Goal: Task Accomplishment & Management: Manage account settings

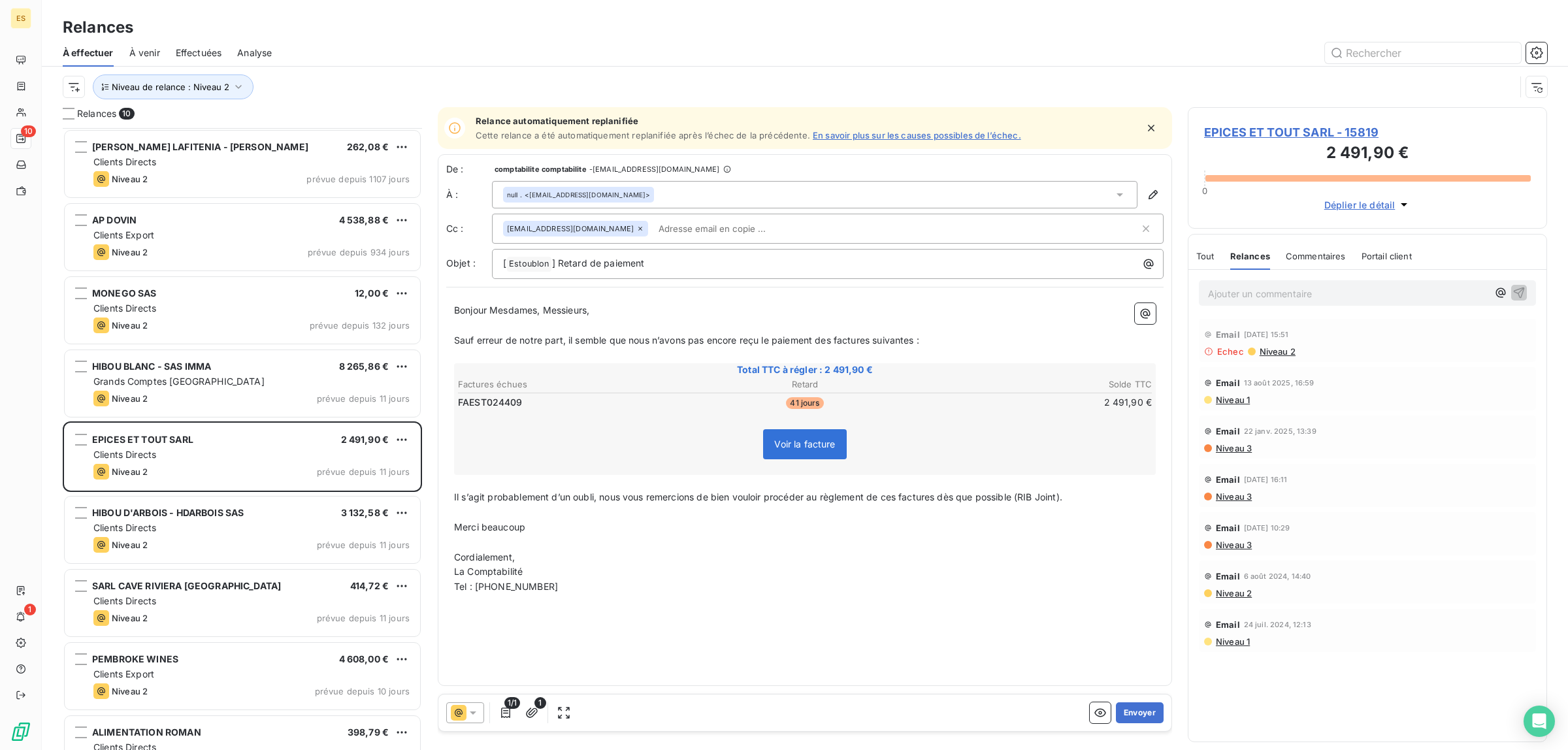
scroll to position [110, 0]
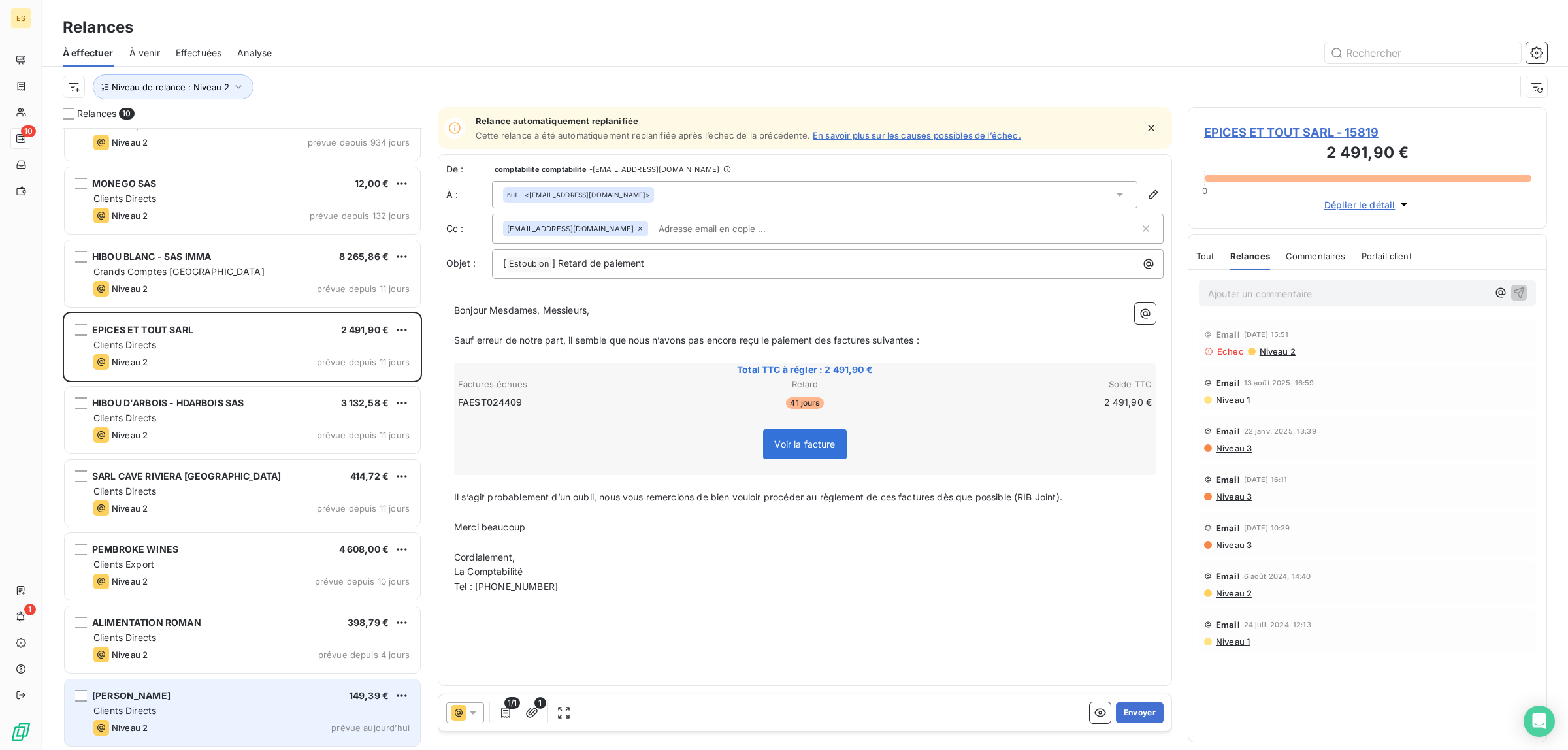
click at [169, 723] on div "Niveau 2 prévue aujourd’hui" at bounding box center [252, 727] width 316 height 15
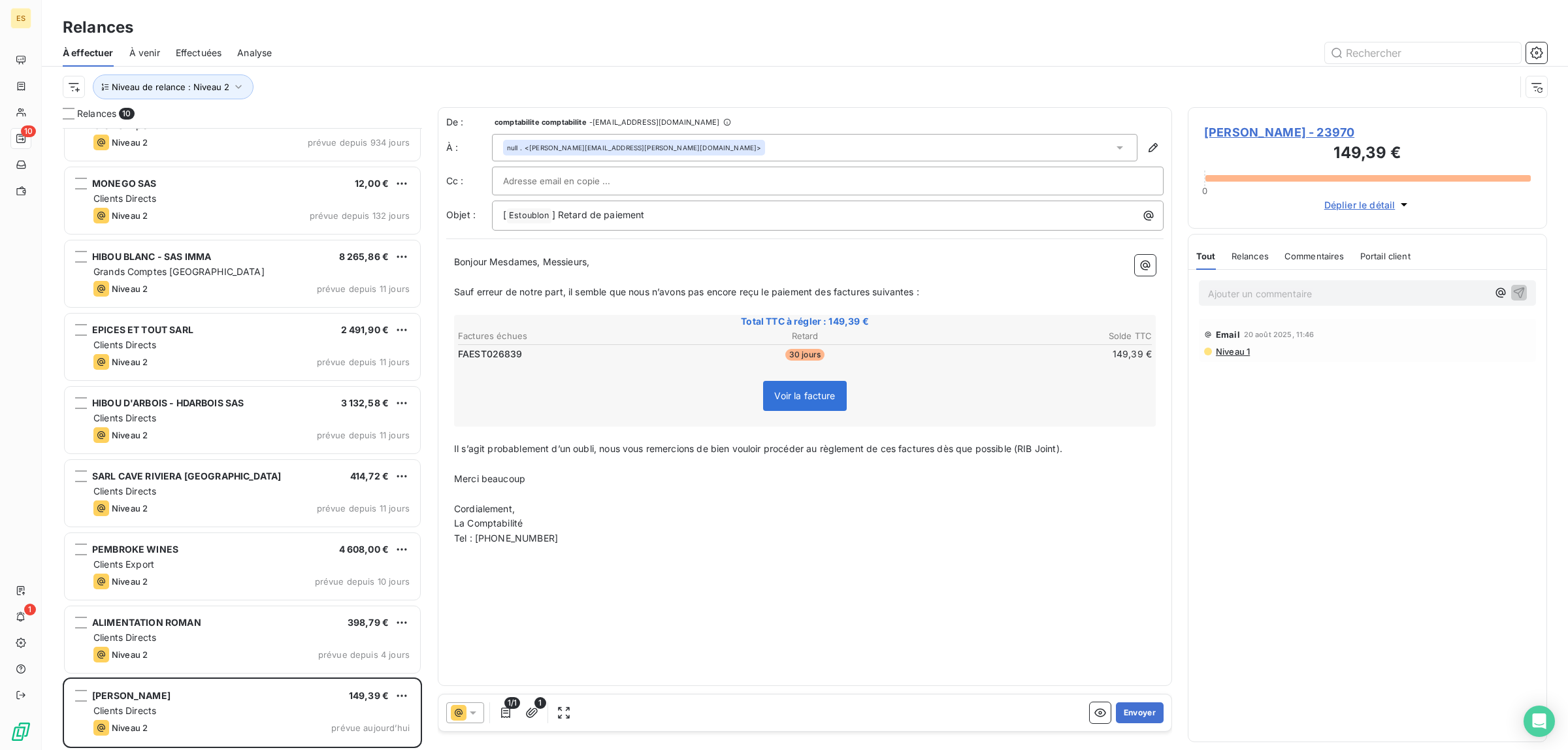
click at [1300, 256] on span "Commentaires" at bounding box center [1314, 256] width 60 height 10
click at [1135, 709] on button "Envoyer" at bounding box center [1139, 713] width 48 height 21
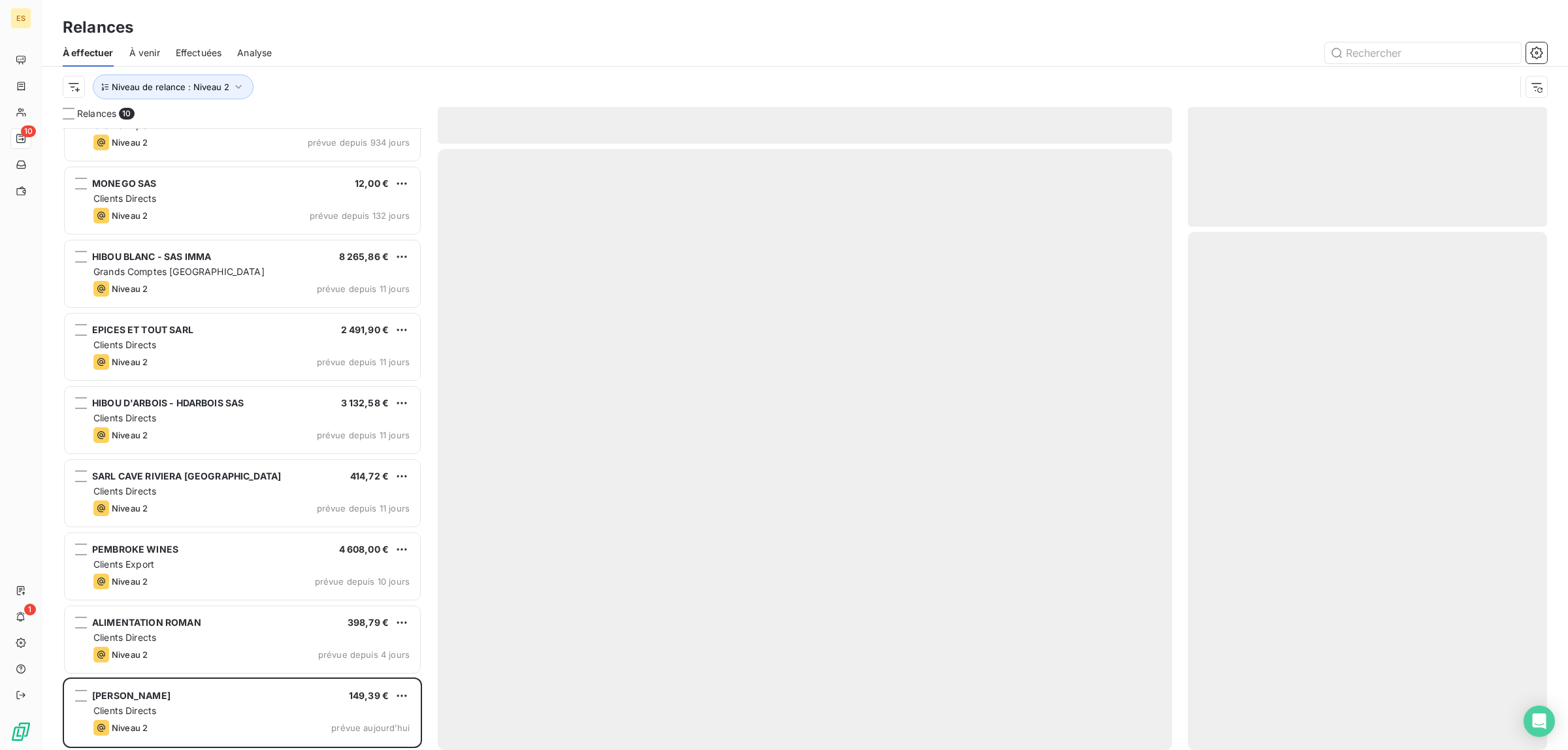
scroll to position [36, 0]
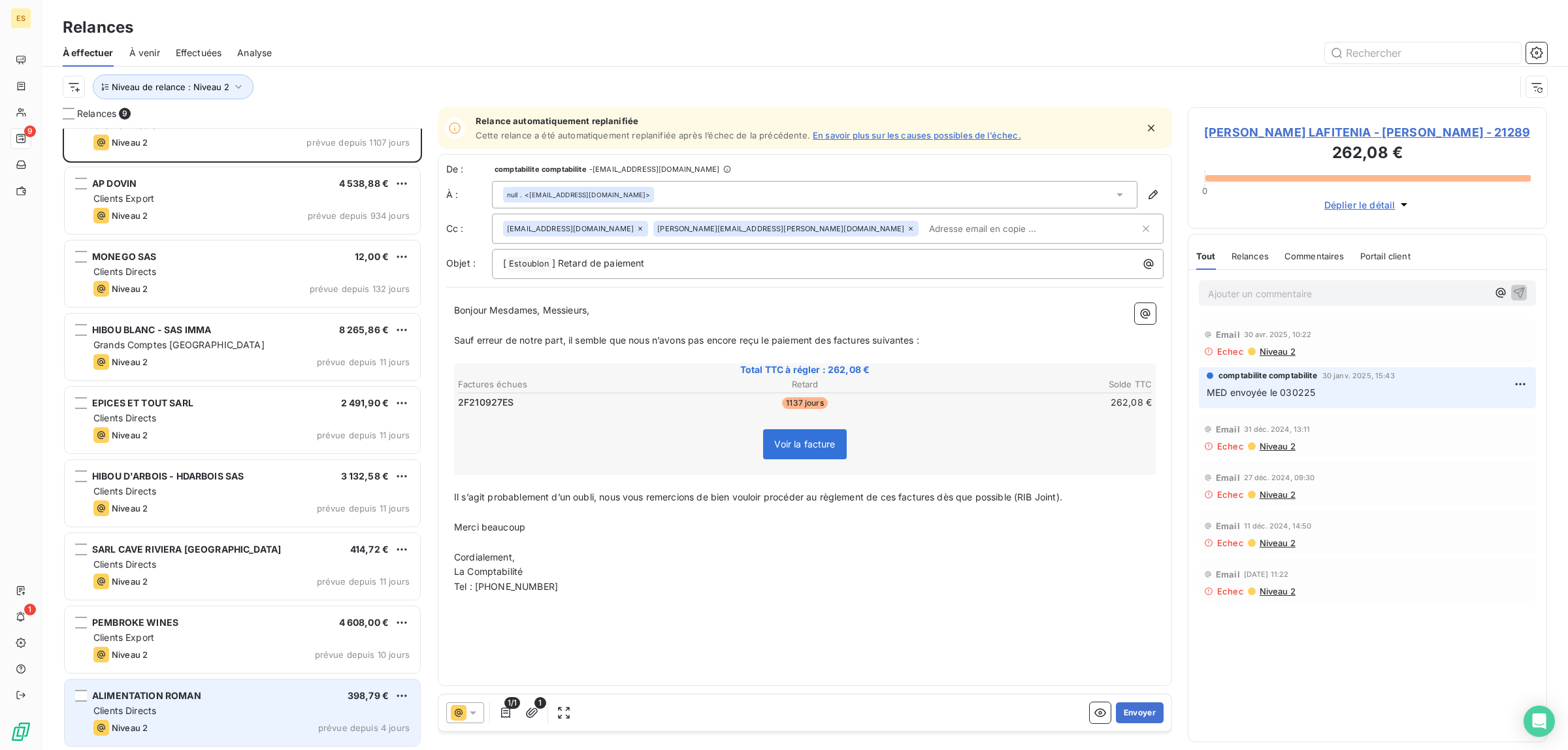
click at [142, 692] on span "ALIMENTATION ROMAN" at bounding box center [146, 695] width 109 height 11
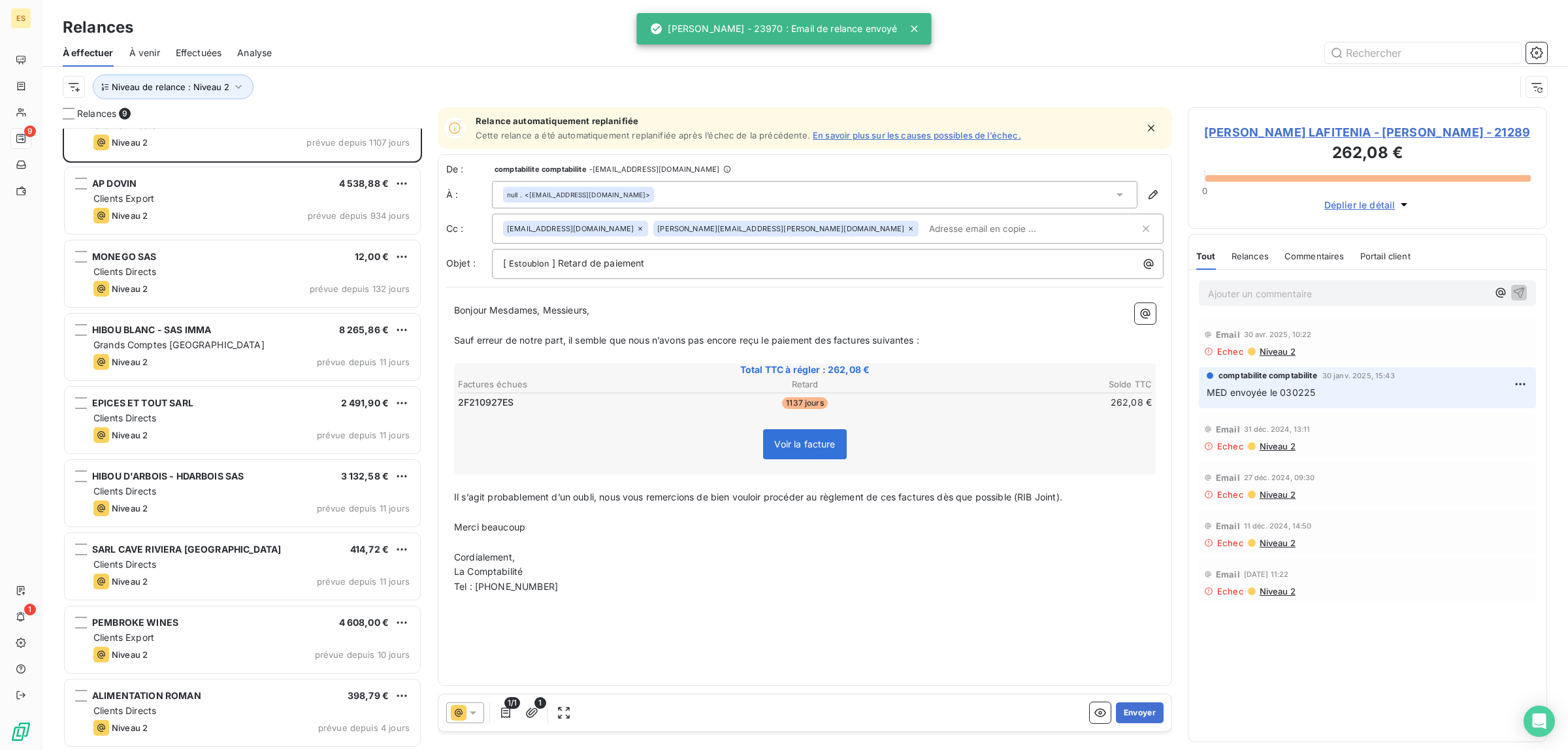
click at [1324, 259] on span "Commentaires" at bounding box center [1314, 256] width 60 height 10
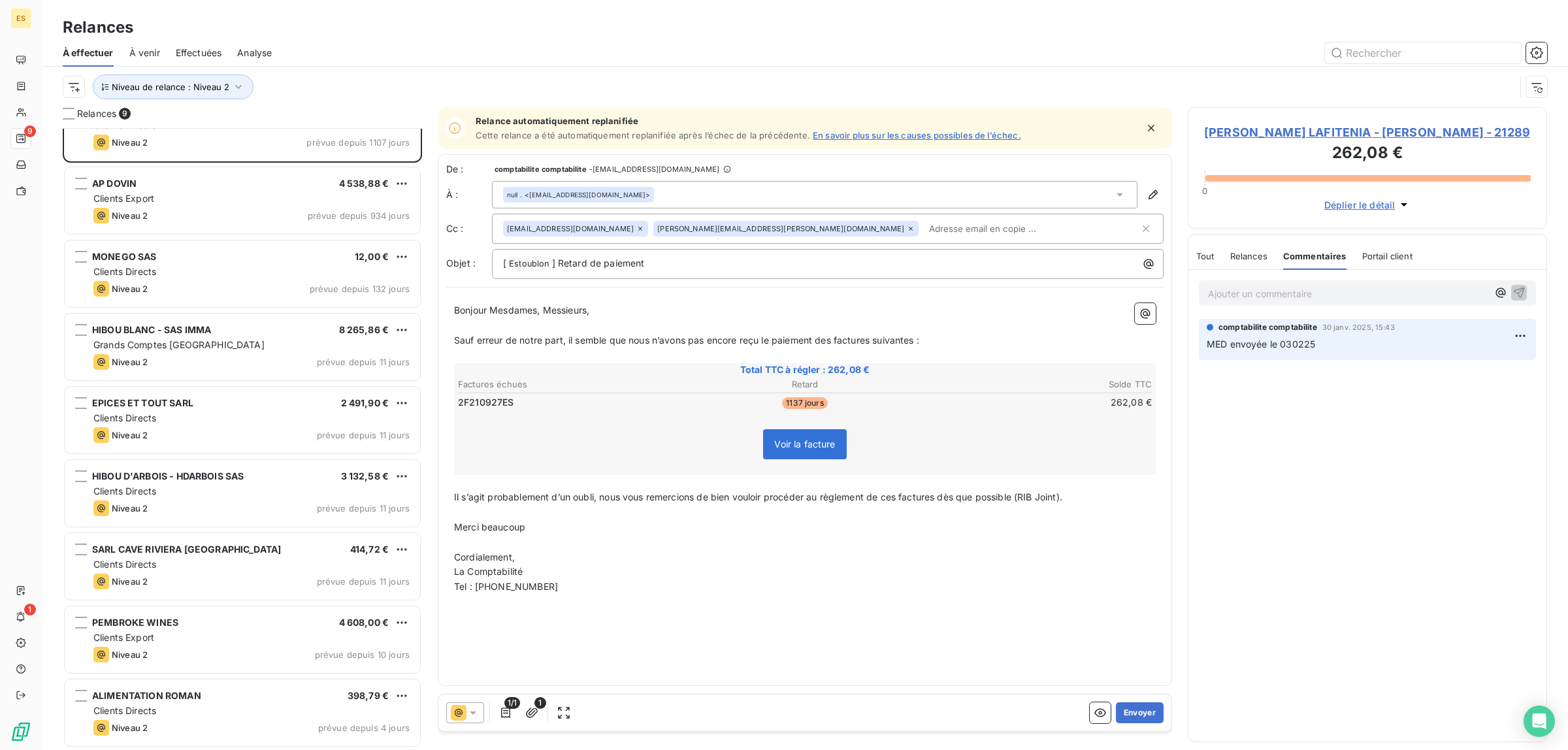
click at [1249, 255] on span "Relances" at bounding box center [1249, 256] width 37 height 10
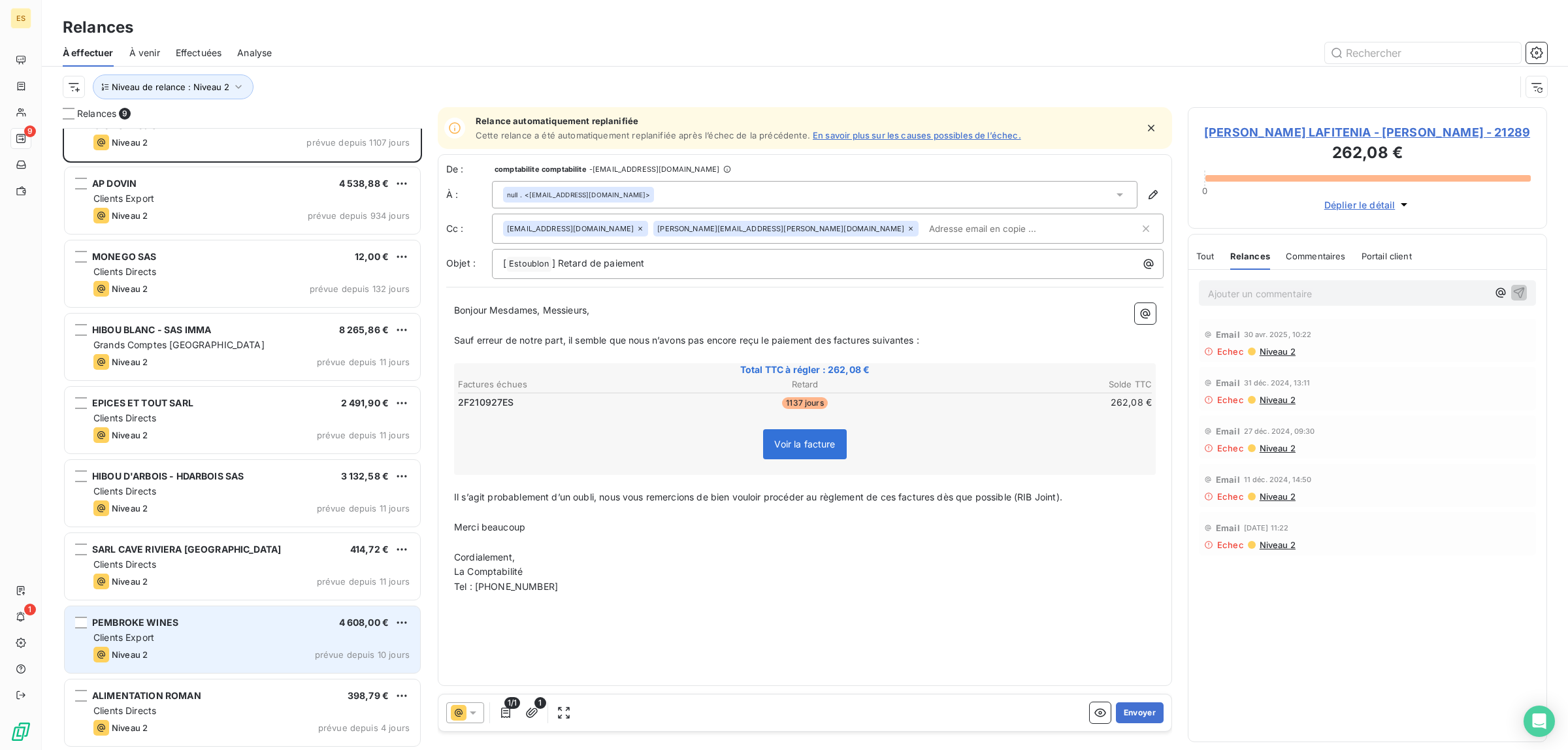
click at [247, 625] on div "PEMBROKE WINES 4 608,00 €" at bounding box center [252, 622] width 316 height 12
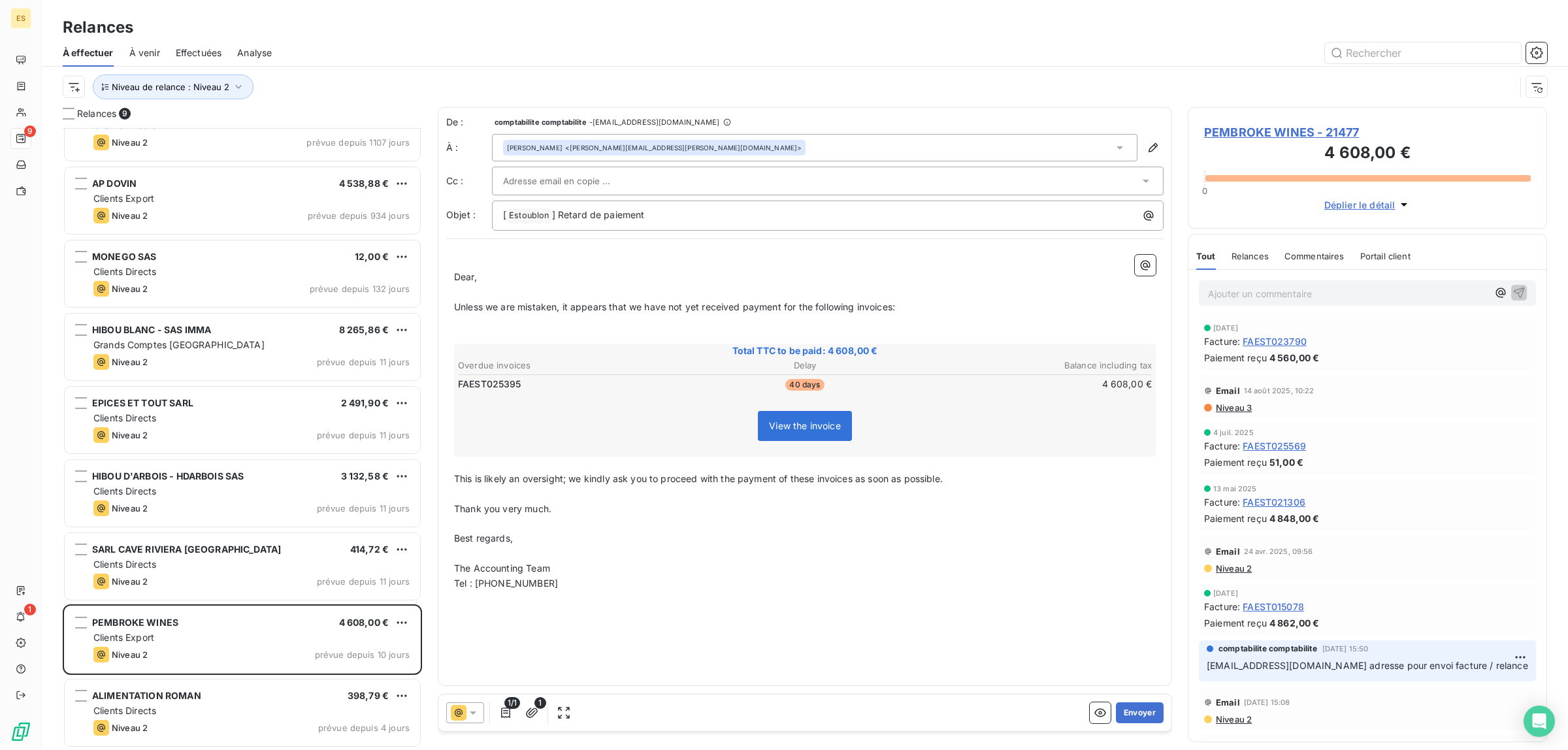
click at [1320, 260] on span "Commentaires" at bounding box center [1314, 256] width 60 height 10
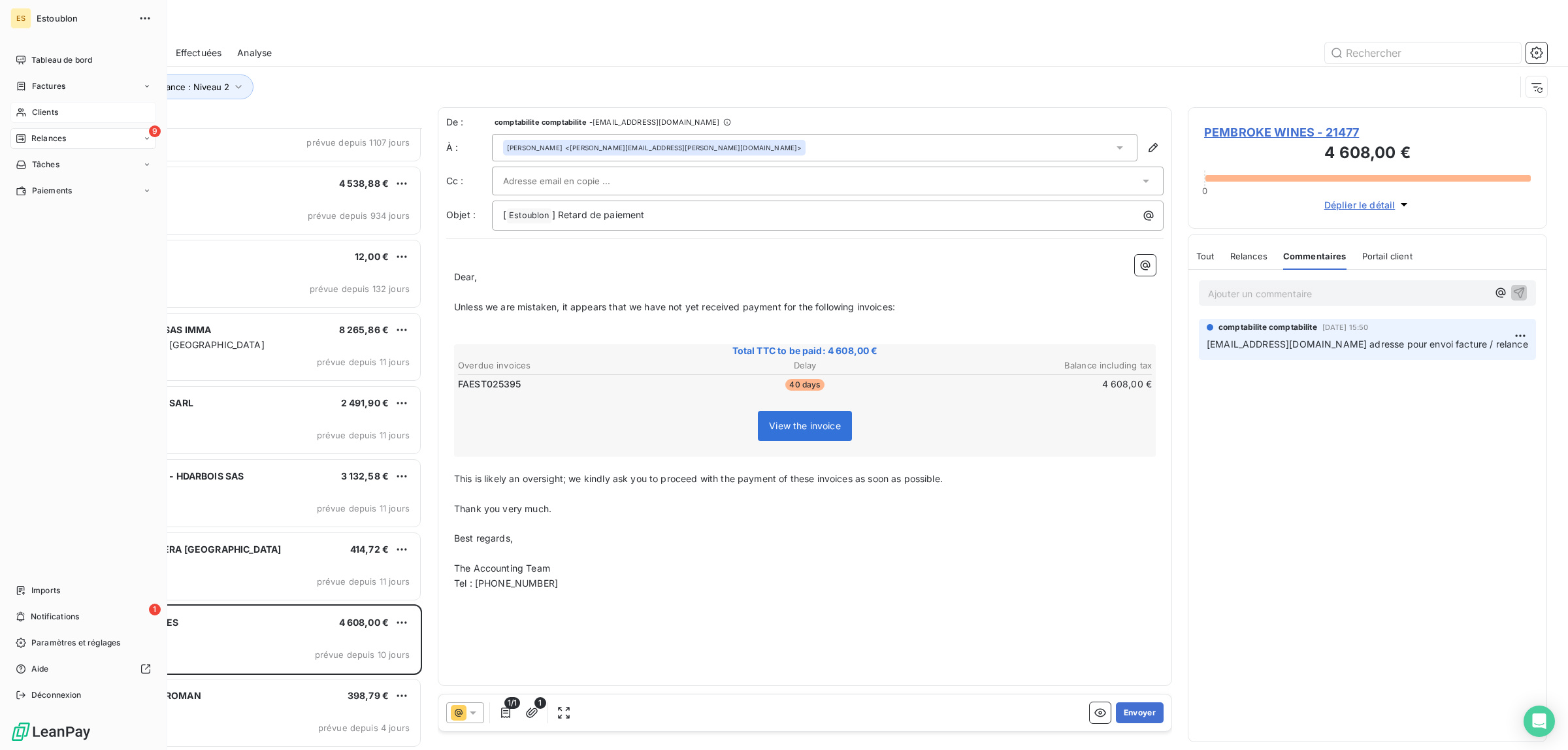
click at [44, 113] on span "Clients" at bounding box center [45, 112] width 26 height 12
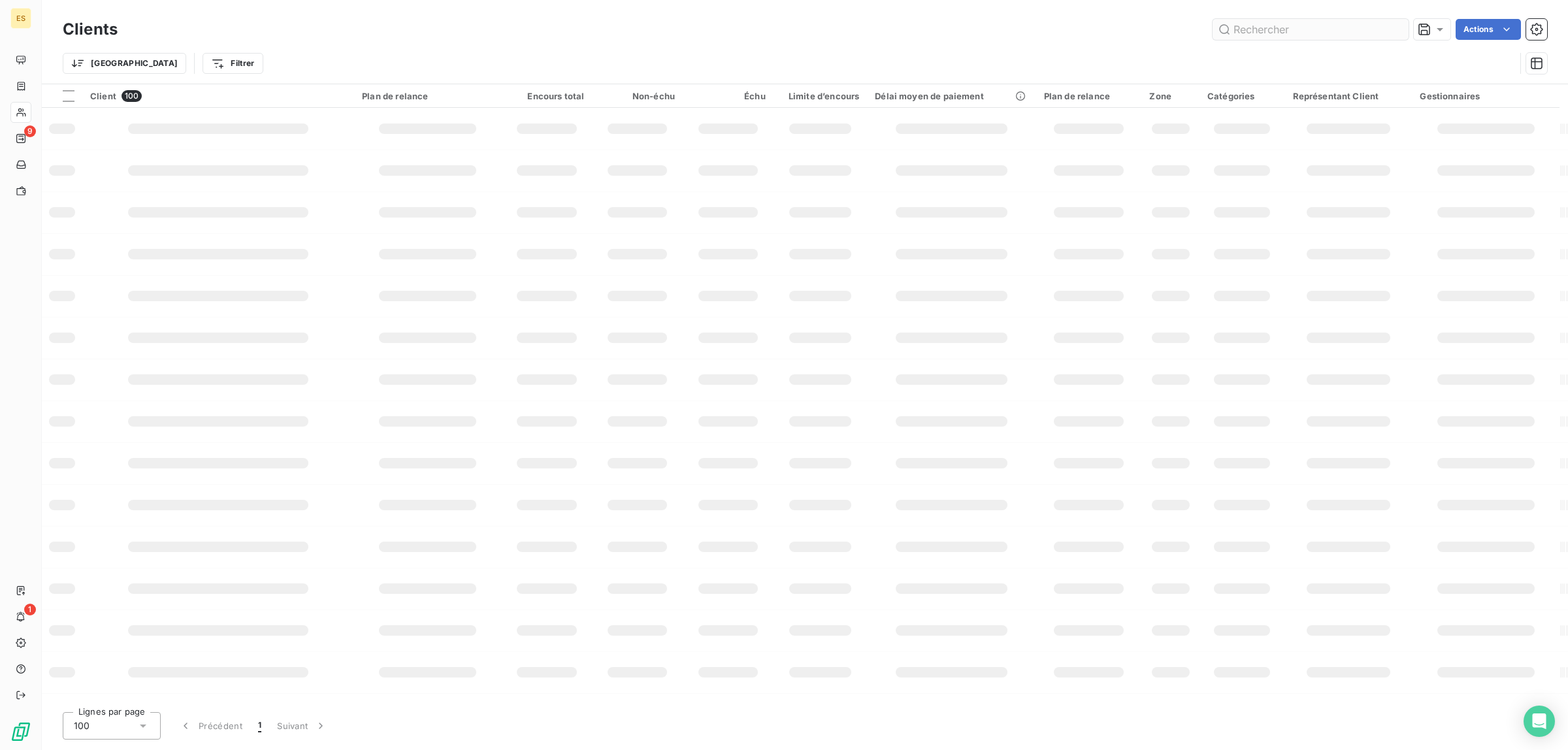
click at [1323, 23] on input "text" at bounding box center [1310, 29] width 196 height 21
type input "23592"
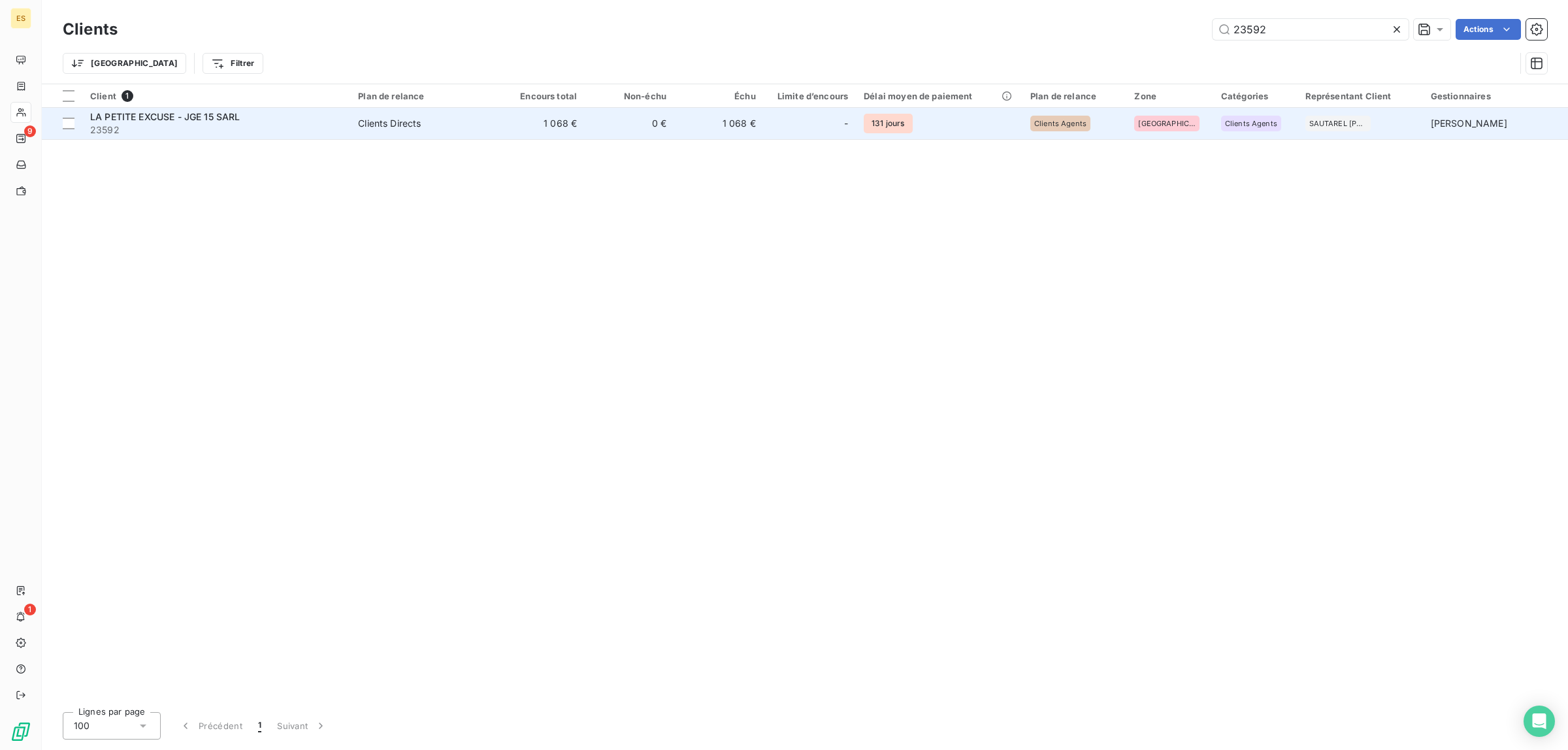
click at [199, 118] on span "LA PETITE EXCUSE - JGE 15 SARL" at bounding box center [165, 117] width 150 height 11
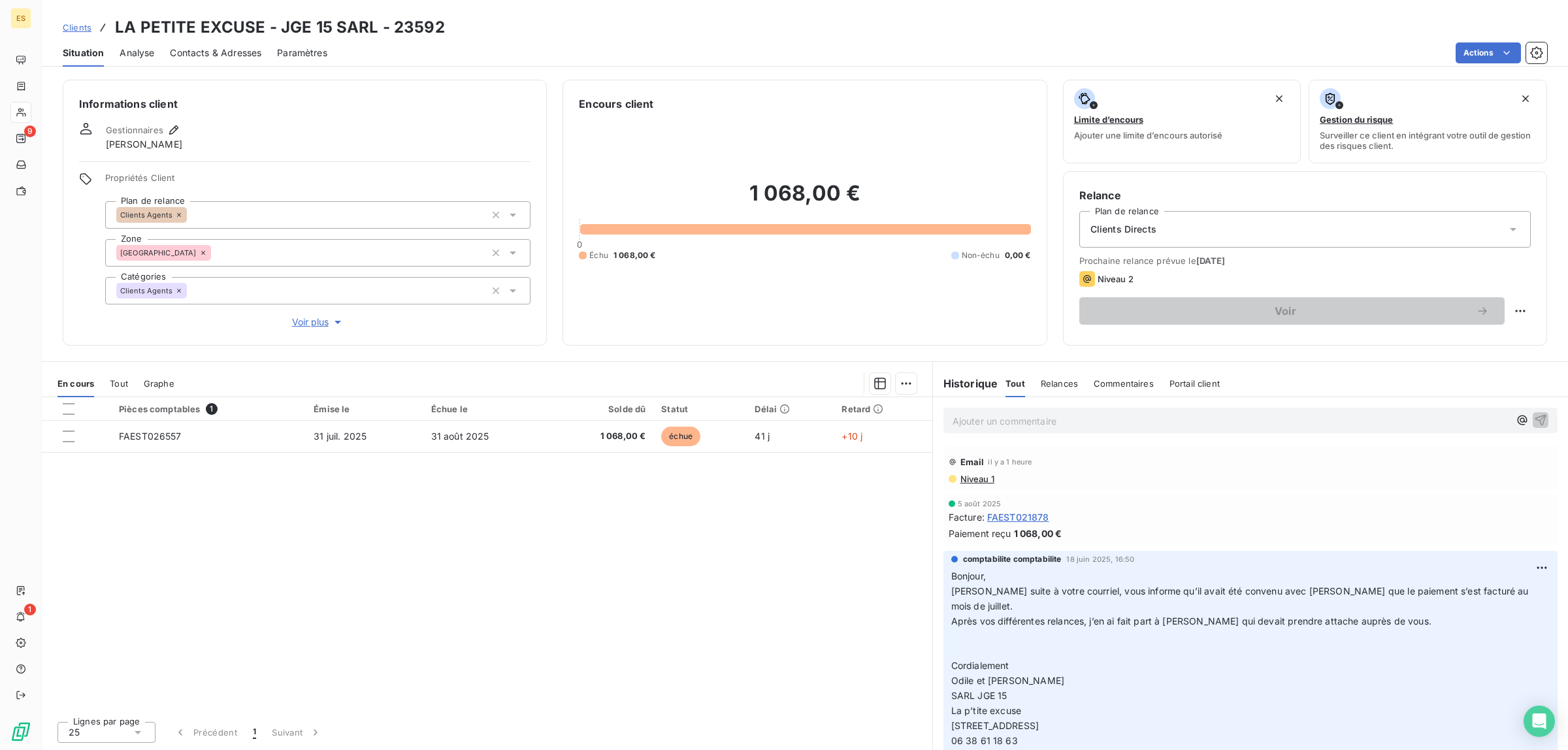
click at [981, 423] on p "Ajouter un commentaire ﻿" at bounding box center [1231, 421] width 557 height 16
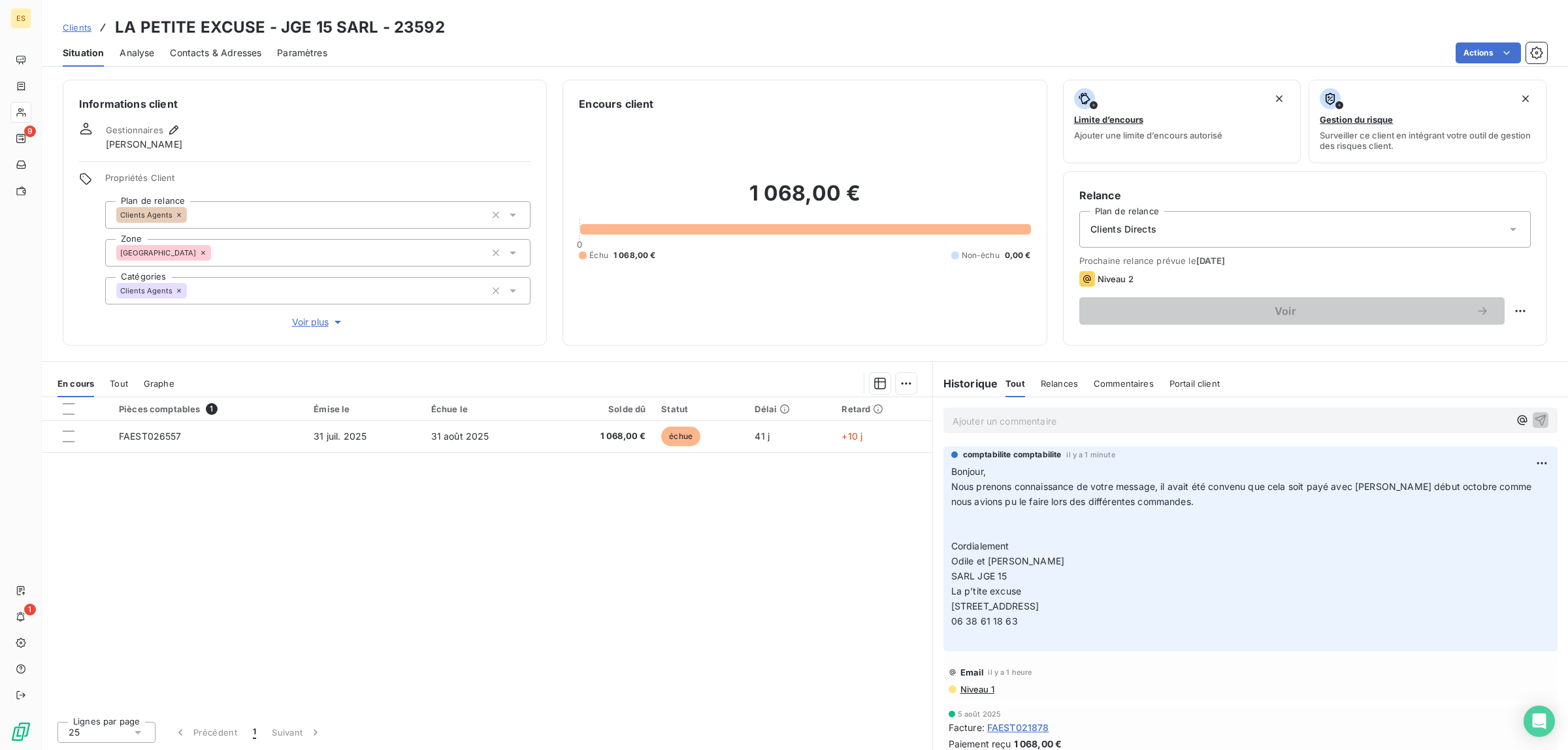
click at [77, 28] on span "Clients" at bounding box center [77, 27] width 29 height 10
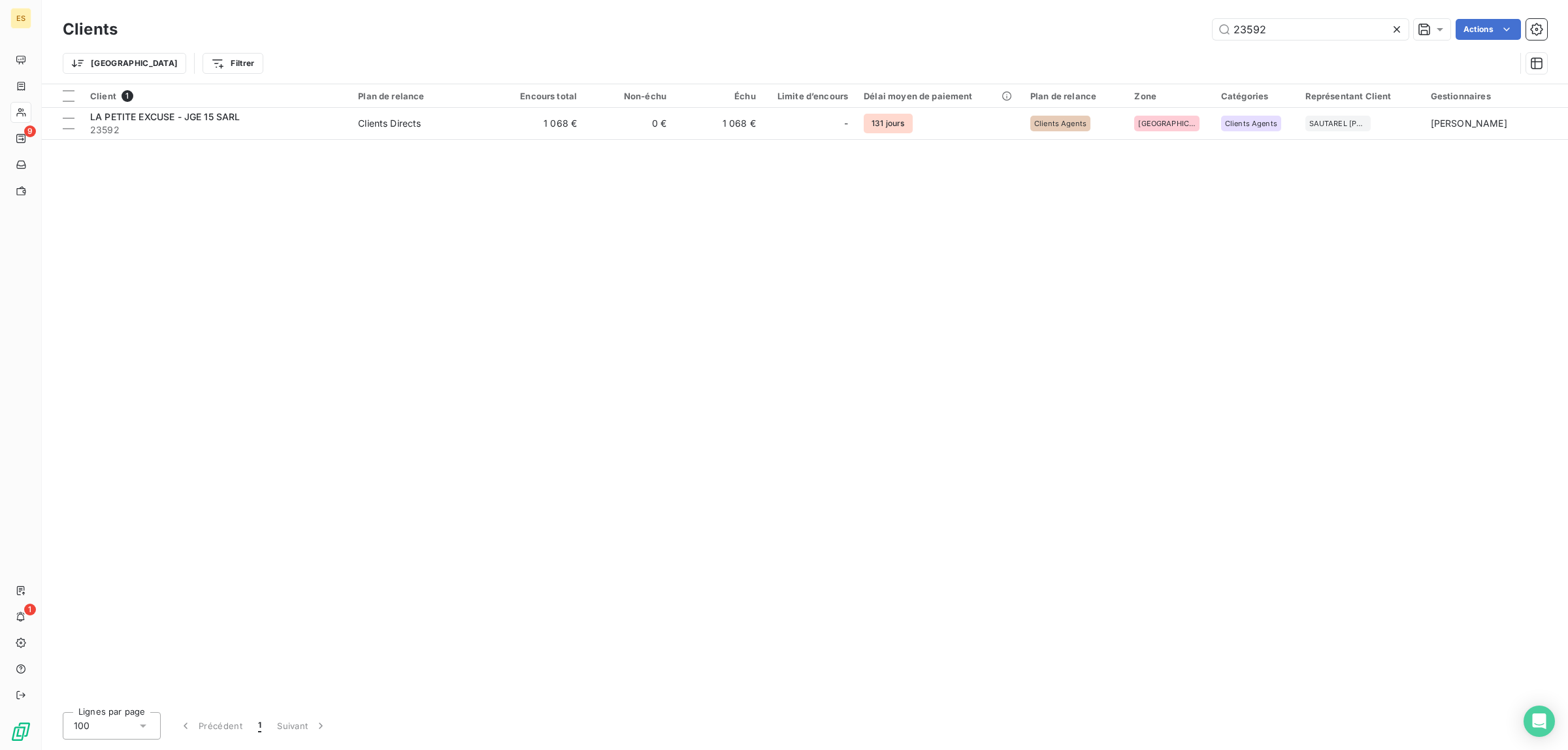
drag, startPoint x: 1270, startPoint y: 36, endPoint x: 1139, endPoint y: 27, distance: 131.3
click at [1151, 31] on div "23592 Actions" at bounding box center [840, 29] width 1413 height 21
type input "23916"
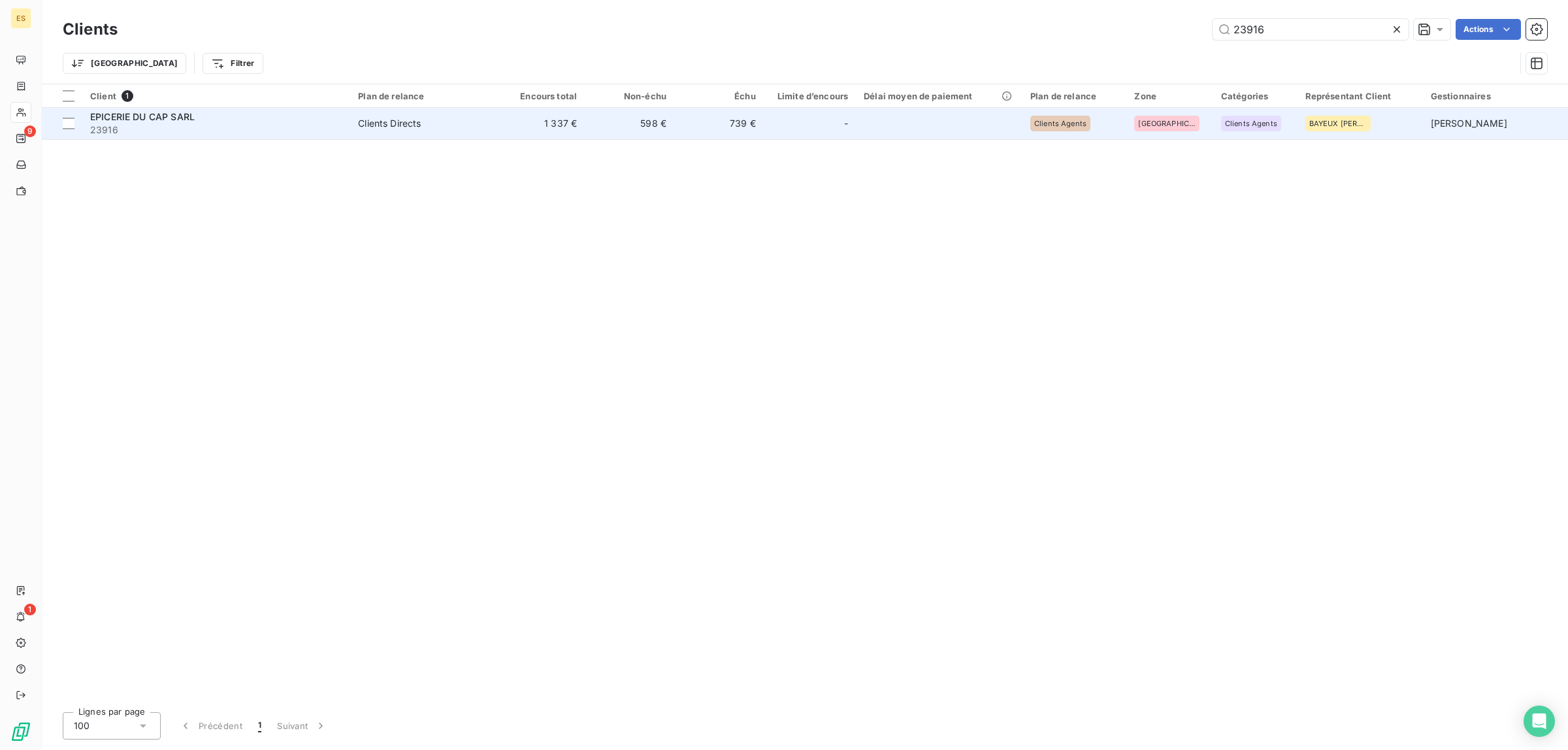
click at [136, 123] on span "23916" at bounding box center [216, 130] width 252 height 13
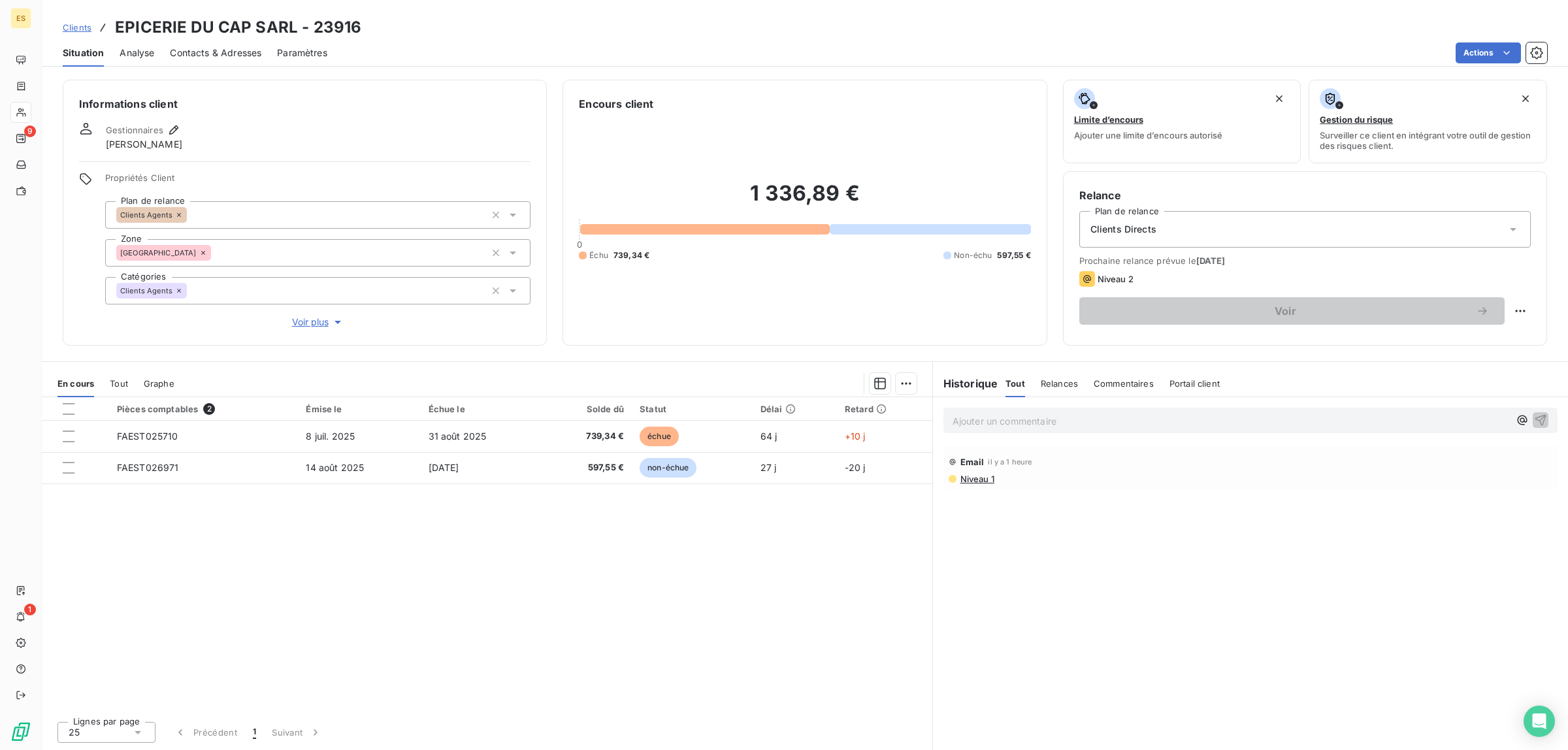
click at [1104, 390] on div "Commentaires" at bounding box center [1124, 383] width 60 height 27
click at [1053, 382] on span "Relances" at bounding box center [1057, 383] width 37 height 10
click at [1020, 378] on span "Tout" at bounding box center [1014, 383] width 19 height 10
click at [974, 380] on h6 "Historique" at bounding box center [965, 383] width 65 height 15
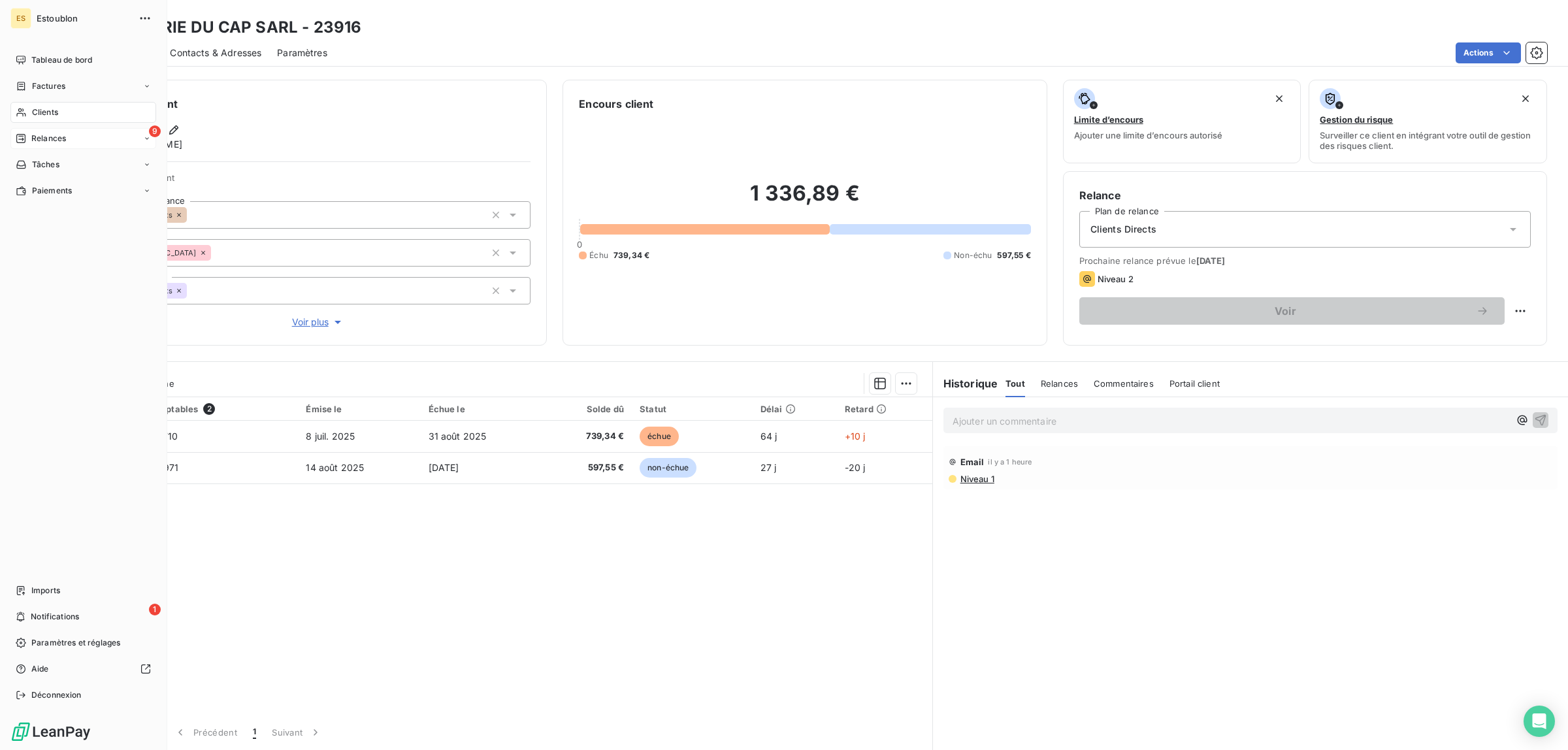
click at [53, 141] on span "Relances" at bounding box center [48, 138] width 35 height 12
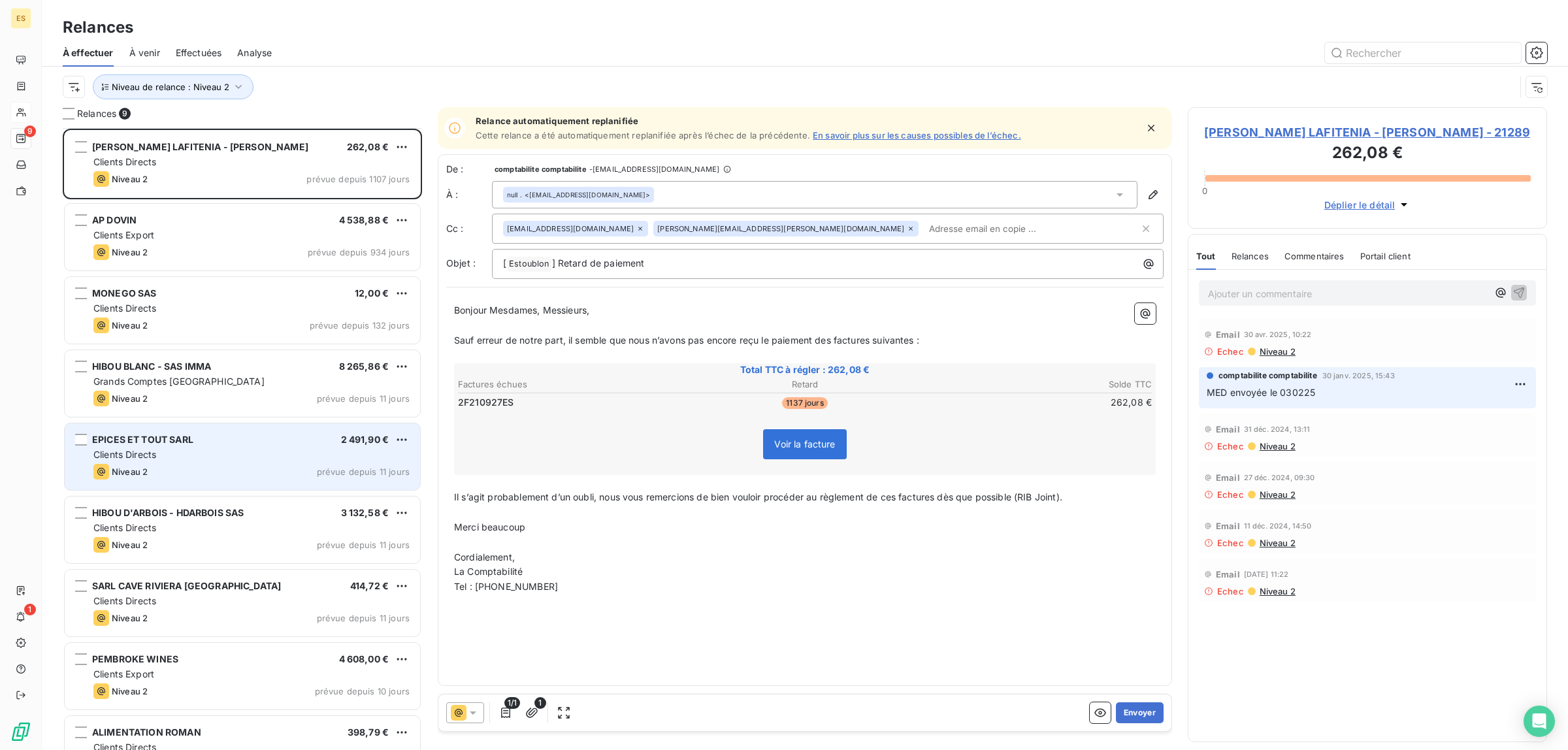
scroll to position [36, 0]
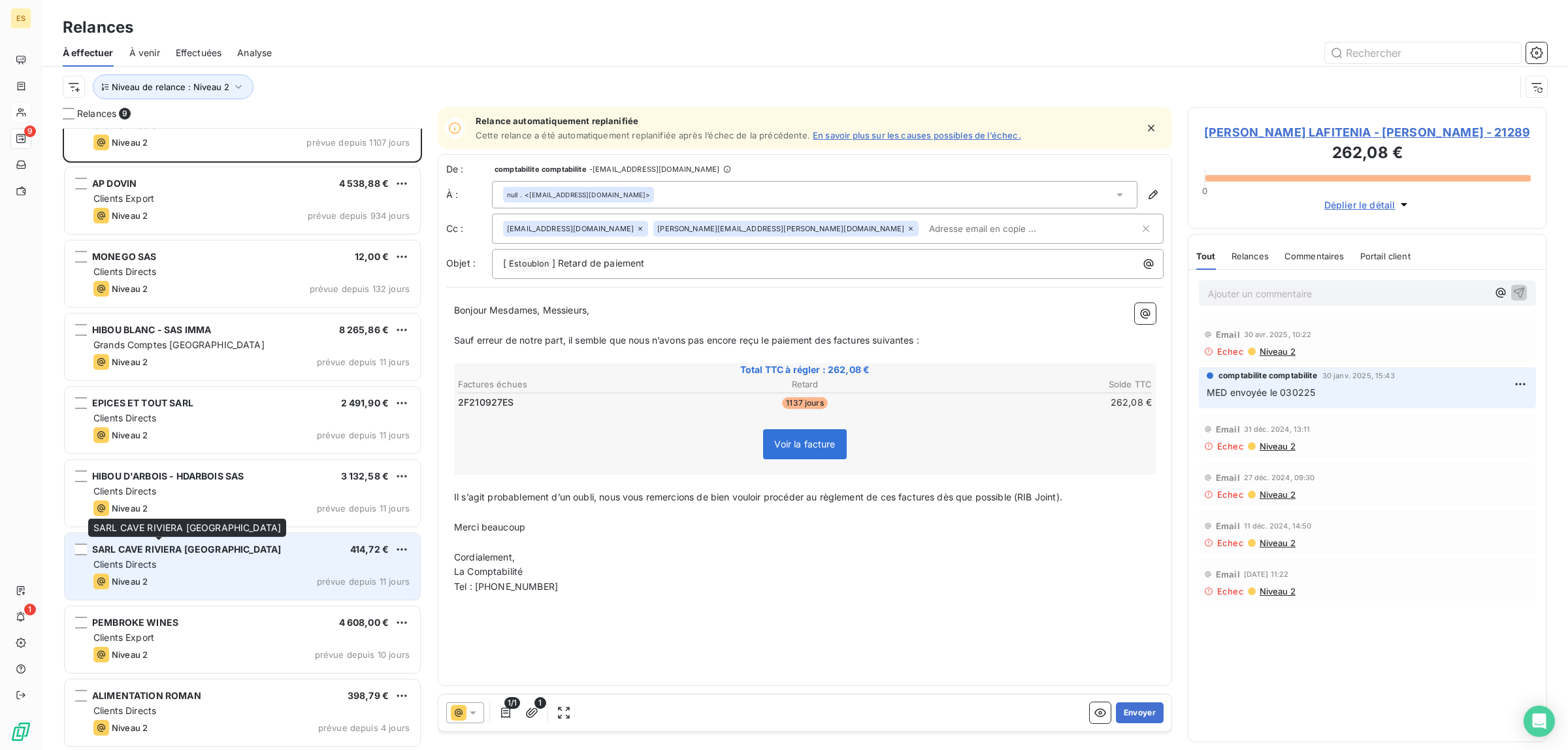
click at [206, 551] on span "SARL CAVE RIVIERA [GEOGRAPHIC_DATA]" at bounding box center [186, 549] width 189 height 11
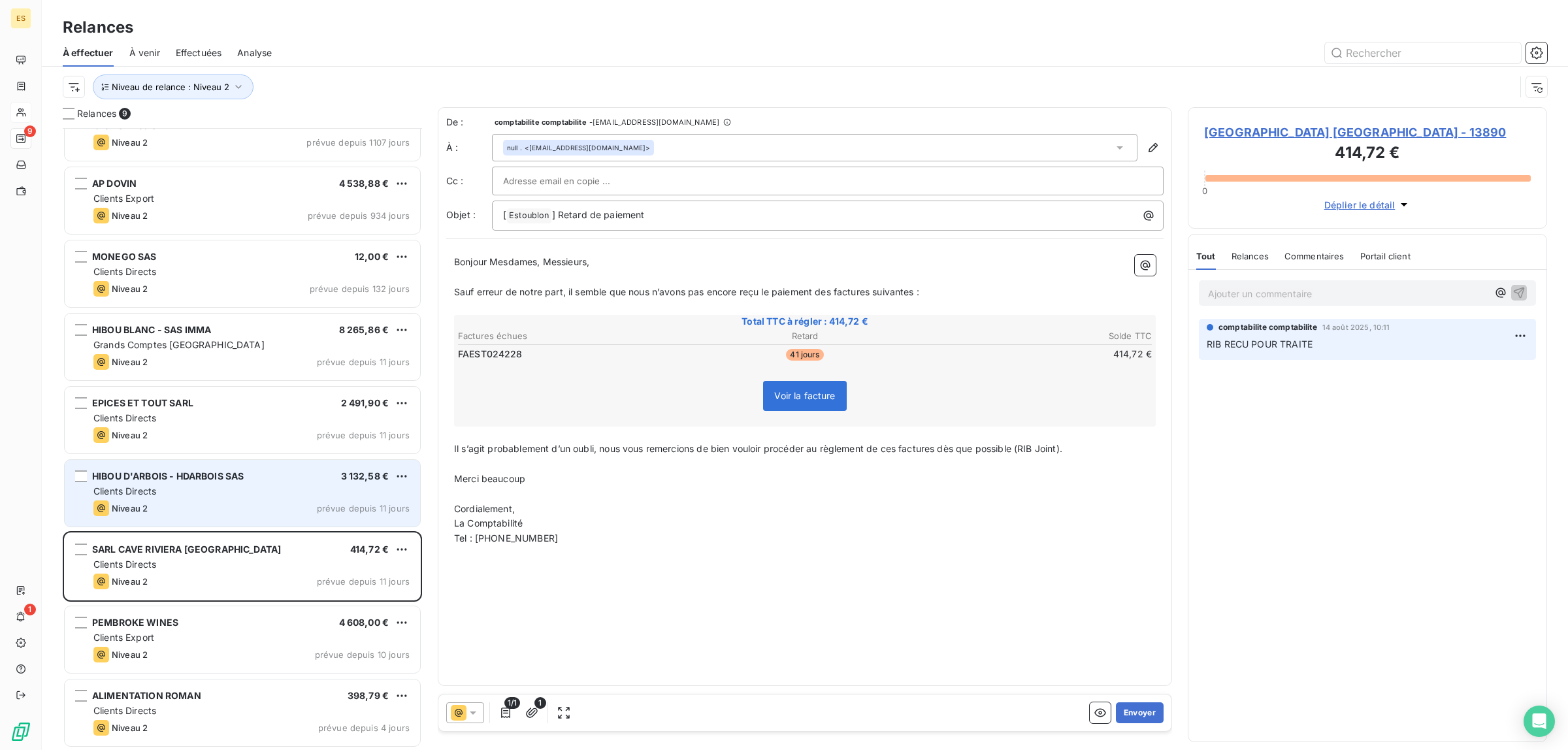
click at [194, 477] on span "HIBOU D'ARBOIS - HDARBOIS SAS" at bounding box center [168, 476] width 152 height 11
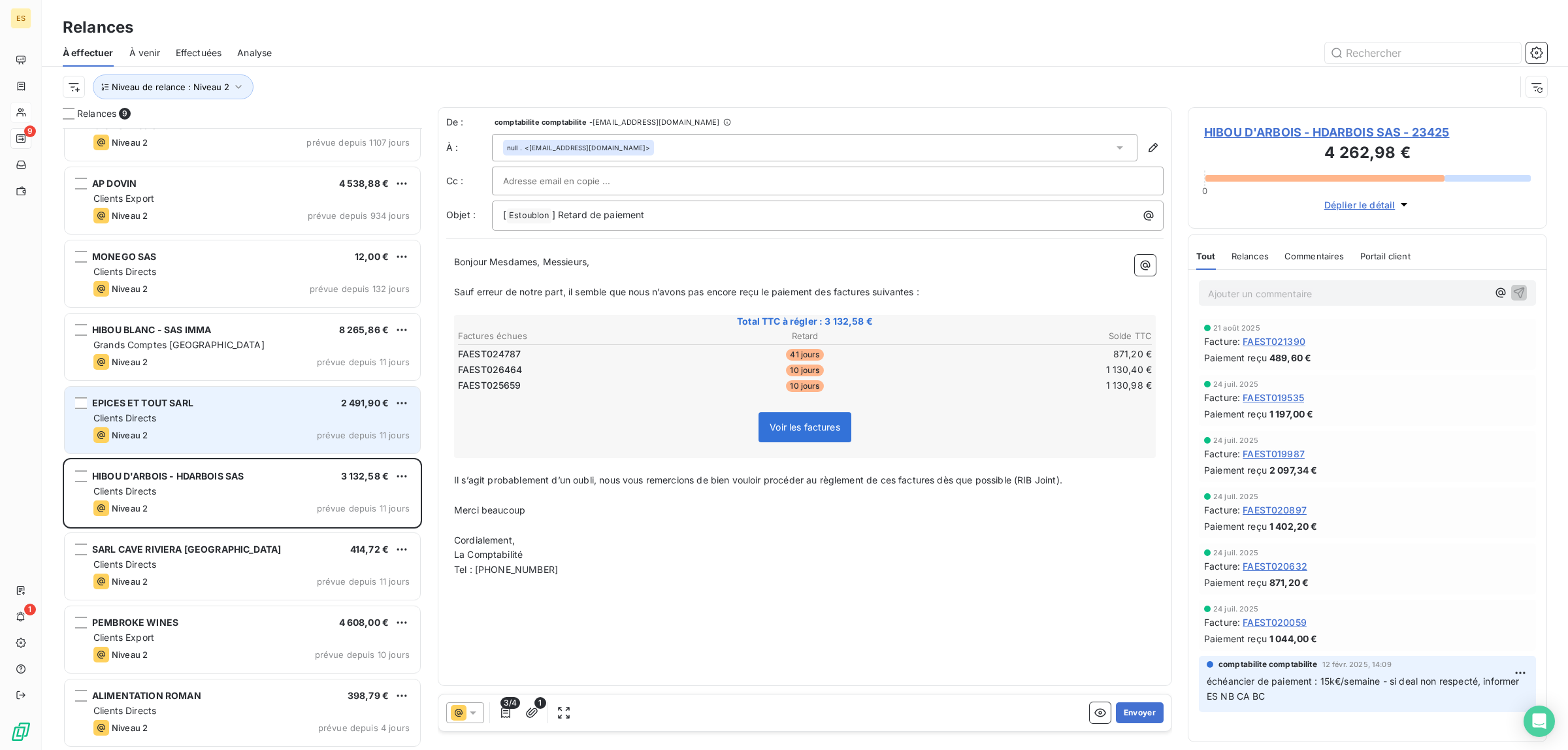
click at [206, 427] on div "Niveau 2 prévue depuis 11 jours" at bounding box center [252, 435] width 316 height 15
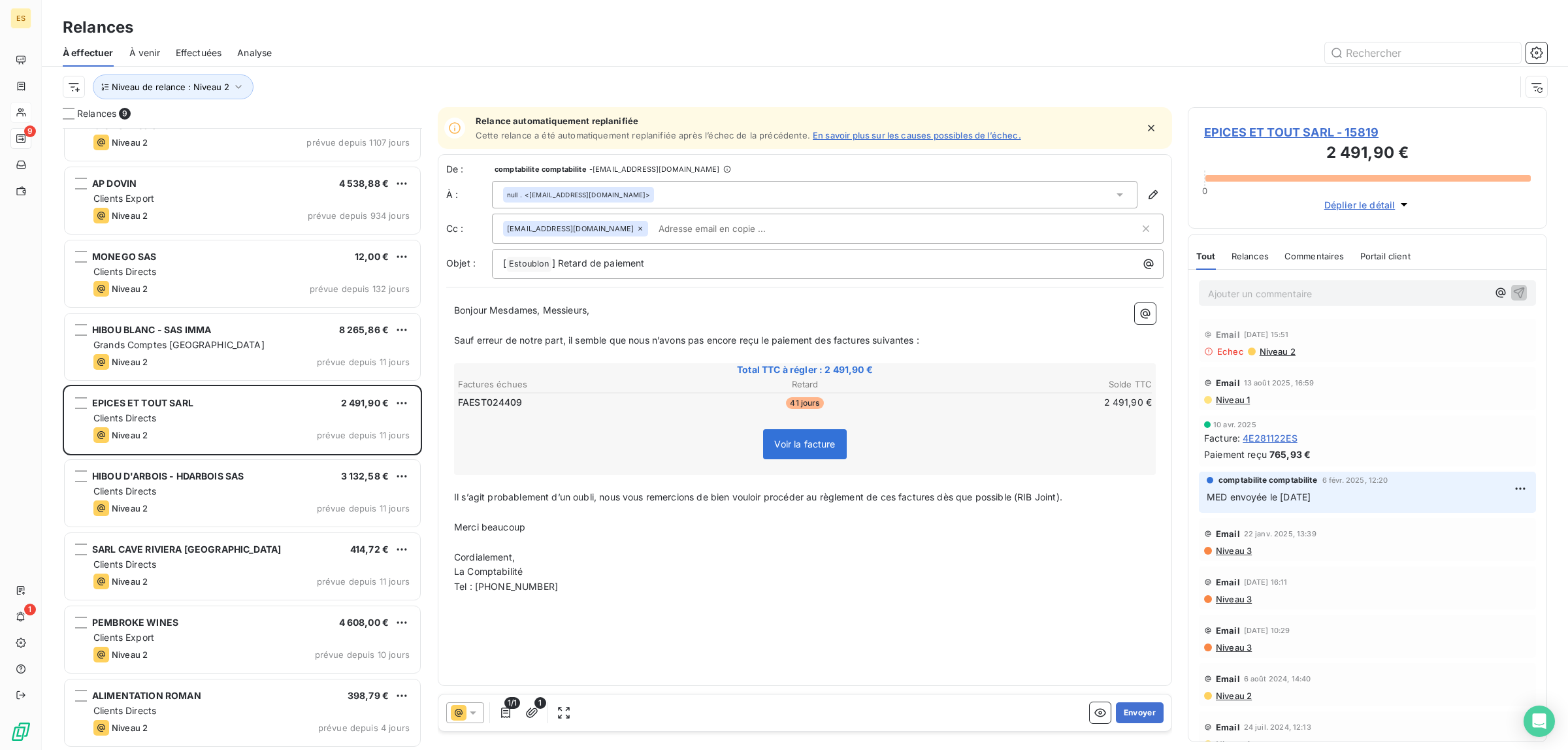
click at [1232, 394] on span "Niveau 1" at bounding box center [1232, 399] width 35 height 10
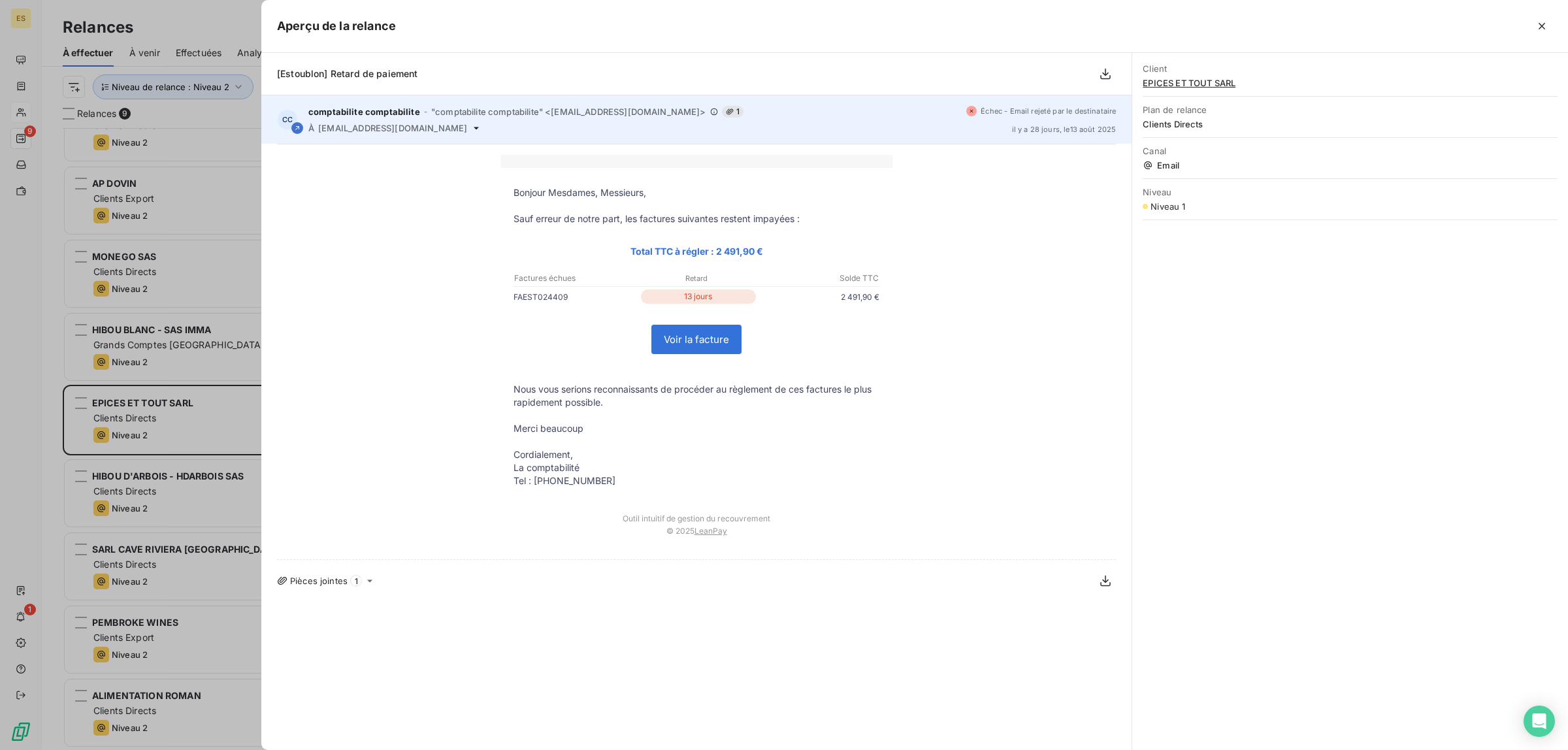
click at [471, 123] on icon at bounding box center [476, 127] width 10 height 10
click at [471, 124] on icon at bounding box center [476, 127] width 10 height 10
click at [425, 131] on div "À [EMAIL_ADDRESS][DOMAIN_NAME]" at bounding box center [632, 127] width 648 height 10
click at [471, 131] on icon at bounding box center [476, 127] width 10 height 10
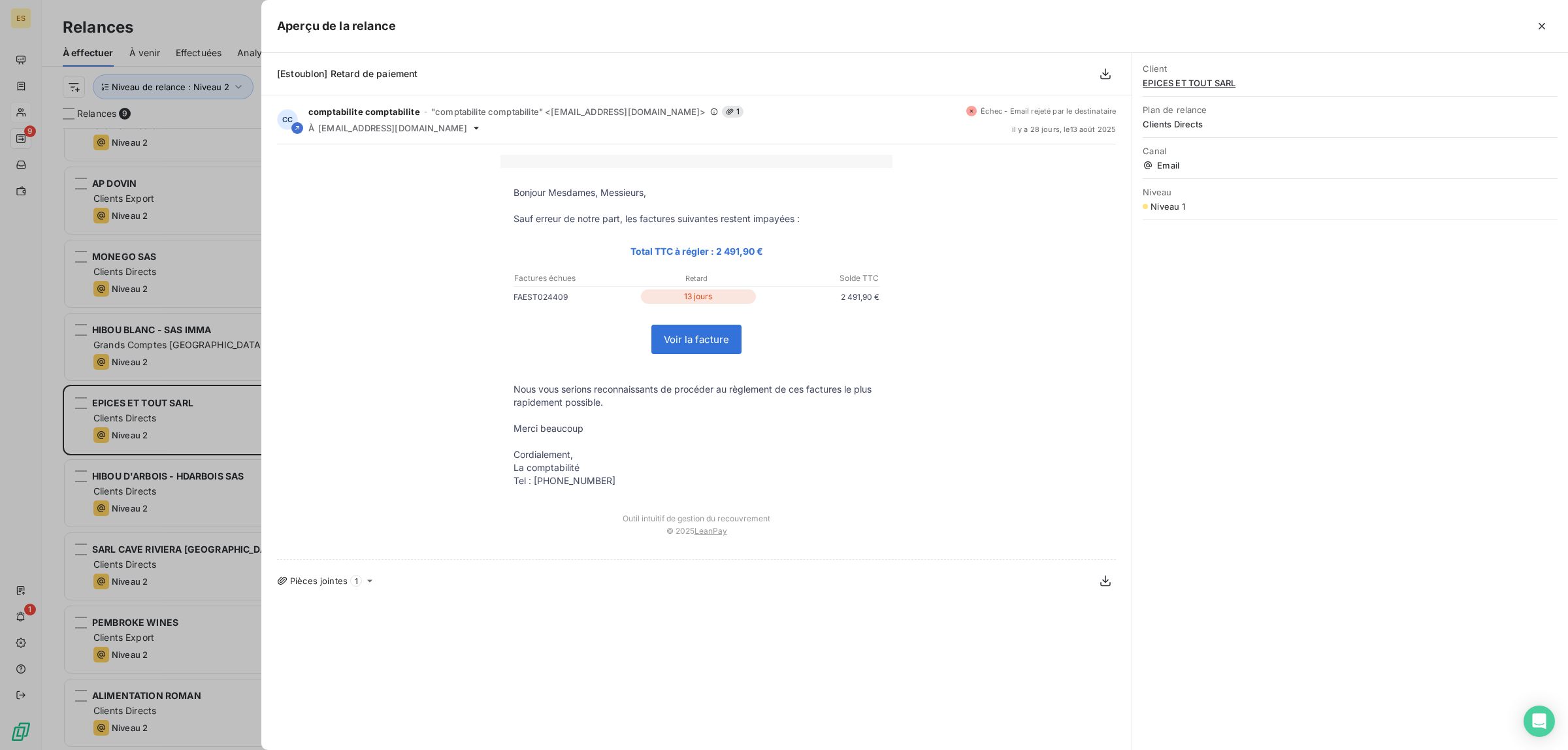
click at [225, 35] on div at bounding box center [784, 375] width 1568 height 750
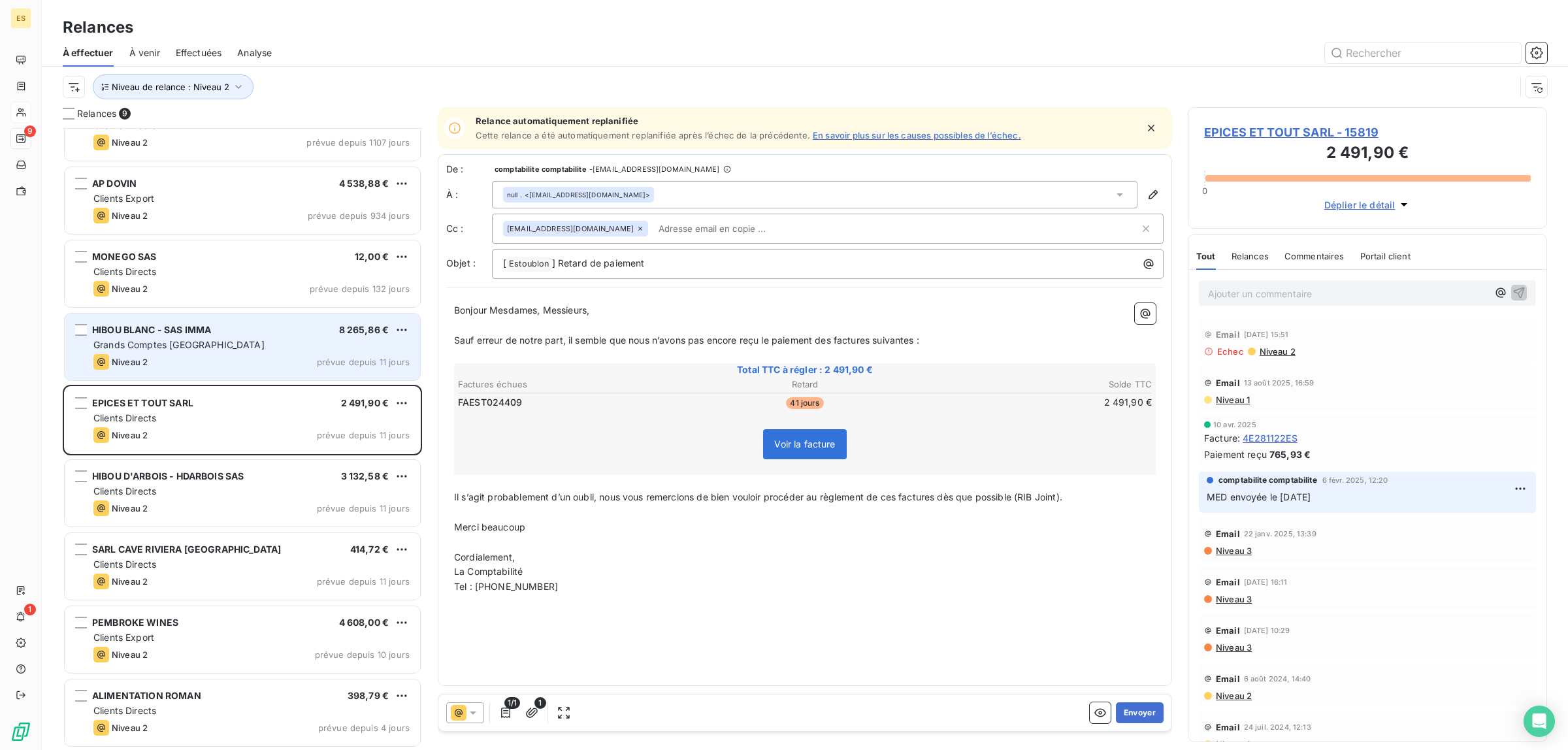
click at [201, 350] on div "Grands Comptes [GEOGRAPHIC_DATA]" at bounding box center [252, 344] width 316 height 13
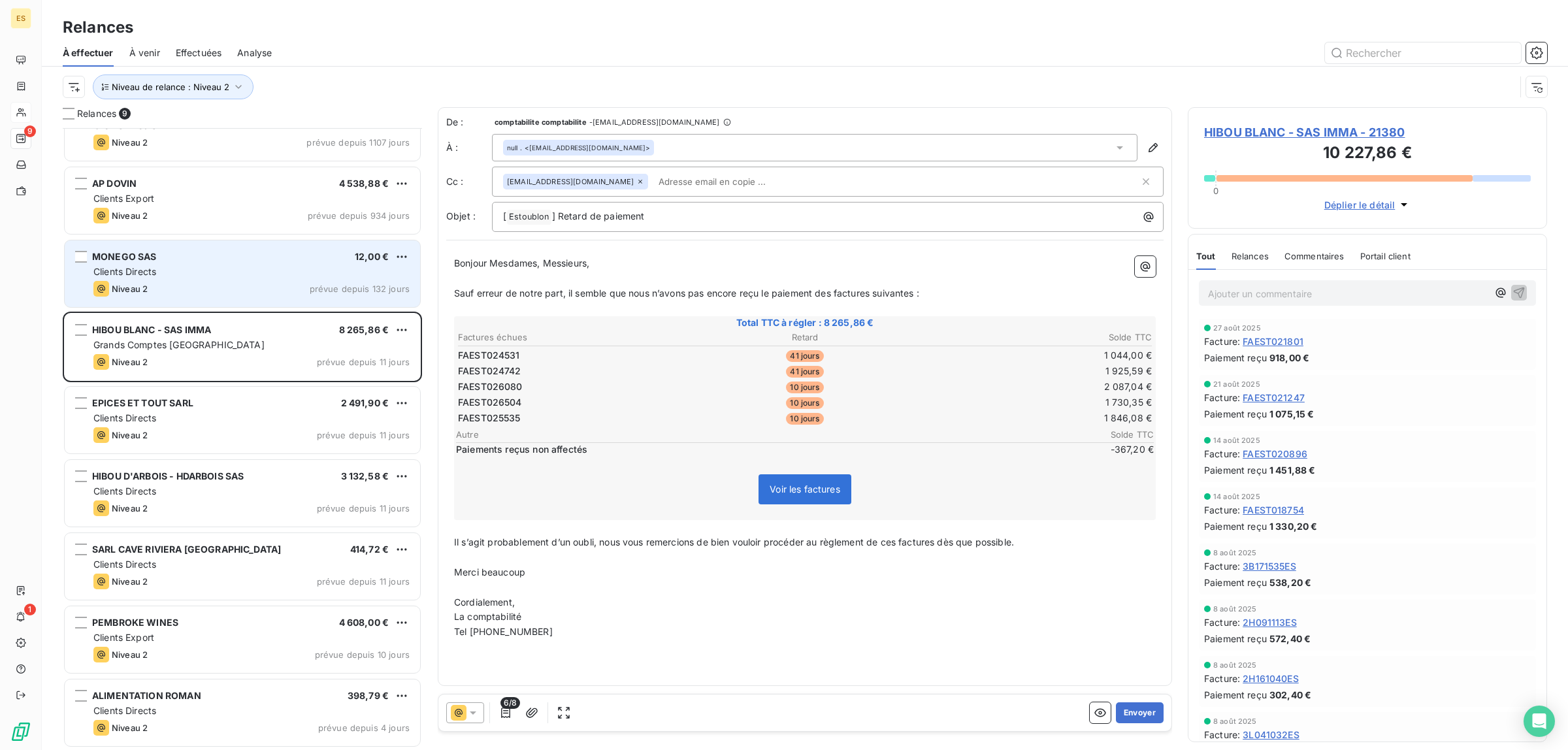
click at [170, 269] on div "Clients Directs" at bounding box center [252, 272] width 316 height 13
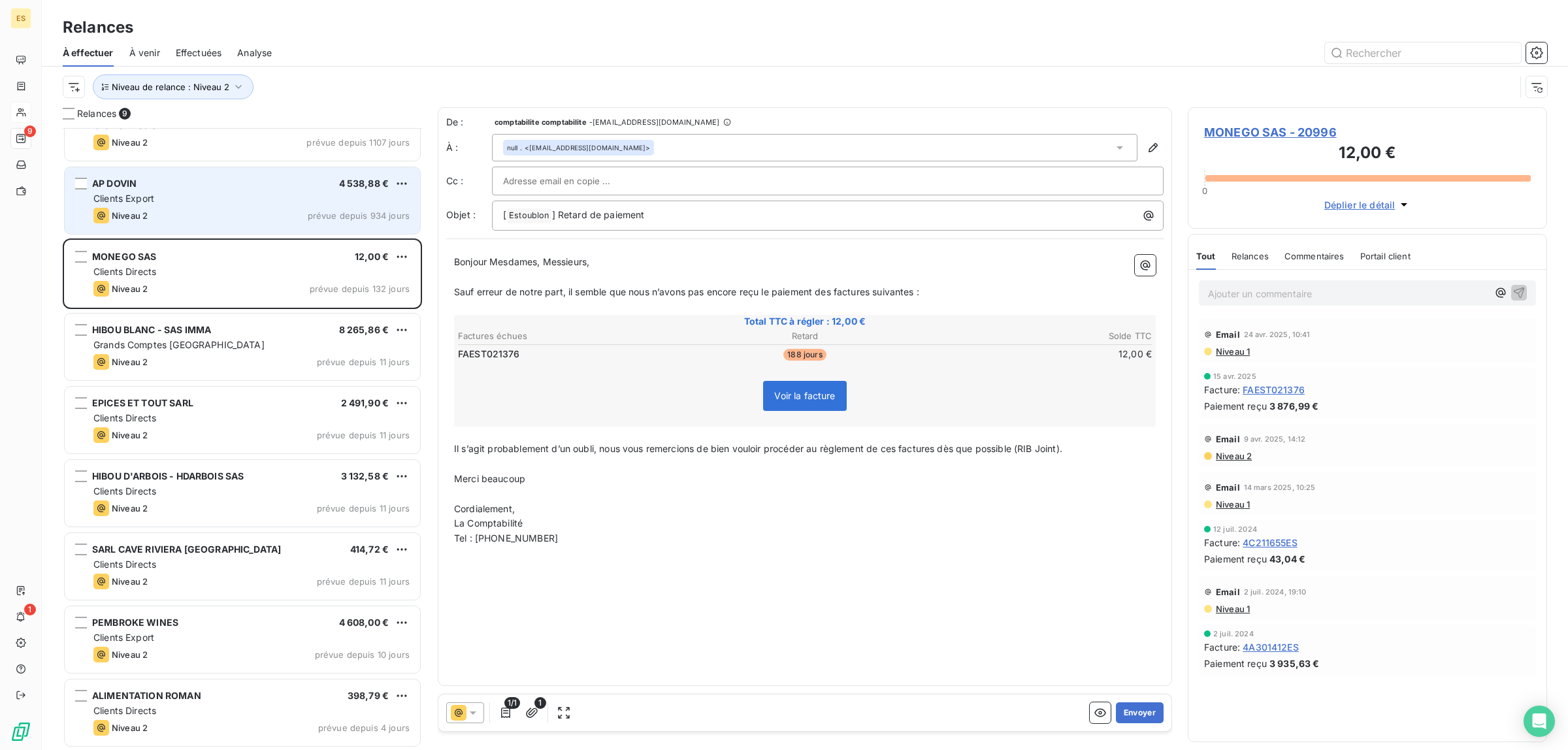
click at [191, 217] on div "Niveau 2 prévue depuis 934 jours" at bounding box center [252, 215] width 316 height 15
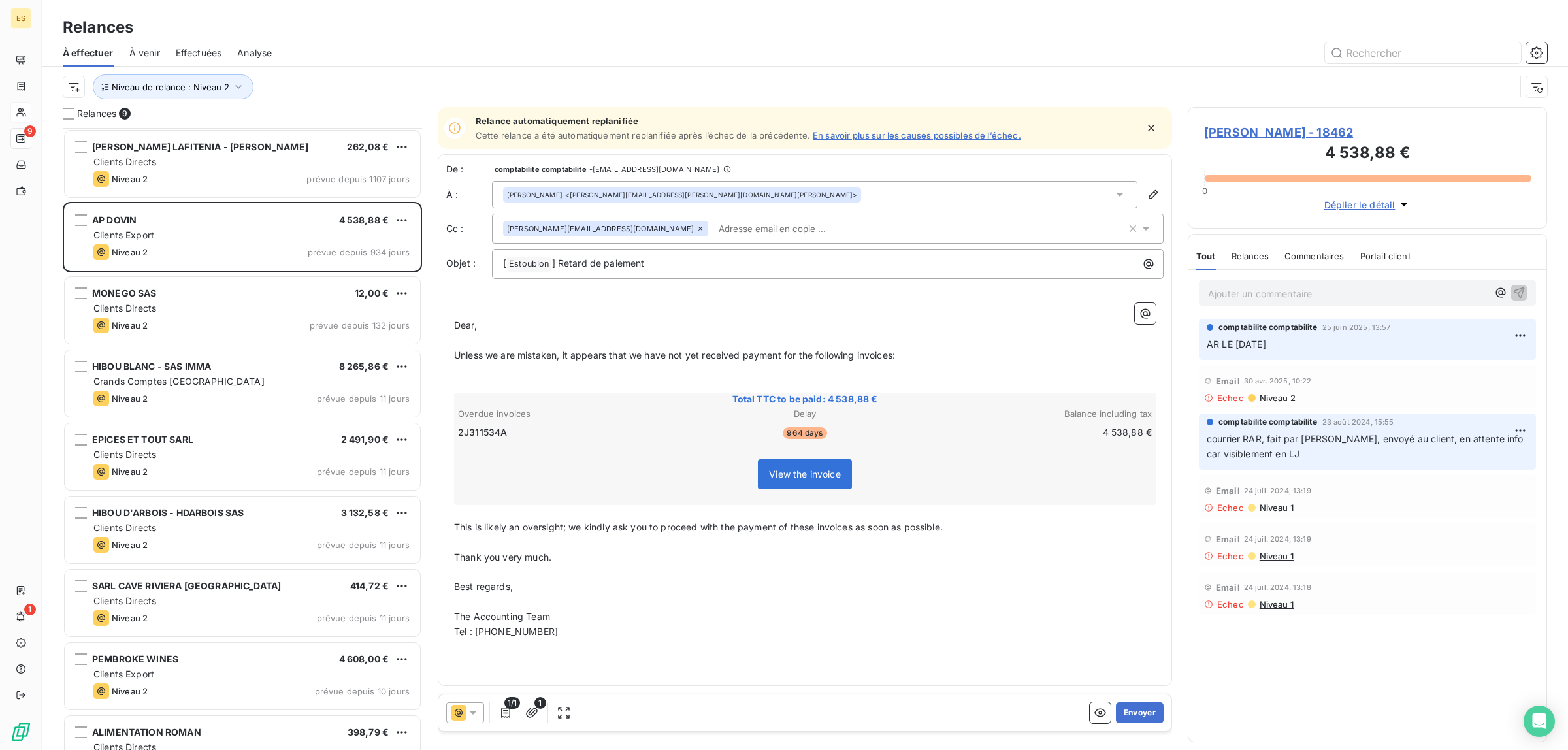
scroll to position [36, 0]
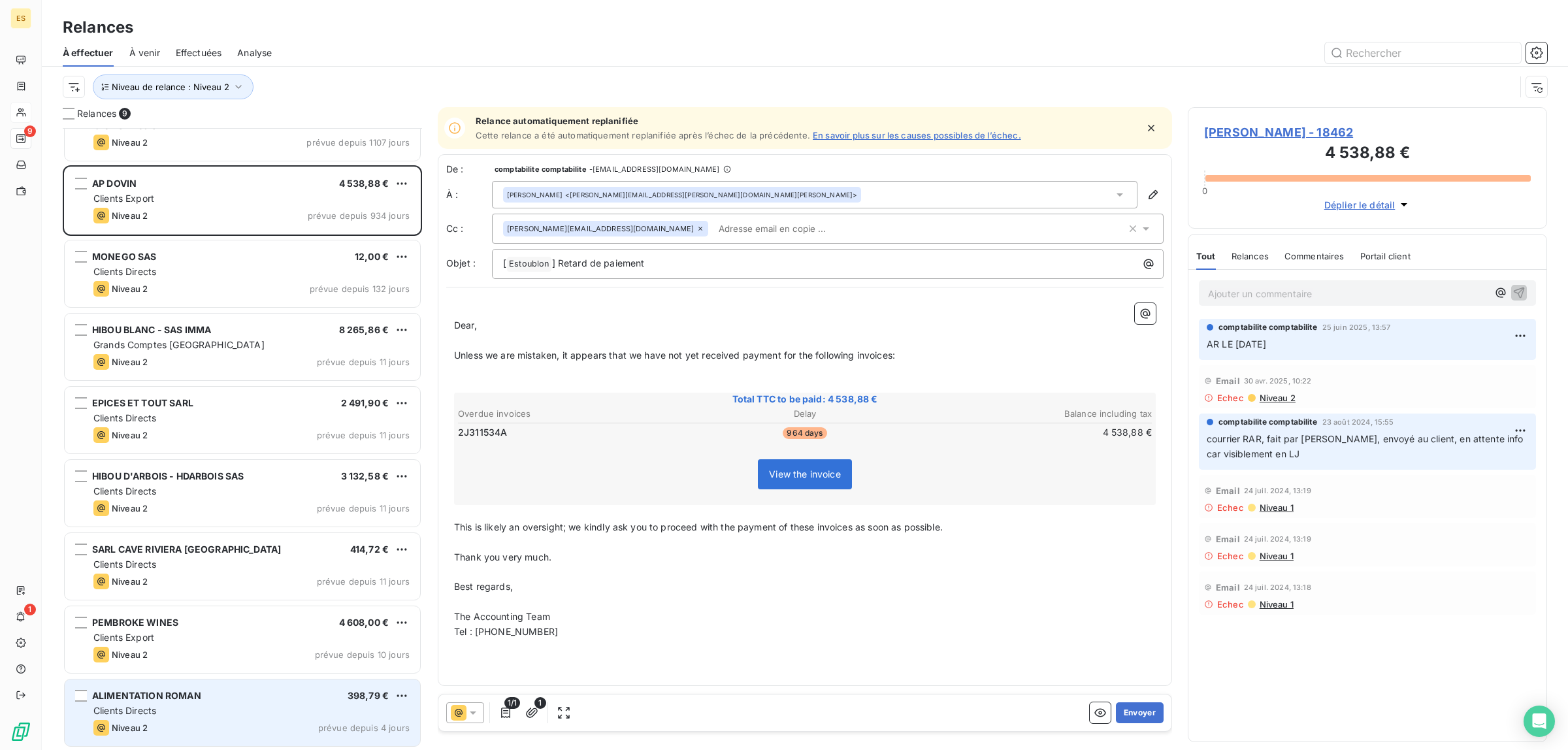
click at [217, 716] on div "Clients Directs" at bounding box center [252, 710] width 316 height 13
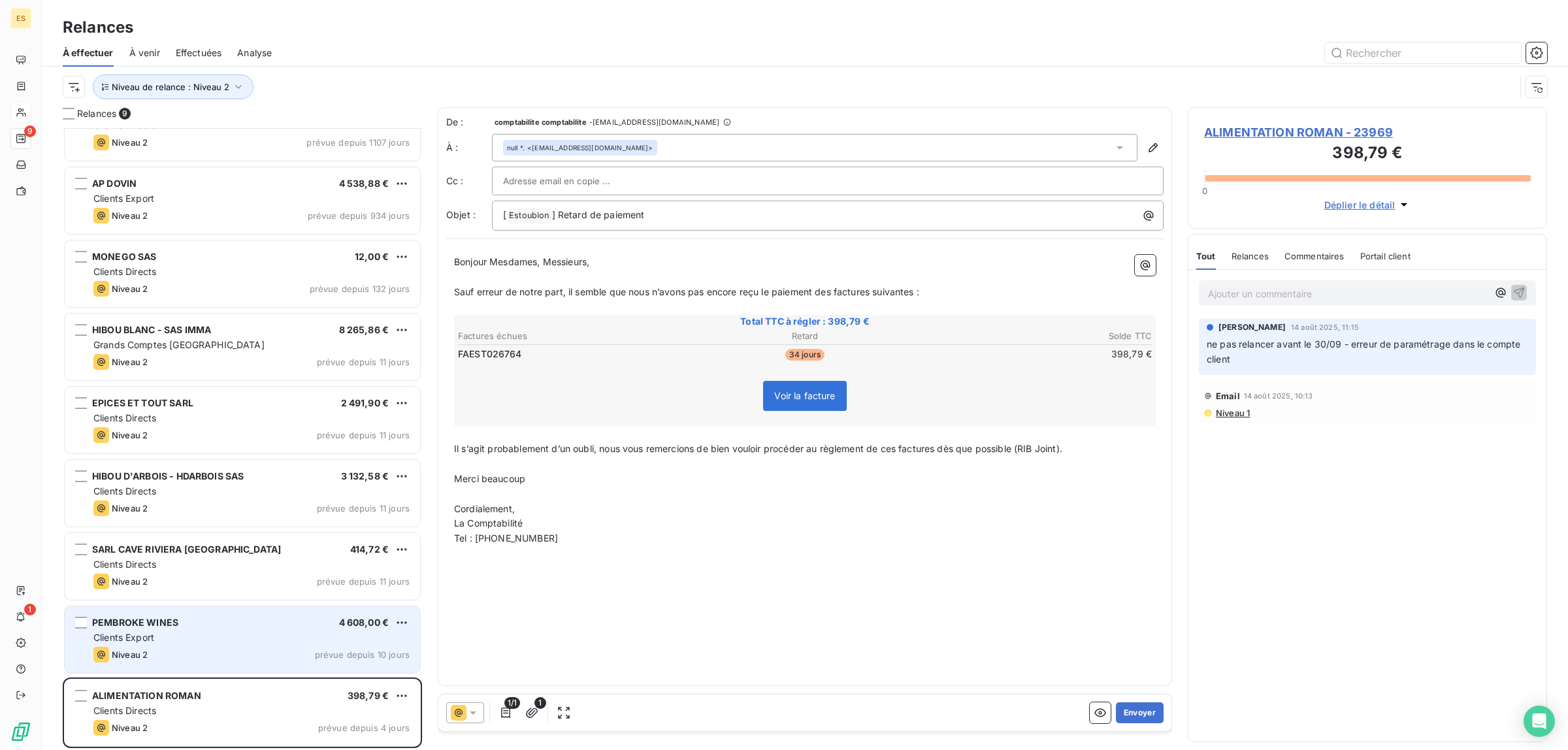
click at [289, 657] on div "Niveau 2 prévue depuis 10 jours" at bounding box center [252, 654] width 316 height 15
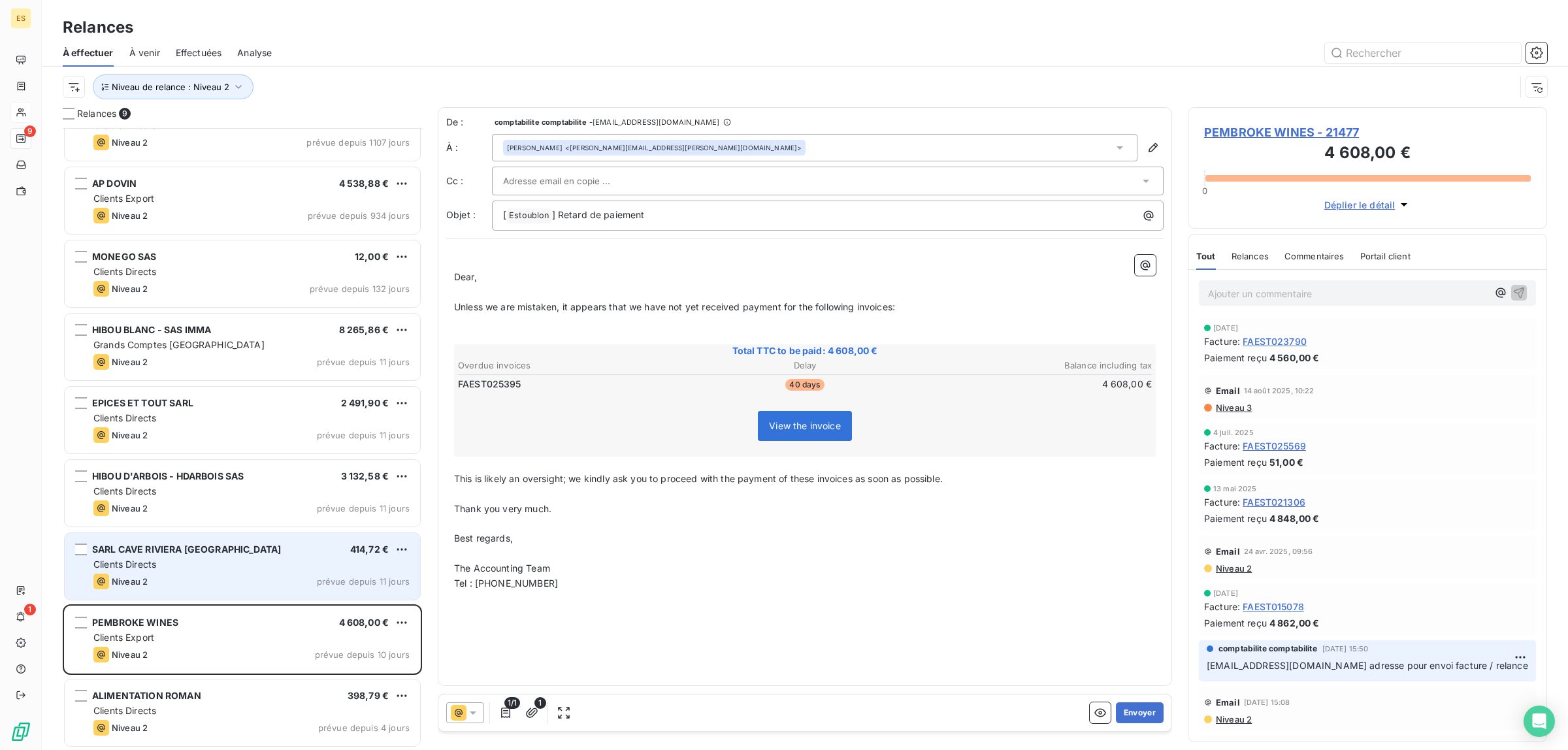
click at [269, 554] on div "[GEOGRAPHIC_DATA] [GEOGRAPHIC_DATA] 414,72 €" at bounding box center [252, 549] width 316 height 12
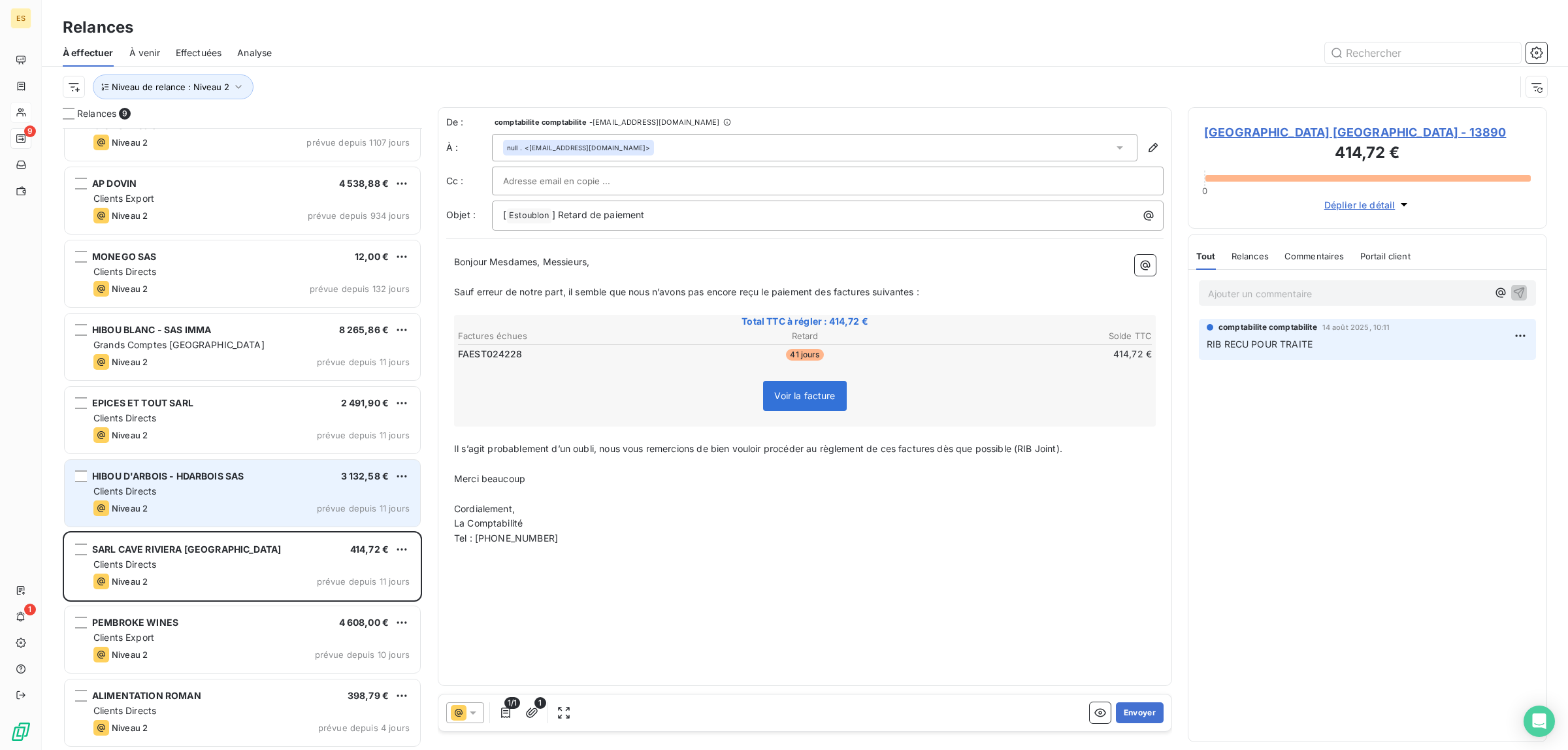
click at [240, 491] on div "Clients Directs" at bounding box center [252, 491] width 316 height 13
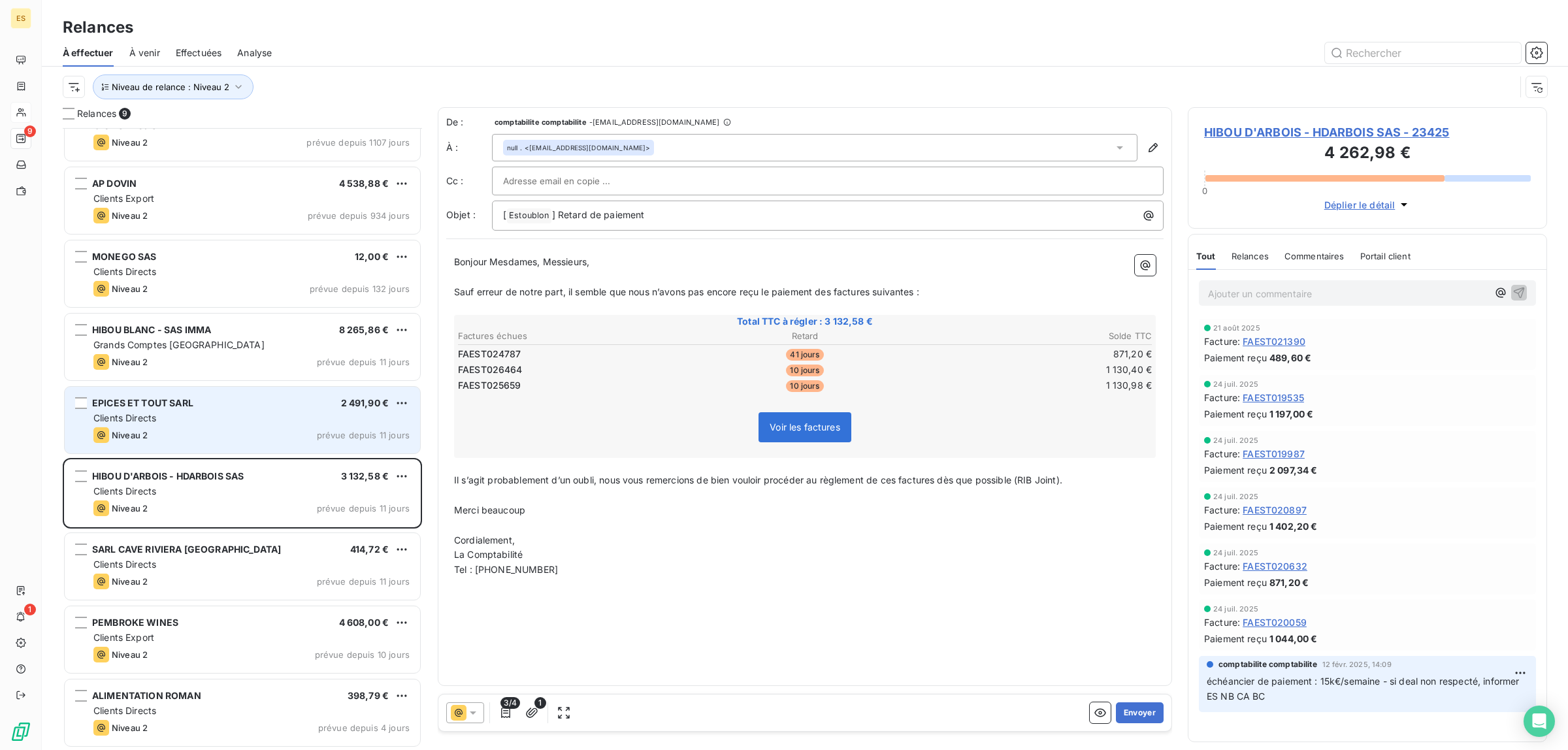
click at [236, 426] on div "EPICES ET TOUT SARL 2 491,90 € Clients Directs Niveau 2 prévue depuis 11 jours" at bounding box center [242, 419] width 356 height 67
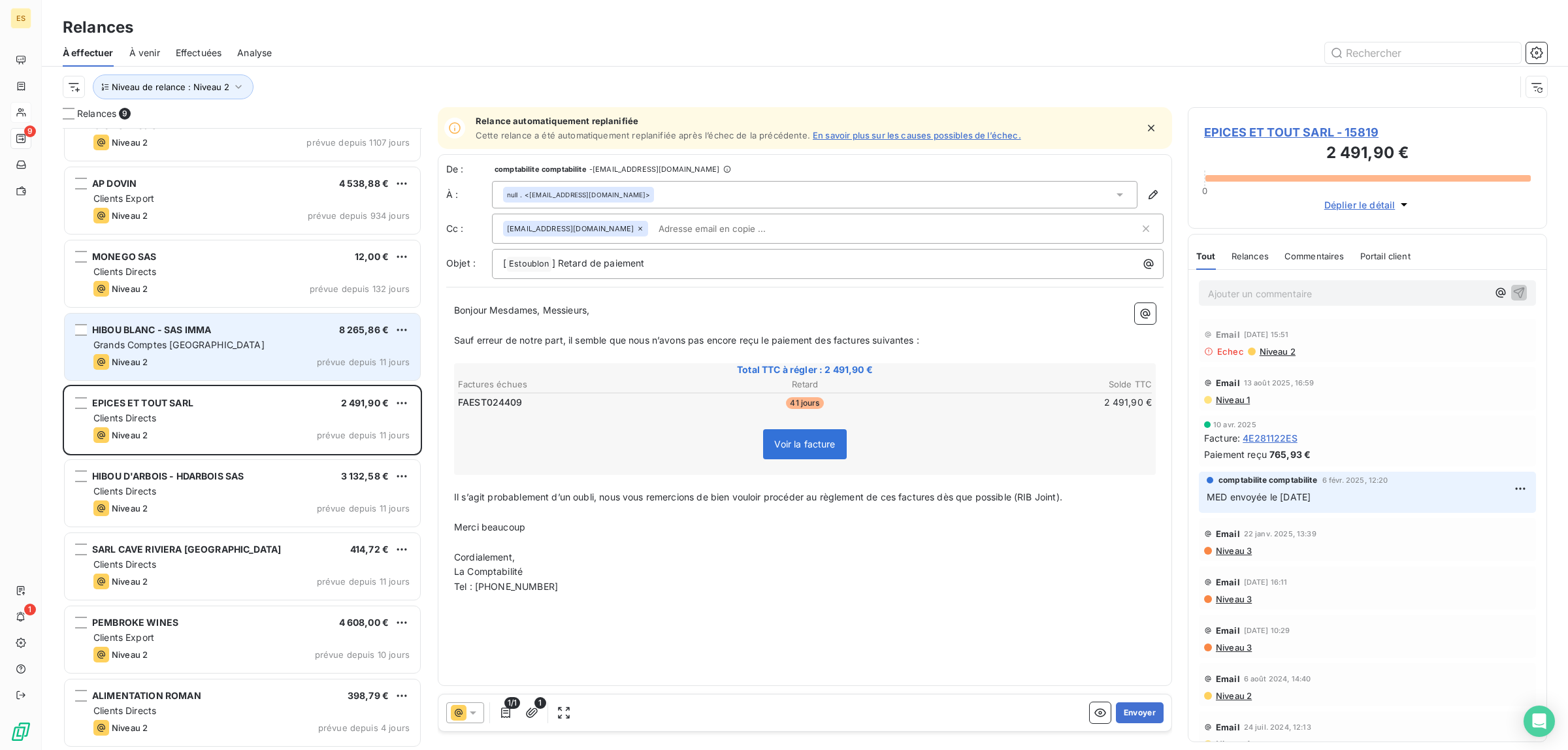
click at [227, 347] on div "Grands Comptes [GEOGRAPHIC_DATA]" at bounding box center [252, 344] width 316 height 13
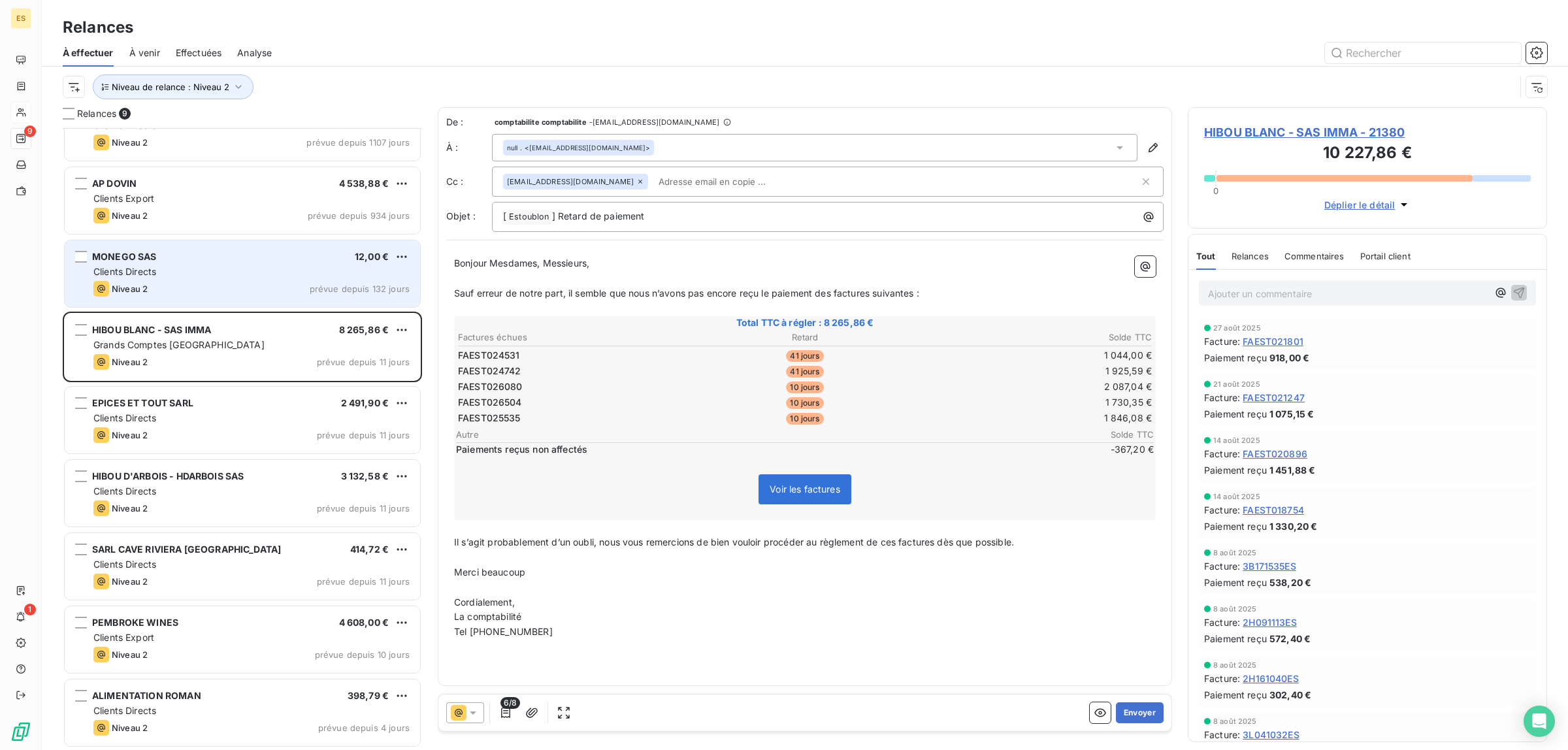
click at [227, 269] on div "Clients Directs" at bounding box center [252, 272] width 316 height 13
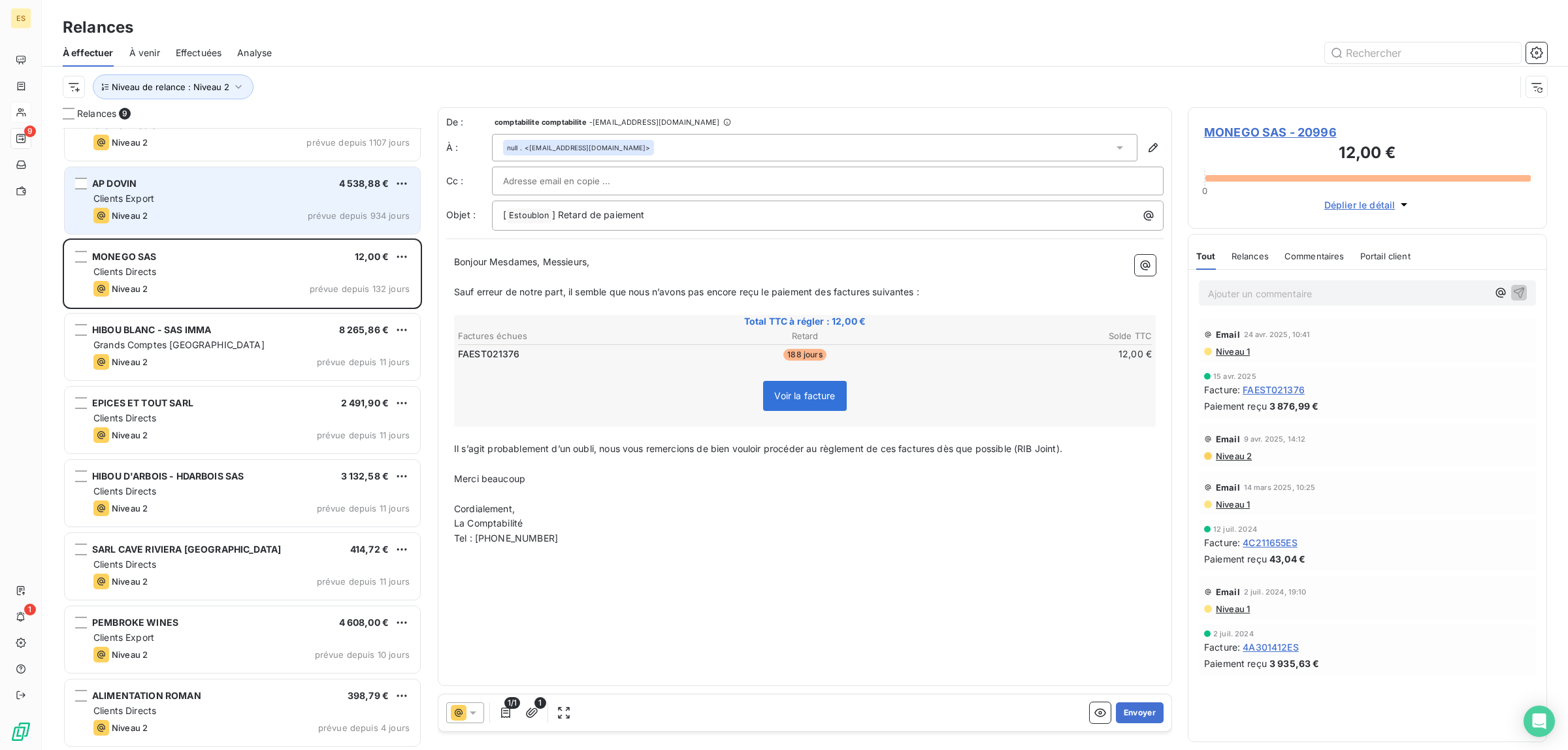
click at [231, 204] on div "Clients Export" at bounding box center [252, 198] width 316 height 13
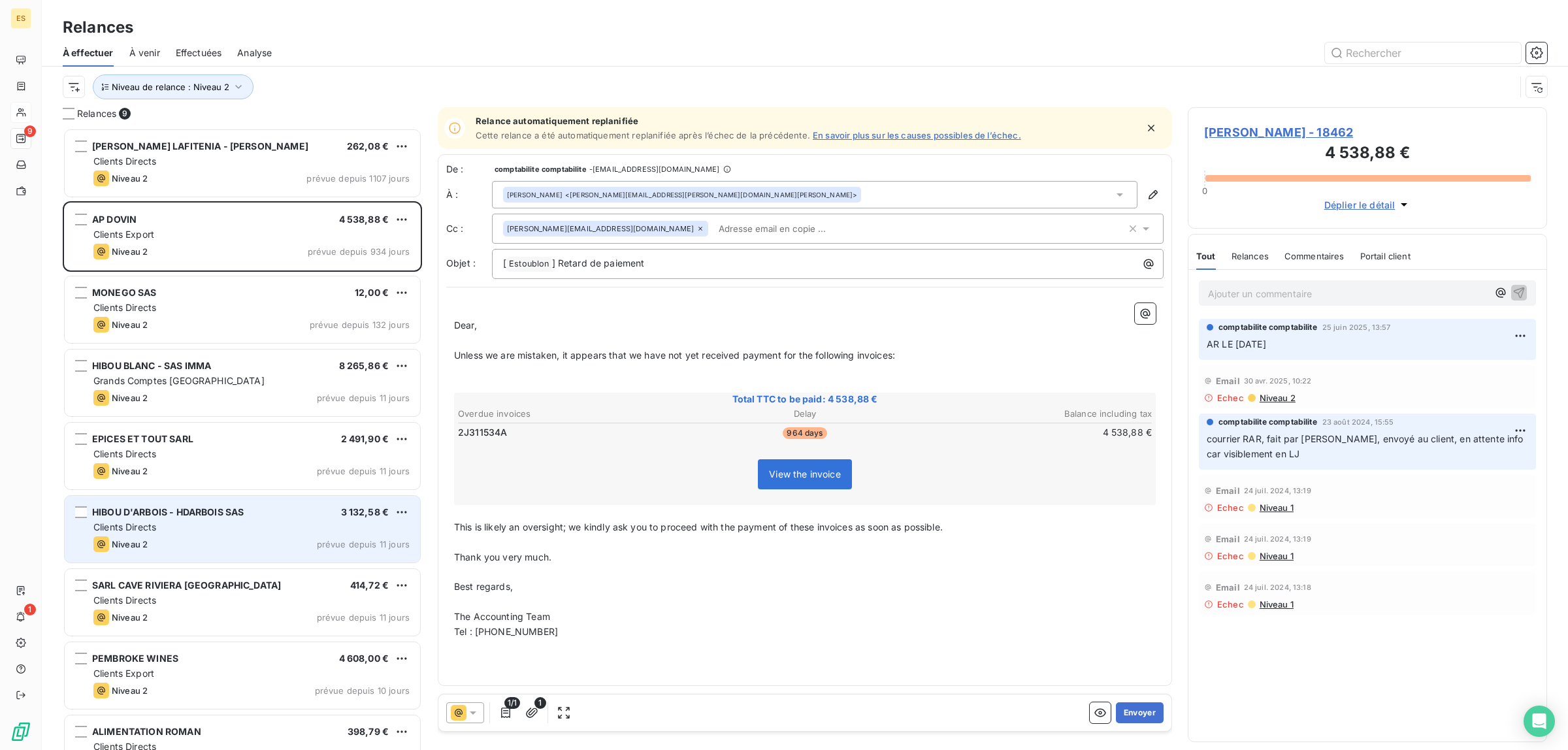
click at [255, 524] on div "Clients Directs" at bounding box center [252, 527] width 316 height 13
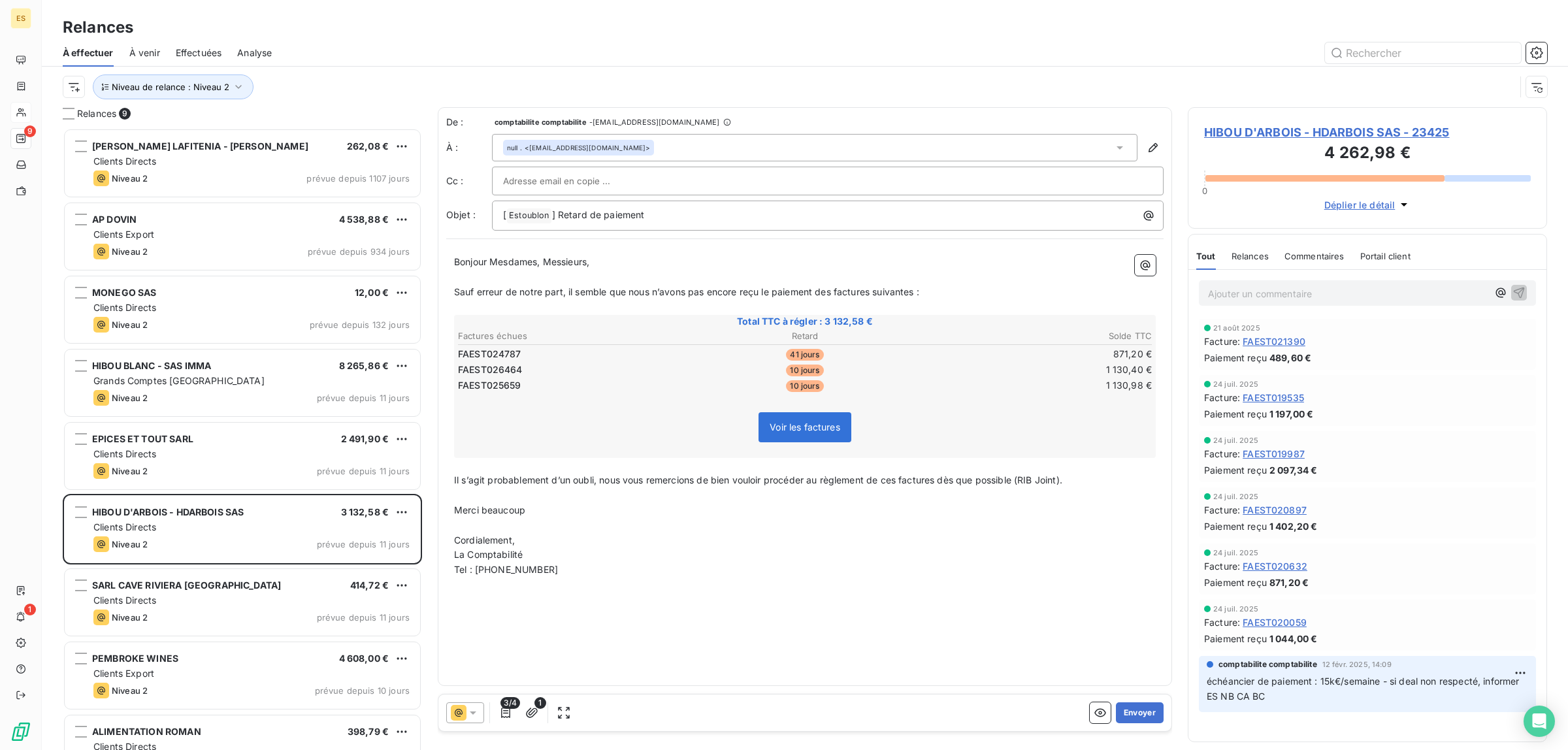
scroll to position [36, 0]
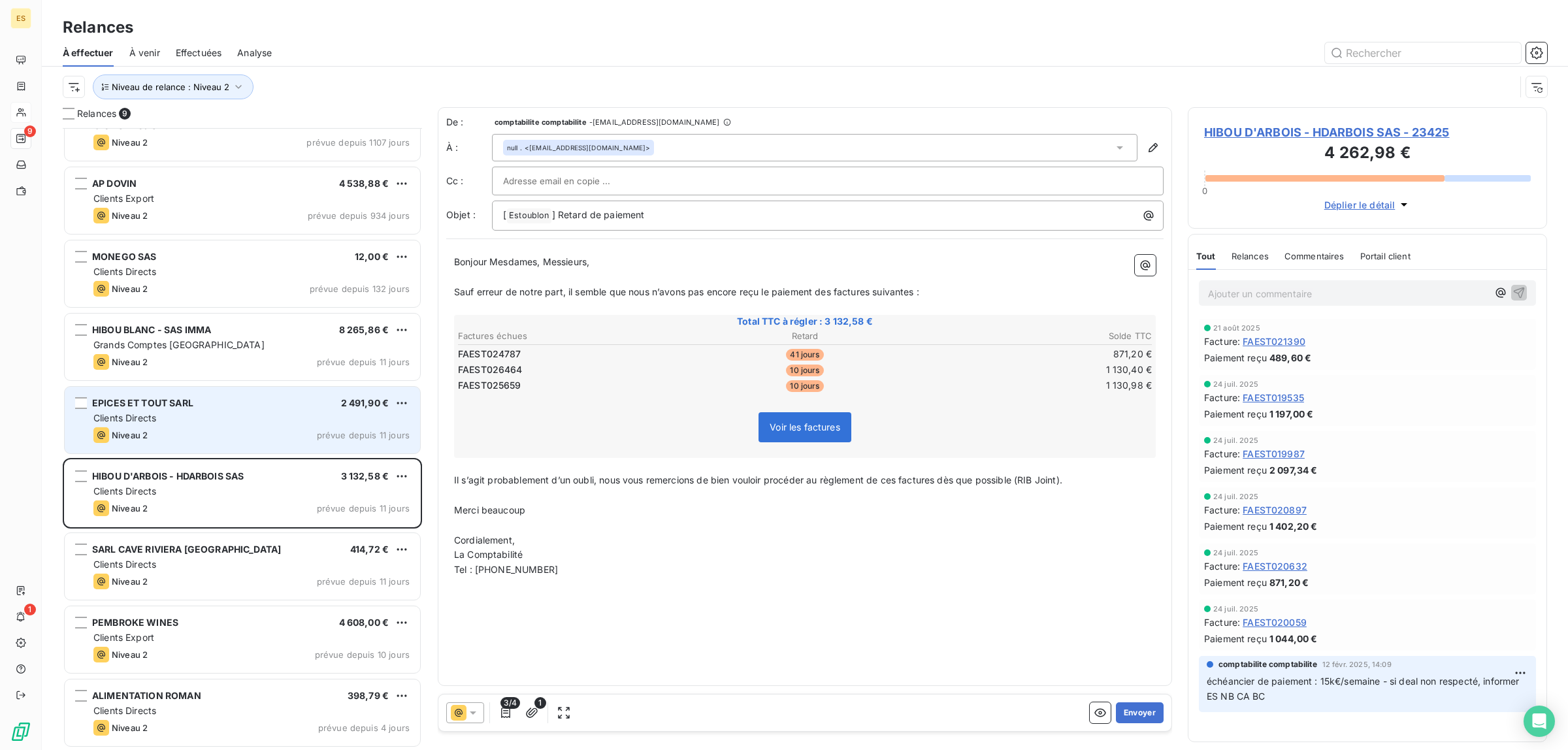
click at [240, 421] on div "Clients Directs" at bounding box center [252, 418] width 316 height 13
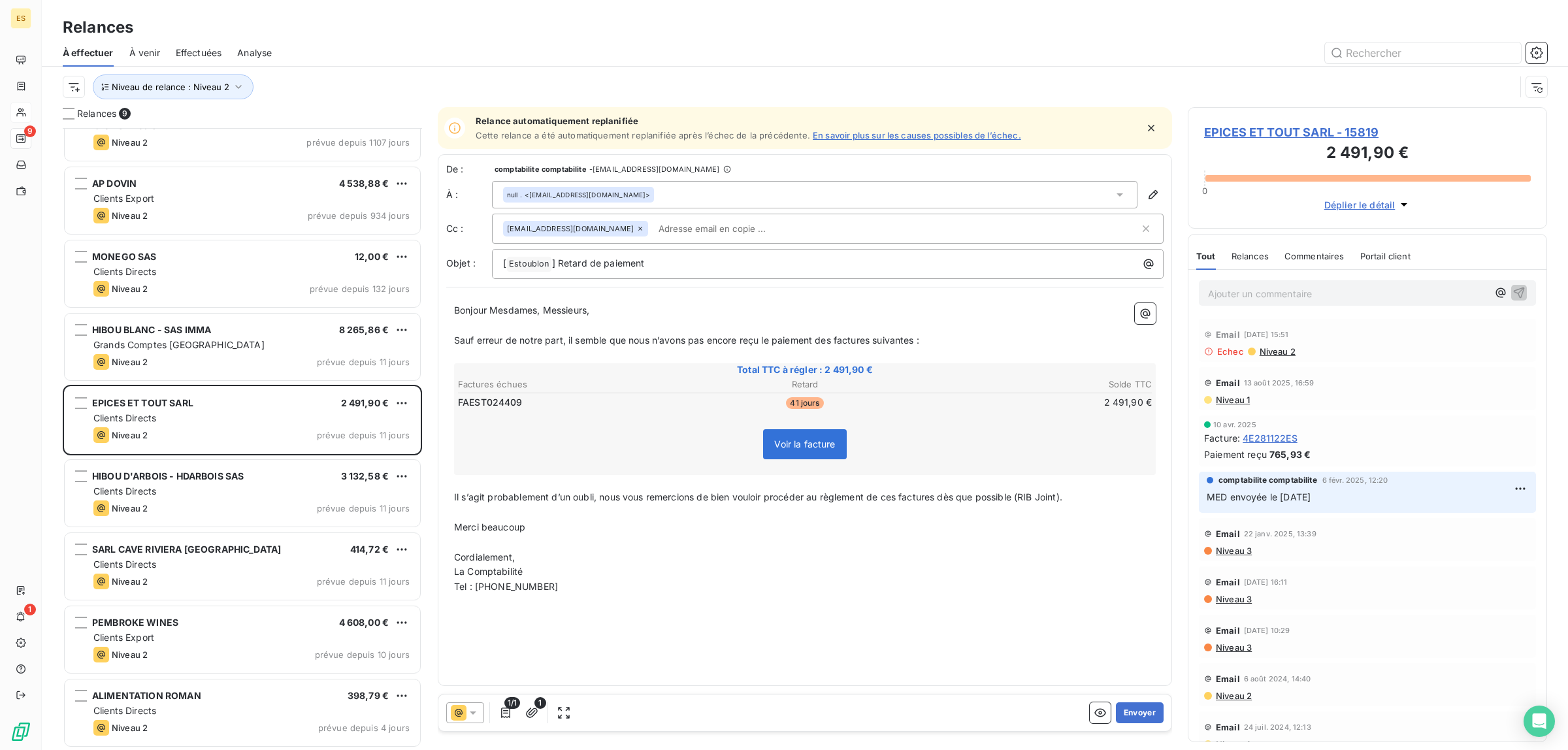
click at [1363, 132] on span "EPICES ET TOUT SARL - 15819" at bounding box center [1367, 132] width 327 height 18
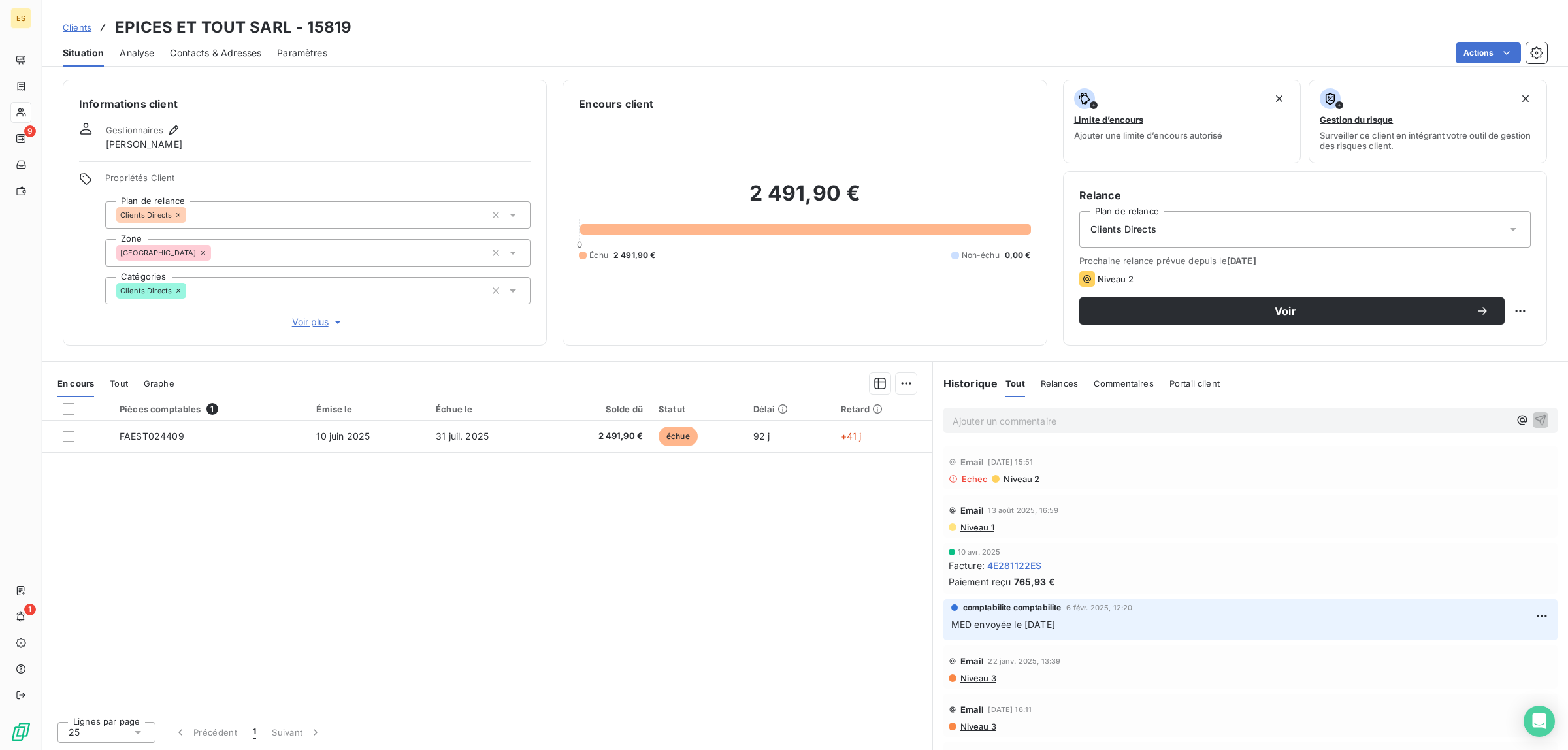
click at [198, 56] on span "Contacts & Adresses" at bounding box center [215, 52] width 91 height 13
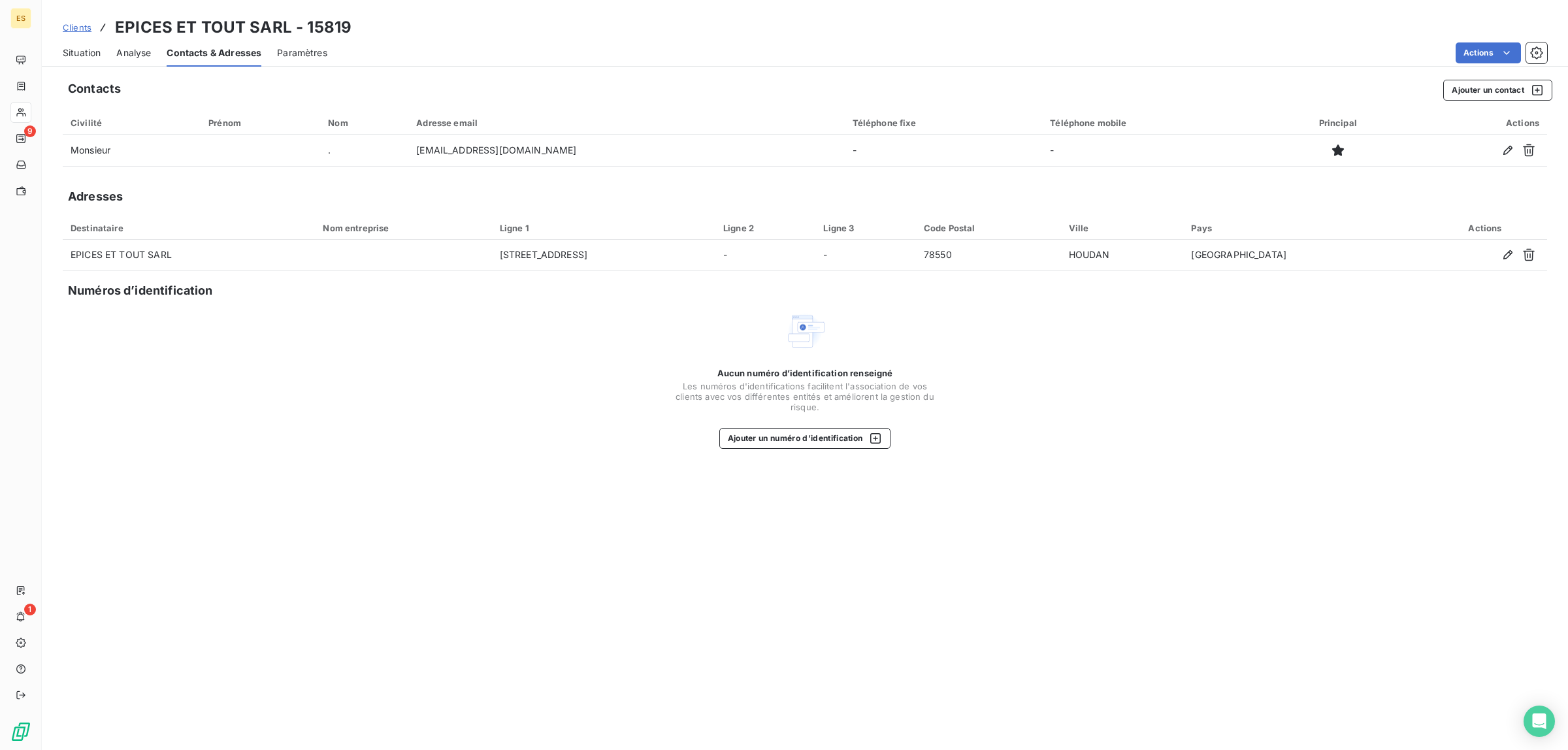
click at [81, 53] on span "Situation" at bounding box center [81, 52] width 38 height 13
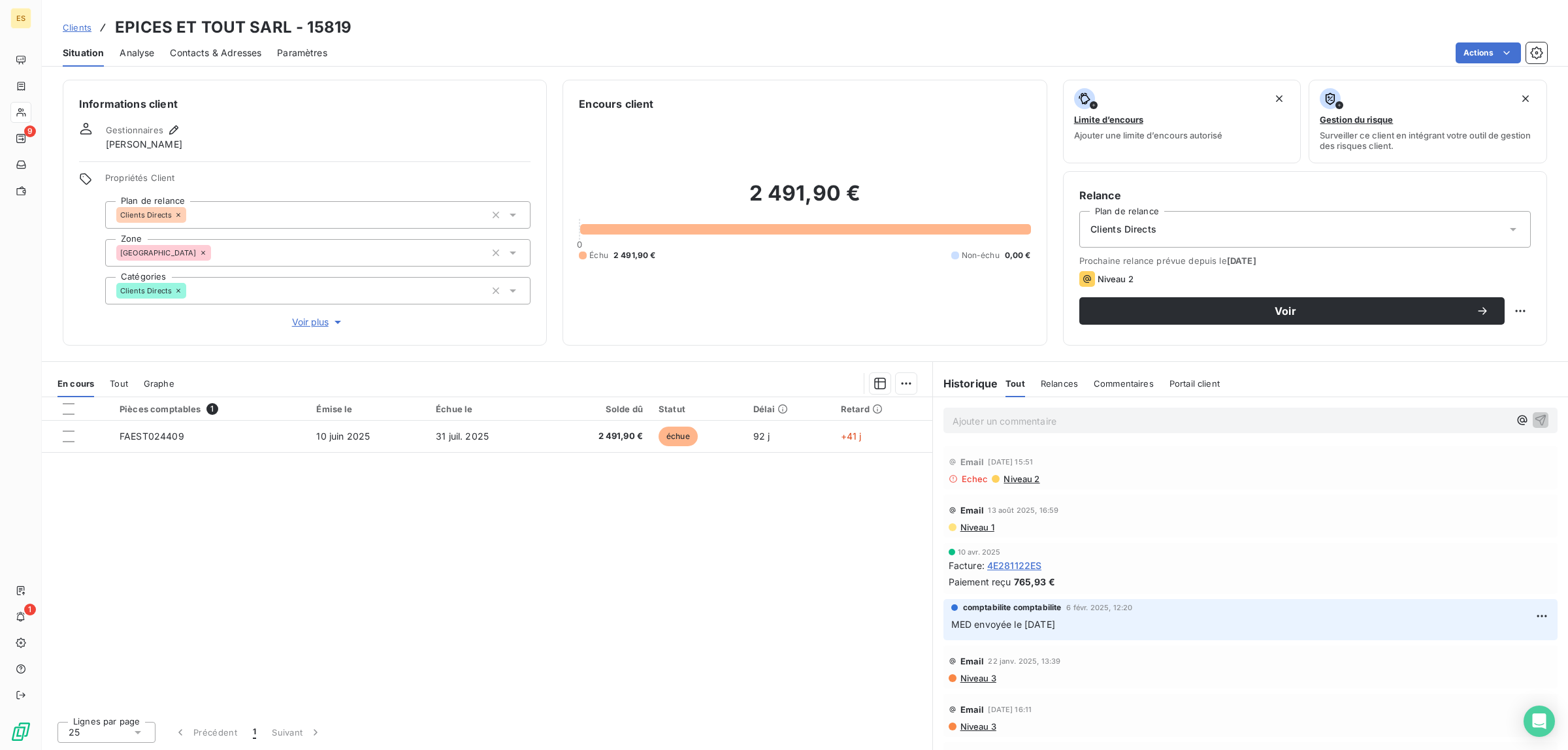
click at [1021, 479] on span "Niveau 2" at bounding box center [1020, 478] width 37 height 10
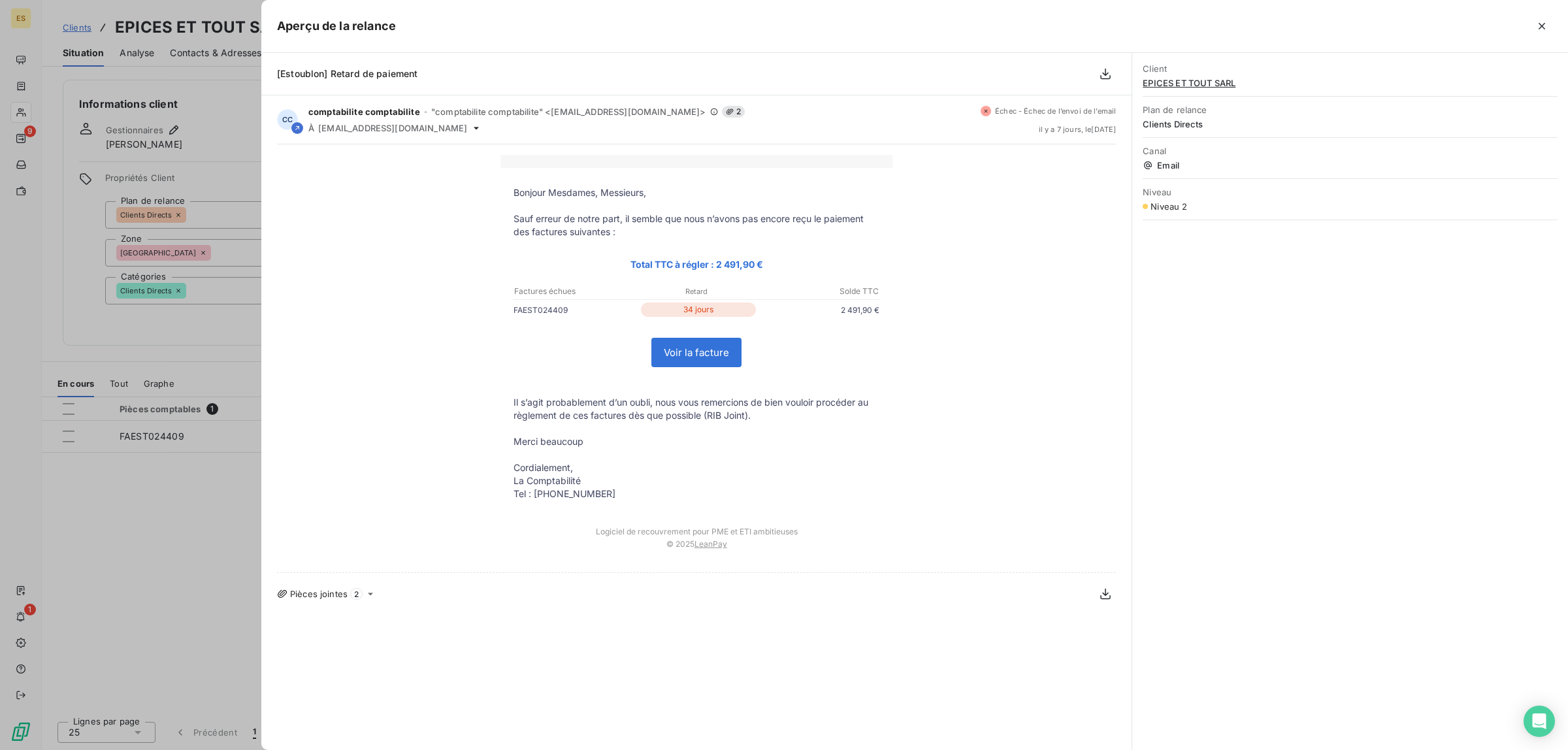
click at [145, 73] on div at bounding box center [784, 375] width 1568 height 750
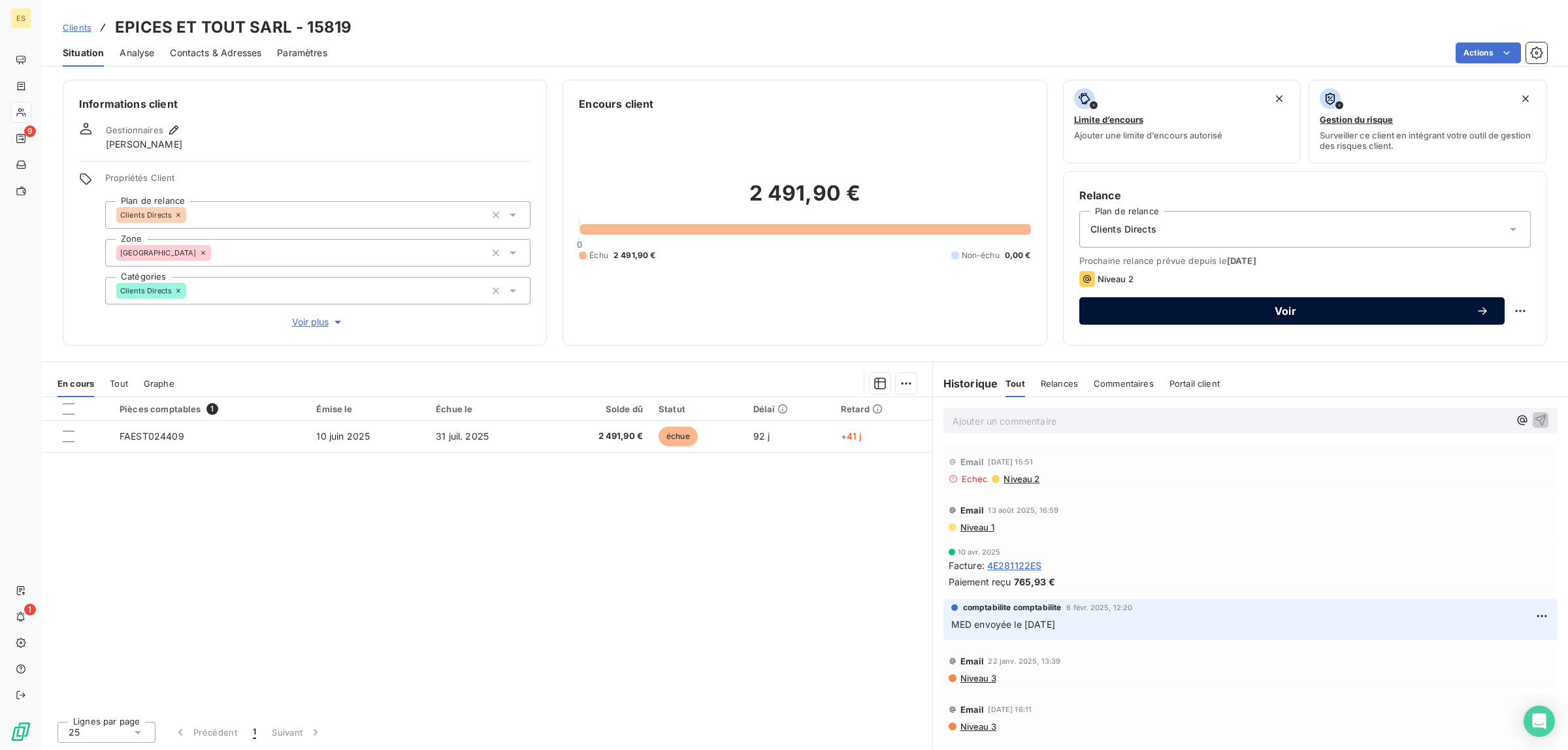
click at [1176, 302] on button "Voir" at bounding box center [1291, 310] width 425 height 27
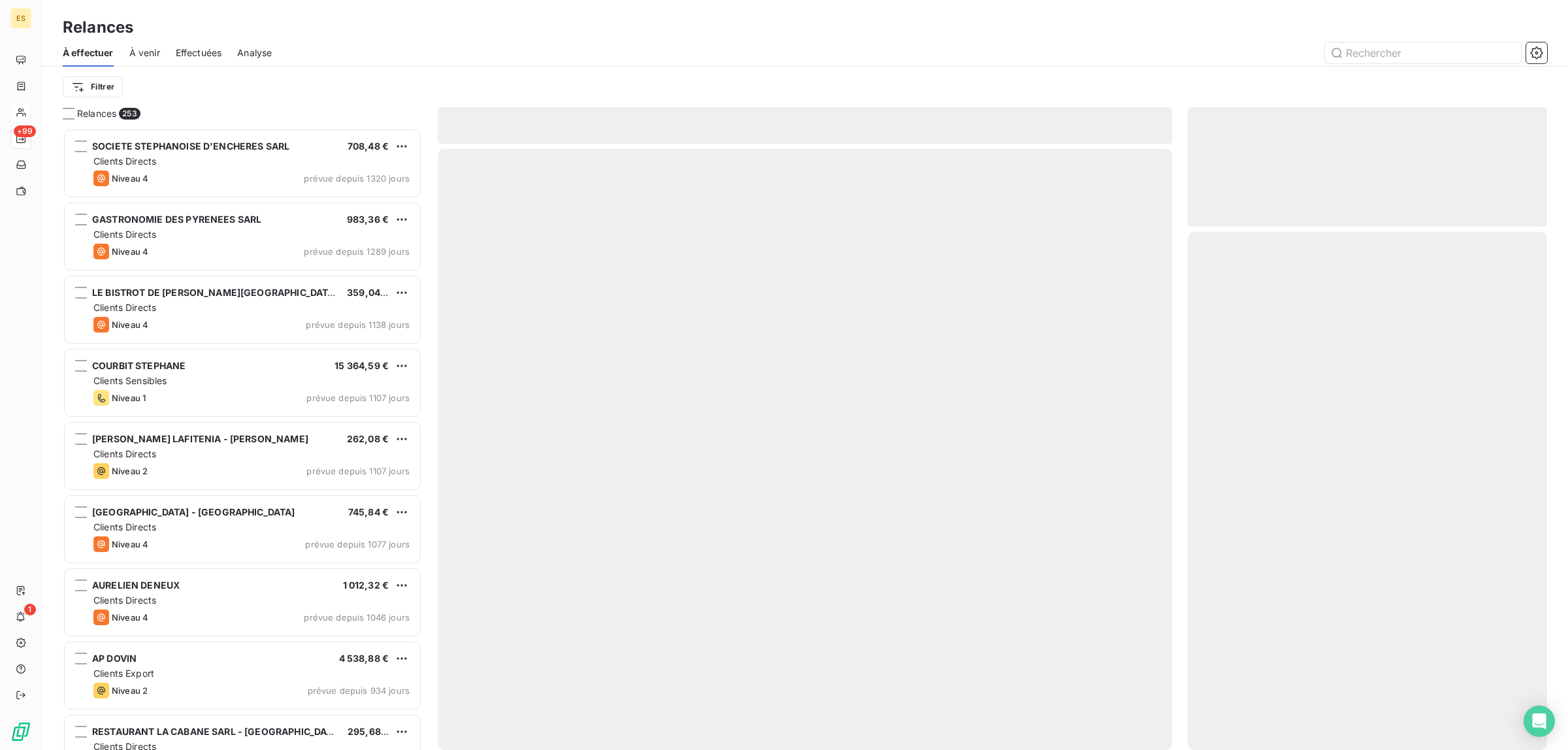
scroll to position [610, 347]
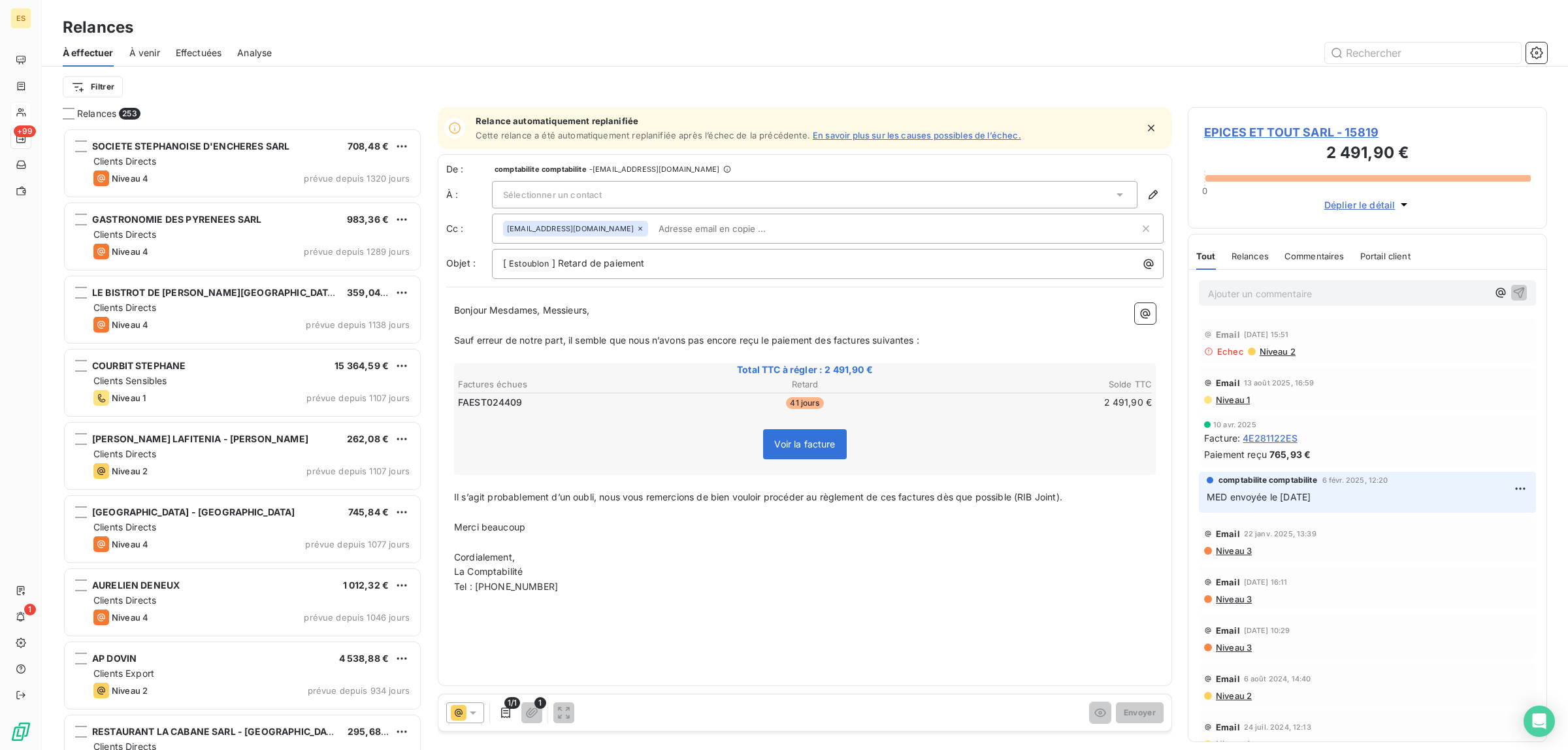
click at [1053, 190] on div "Sélectionner un contact" at bounding box center [815, 194] width 645 height 27
click at [85, 88] on html "ES +99 1 Relances À effectuer À venir Effectuées Analyse Filtrer Relances 253 S…" at bounding box center [784, 375] width 1568 height 750
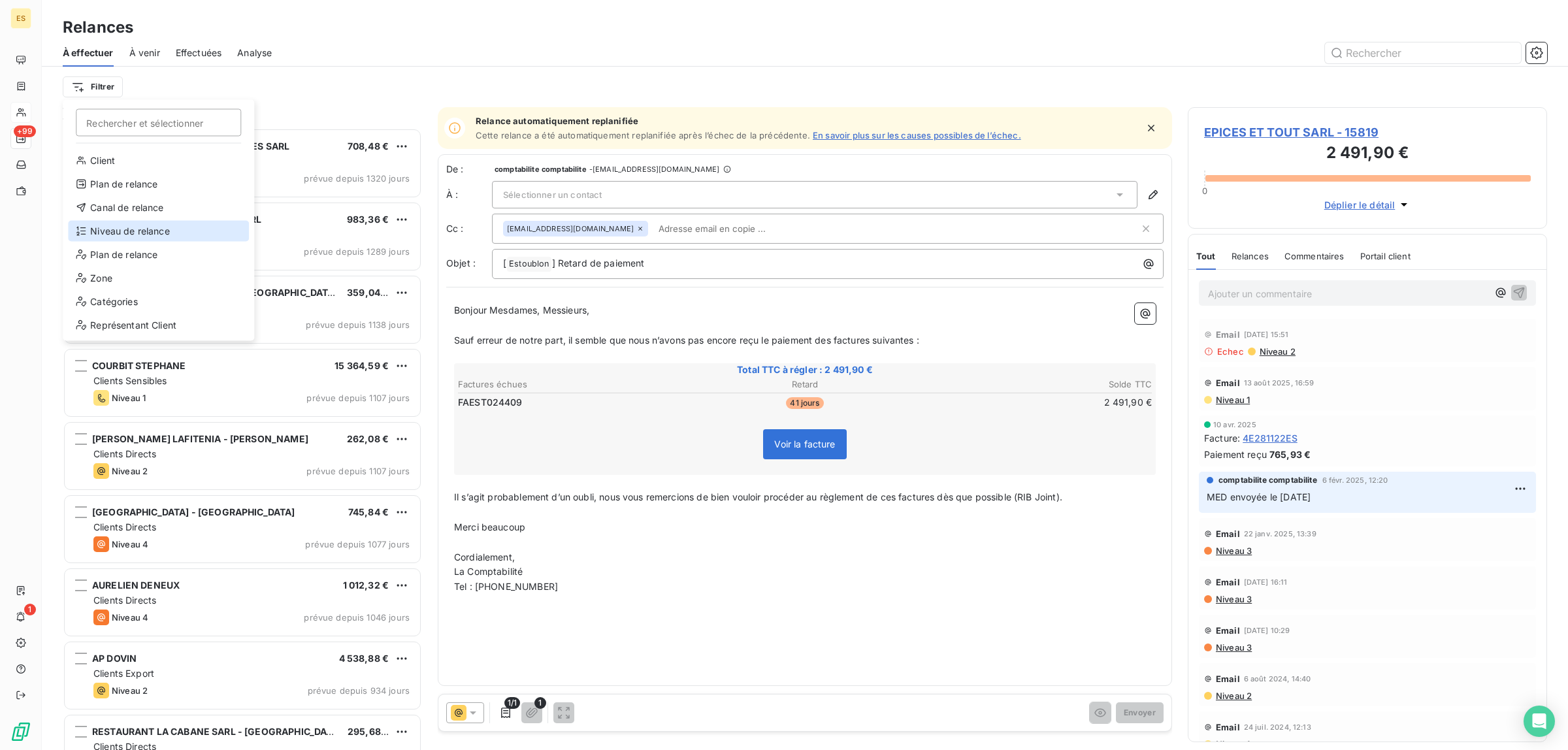
click at [138, 225] on div "Niveau de relance" at bounding box center [158, 231] width 181 height 21
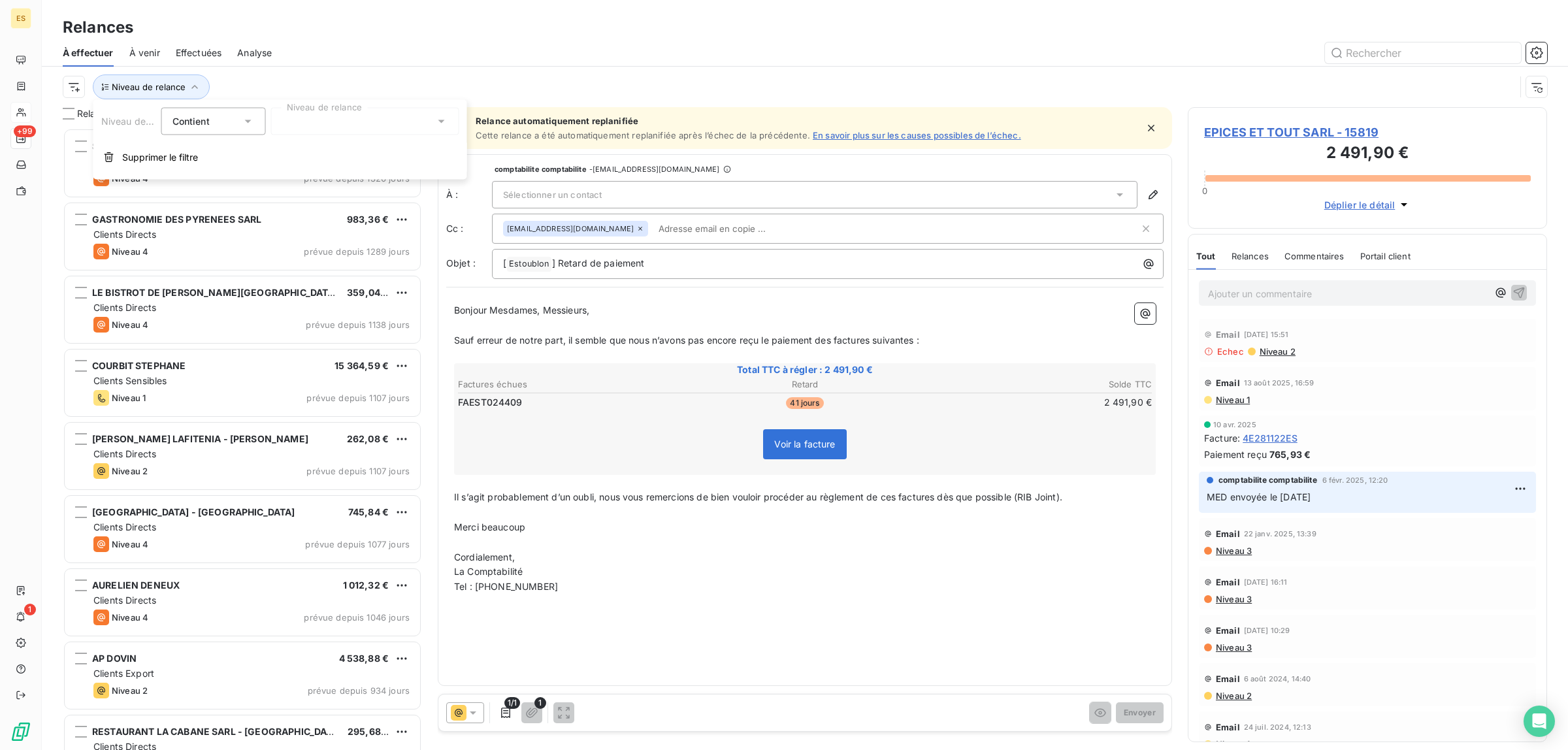
scroll to position [12, 13]
click at [299, 119] on div at bounding box center [365, 122] width 188 height 27
click at [308, 198] on span "Niveau 2" at bounding box center [315, 197] width 40 height 13
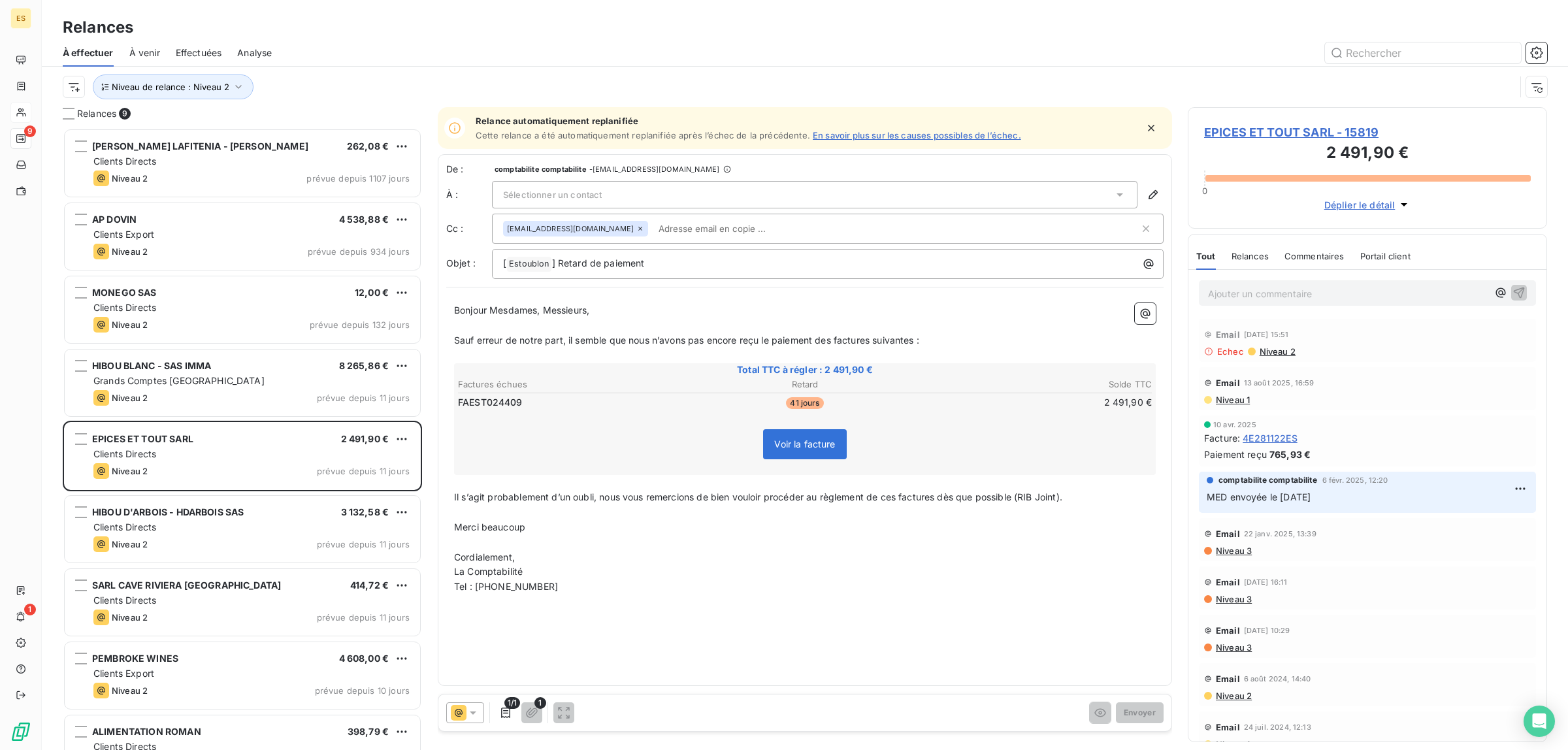
click at [461, 93] on div "Niveau de relance : Niveau 2" at bounding box center [789, 86] width 1452 height 25
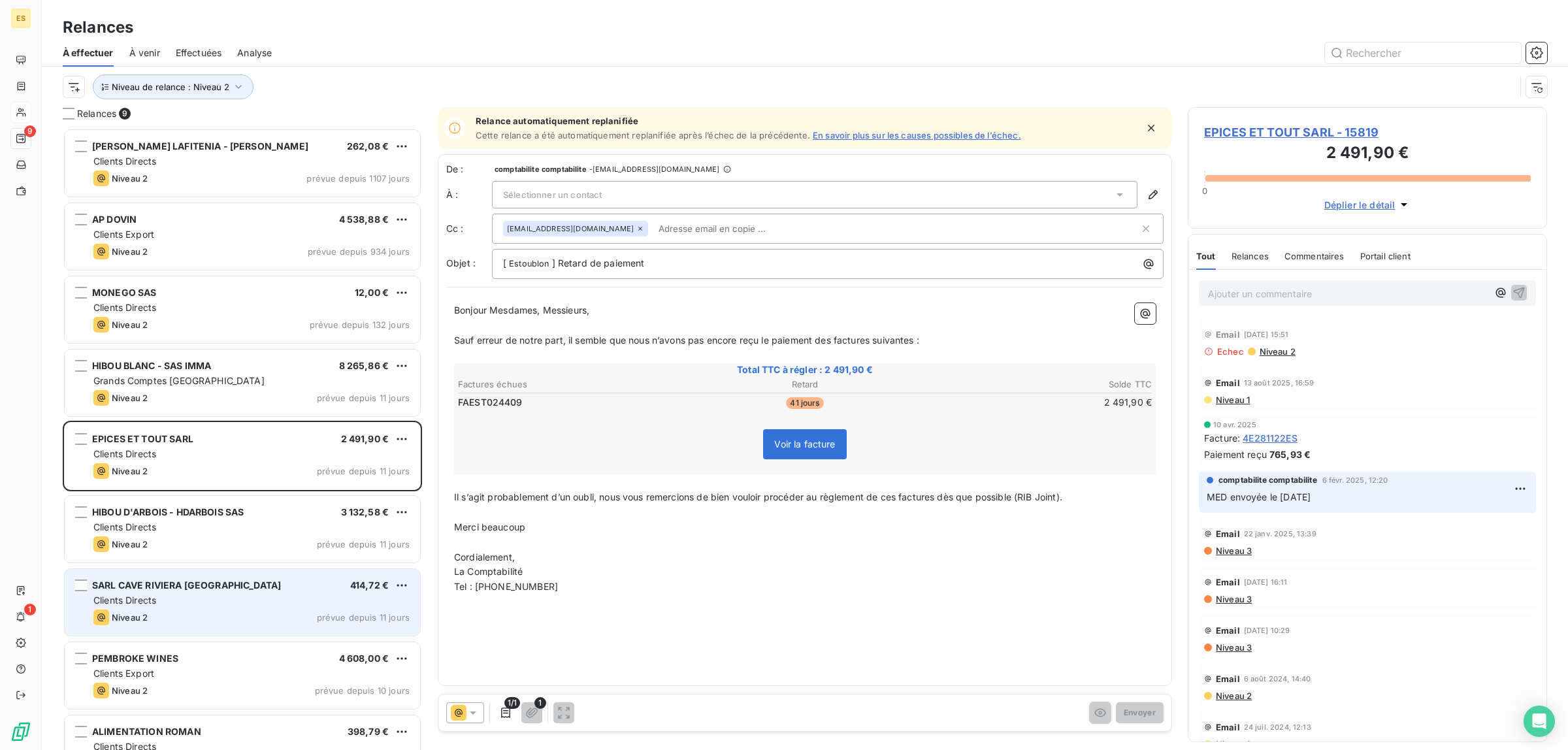
scroll to position [36, 0]
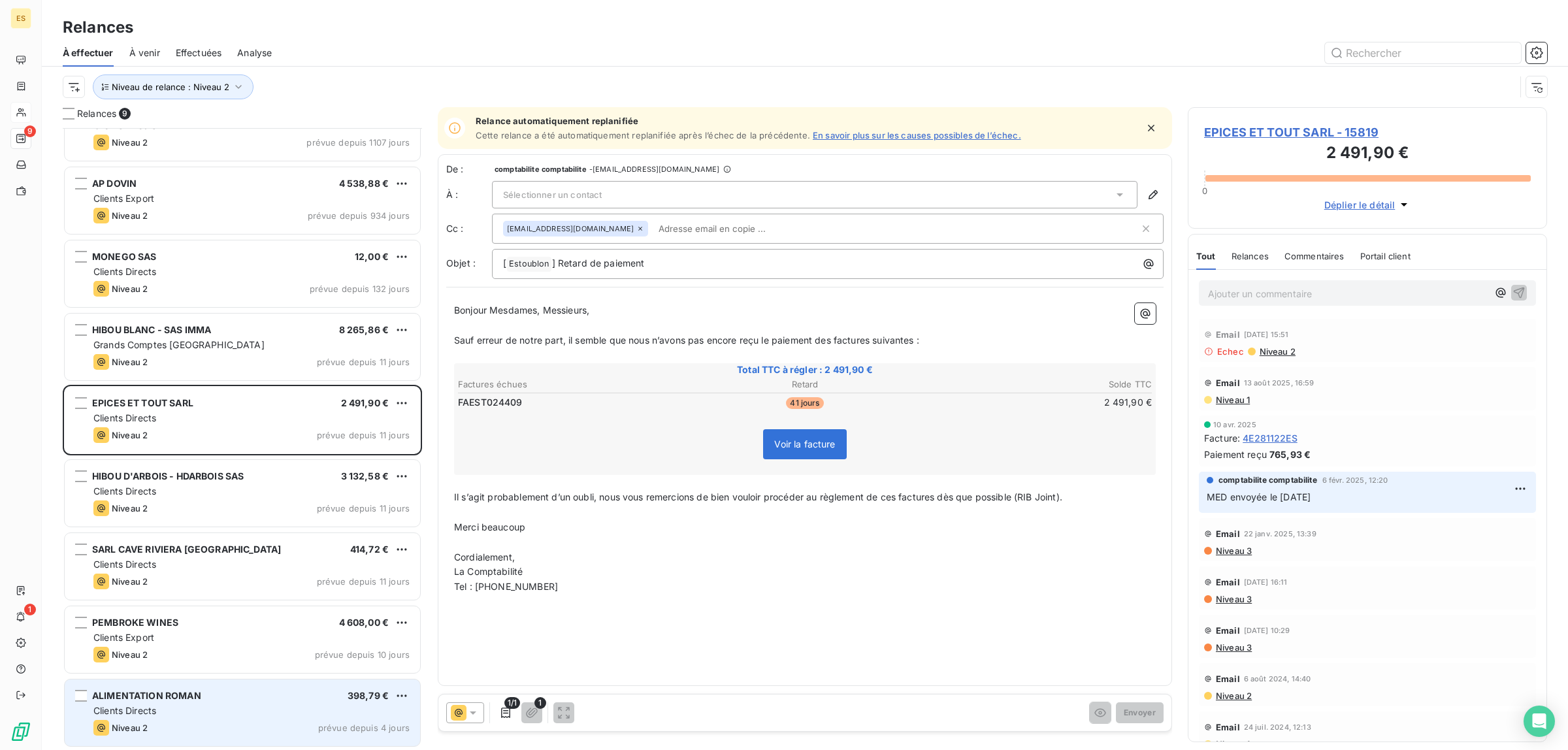
click at [222, 723] on div "Niveau 2 prévue depuis 4 jours" at bounding box center [252, 727] width 316 height 15
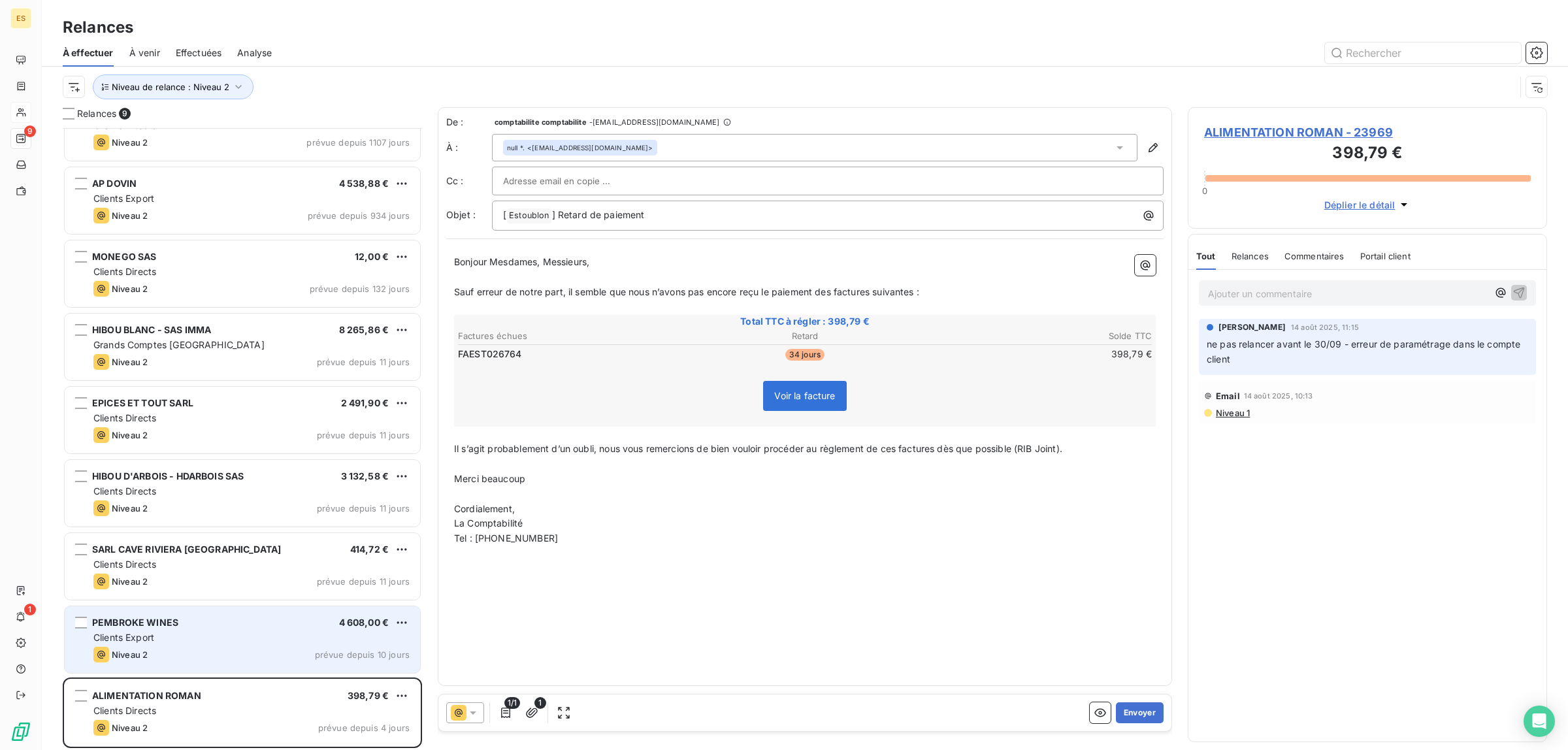
click at [190, 651] on div "Niveau 2 prévue depuis 10 jours" at bounding box center [252, 654] width 316 height 15
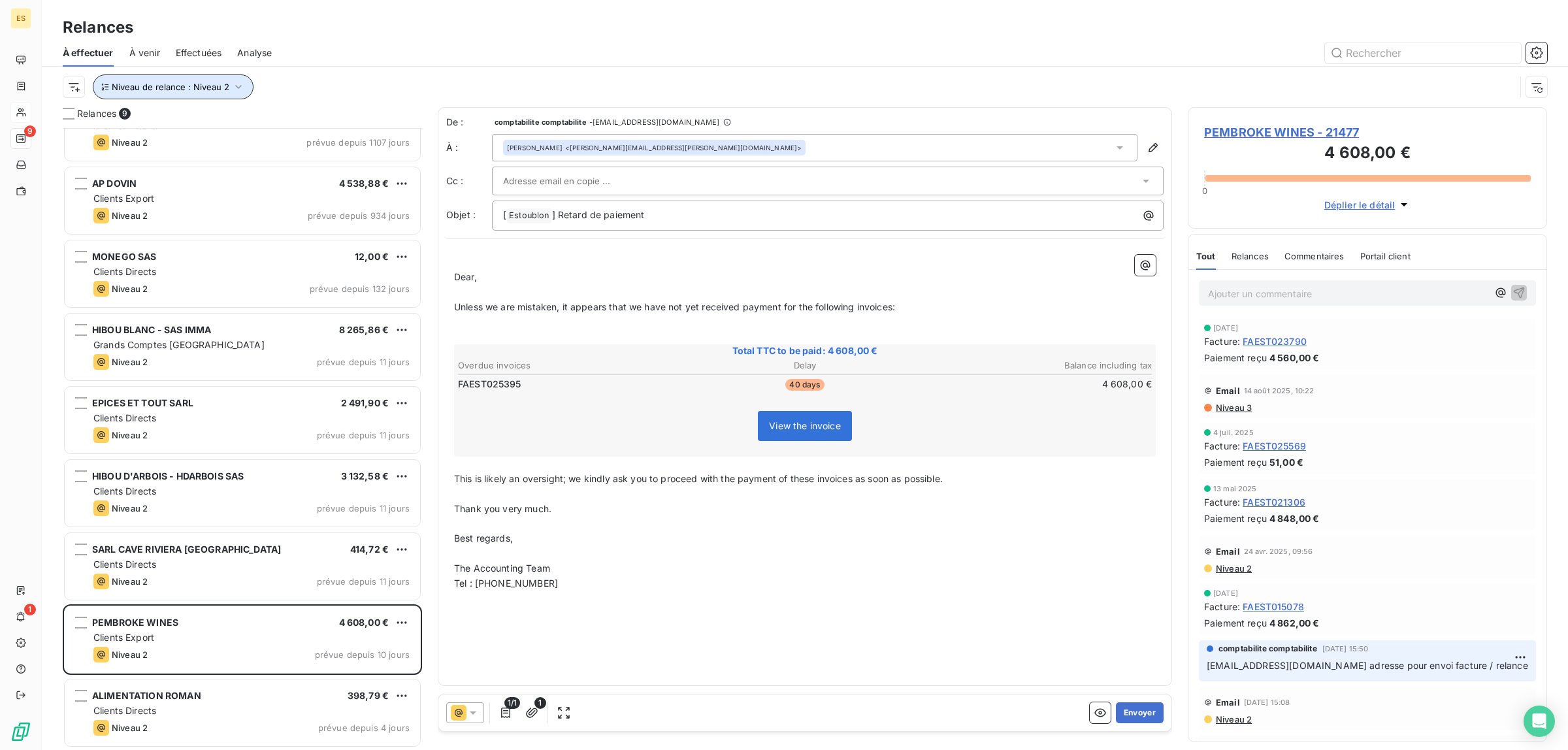
click at [232, 81] on icon "button" at bounding box center [238, 87] width 13 height 13
click at [286, 122] on span "Niveau 2" at bounding box center [302, 122] width 40 height 13
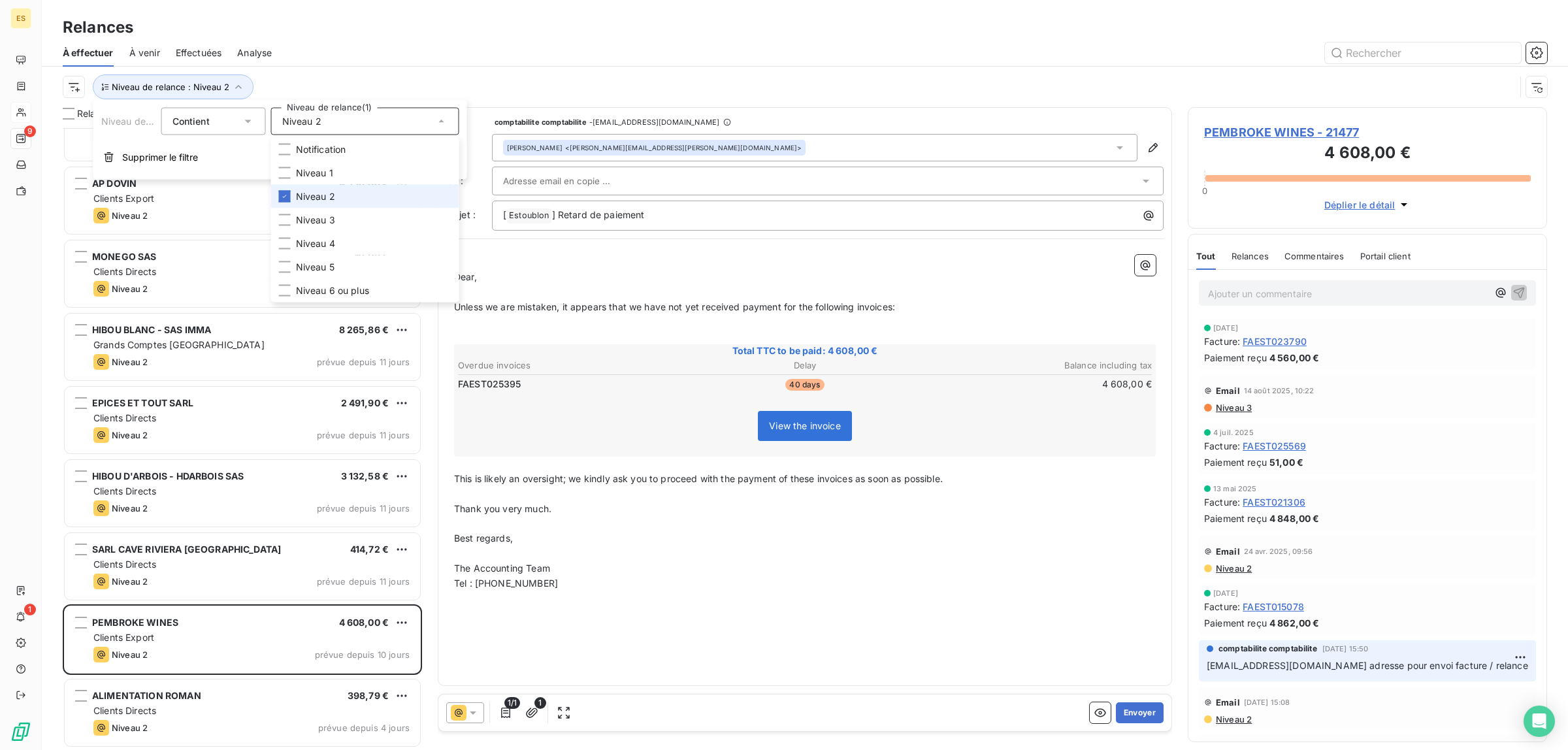
click at [332, 191] on span "Niveau 2" at bounding box center [315, 197] width 40 height 13
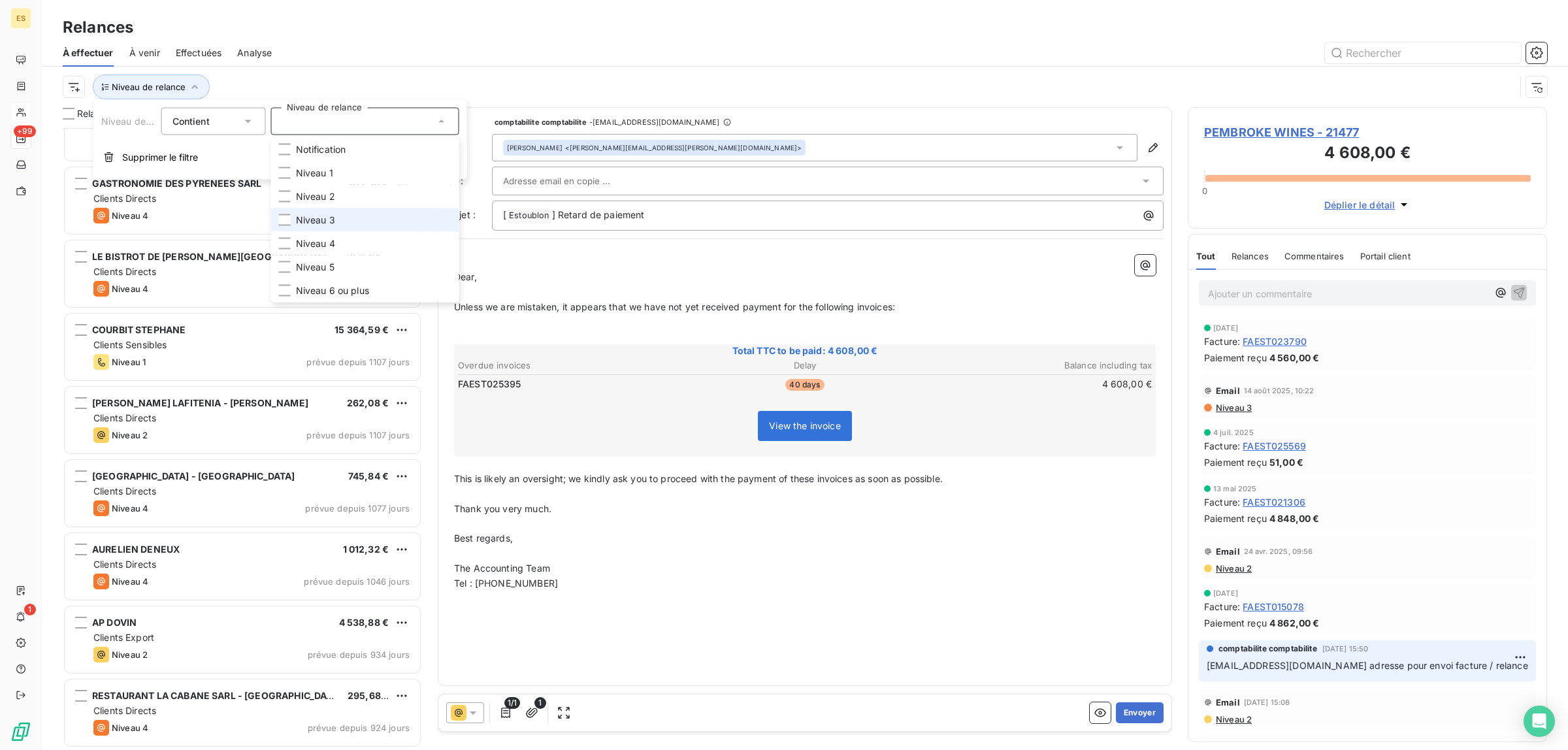
click at [298, 219] on span "Niveau 3" at bounding box center [315, 220] width 40 height 13
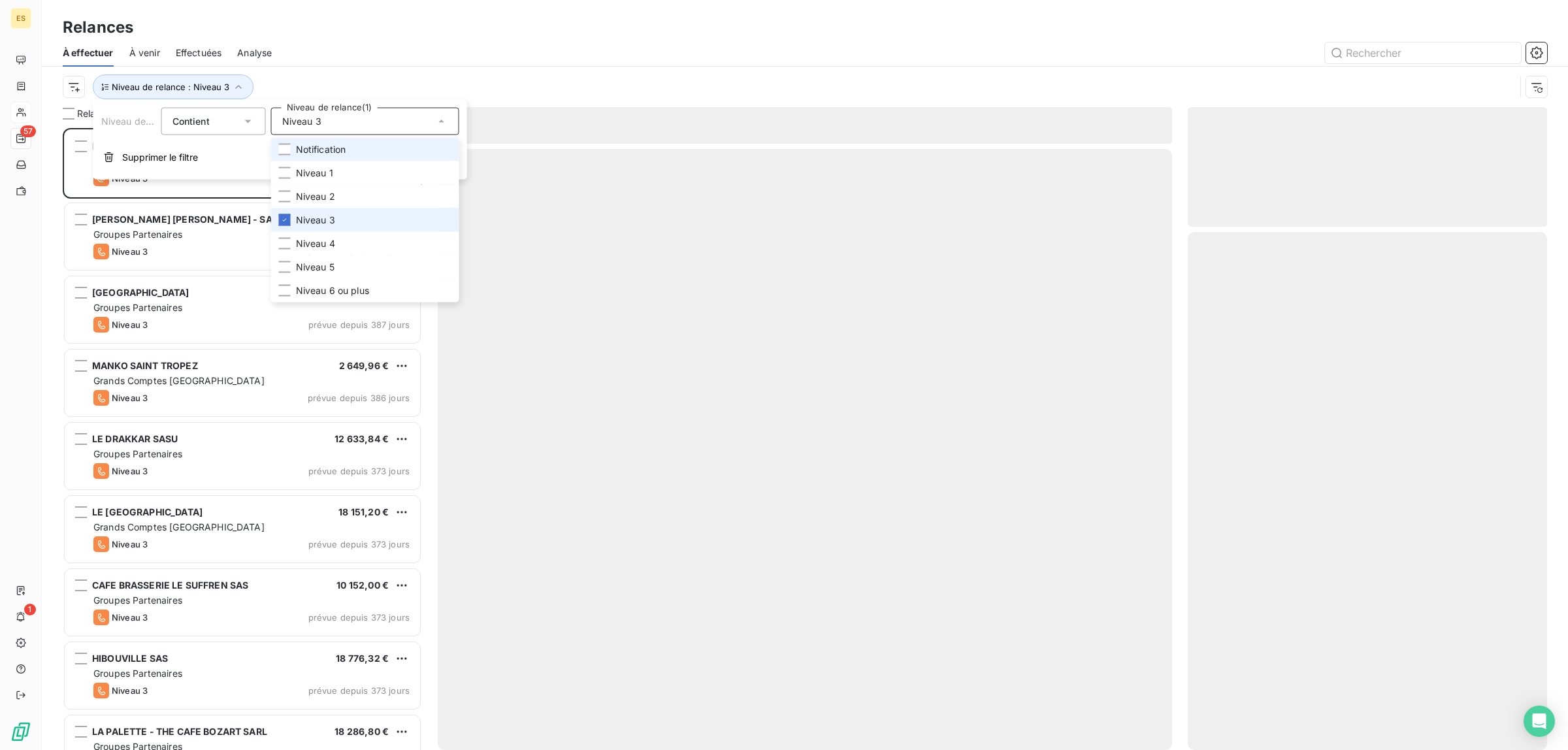
scroll to position [610, 347]
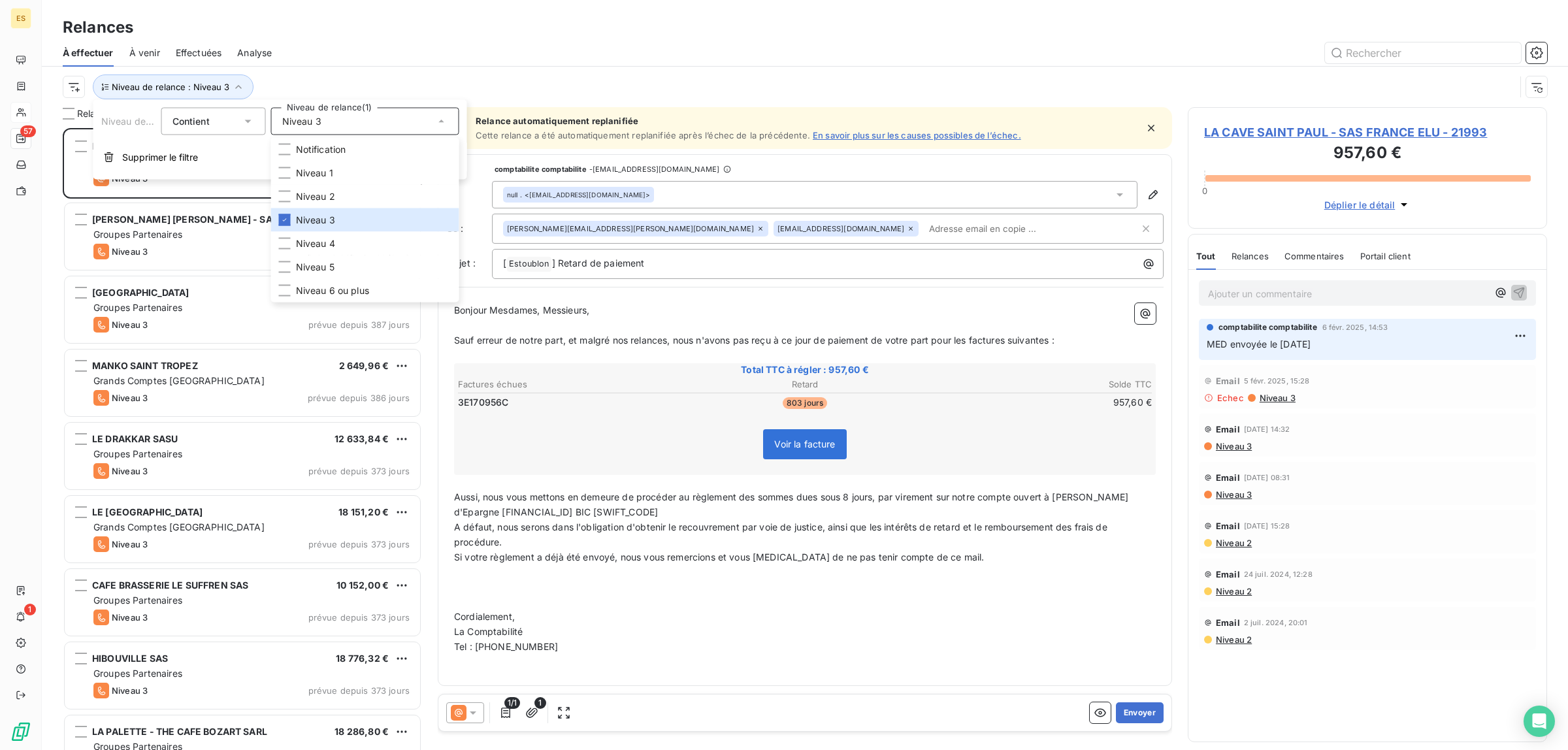
click at [507, 46] on div at bounding box center [916, 53] width 1259 height 21
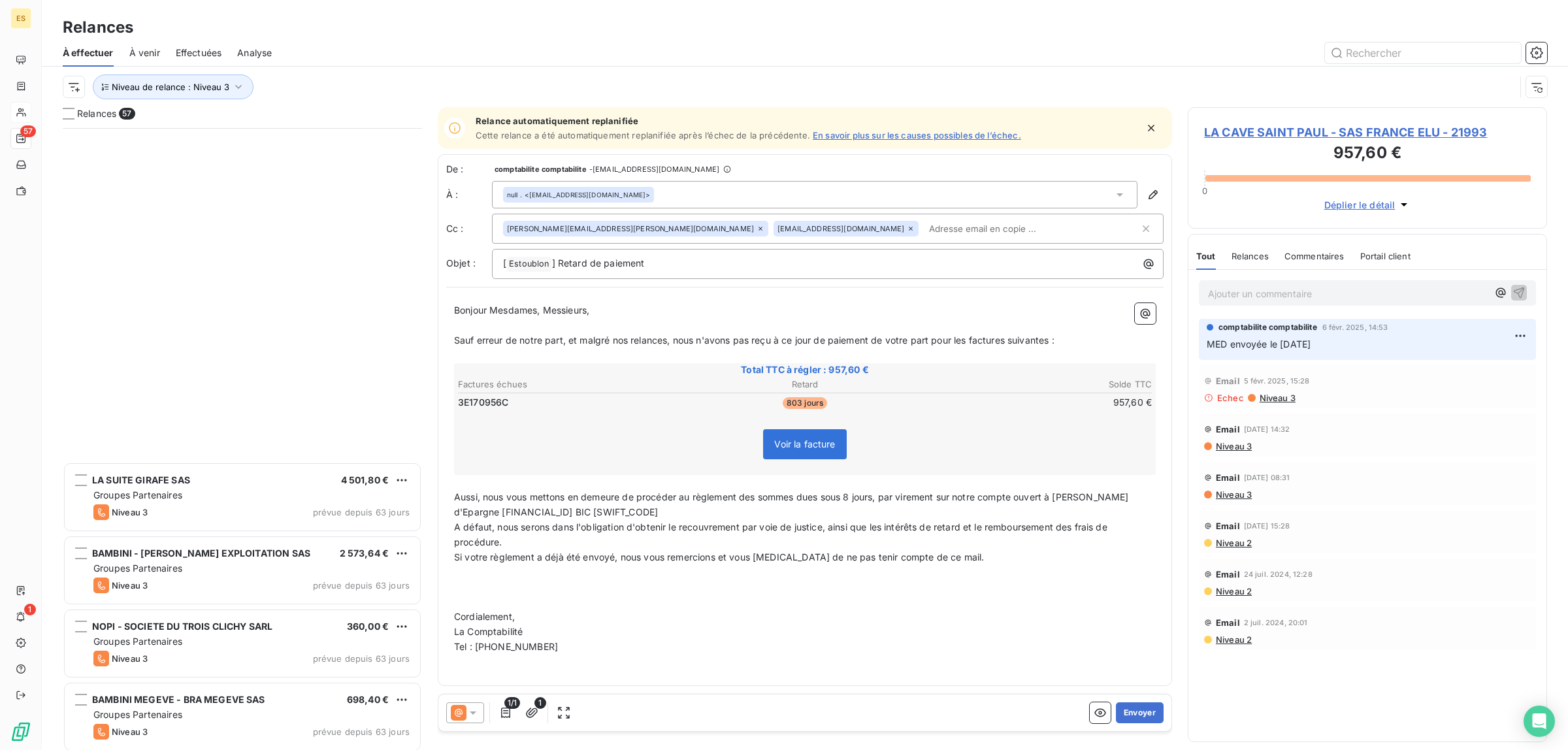
scroll to position [2123, 0]
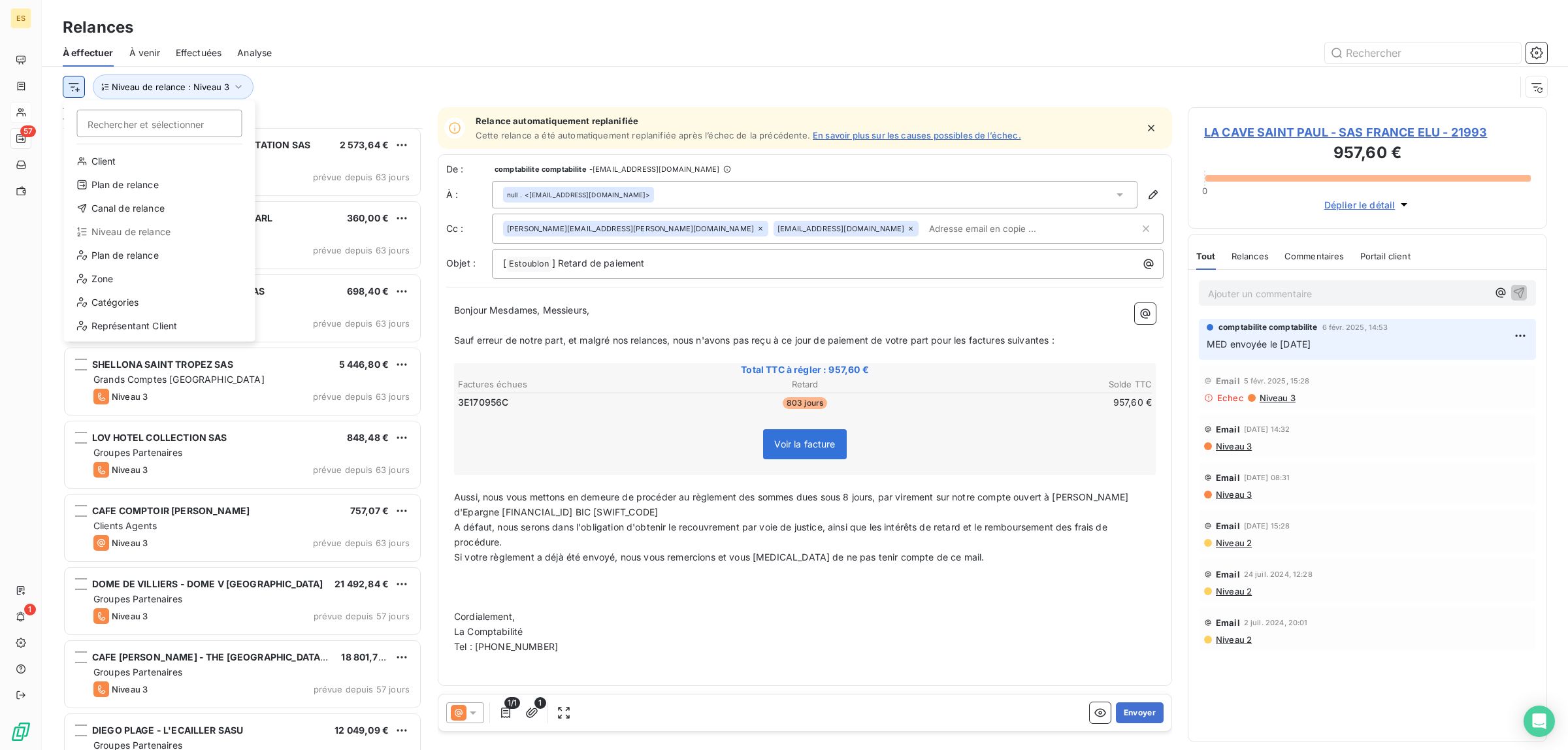
click at [74, 90] on html "ES 57 1 Relances À effectuer À venir Effectuées Analyse Rechercher et sélection…" at bounding box center [784, 375] width 1568 height 750
click at [125, 206] on div "Canal de relance" at bounding box center [160, 208] width 181 height 21
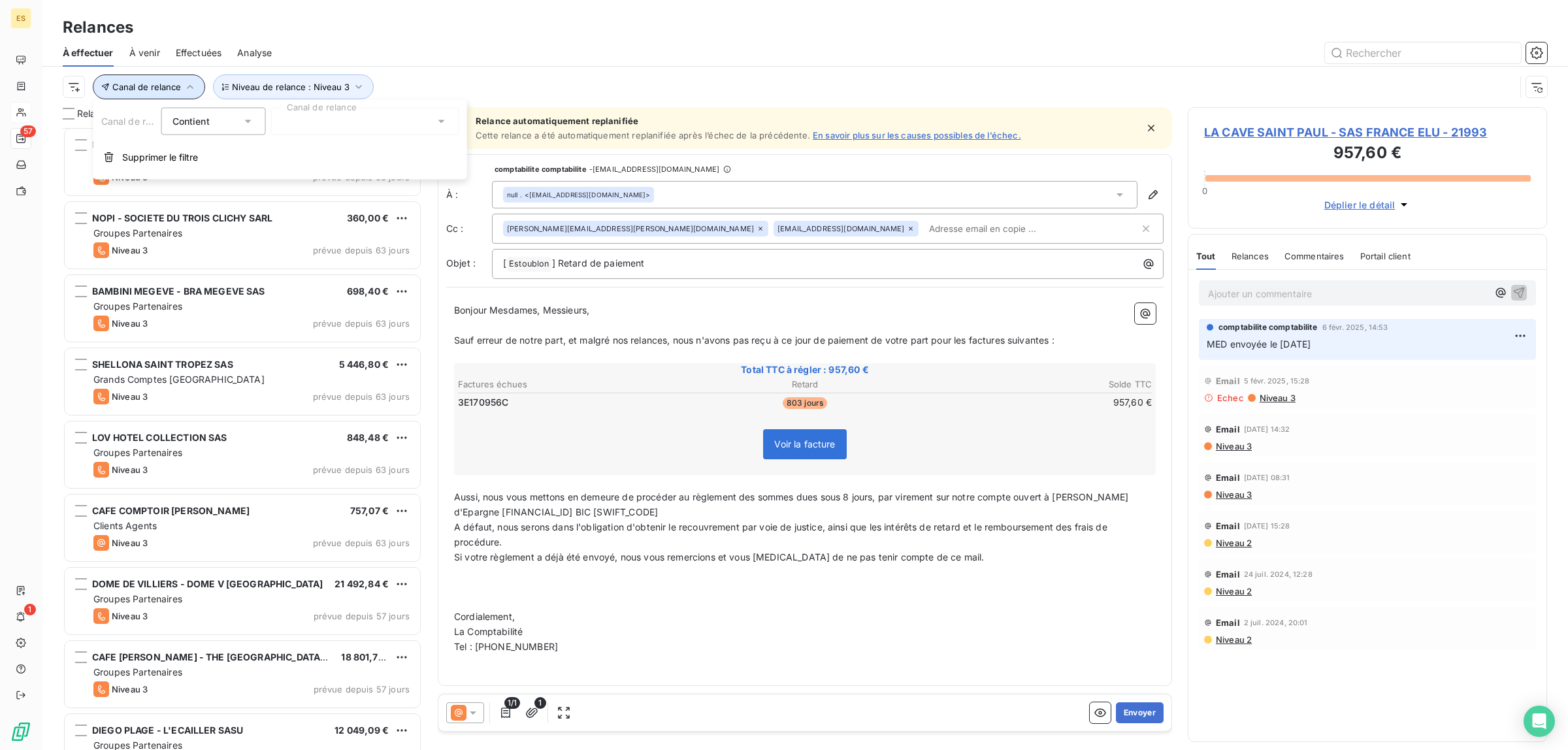
click at [175, 94] on button "Canal de relance" at bounding box center [148, 86] width 112 height 25
click at [144, 92] on button "Canal de relance" at bounding box center [148, 86] width 112 height 25
click at [344, 122] on div at bounding box center [365, 122] width 188 height 27
click at [330, 170] on span "Courrier simple" at bounding box center [336, 173] width 81 height 13
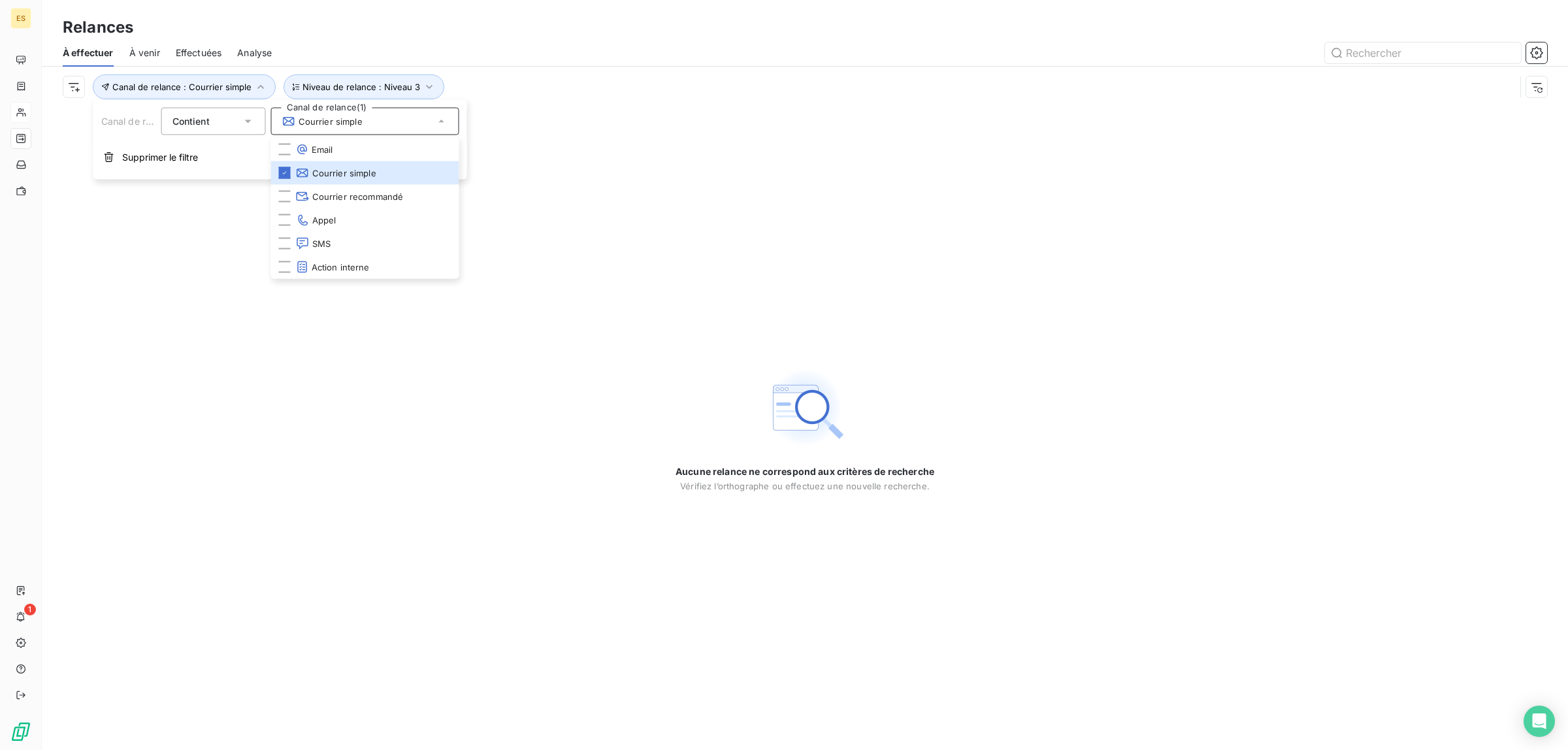
click at [648, 56] on div at bounding box center [916, 53] width 1259 height 21
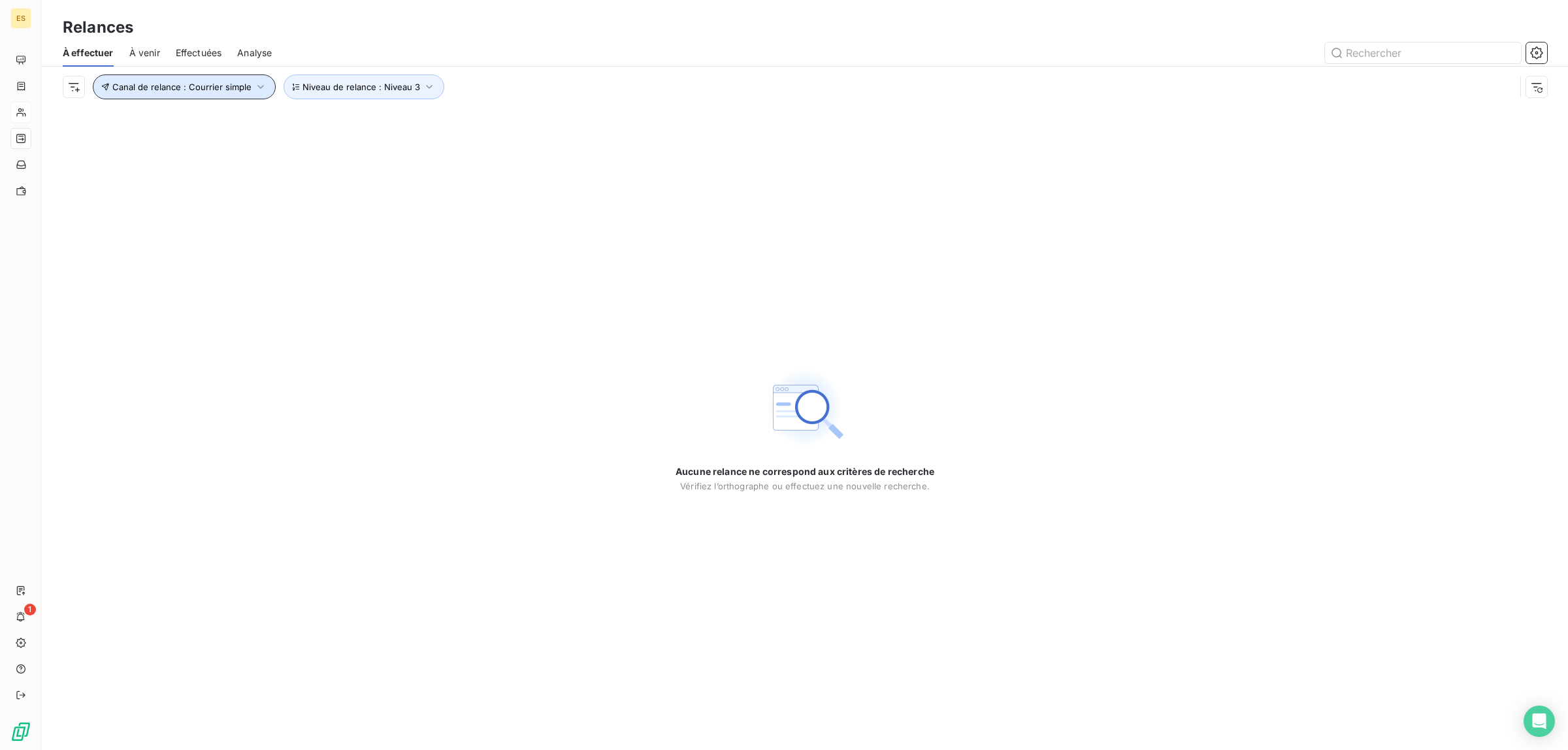
click at [233, 87] on span "Canal de relance : Courrier simple" at bounding box center [181, 86] width 139 height 10
click at [295, 119] on icon at bounding box center [289, 122] width 14 height 13
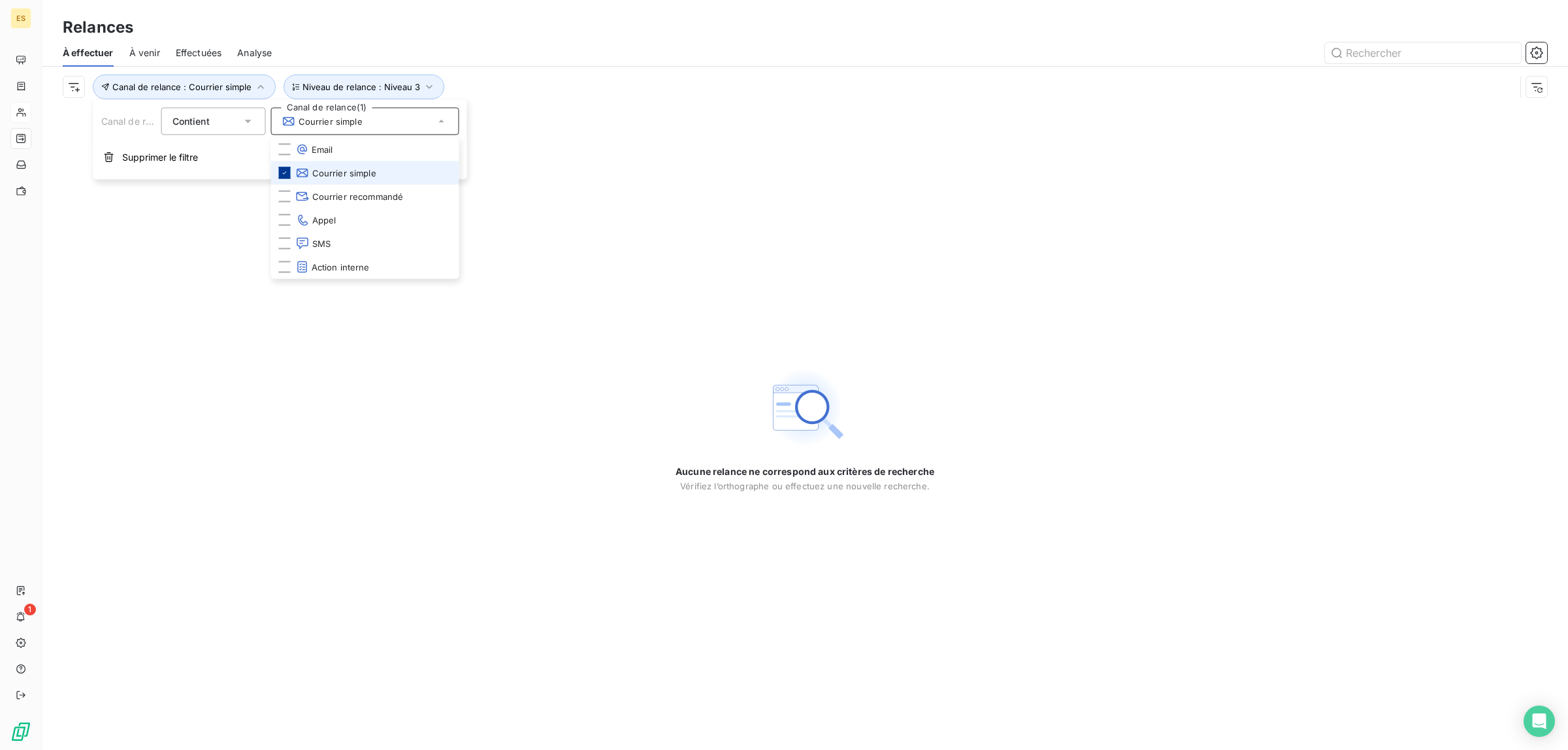
click at [286, 177] on div at bounding box center [285, 173] width 12 height 12
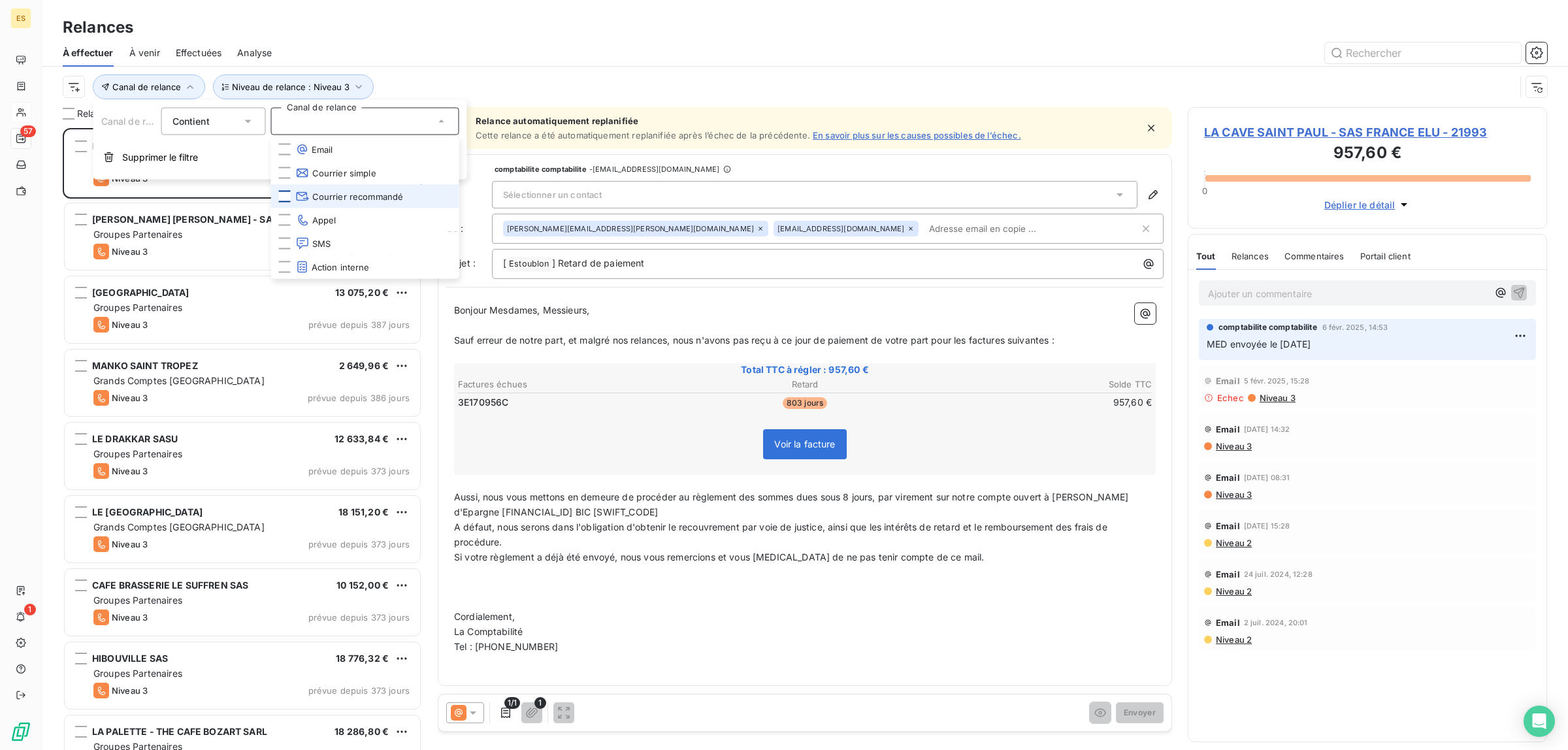
scroll to position [610, 347]
click at [288, 194] on div at bounding box center [285, 196] width 12 height 12
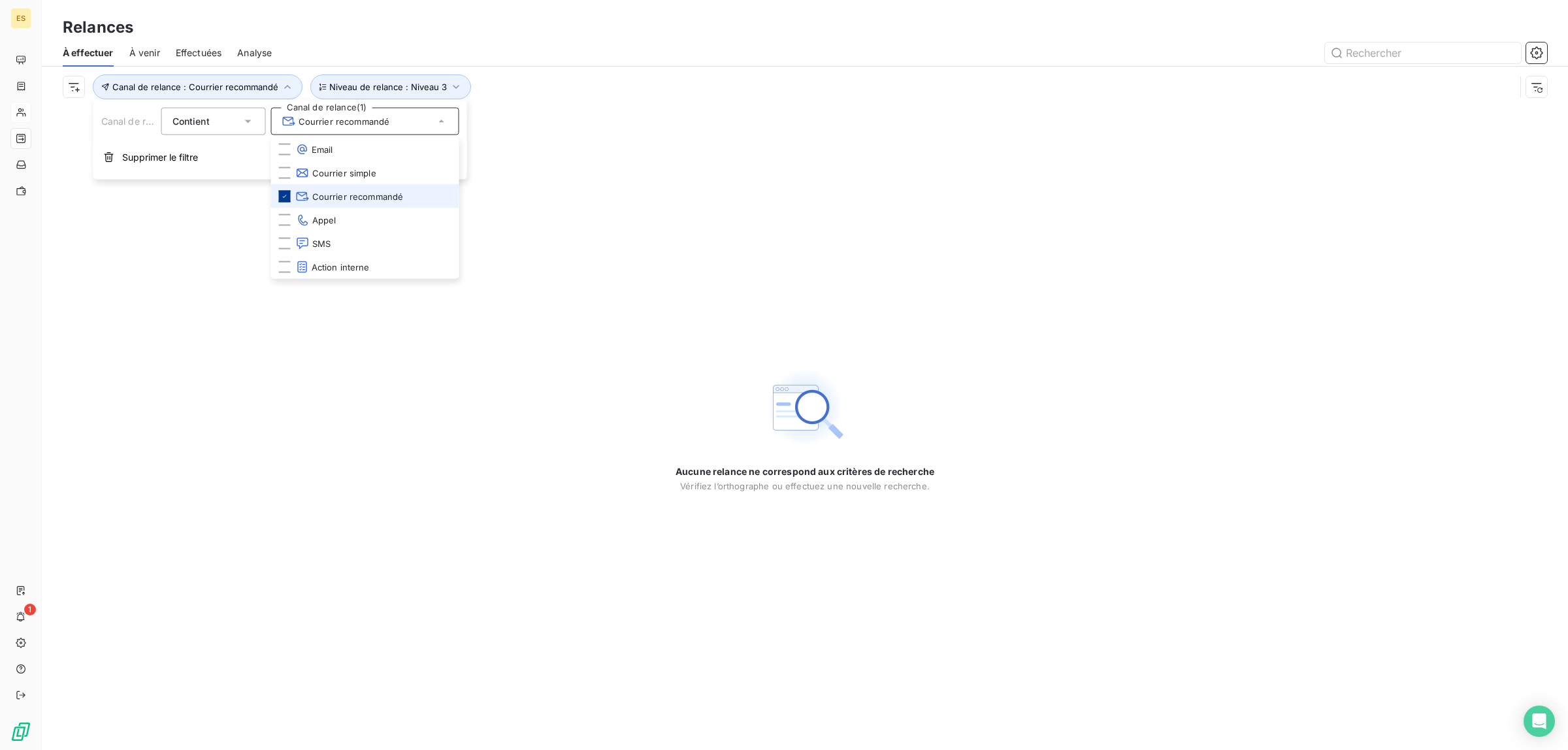
click at [288, 194] on icon at bounding box center [285, 197] width 8 height 8
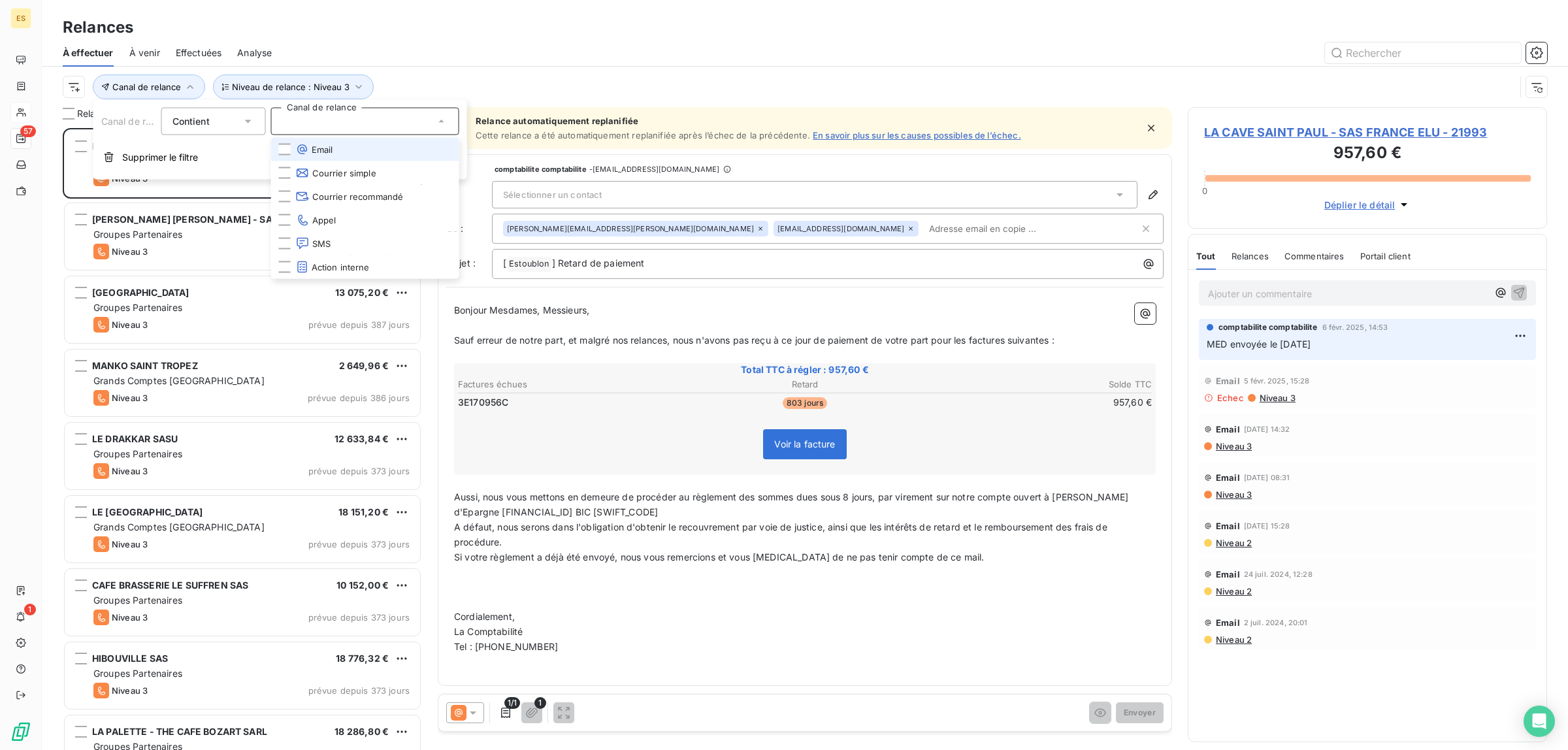
scroll to position [610, 347]
click at [291, 143] on li "Email" at bounding box center [365, 149] width 188 height 23
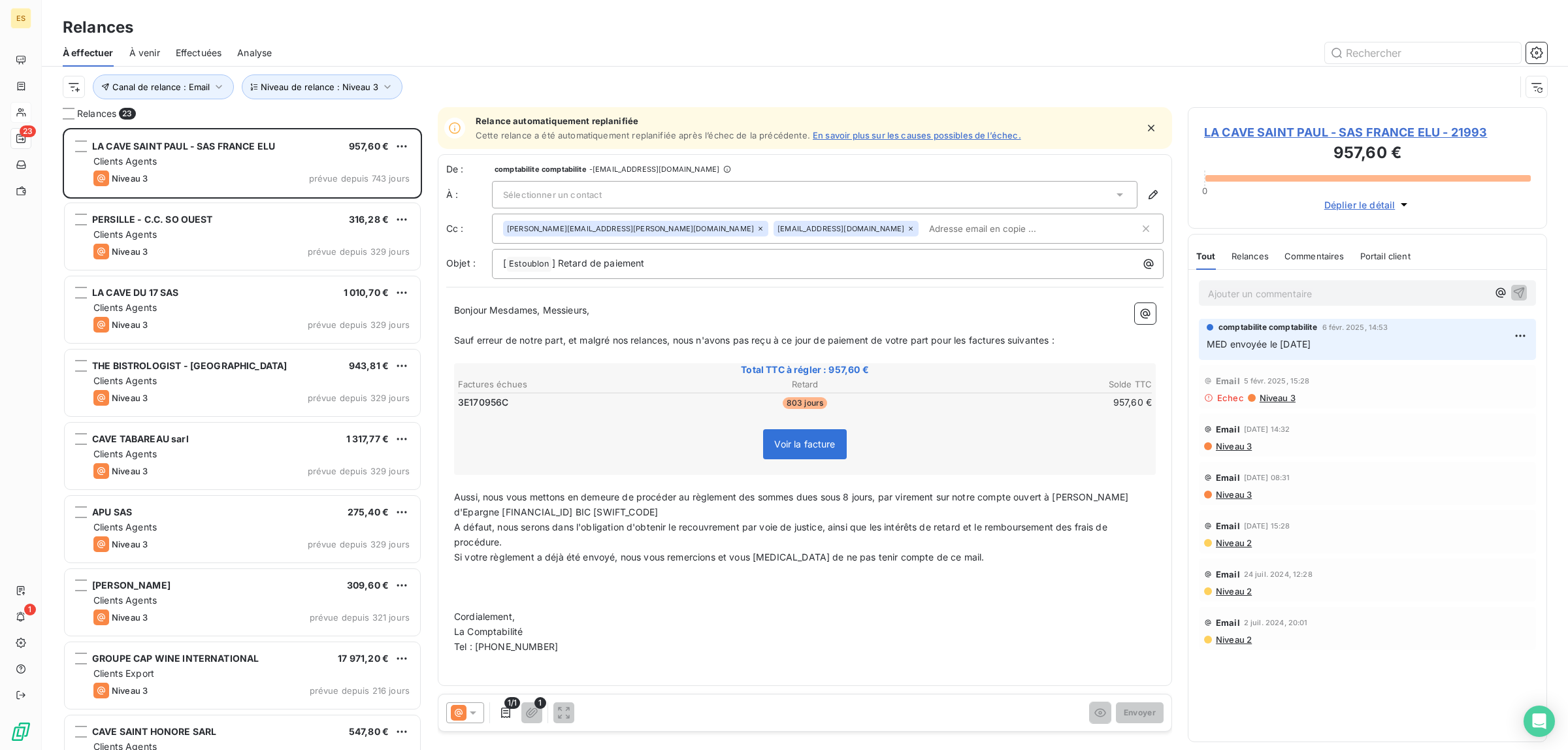
click at [452, 47] on div at bounding box center [916, 53] width 1259 height 21
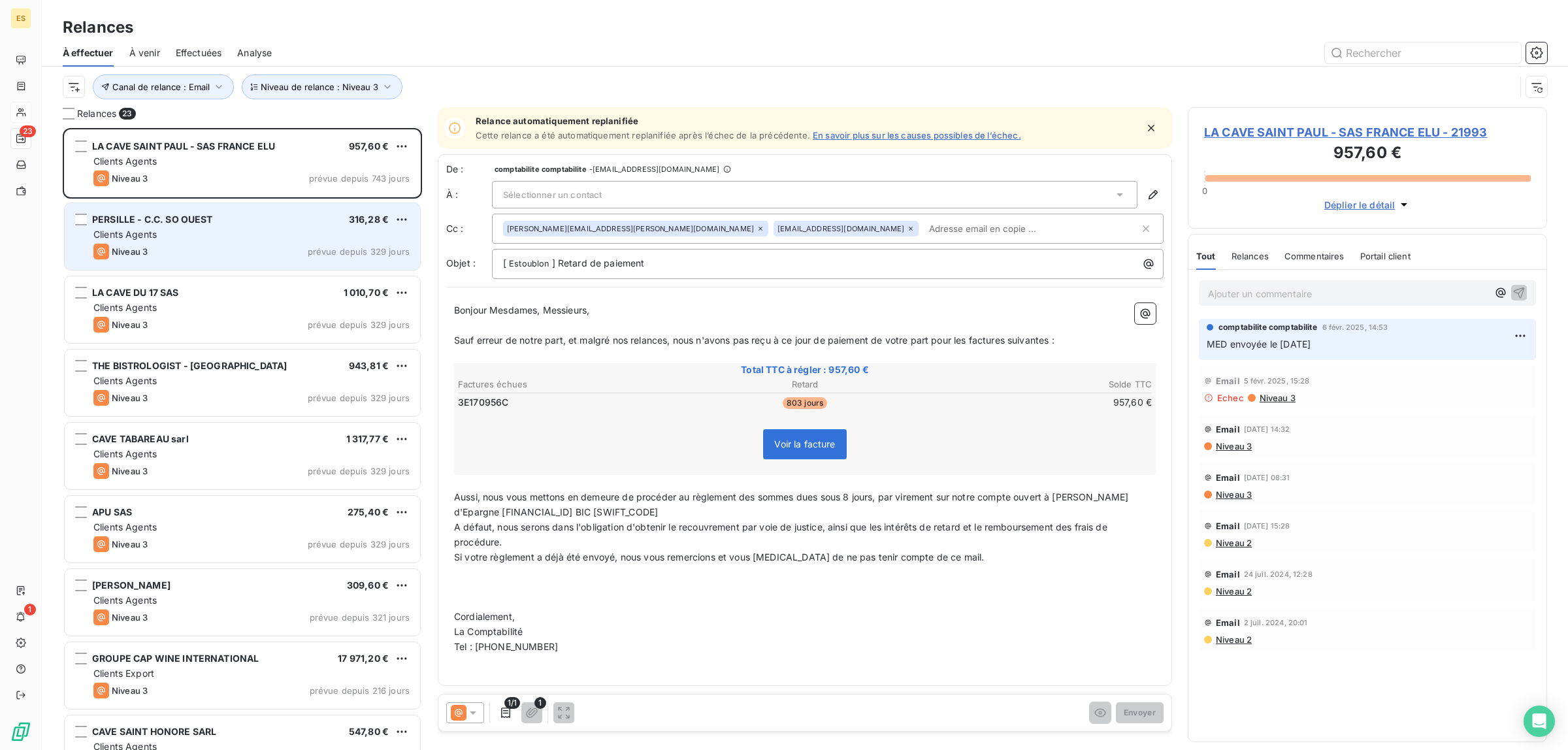
click at [164, 262] on div "PERSILLE - C.C. SO OUEST 316,28 € Clients Agents Niveau 3 prévue depuis 329 jou…" at bounding box center [242, 236] width 356 height 67
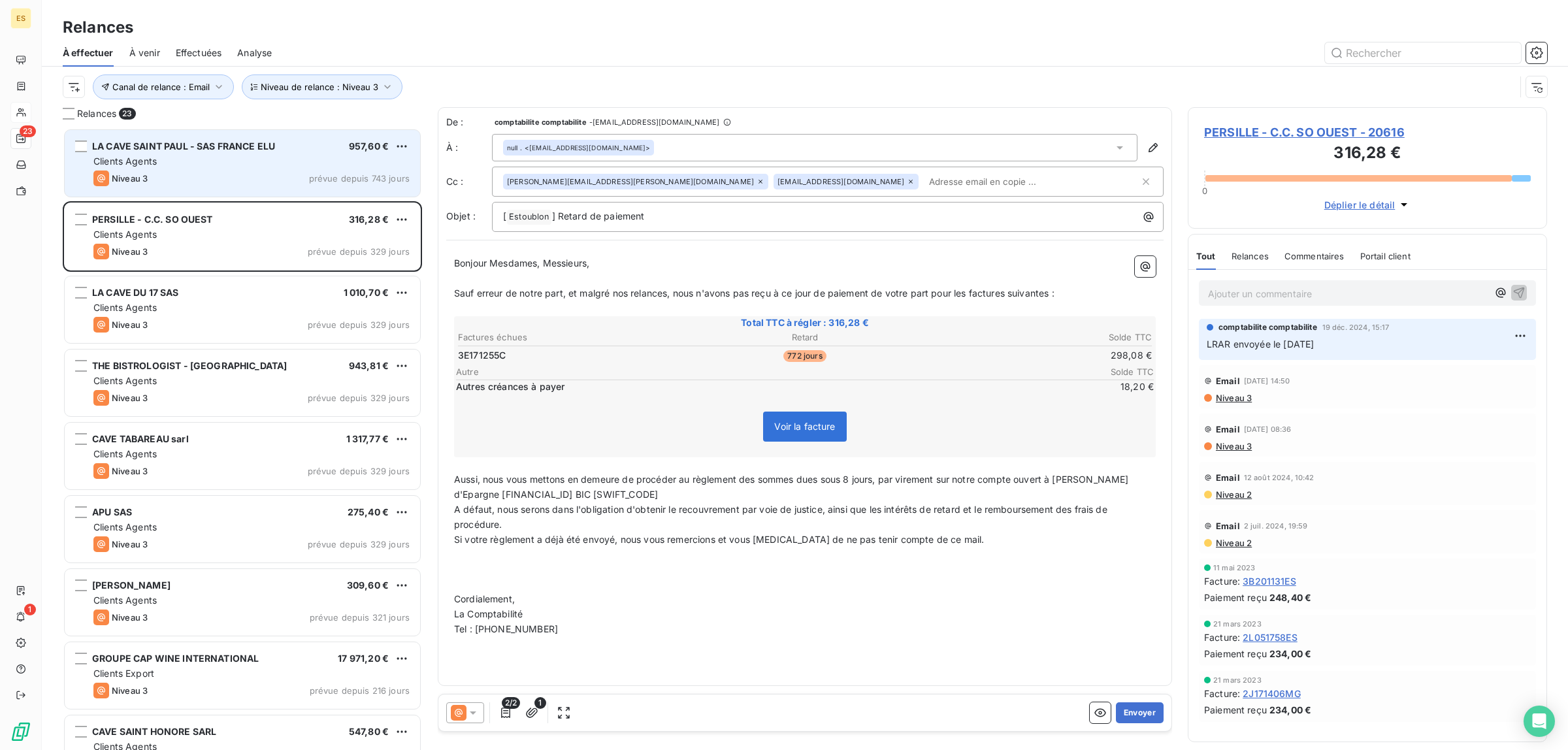
click at [170, 156] on div "Clients Agents" at bounding box center [252, 161] width 316 height 13
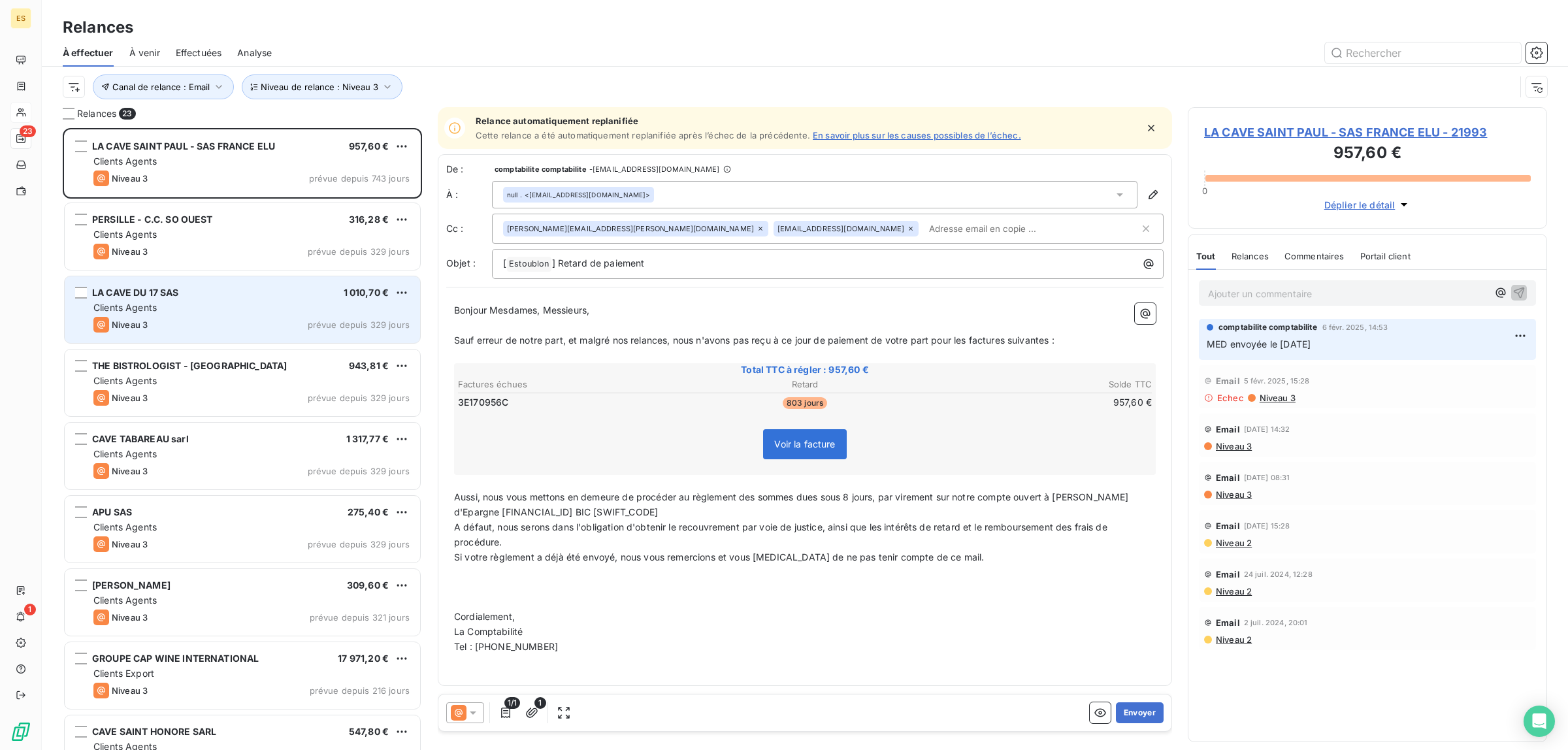
click at [170, 310] on div "Clients Agents" at bounding box center [252, 307] width 316 height 13
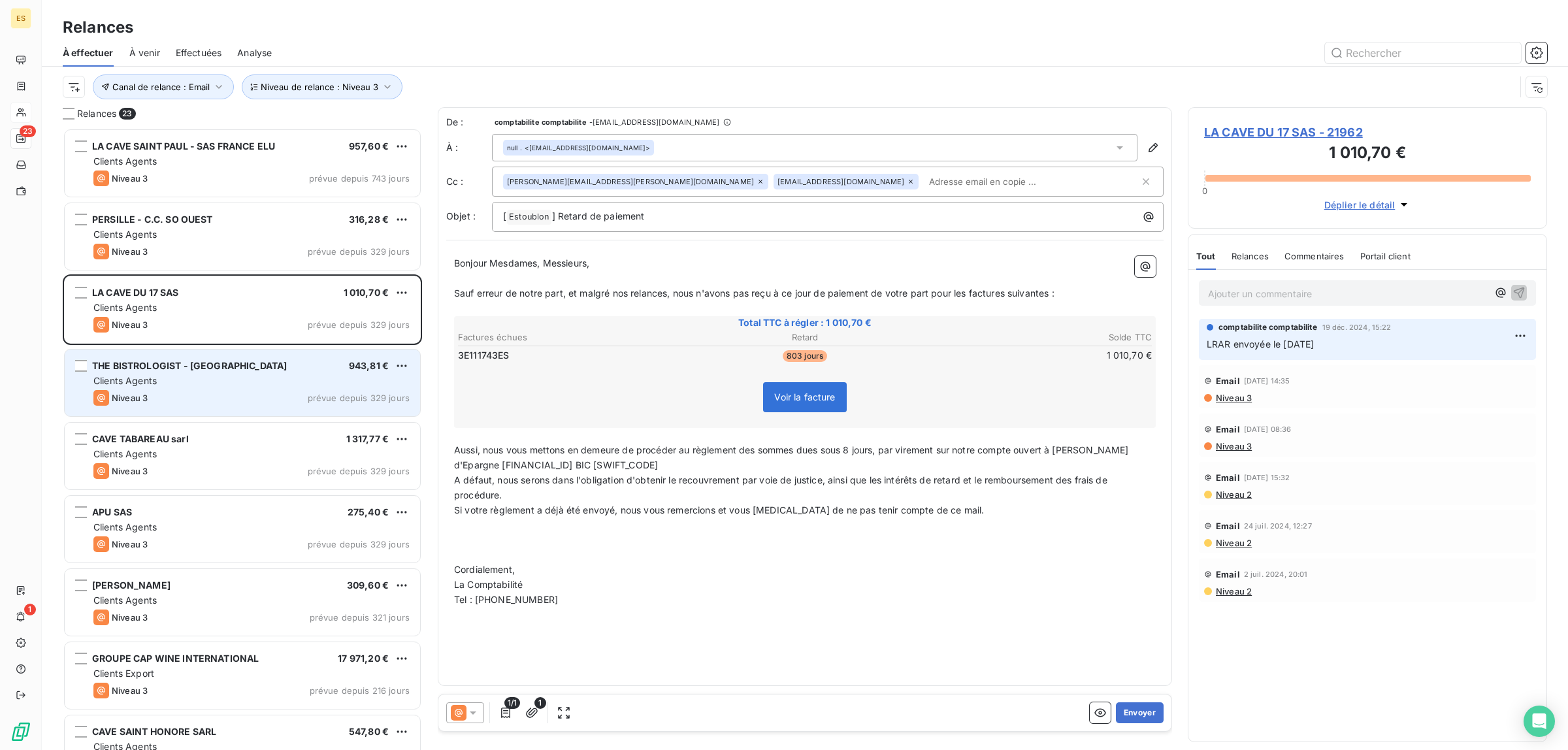
click at [204, 366] on div "THE BISTROLOGIST - RJ 943,81 €" at bounding box center [252, 365] width 316 height 12
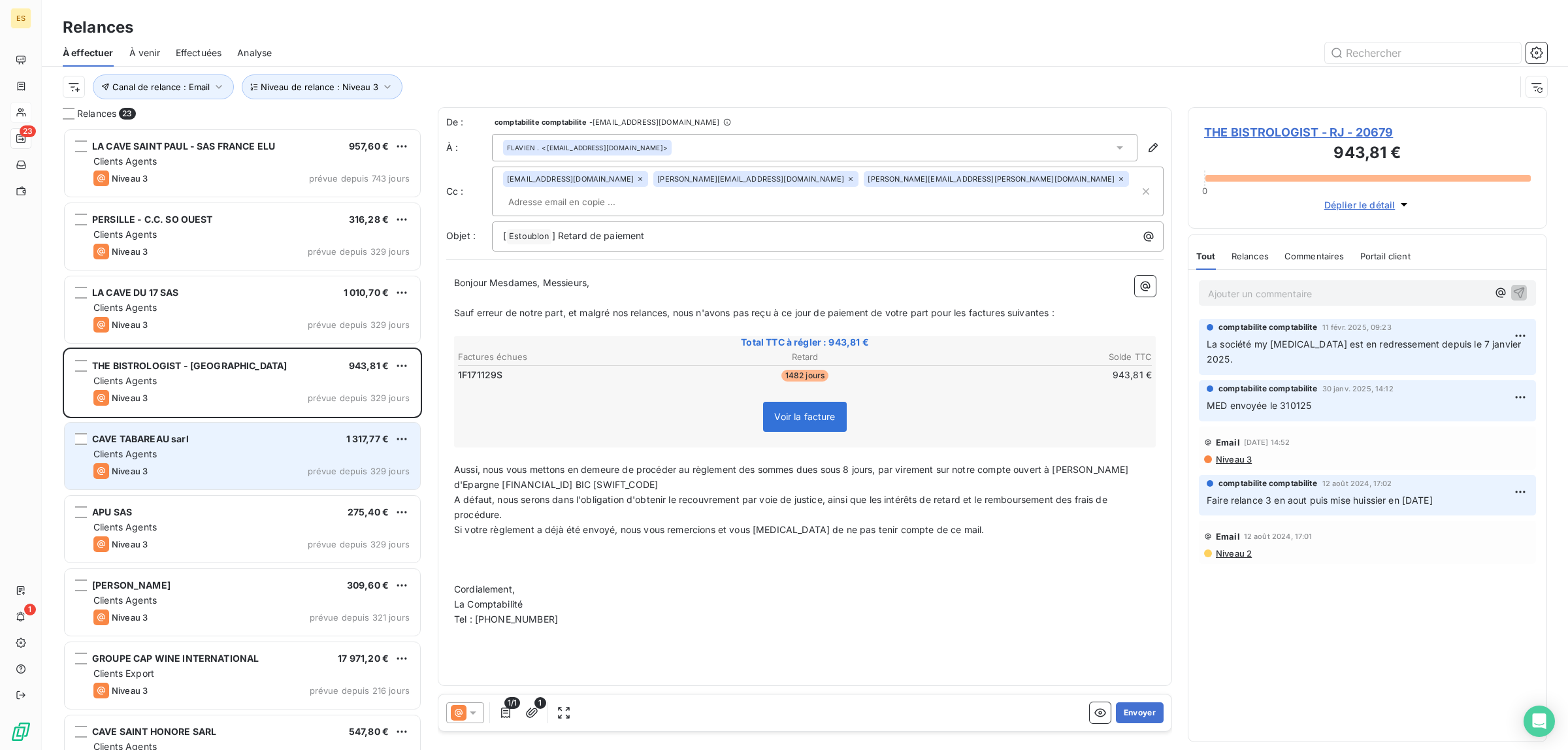
click at [194, 449] on div "Clients Agents" at bounding box center [252, 454] width 316 height 13
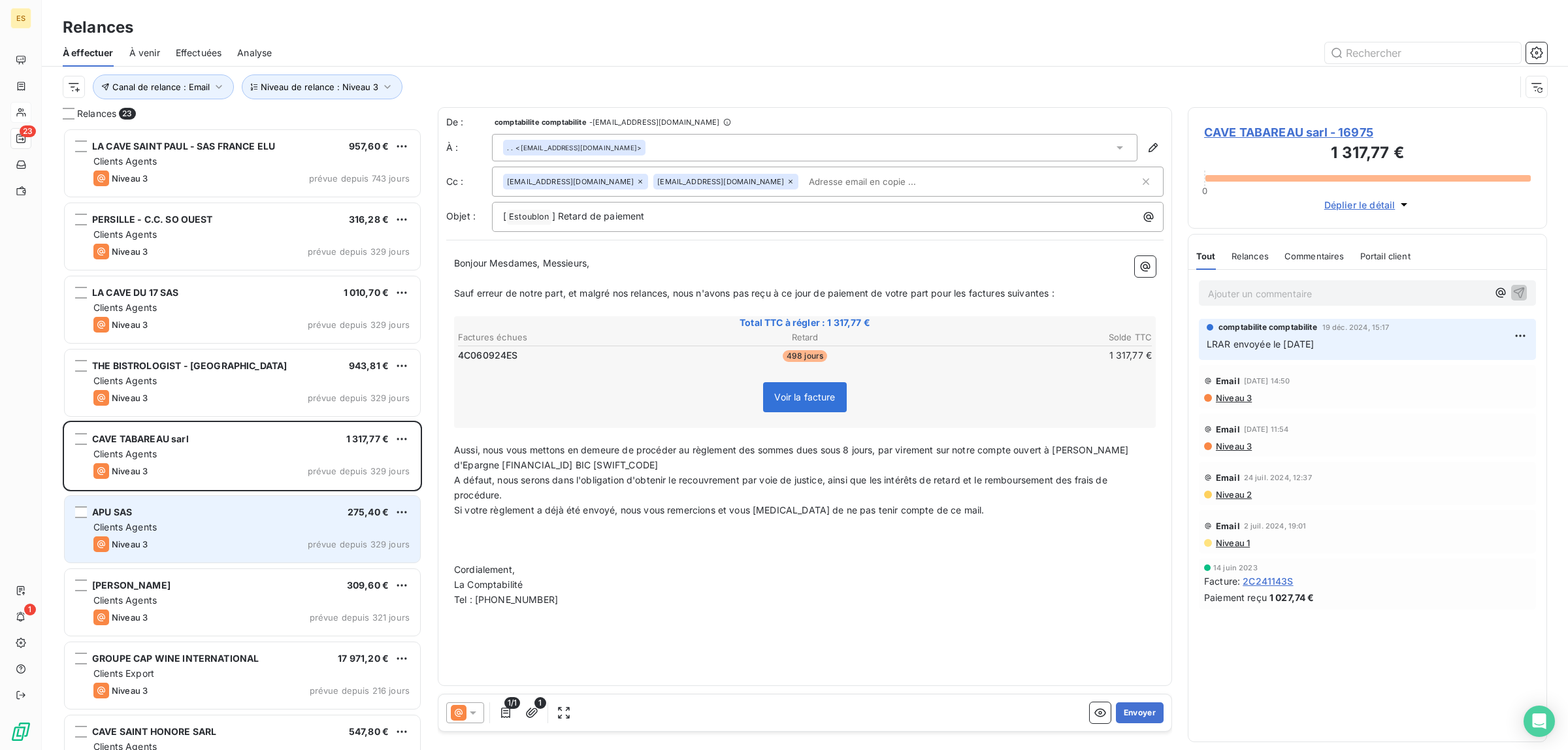
click at [214, 532] on div "Clients Agents" at bounding box center [252, 527] width 316 height 13
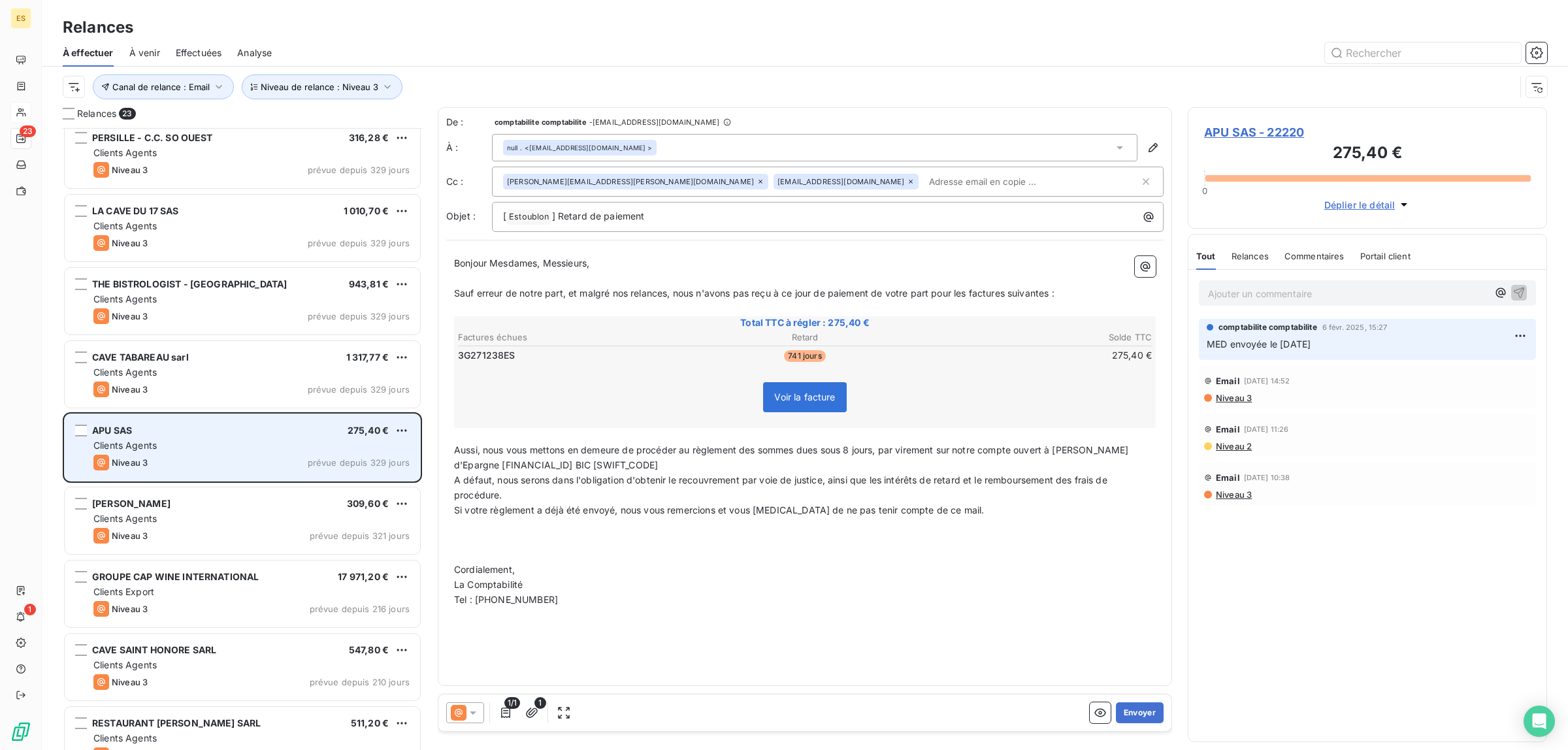
scroll to position [164, 0]
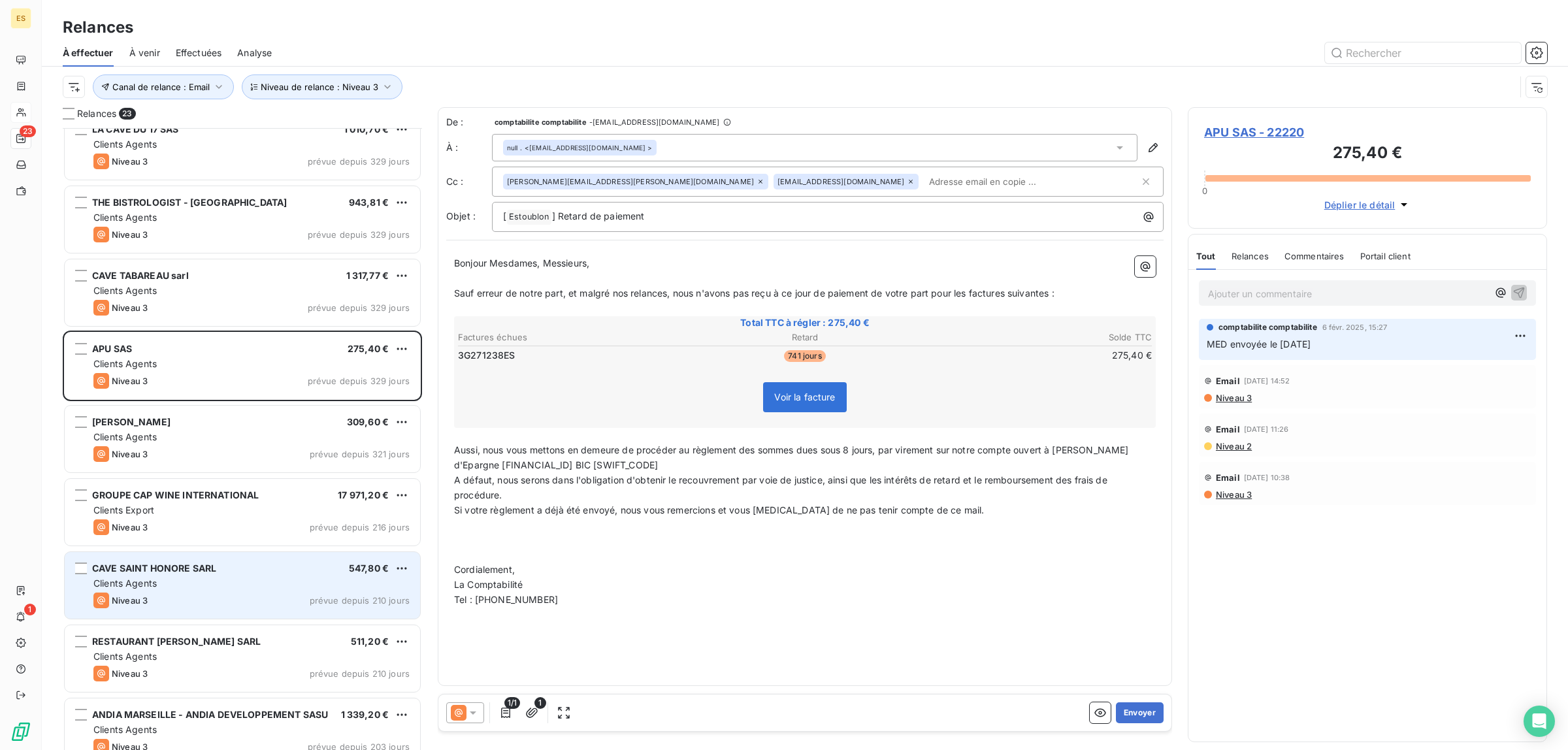
click at [149, 572] on span "CAVE SAINT HONORE SARL" at bounding box center [154, 568] width 124 height 11
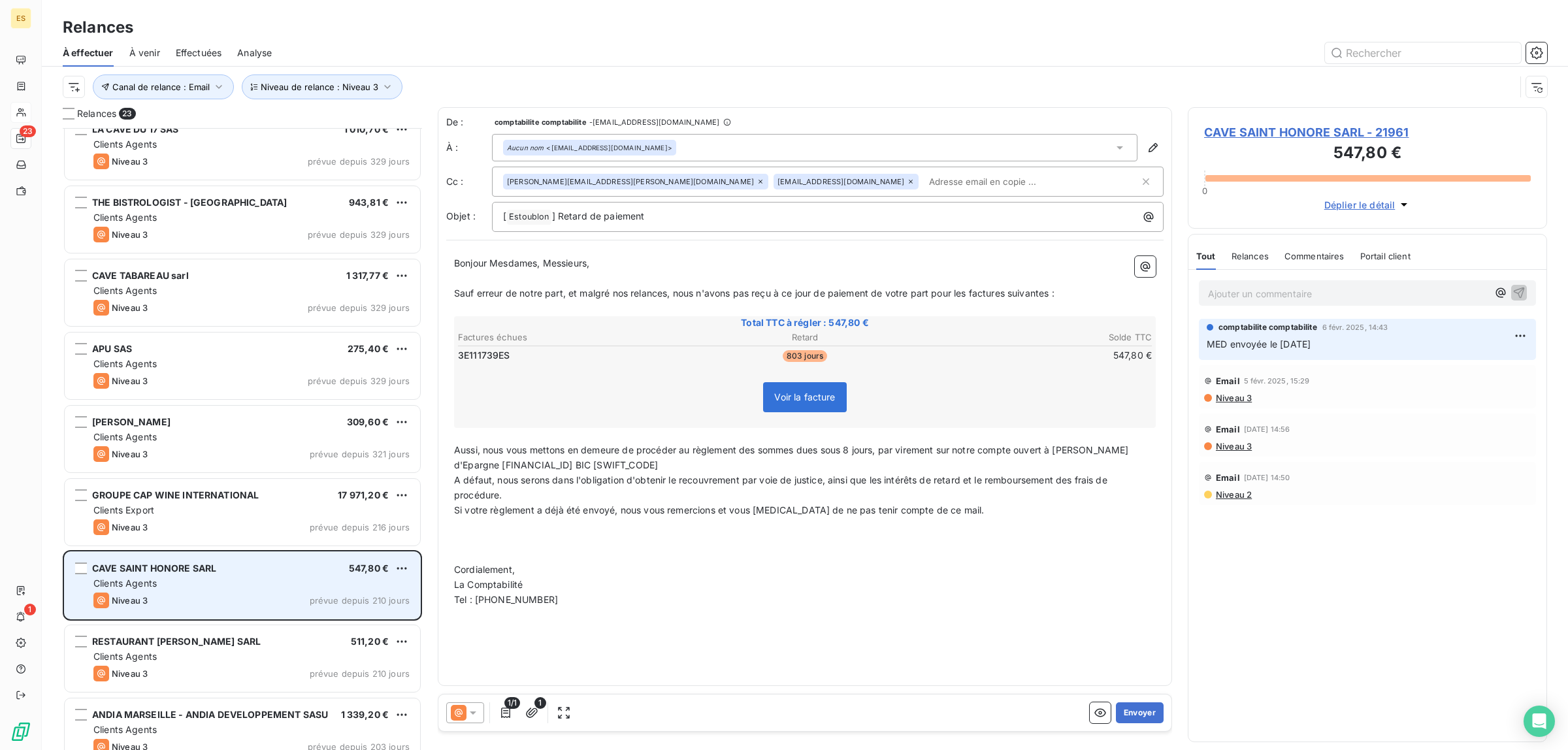
scroll to position [409, 0]
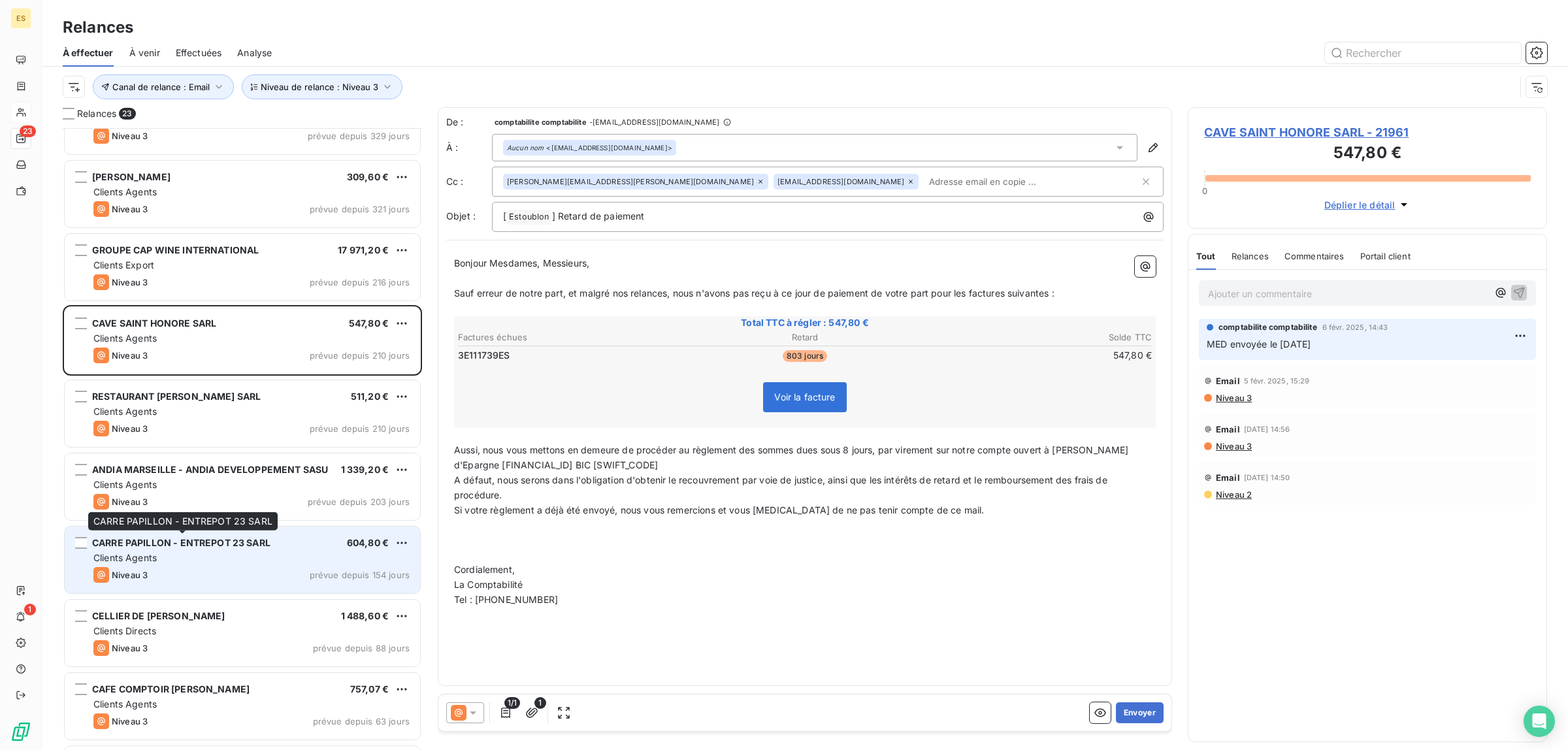
click at [194, 537] on span "CARRE PAPILLON - ENTREPOT 23 SARL" at bounding box center [181, 543] width 178 height 11
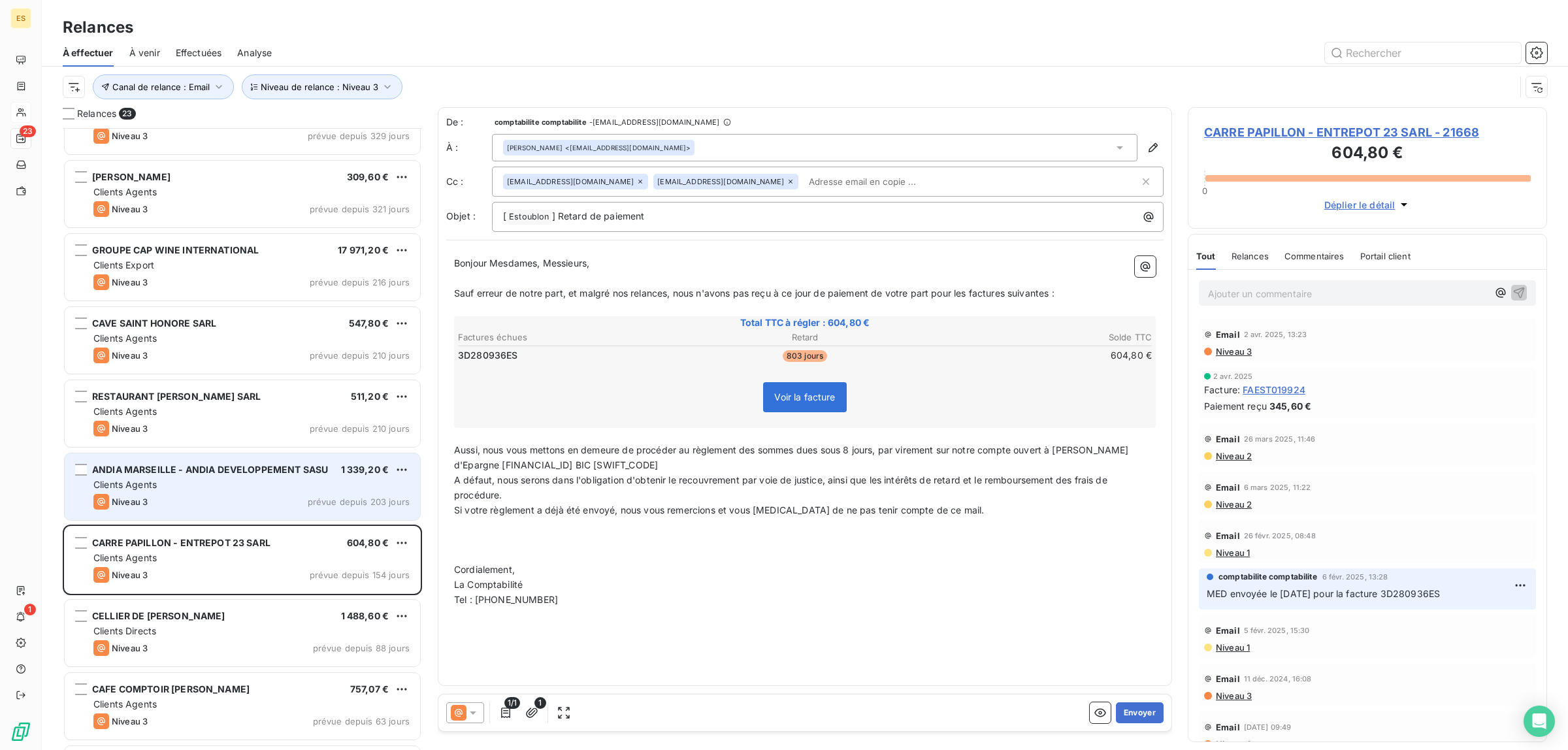
click at [188, 481] on div "Clients Agents" at bounding box center [252, 485] width 316 height 13
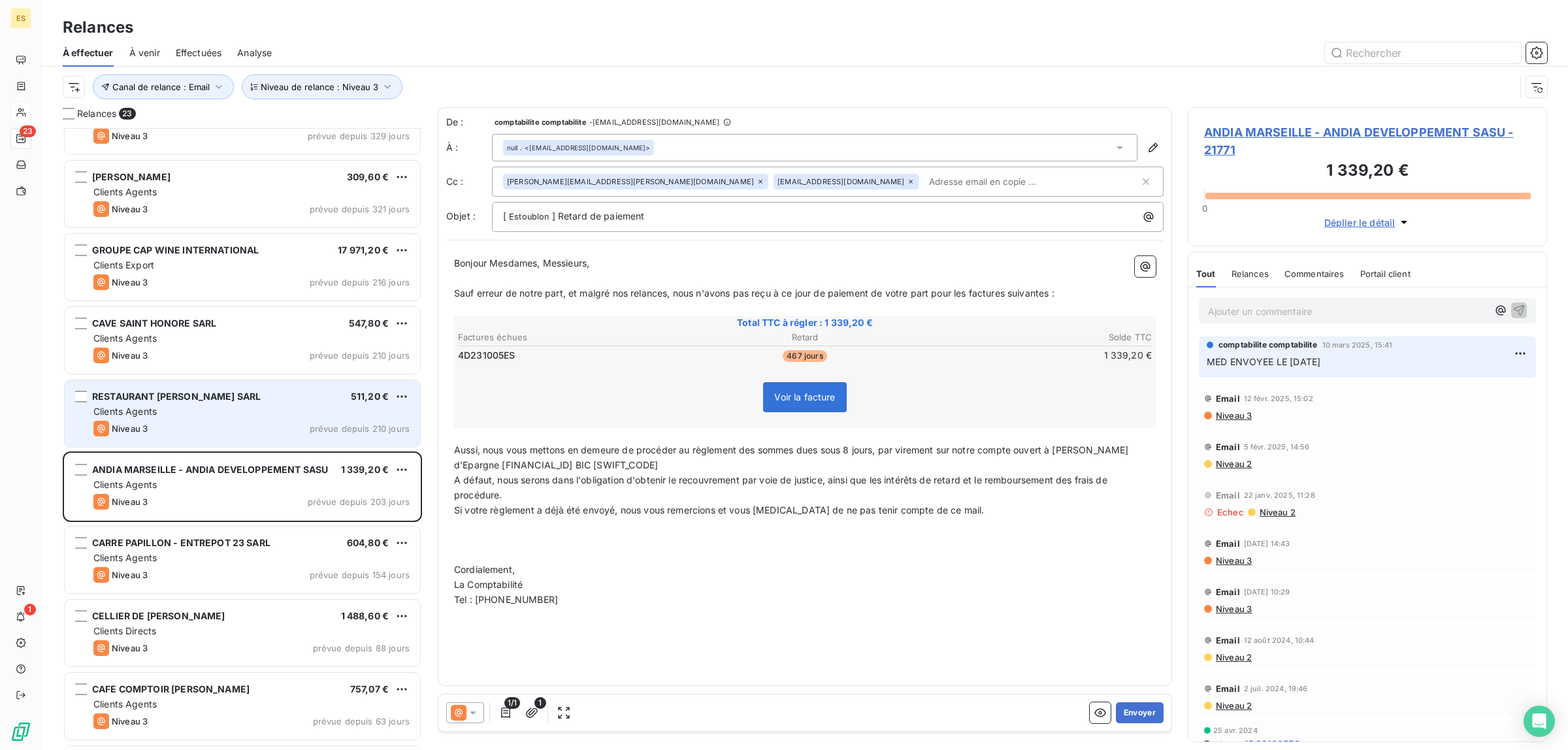
click at [193, 418] on div "Clients Agents" at bounding box center [252, 411] width 316 height 13
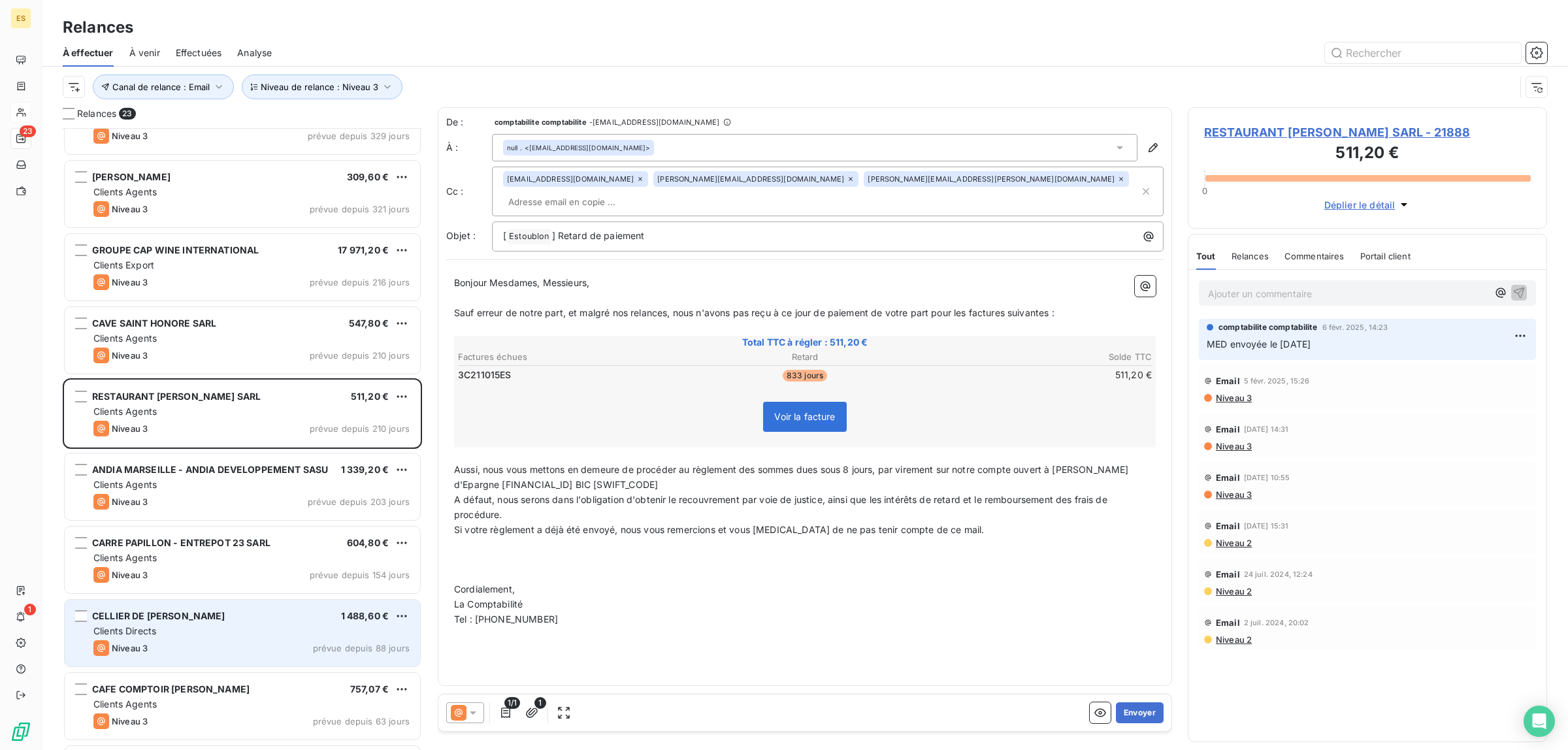
click at [148, 635] on span "Clients Directs" at bounding box center [125, 631] width 63 height 11
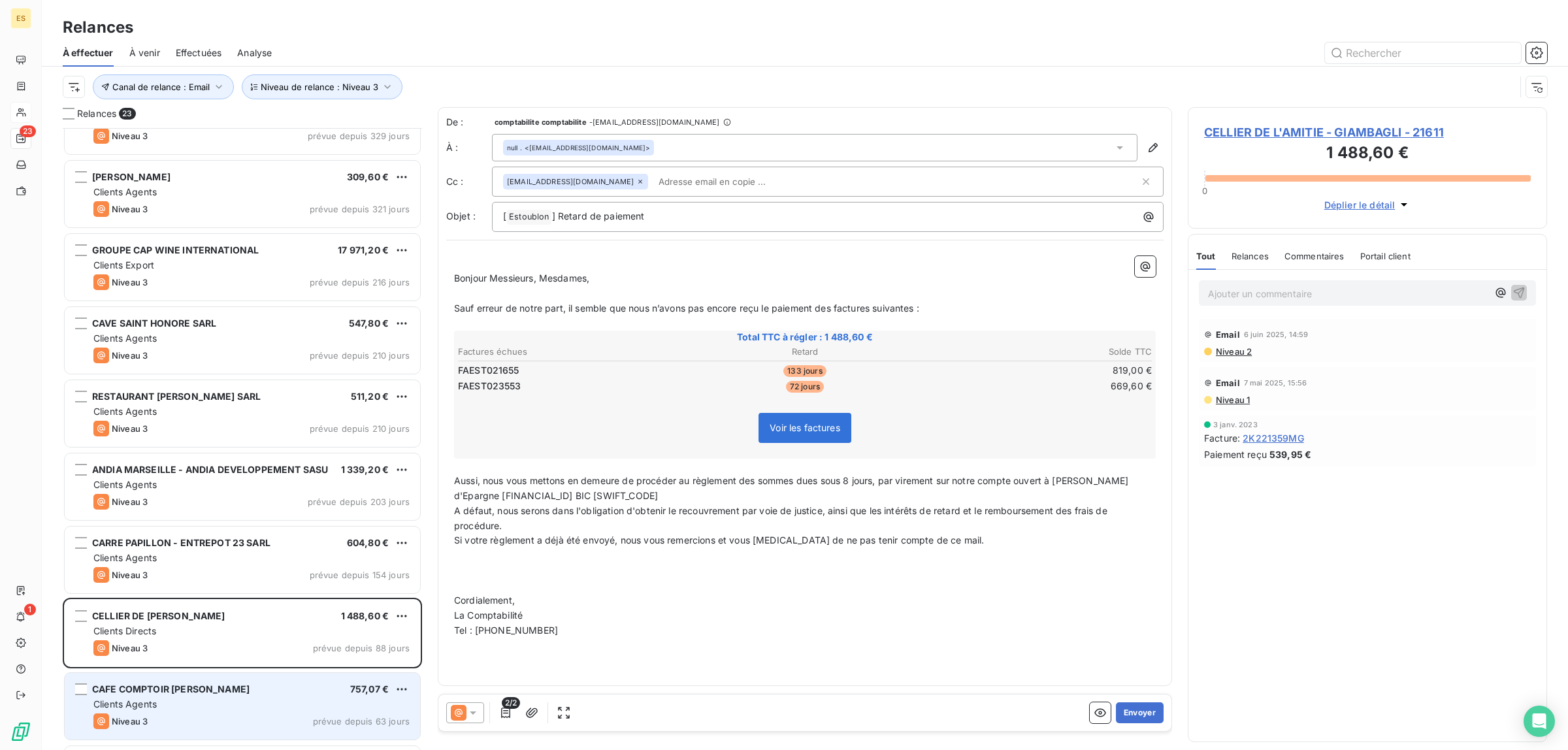
click at [165, 703] on div "Clients Agents" at bounding box center [252, 704] width 316 height 13
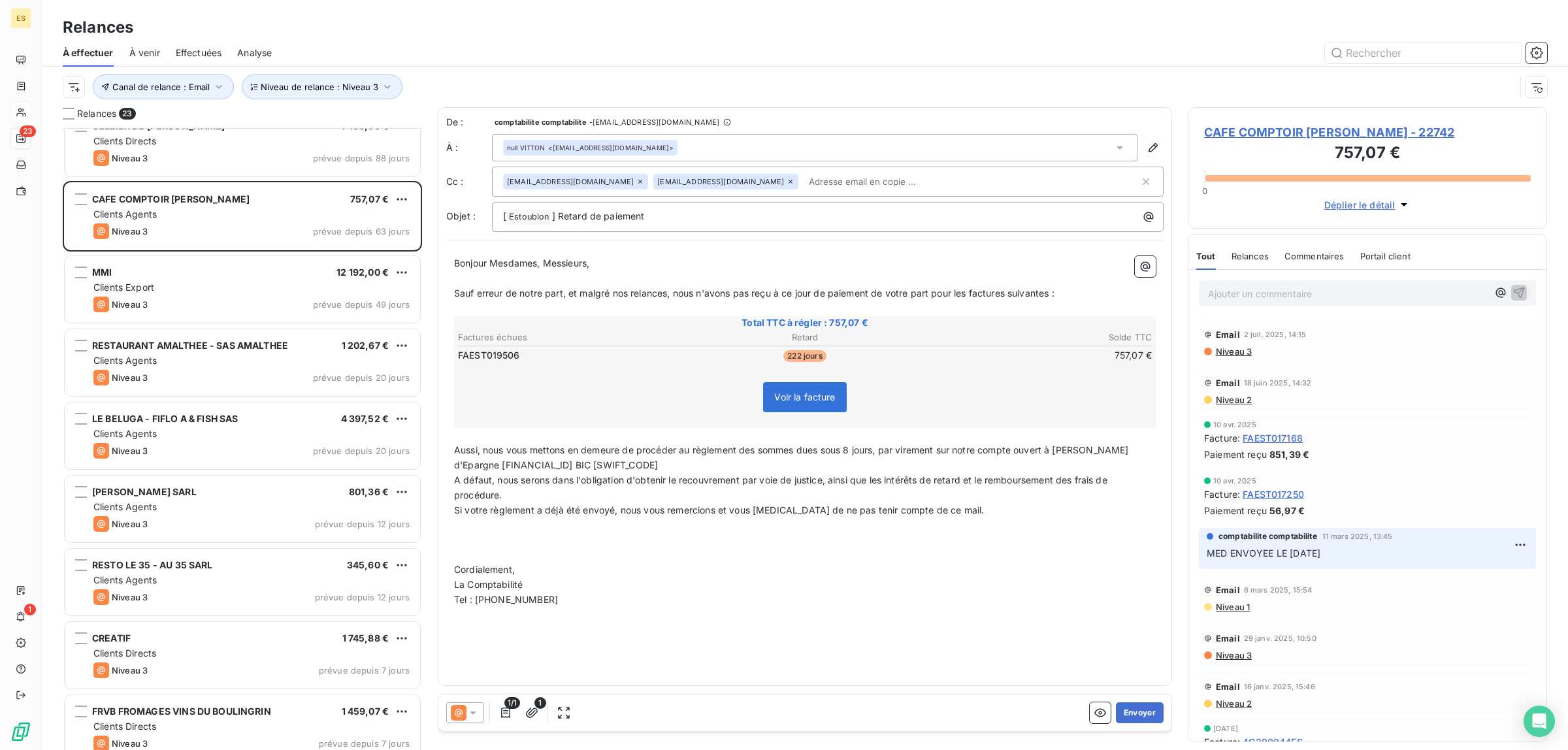
scroll to position [1061, 0]
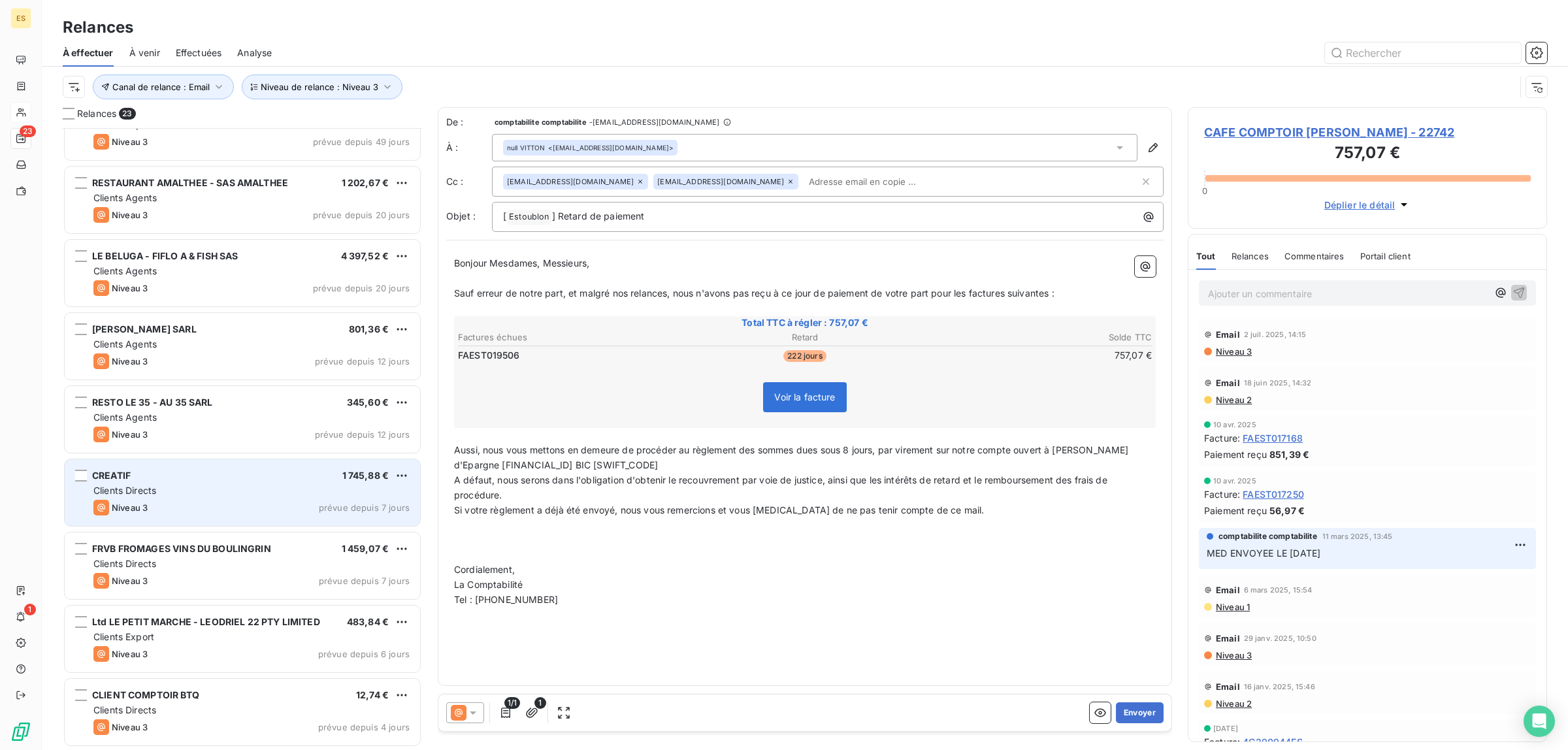
click at [200, 498] on div "CREATIF 1 745,88 € Clients Directs Niveau 3 prévue depuis 7 jours" at bounding box center [242, 492] width 356 height 67
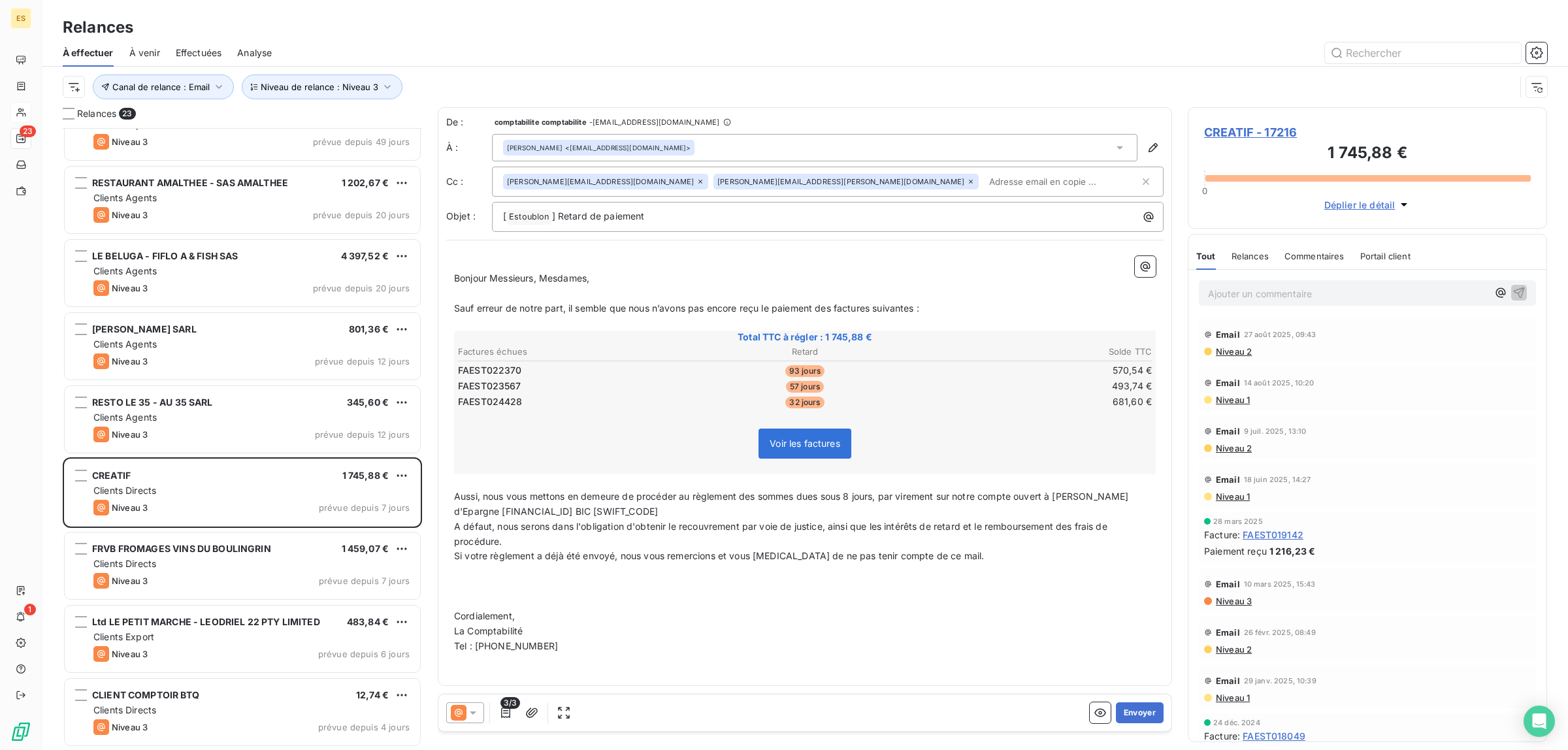
click at [474, 713] on icon at bounding box center [473, 713] width 6 height 3
click at [485, 665] on span "Niveau 3" at bounding box center [492, 660] width 40 height 13
click at [1140, 712] on button "Envoyer" at bounding box center [1139, 713] width 48 height 21
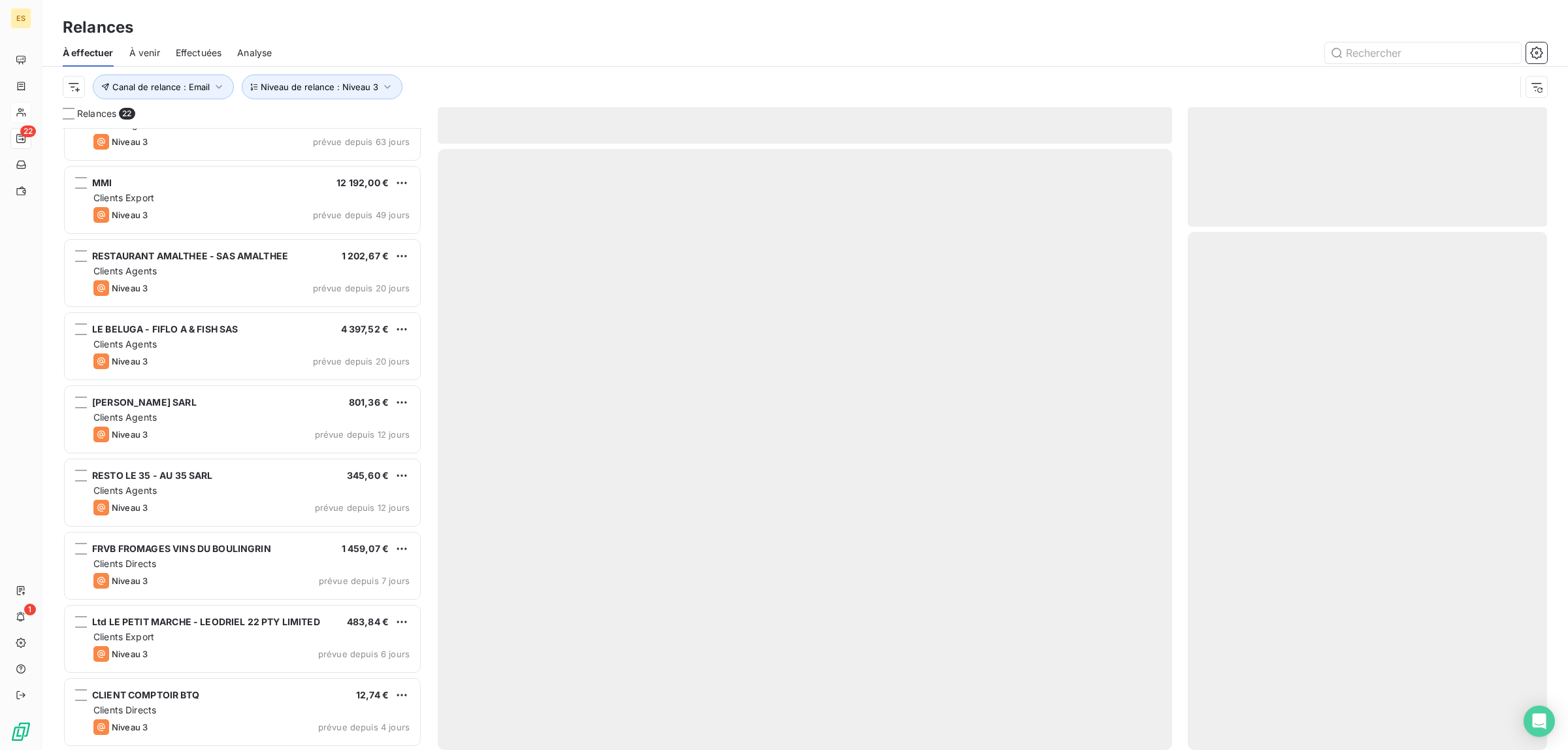
scroll to position [987, 0]
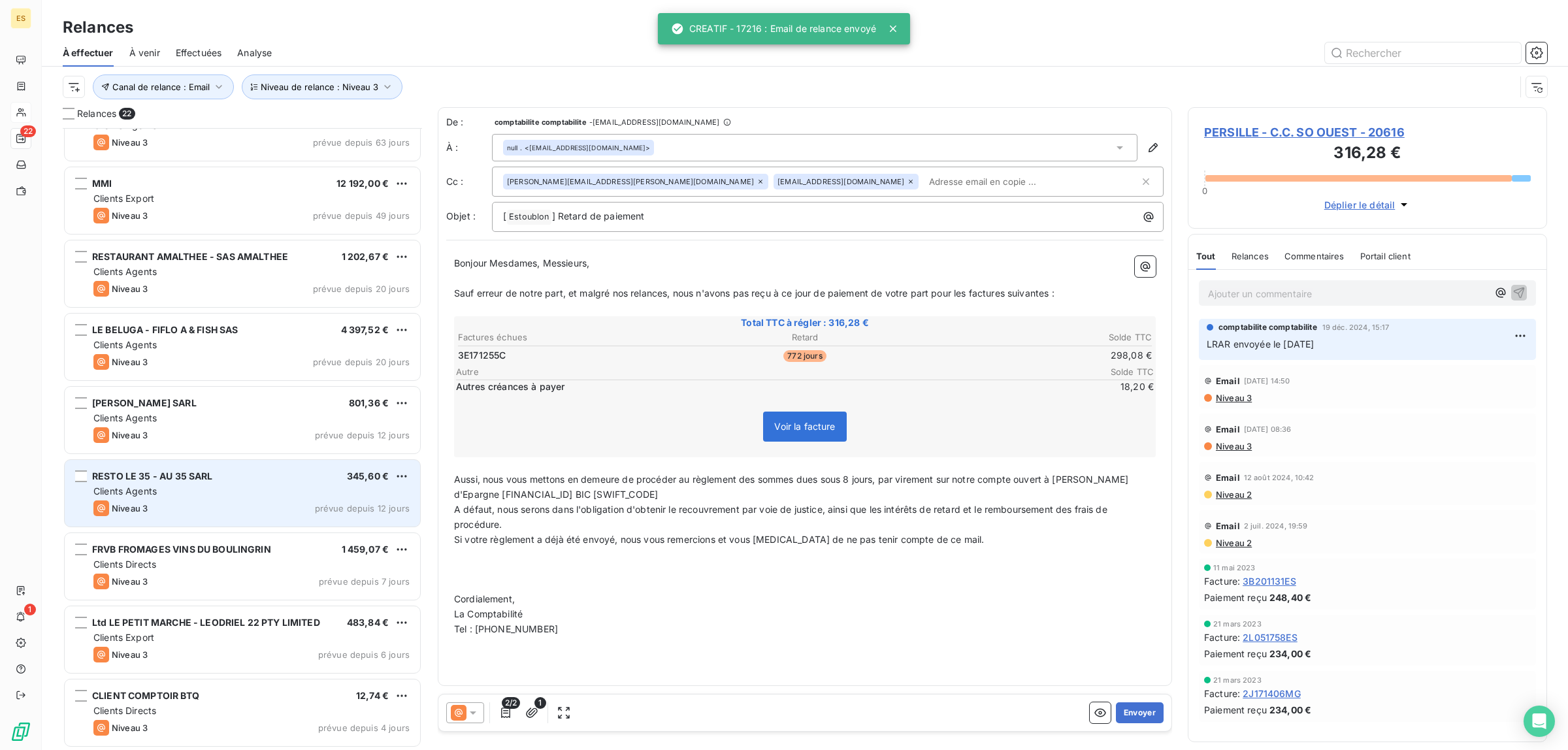
click at [127, 504] on span "Niveau 3" at bounding box center [129, 508] width 36 height 10
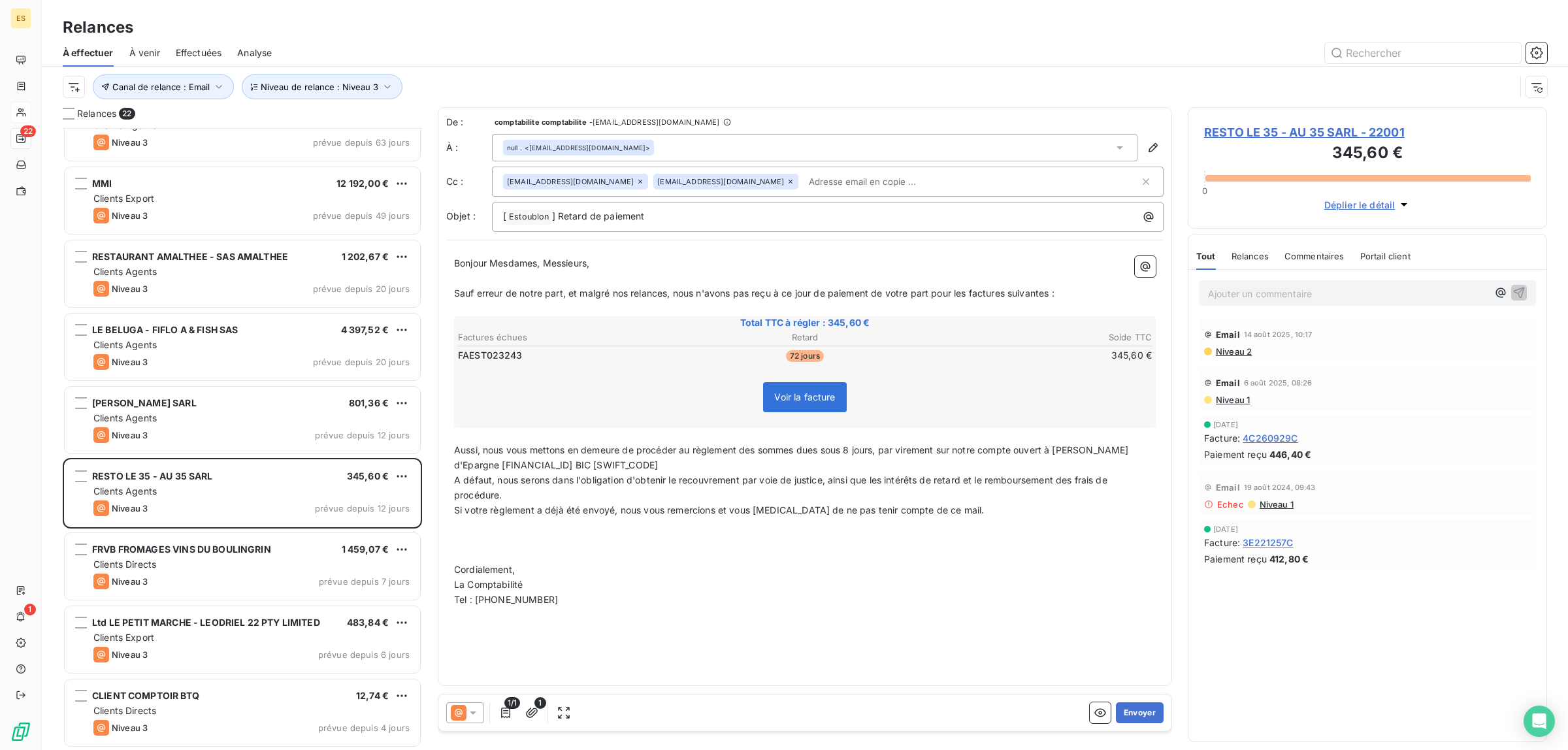
click at [1318, 262] on div "Commentaires" at bounding box center [1314, 256] width 60 height 27
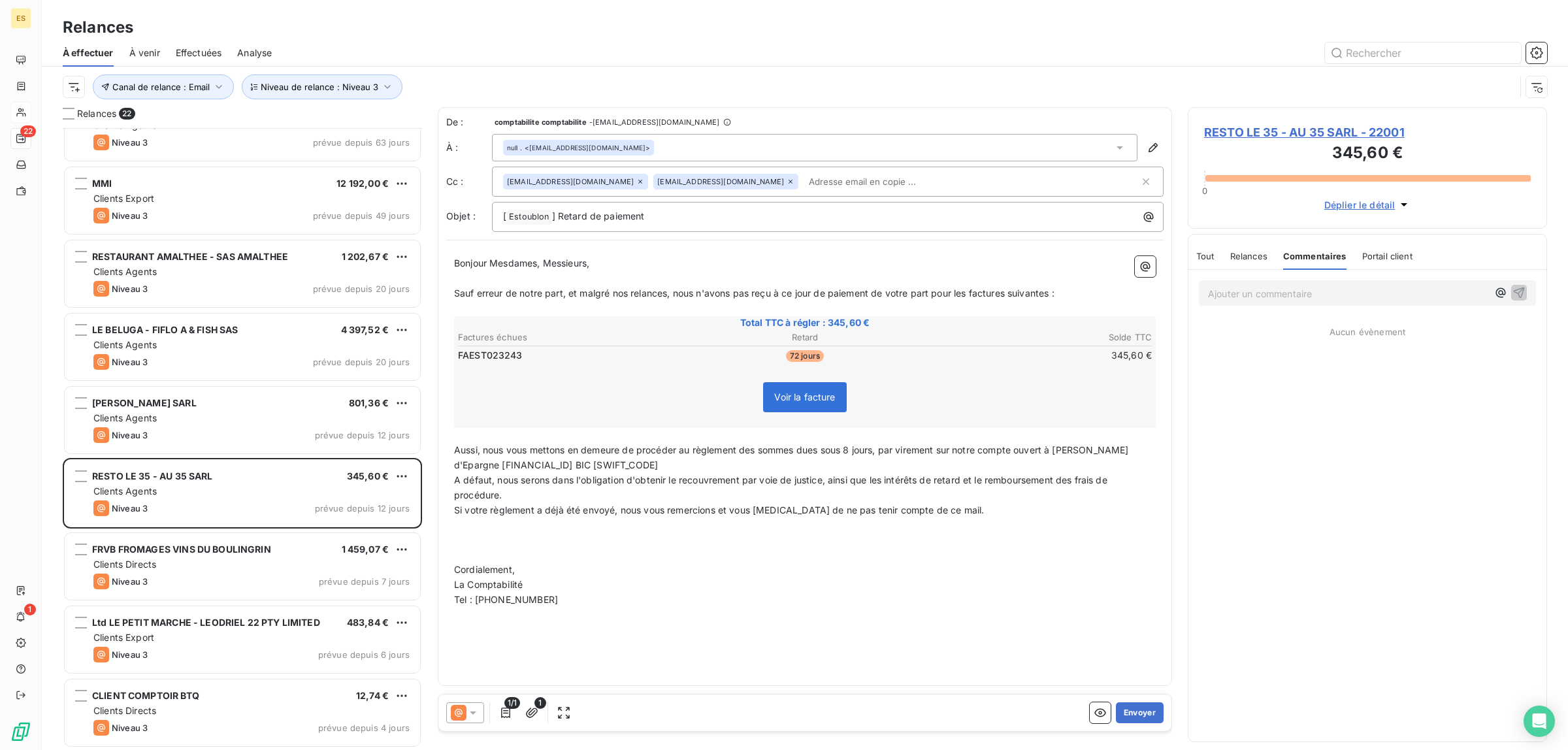
click at [1200, 258] on span "Tout" at bounding box center [1205, 256] width 19 height 10
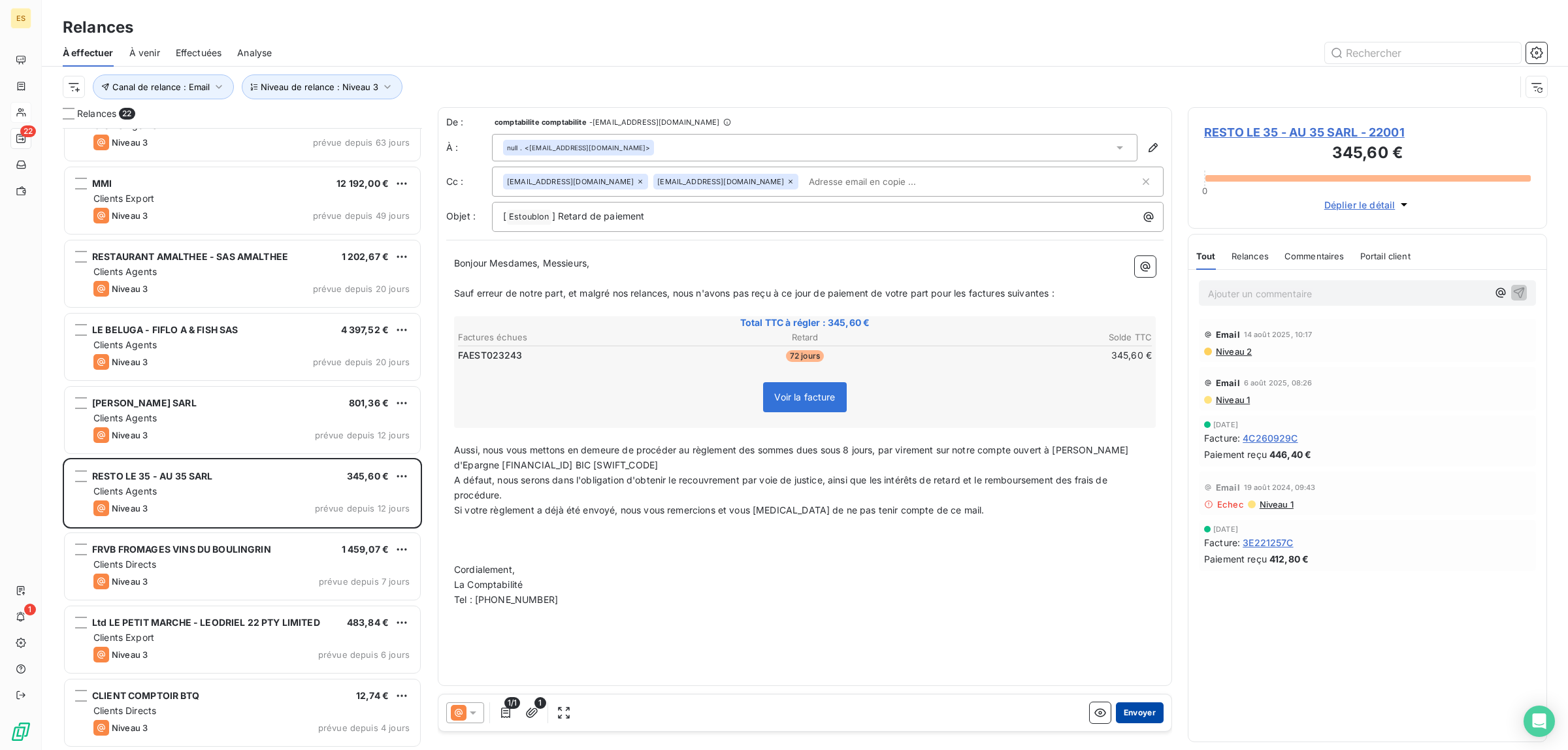
click at [1143, 717] on button "Envoyer" at bounding box center [1139, 713] width 48 height 21
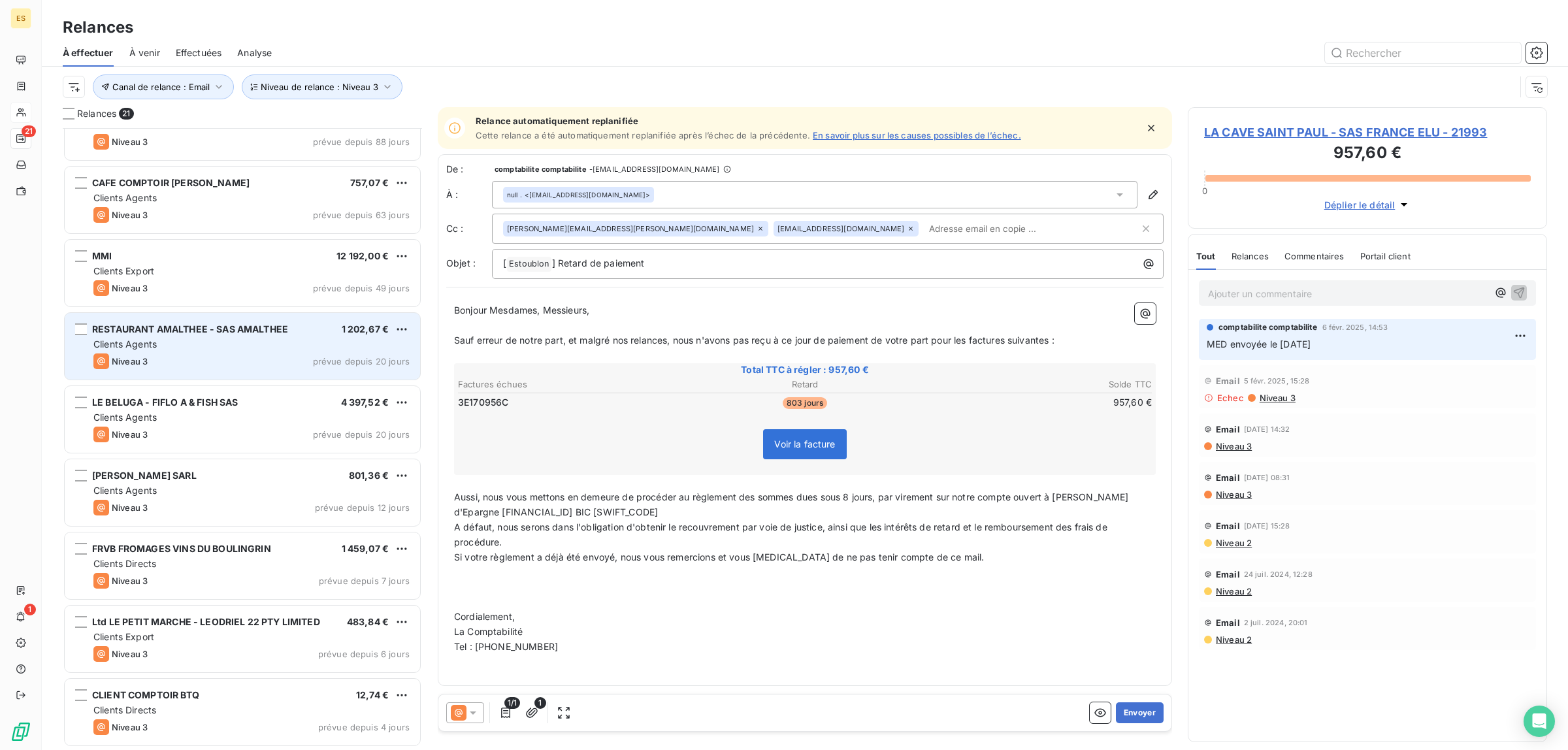
scroll to position [915, 0]
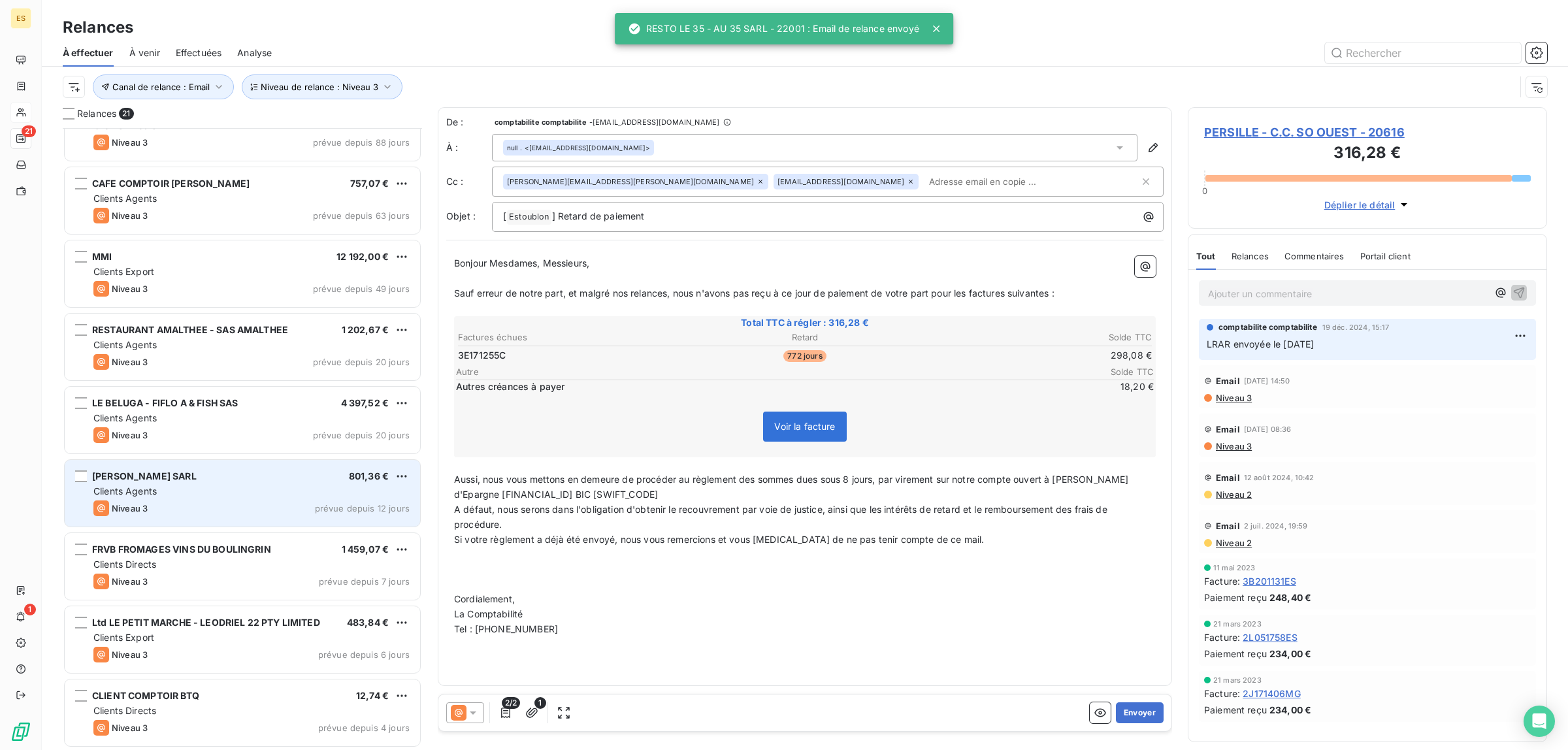
click at [181, 492] on div "Clients Agents" at bounding box center [252, 491] width 316 height 13
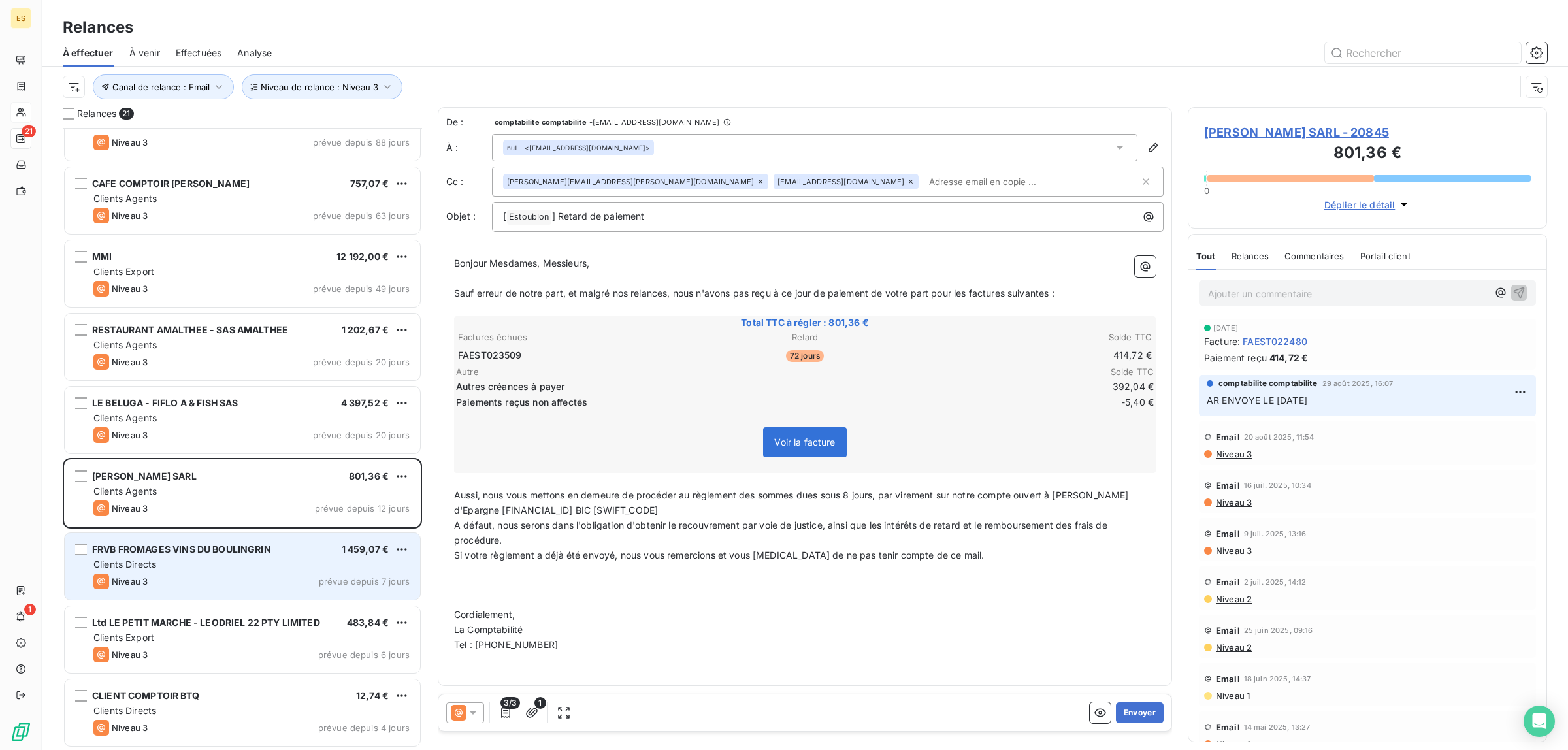
click at [227, 566] on div "Clients Directs" at bounding box center [252, 565] width 316 height 13
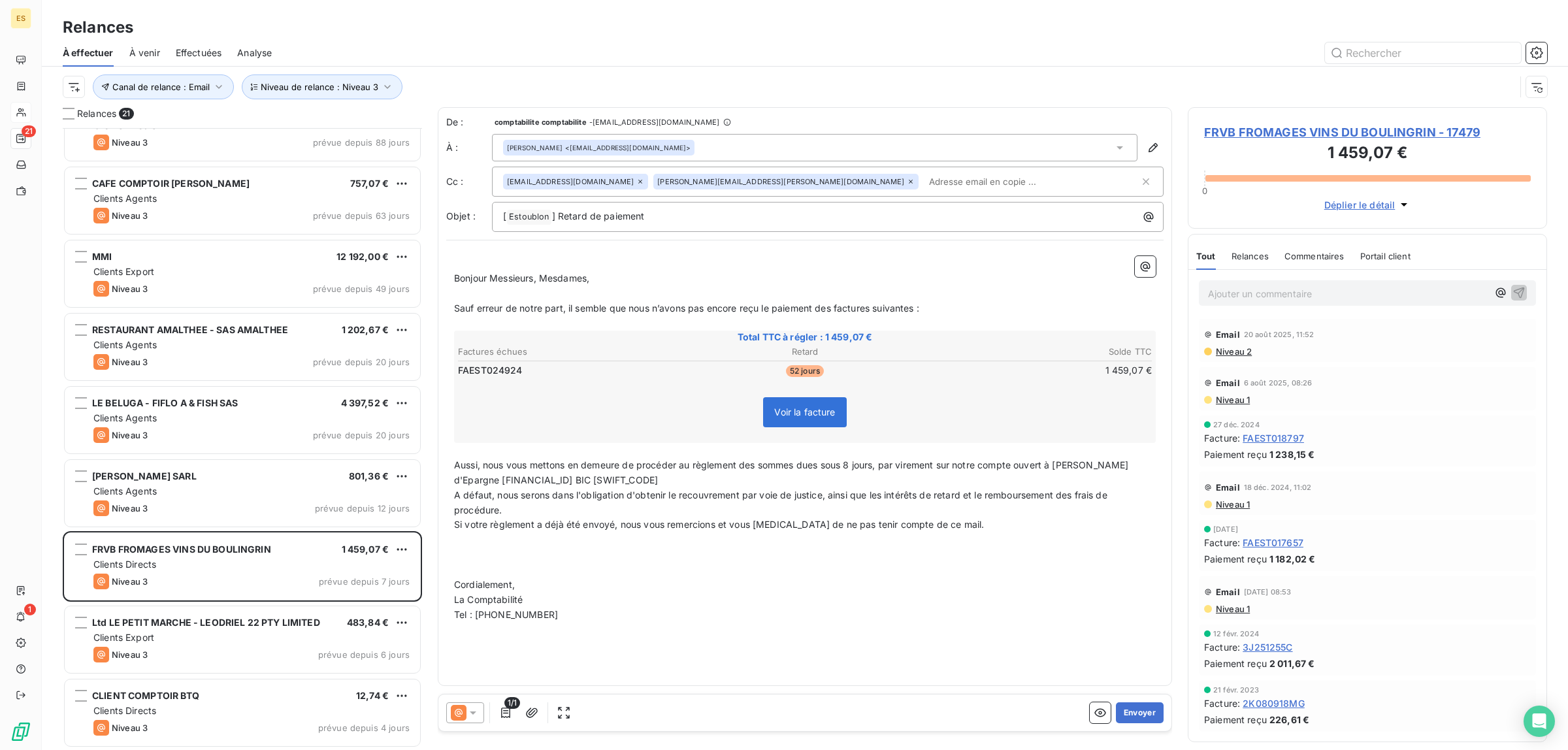
drag, startPoint x: 1324, startPoint y: 252, endPoint x: 1320, endPoint y: 260, distance: 8.9
click at [1324, 252] on span "Commentaires" at bounding box center [1314, 256] width 60 height 10
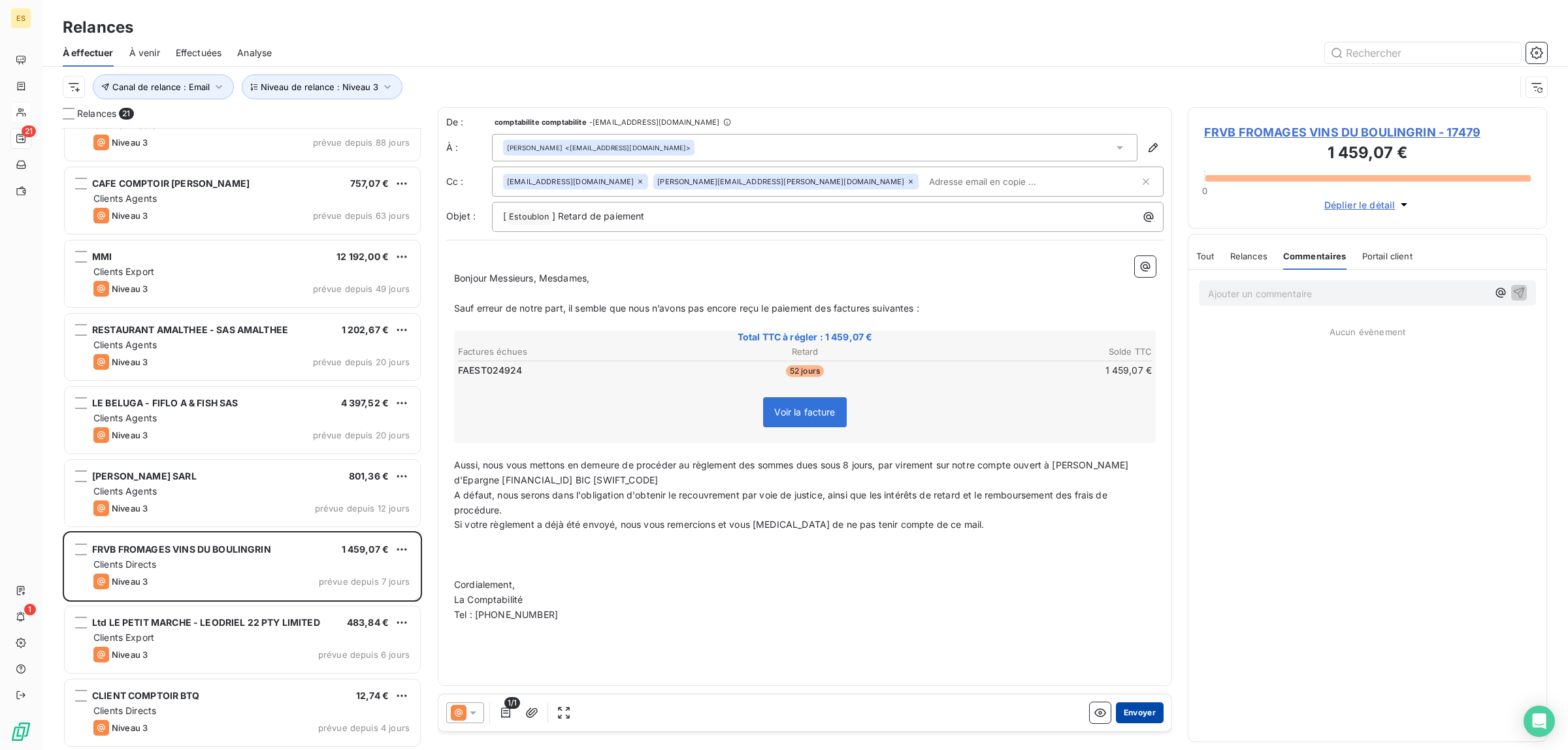
click at [1140, 706] on button "Envoyer" at bounding box center [1139, 713] width 48 height 21
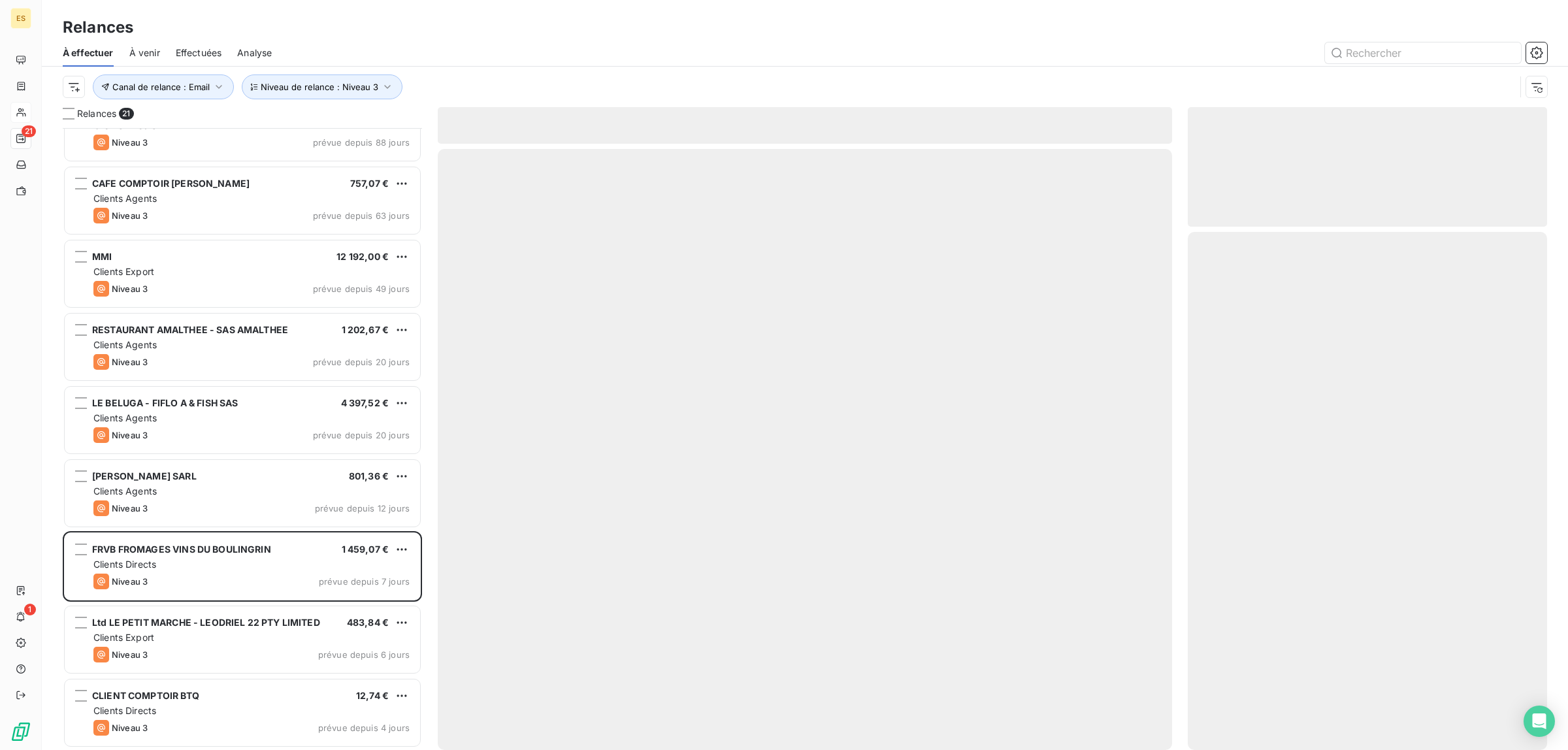
scroll to position [840, 0]
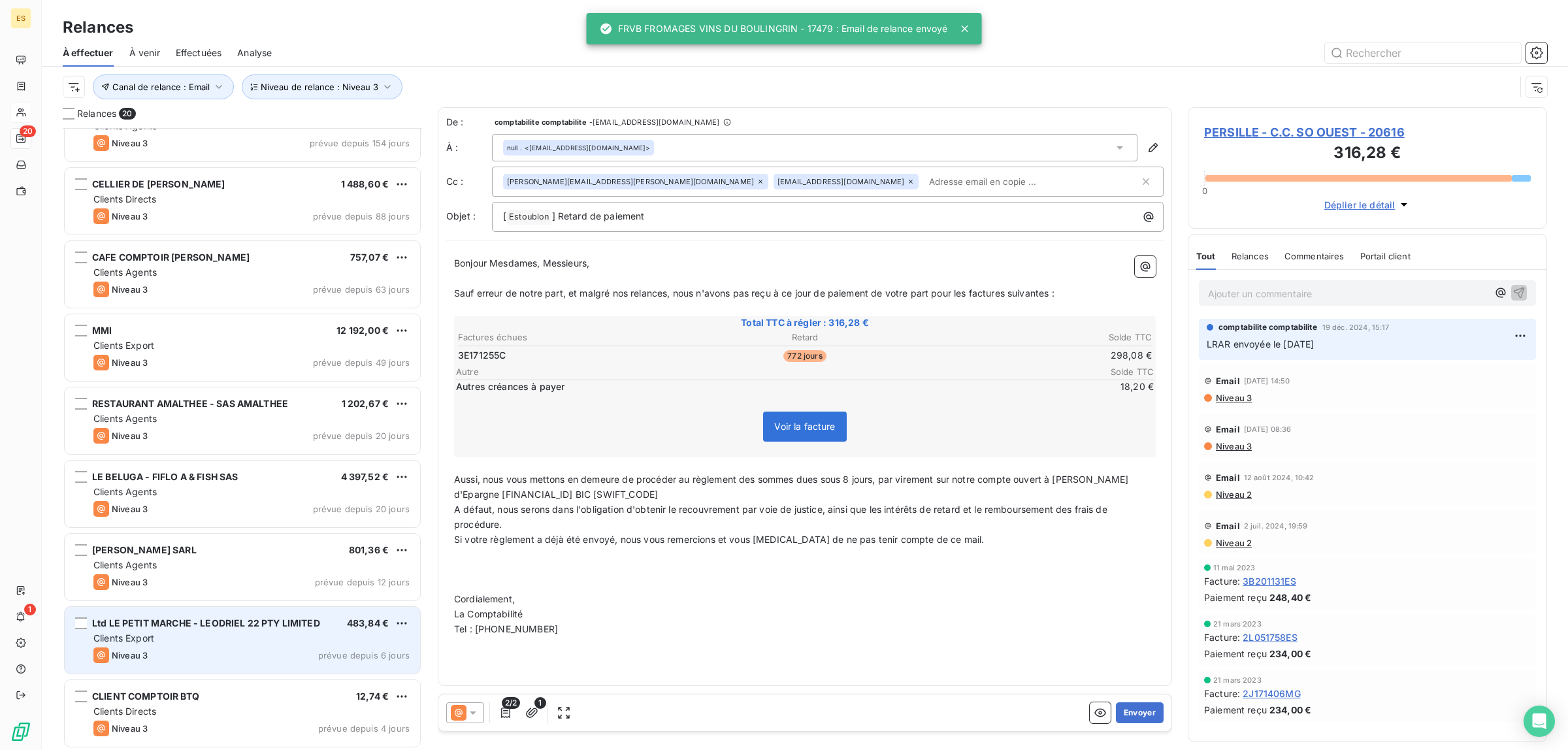
click at [152, 642] on span "Clients Export" at bounding box center [123, 638] width 60 height 11
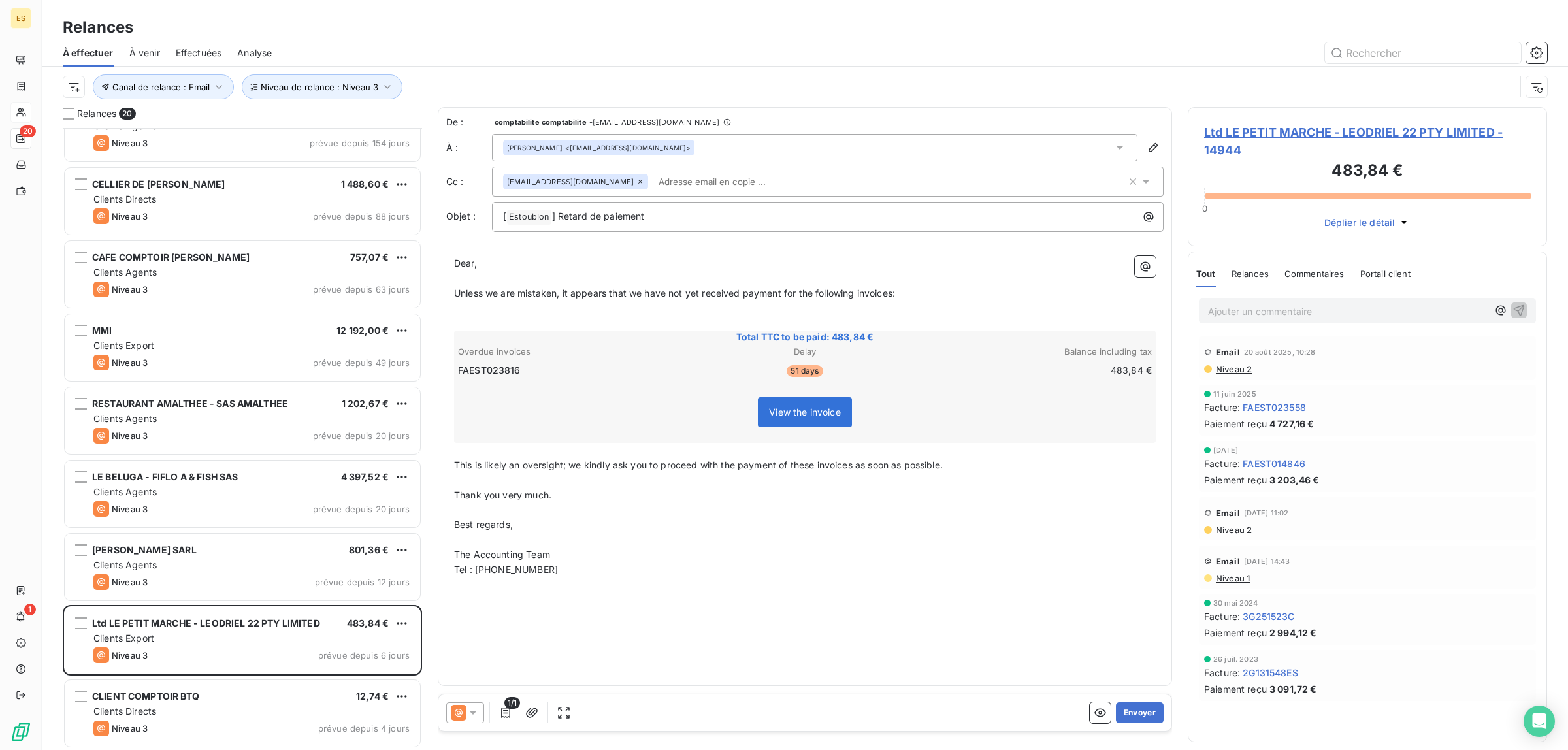
click at [1307, 260] on div "Tout Relances Commentaires Portail client Tout Relances Commentaires Portail cl…" at bounding box center [1367, 270] width 358 height 35
click at [1308, 272] on span "Commentaires" at bounding box center [1314, 273] width 60 height 10
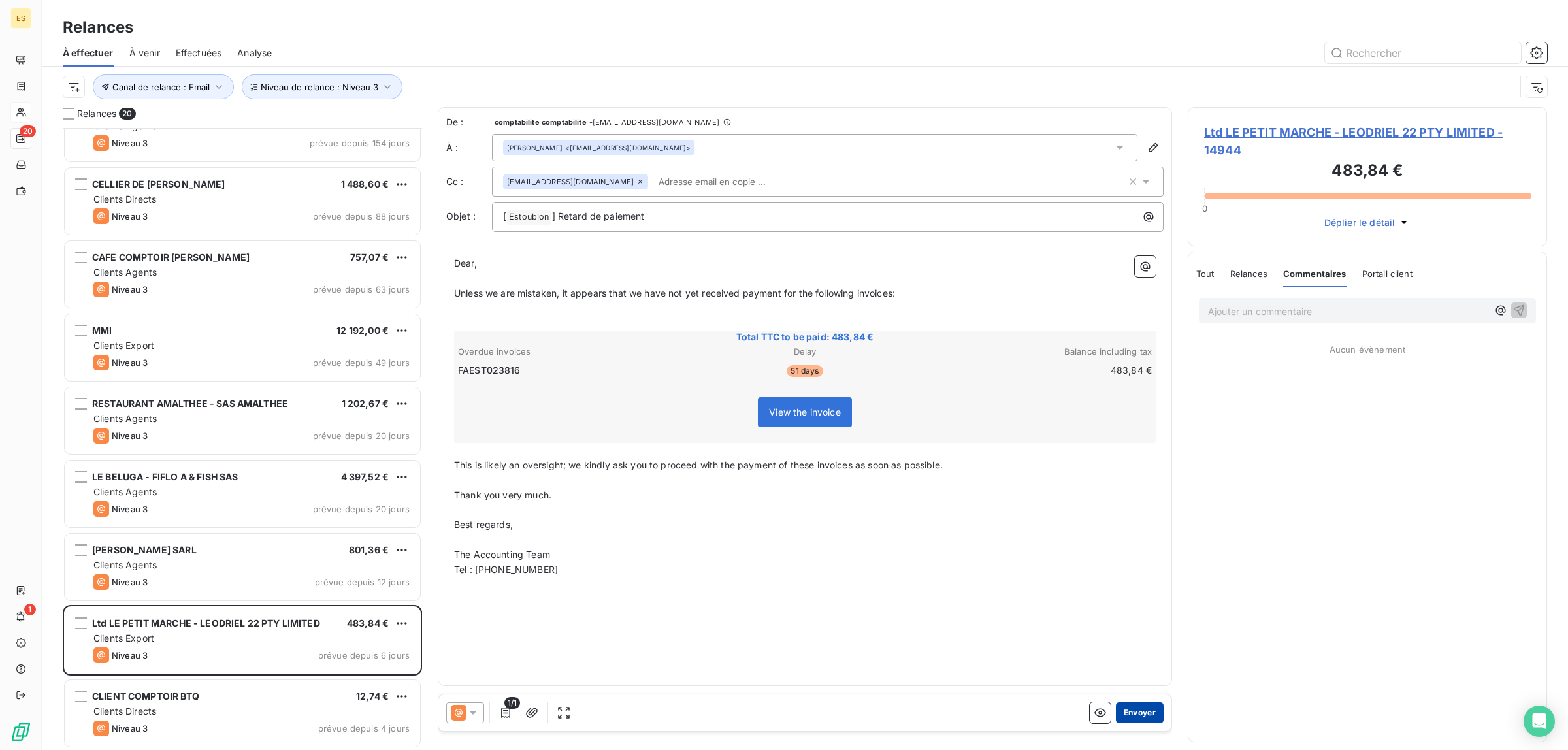
click at [1145, 707] on button "Envoyer" at bounding box center [1139, 713] width 48 height 21
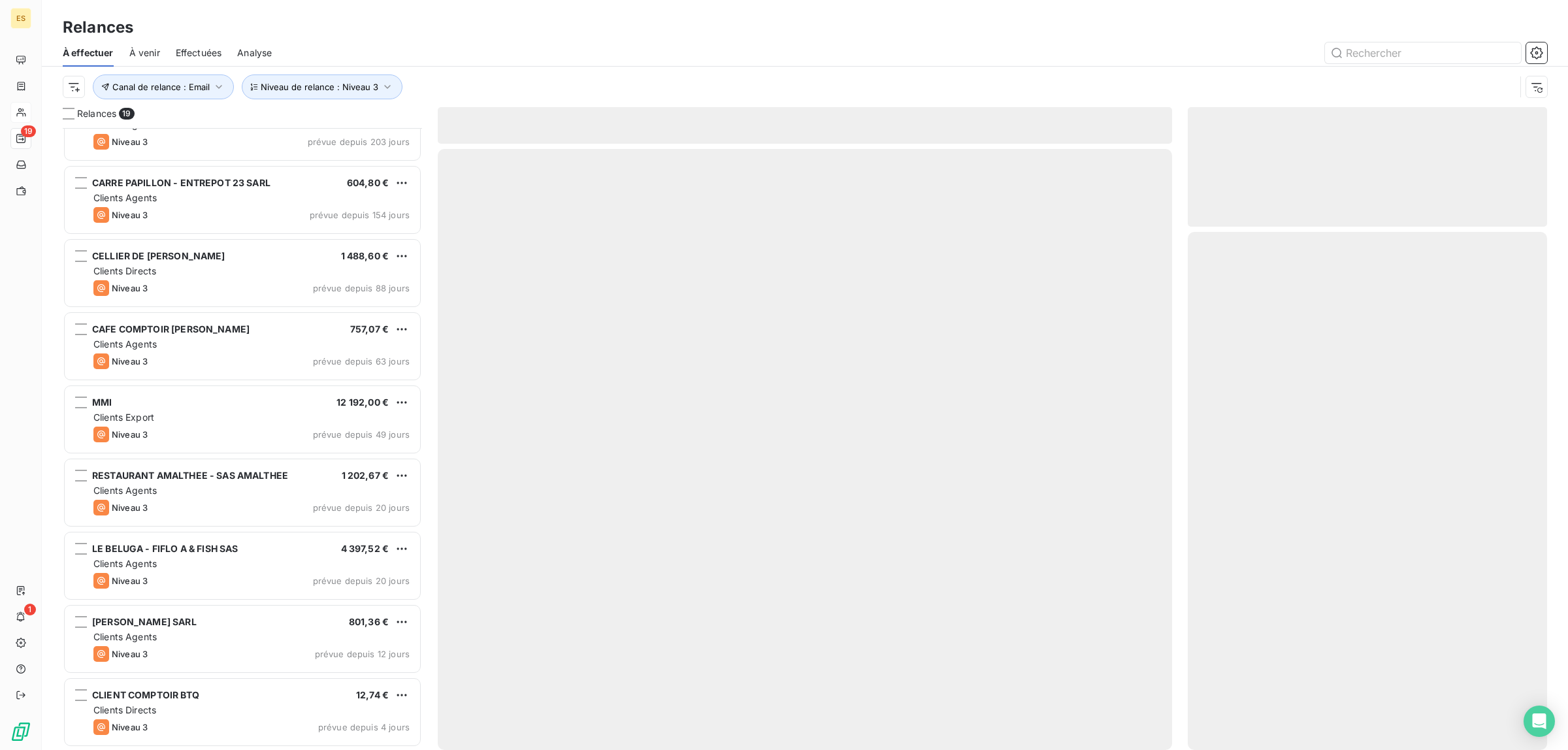
scroll to position [768, 0]
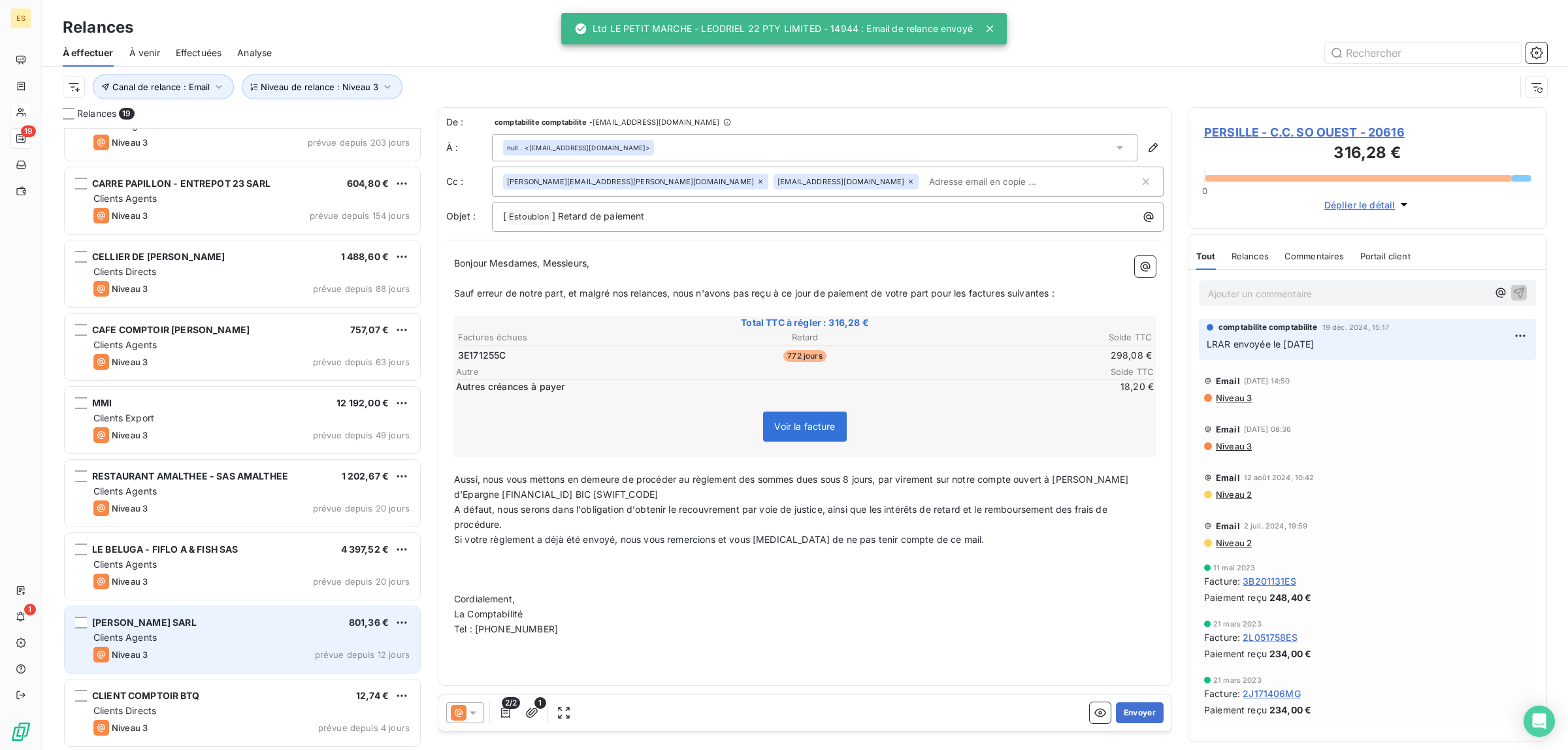
click at [152, 623] on span "[PERSON_NAME] SARL" at bounding box center [144, 622] width 105 height 11
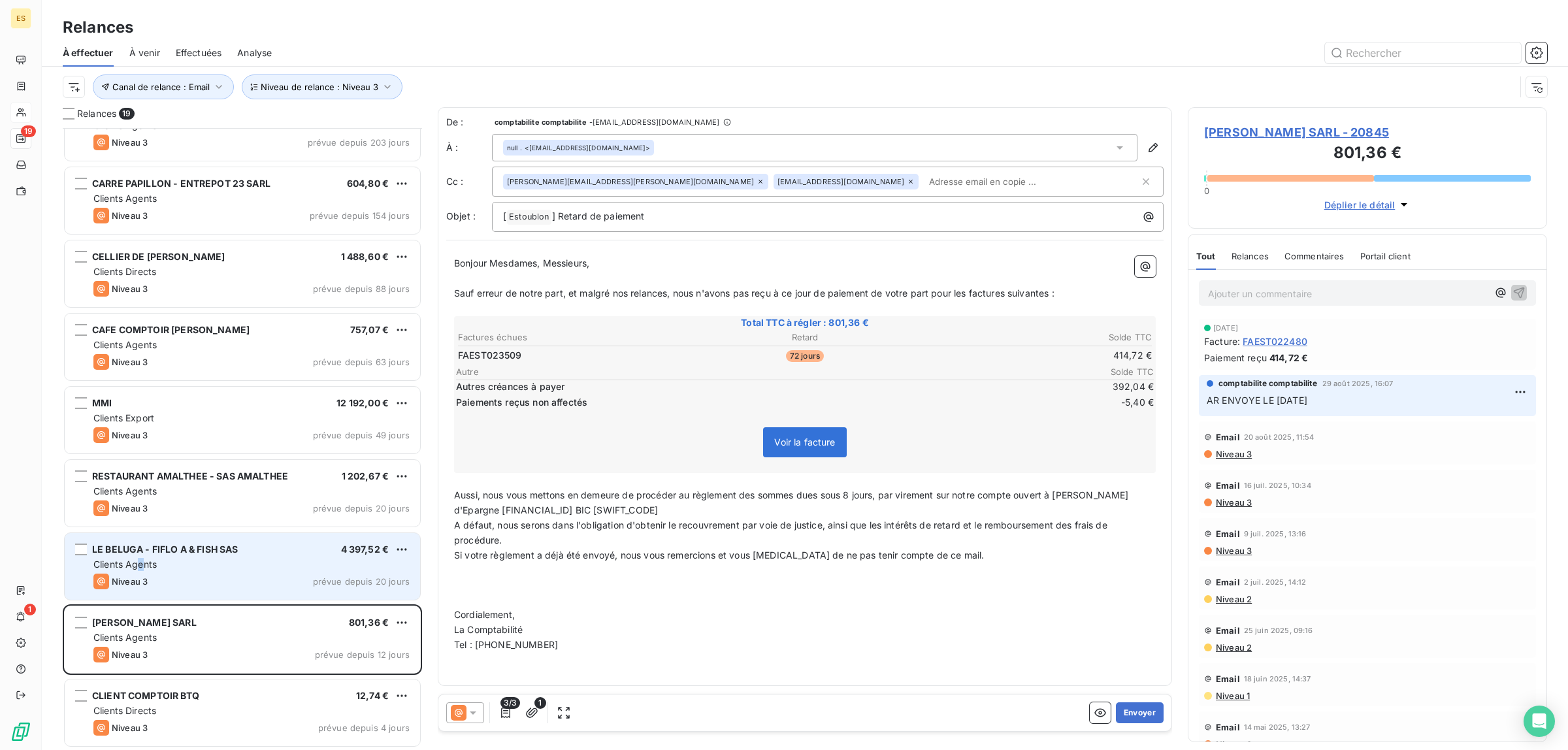
click at [142, 559] on span "Clients Agents" at bounding box center [125, 564] width 64 height 11
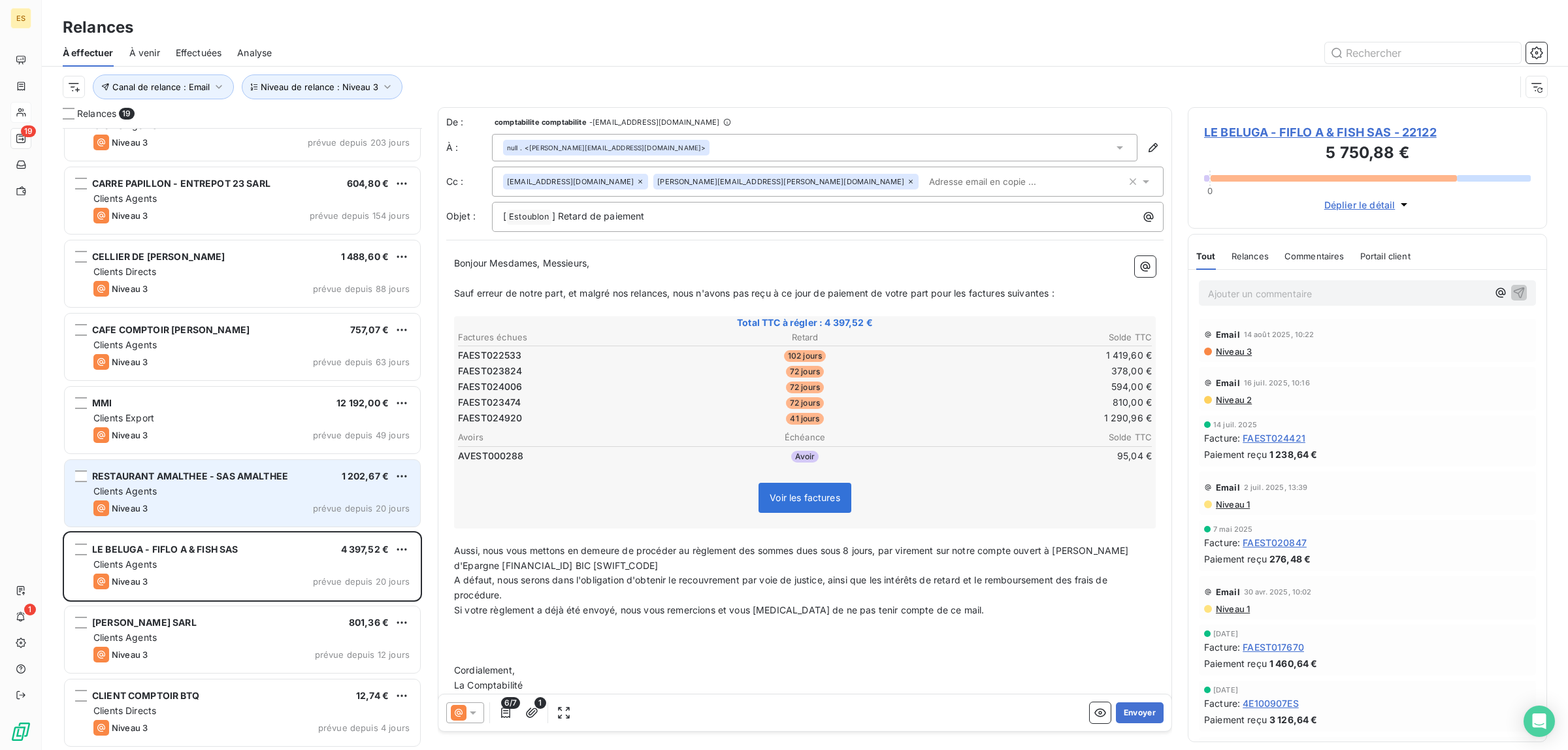
click at [157, 481] on span "RESTAURANT AMALTHEE - SAS AMALTHEE" at bounding box center [190, 476] width 196 height 11
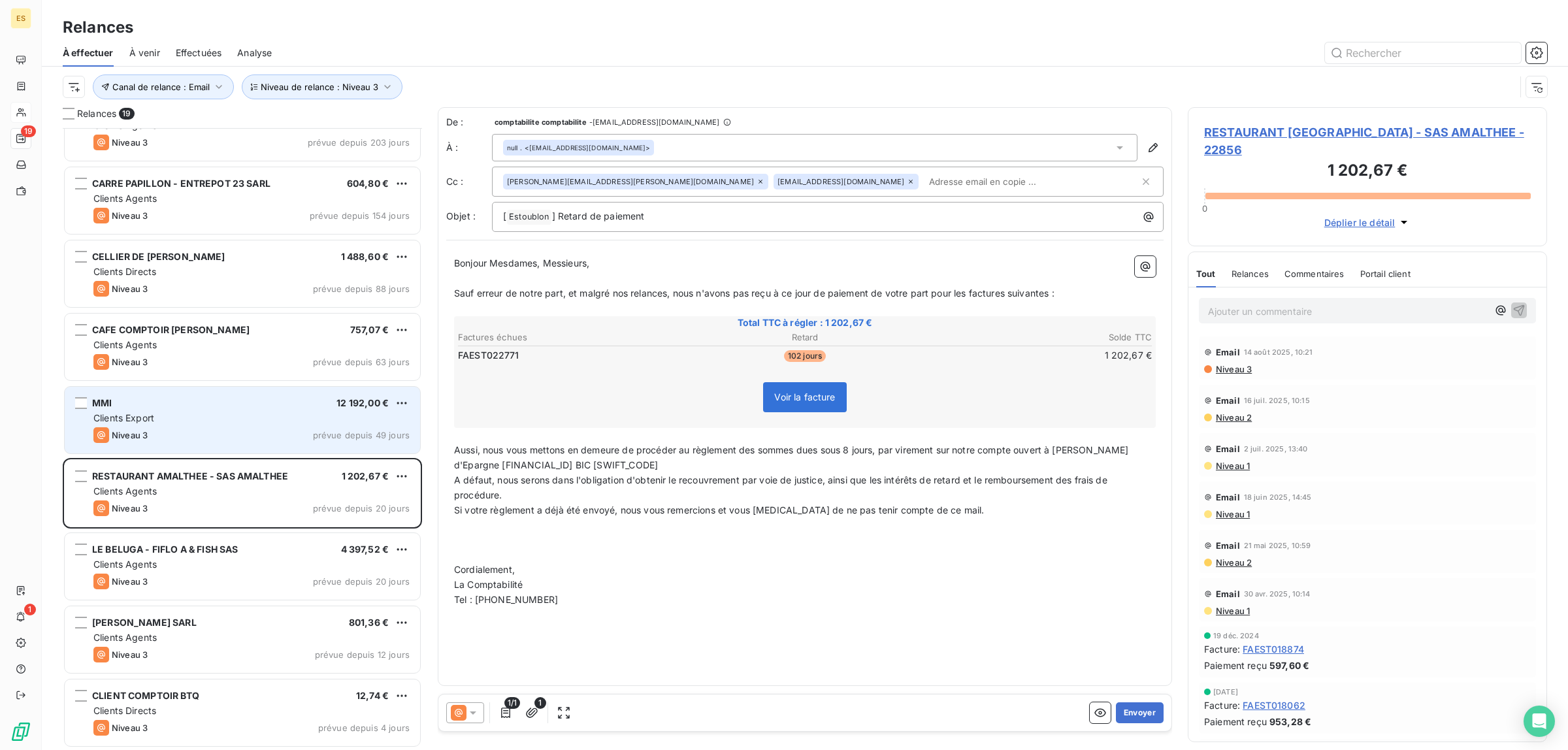
click at [153, 394] on div "MMI 12 192,00 € Clients Export Niveau 3 prévue depuis 49 jours" at bounding box center [242, 419] width 356 height 67
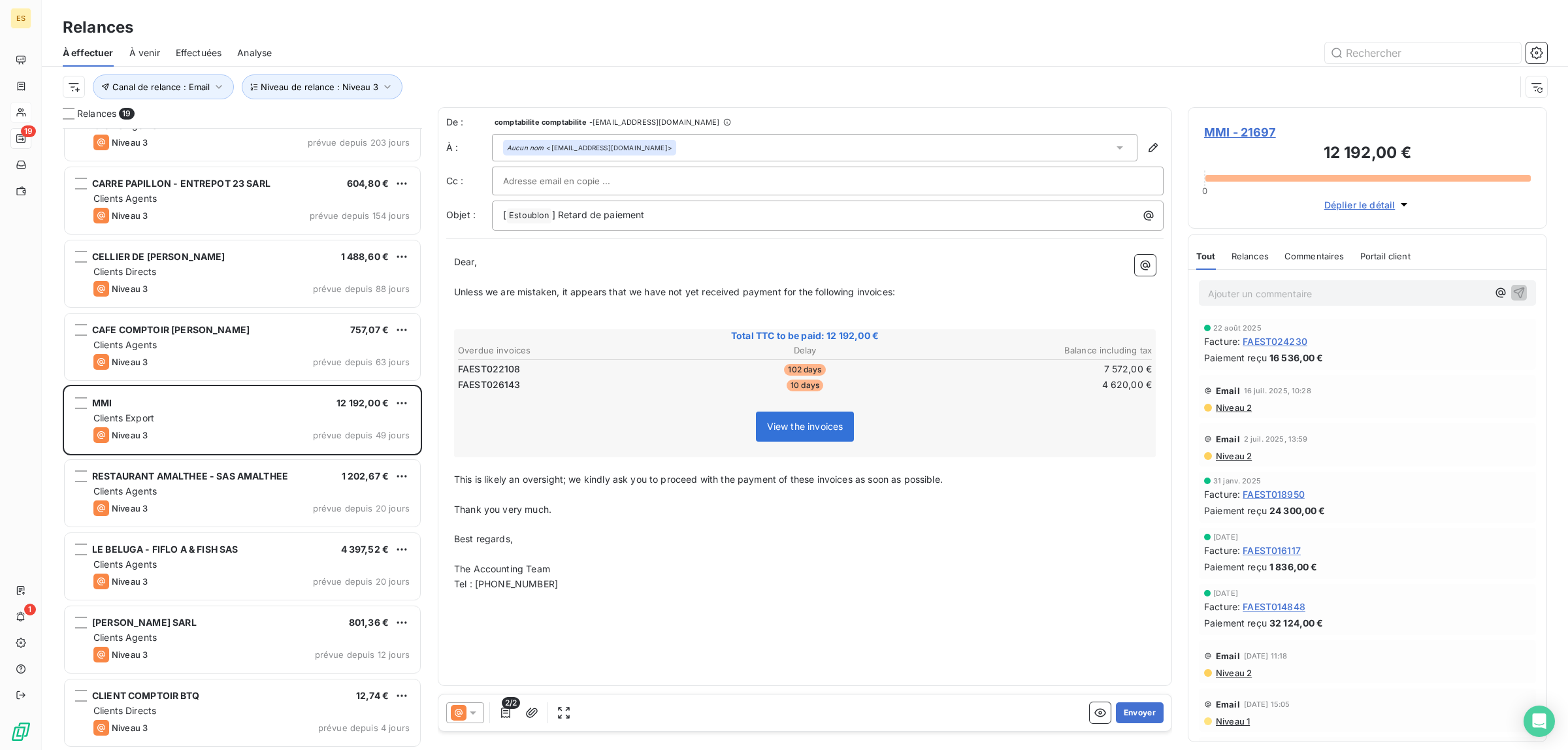
click at [1317, 260] on span "Commentaires" at bounding box center [1314, 256] width 60 height 10
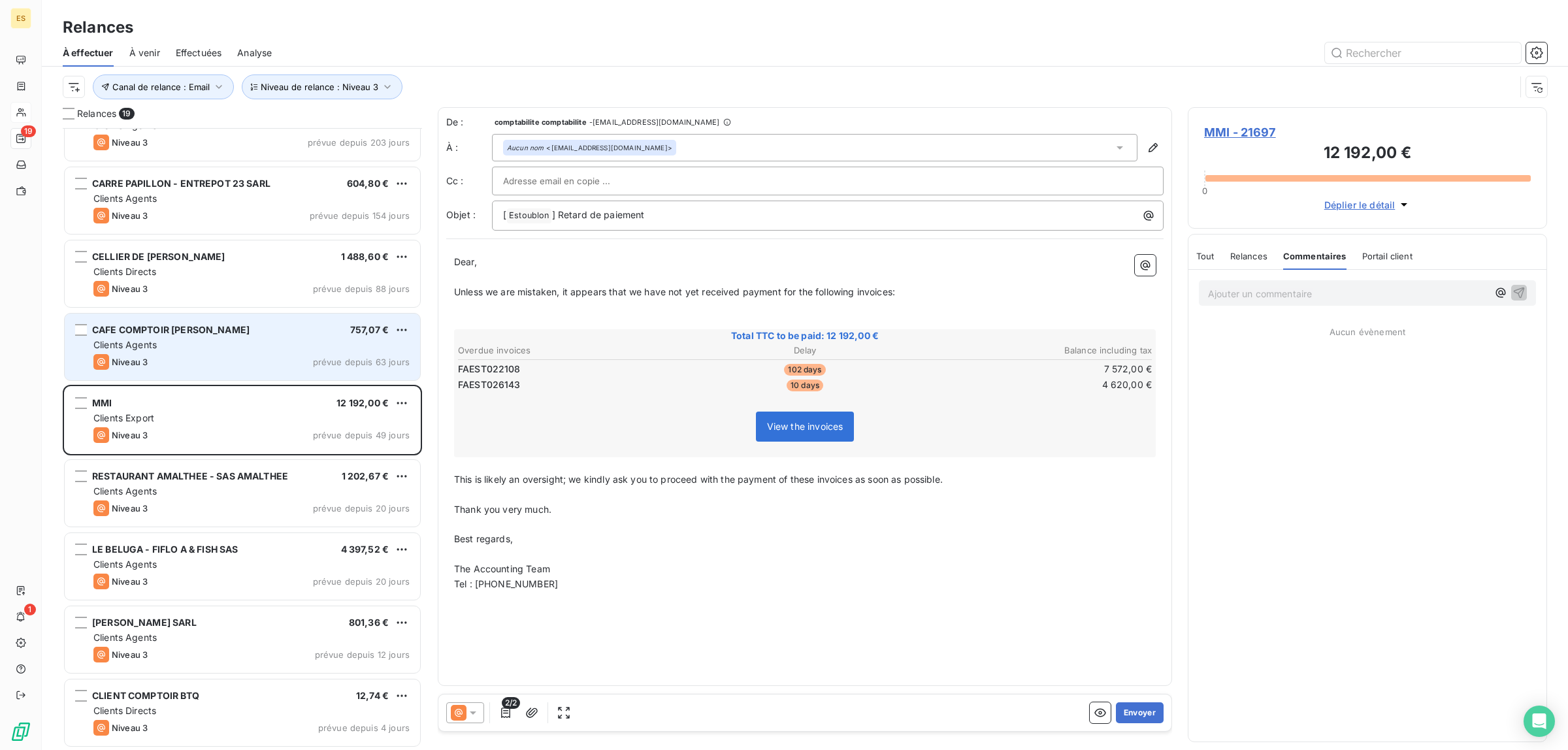
click at [277, 356] on div "Niveau 3 prévue depuis 63 jours" at bounding box center [252, 361] width 316 height 15
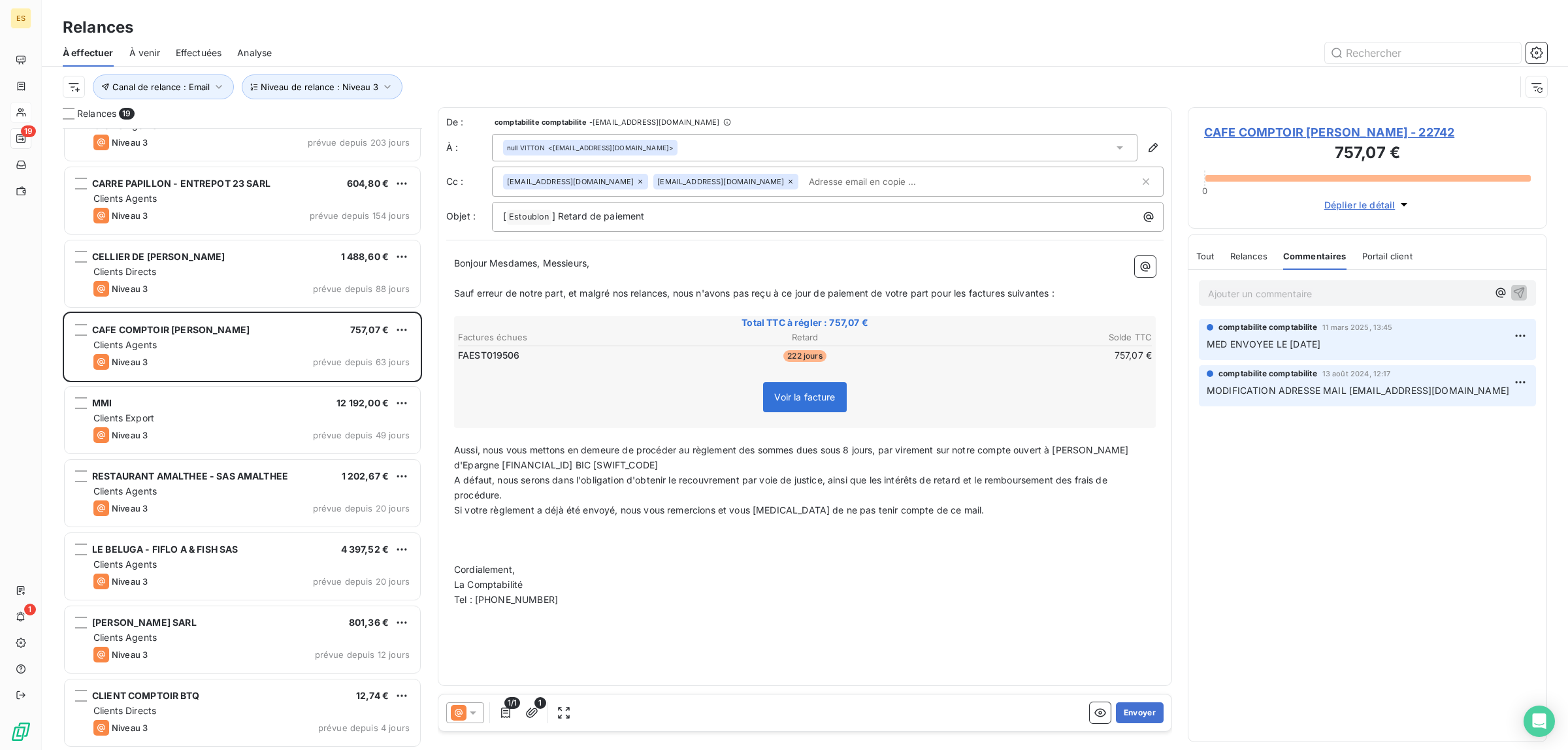
click at [1261, 256] on span "Relances" at bounding box center [1249, 256] width 37 height 10
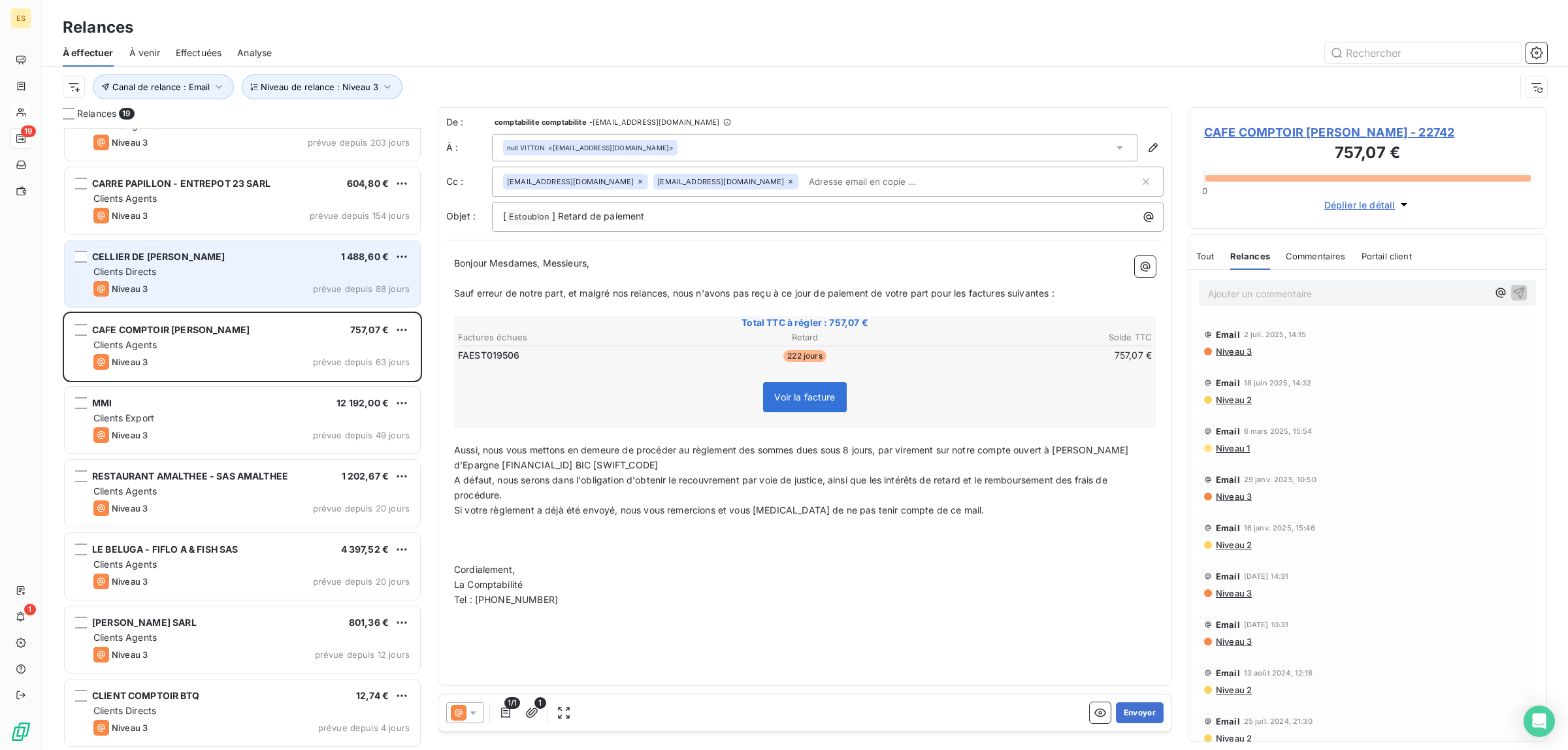
click at [129, 268] on span "Clients Directs" at bounding box center [125, 272] width 63 height 11
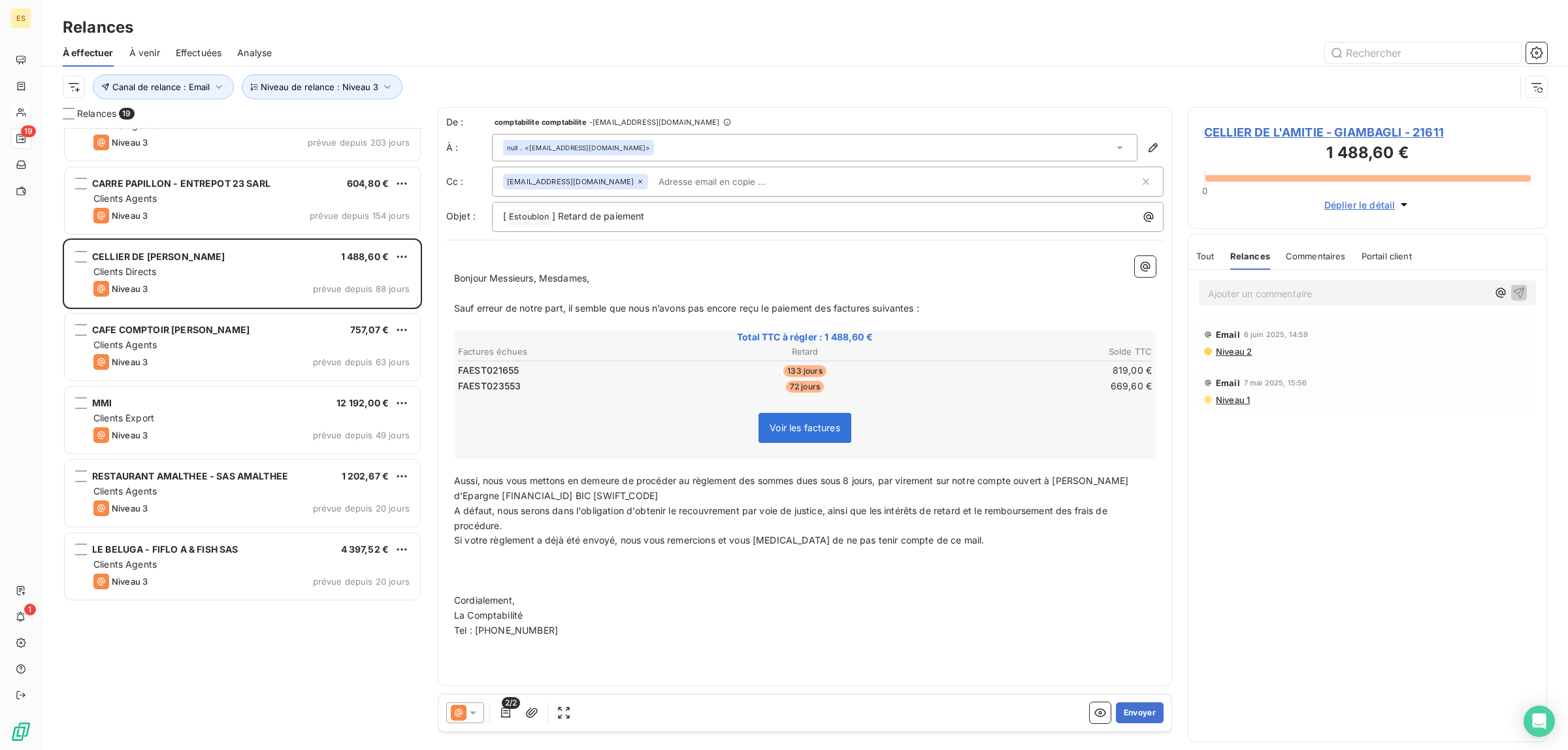
scroll to position [523, 0]
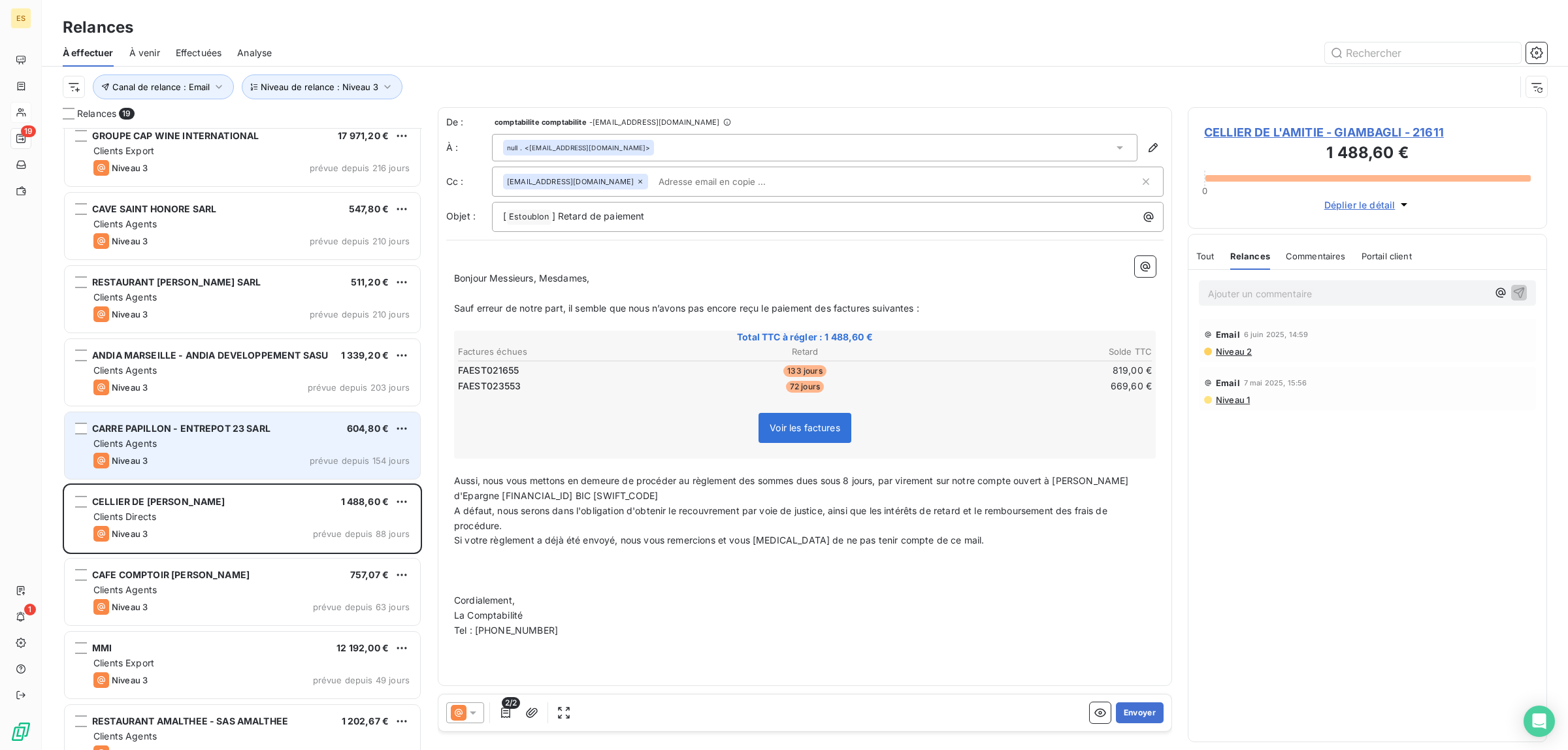
click at [136, 455] on span "Niveau 3" at bounding box center [129, 460] width 36 height 10
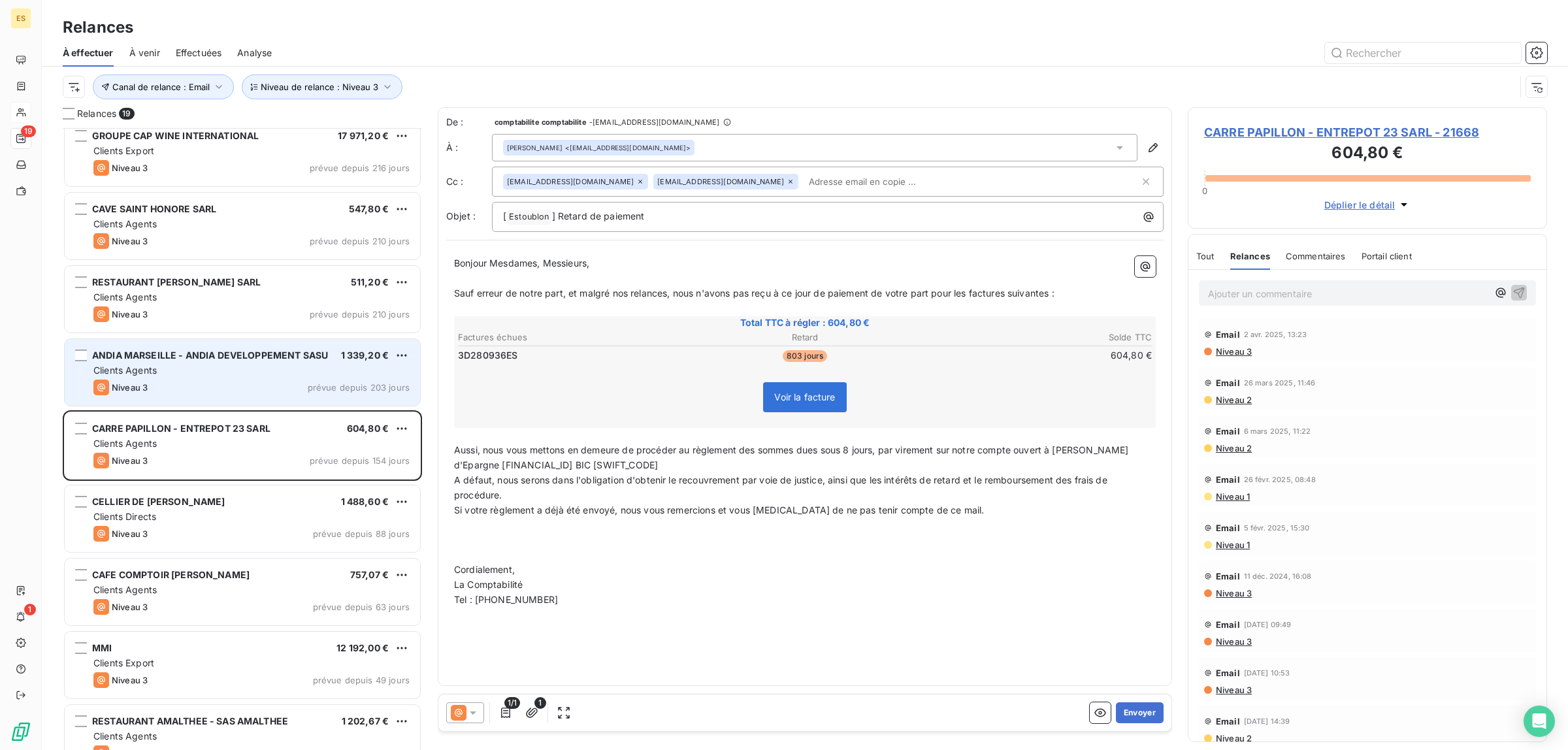
click at [253, 362] on div "ANDIA MARSEILLE - ANDIA DEVELOPPEMENT SASU 1 339,20 € Clients Agents Niveau 3 p…" at bounding box center [242, 372] width 356 height 67
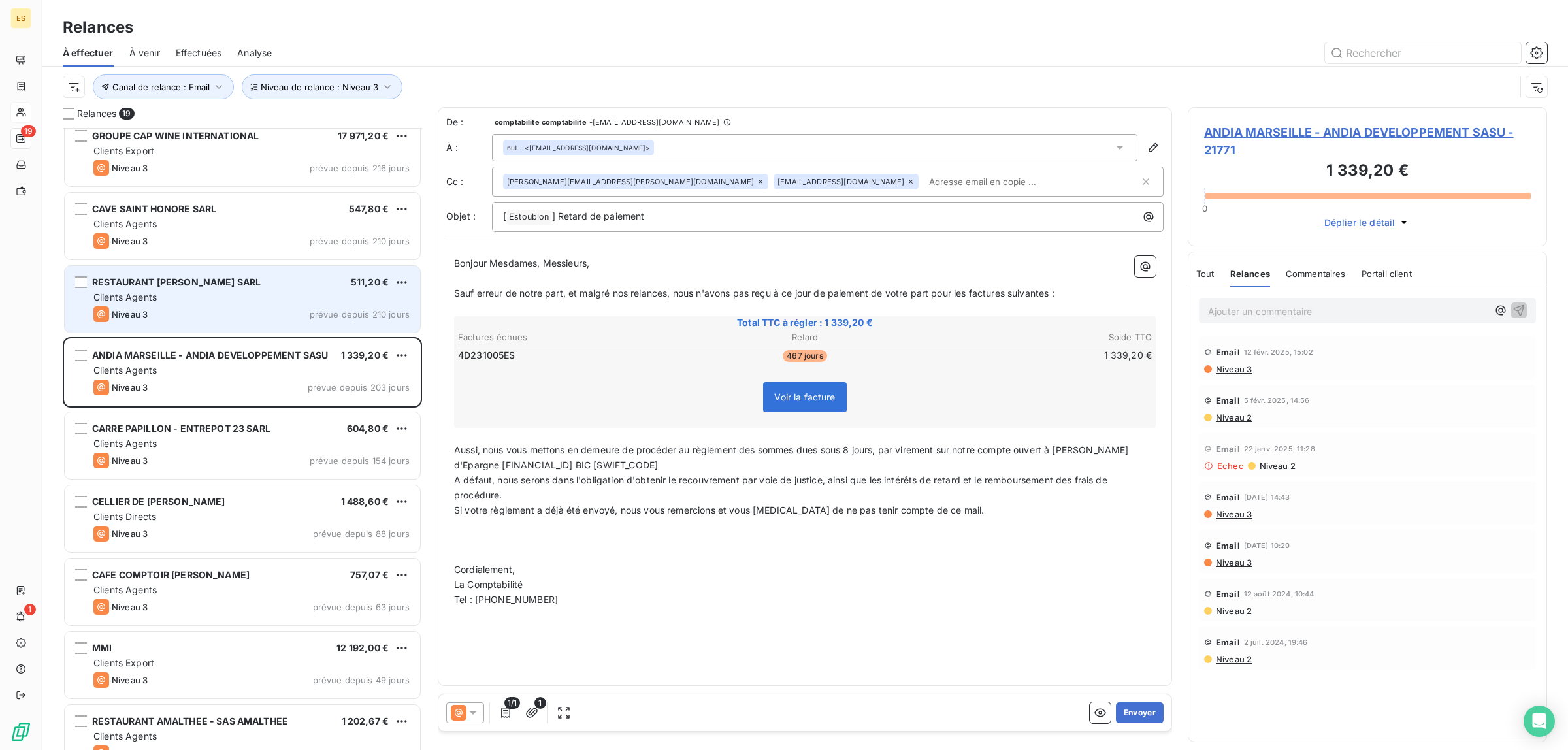
click at [228, 304] on div "RESTAURANT [PERSON_NAME] SARL 511,20 € Clients Agents Niveau 3 prévue depuis 21…" at bounding box center [242, 299] width 356 height 67
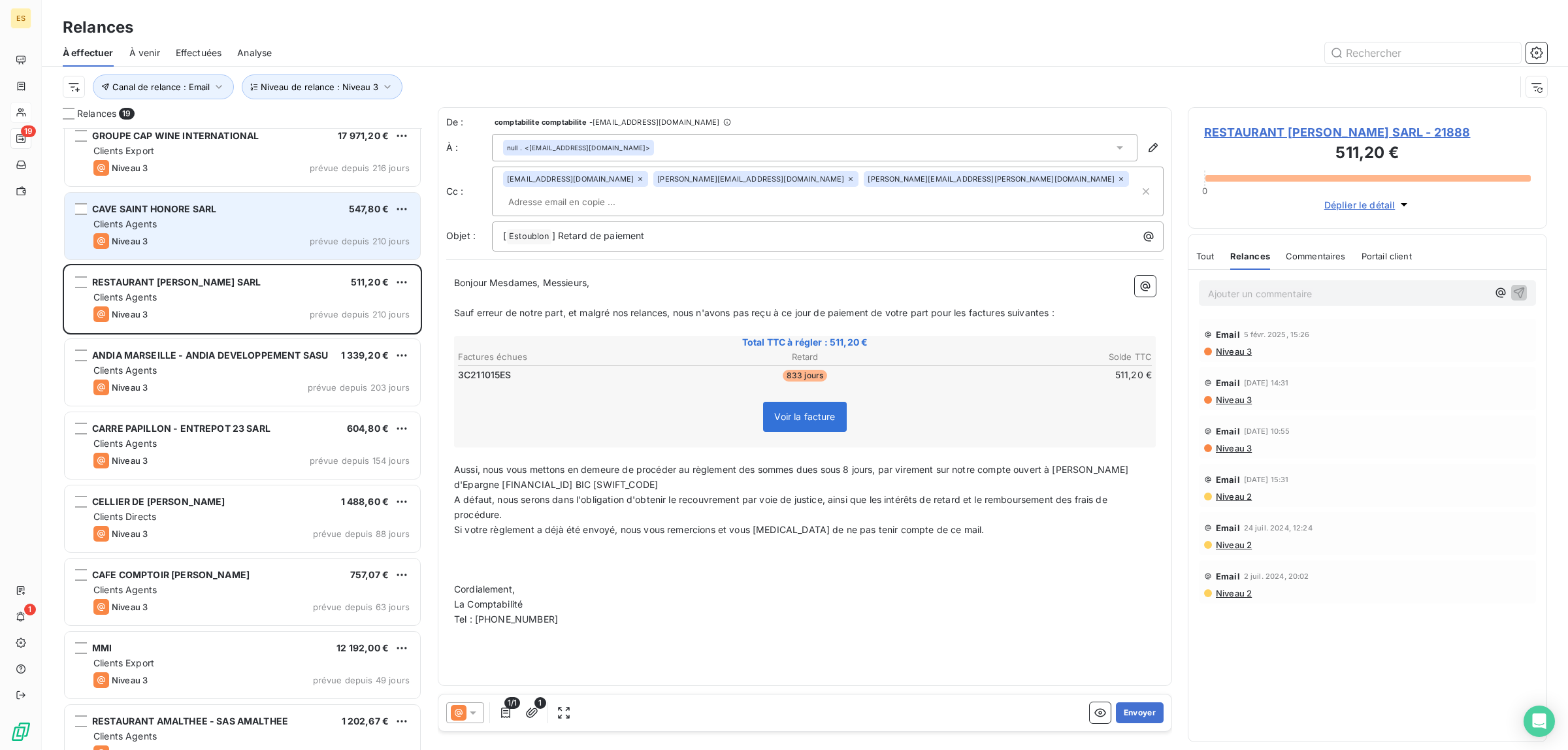
click at [245, 228] on div "Clients Agents" at bounding box center [252, 224] width 316 height 13
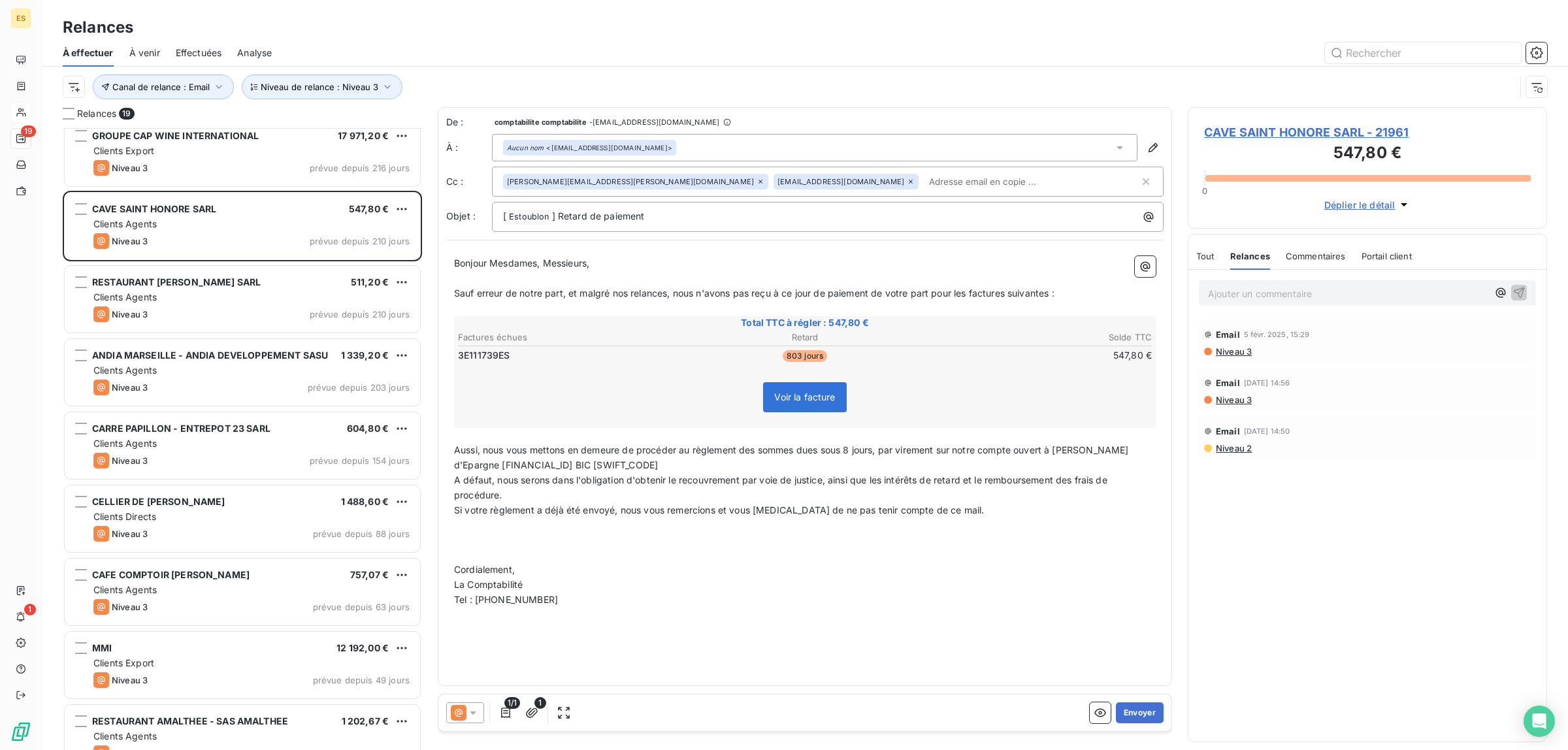
scroll to position [360, 0]
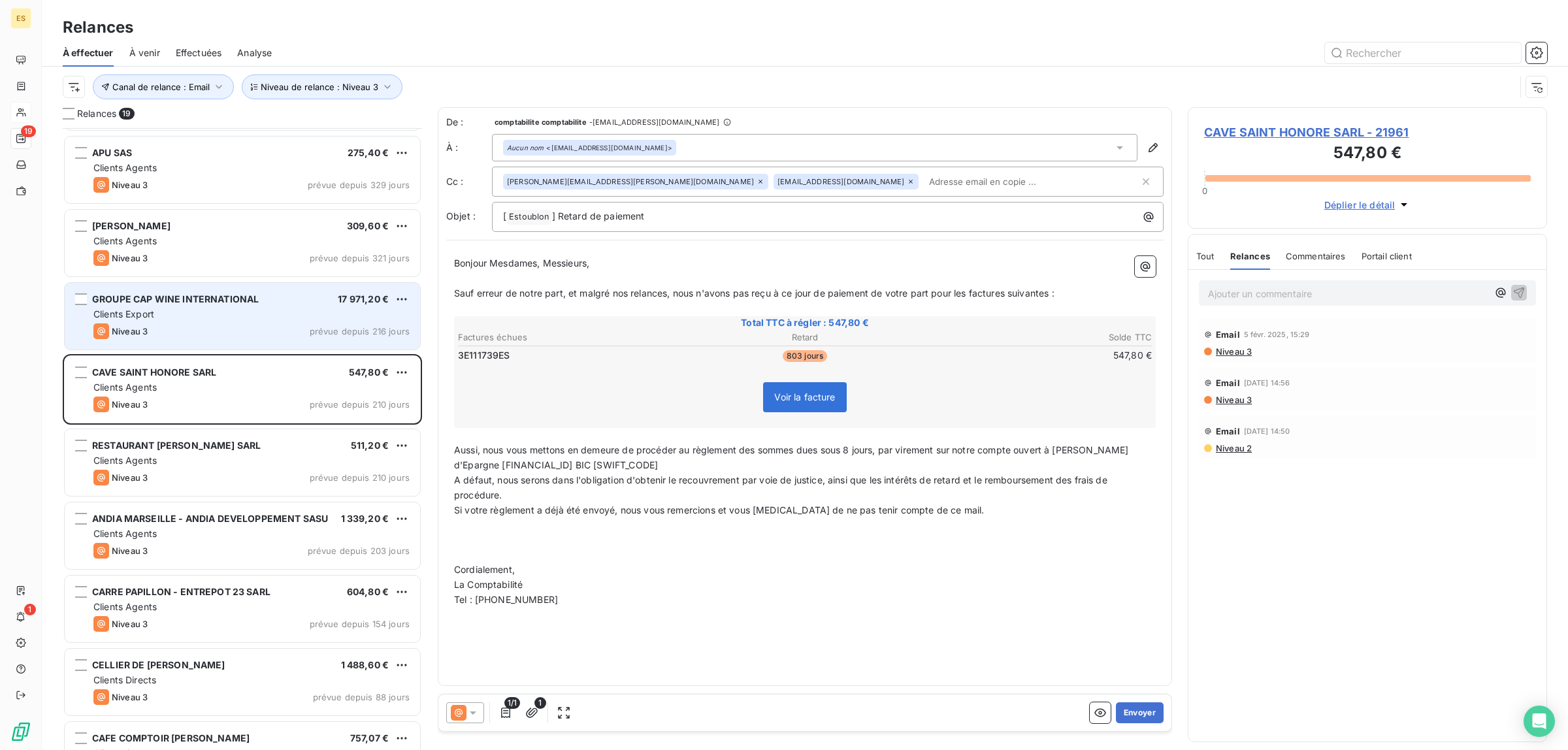
click at [203, 331] on div "Niveau 3 prévue depuis 216 jours" at bounding box center [252, 331] width 316 height 15
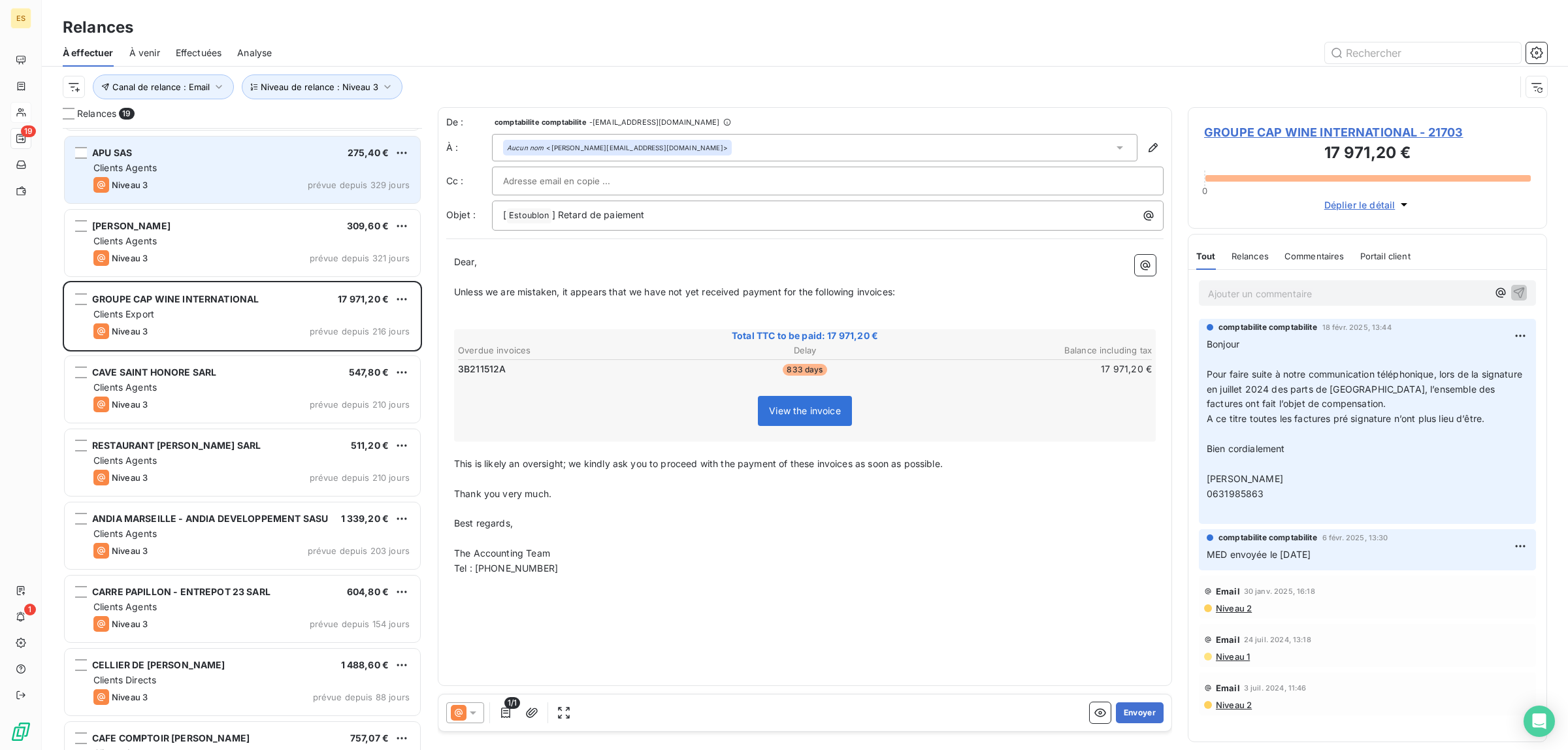
click at [207, 151] on div "APU SAS 275,40 €" at bounding box center [252, 152] width 316 height 12
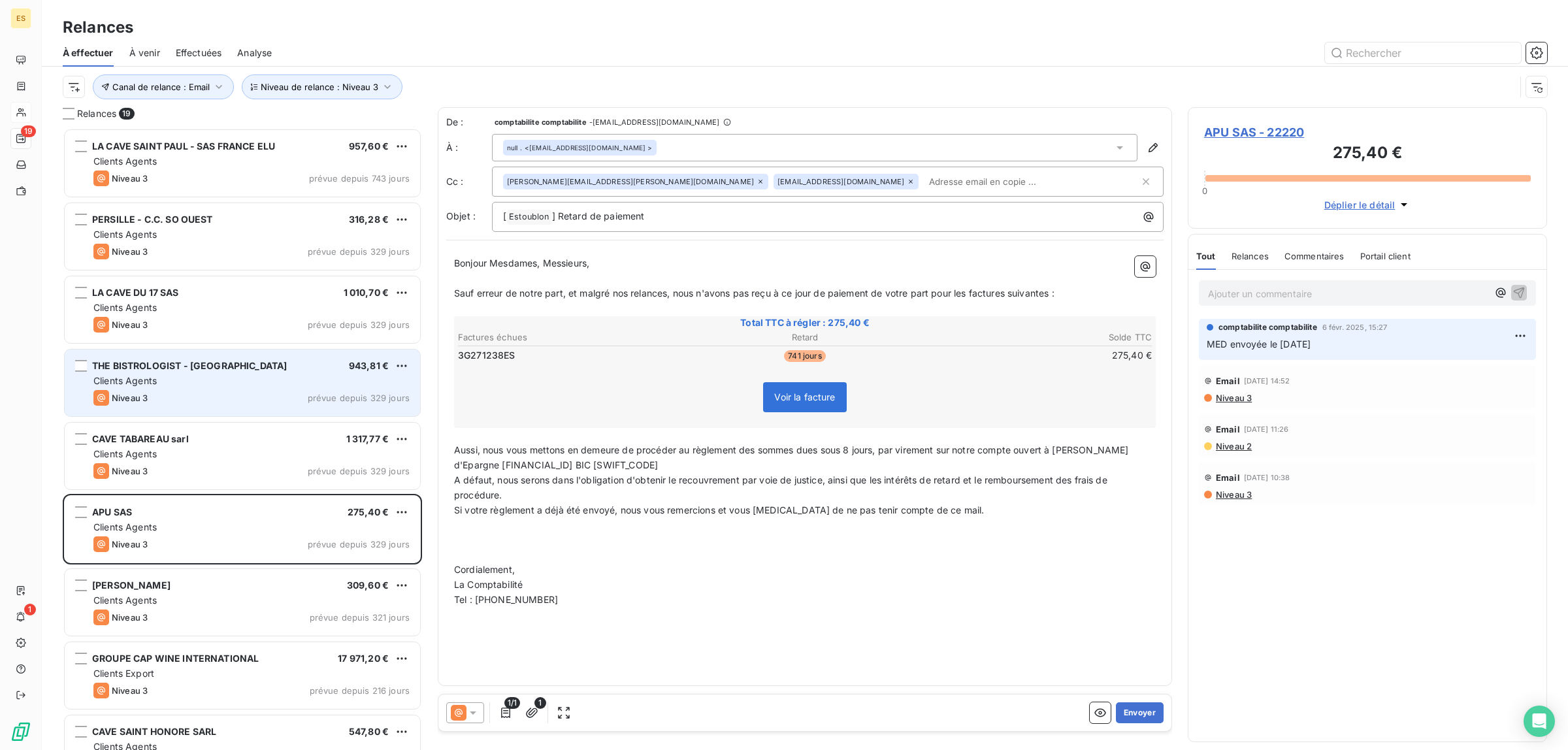
click at [187, 390] on div "Niveau 3 prévue depuis 329 jours" at bounding box center [252, 397] width 316 height 15
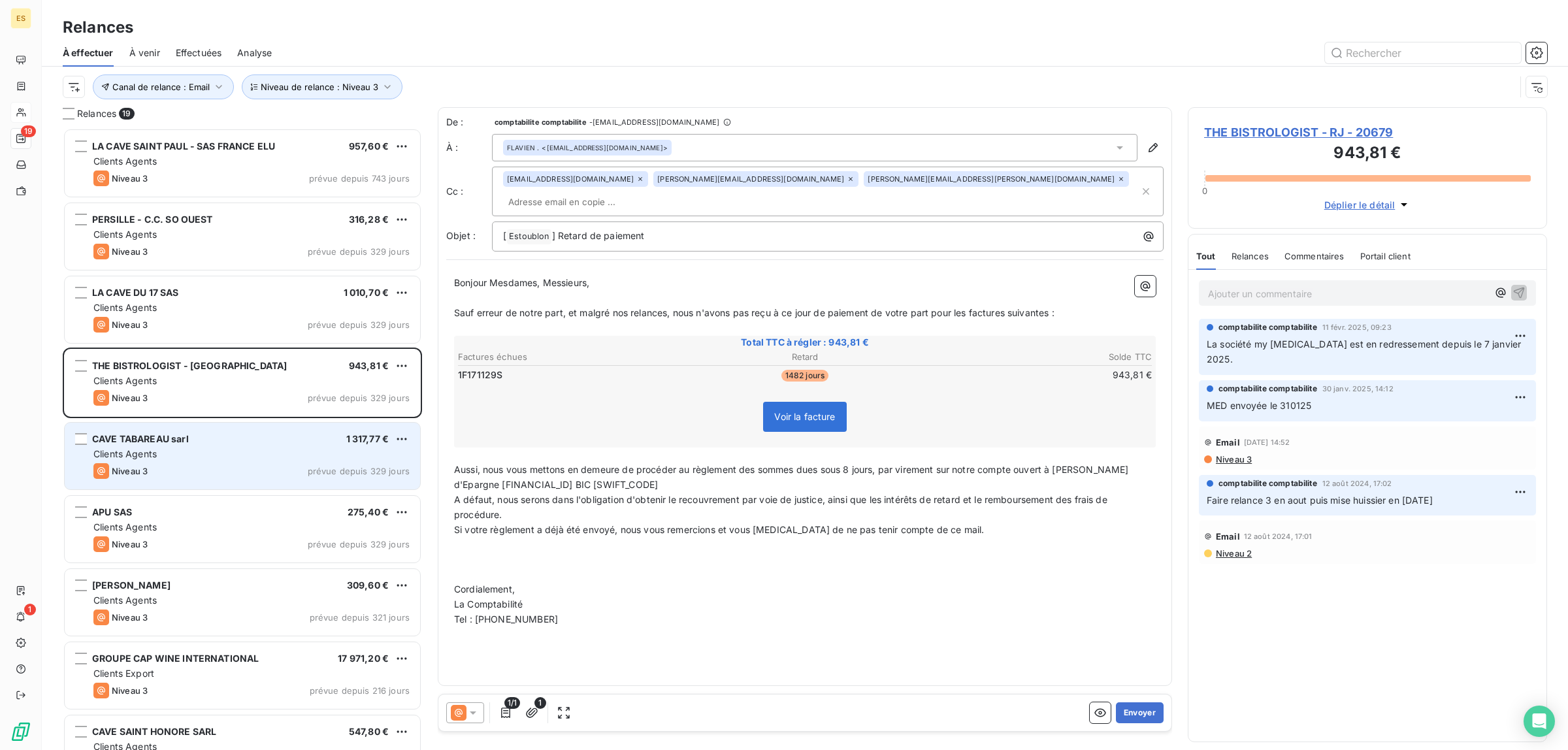
click at [208, 441] on div "CAVE TABAREAU sarl 1 317,77 €" at bounding box center [252, 439] width 316 height 12
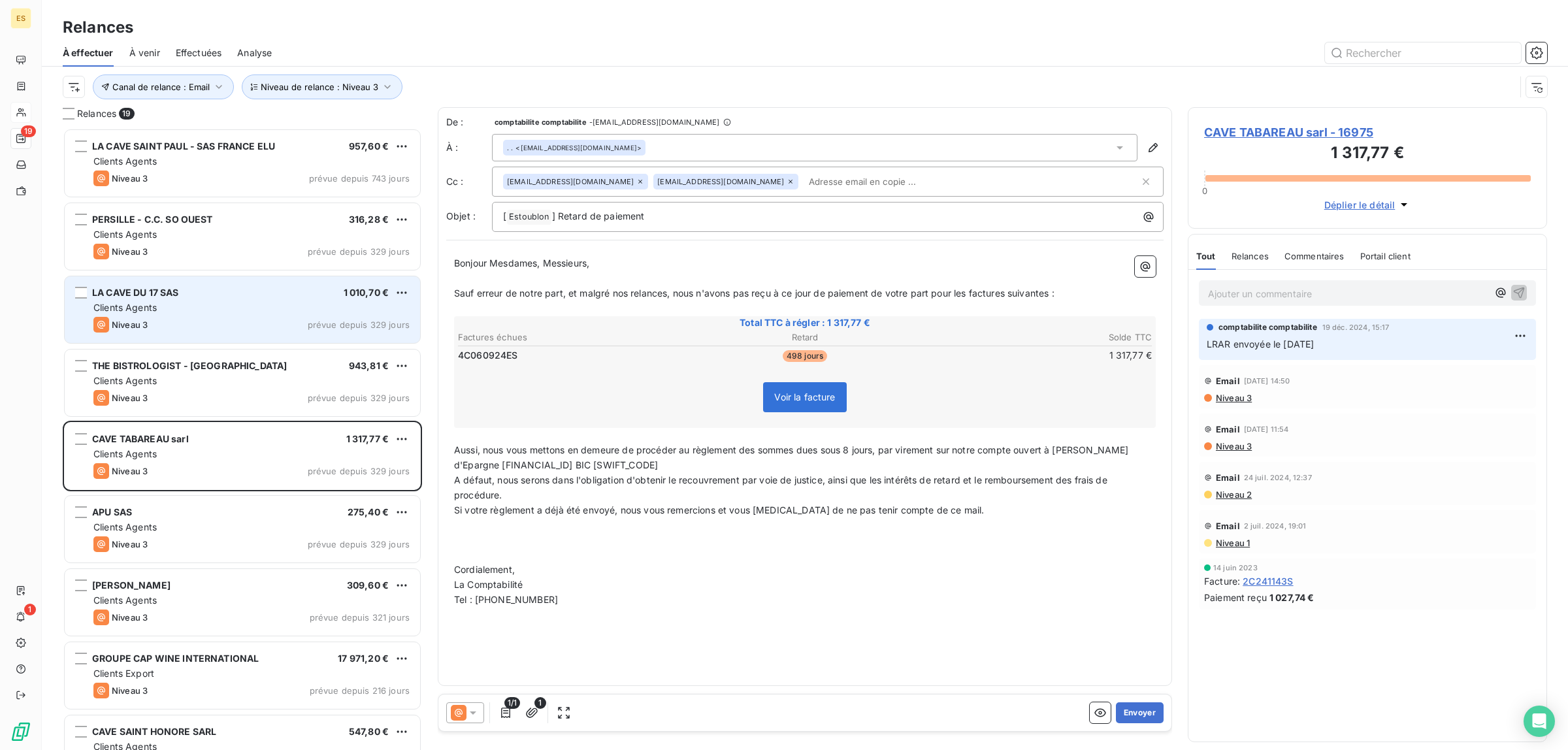
click at [180, 301] on div "Clients Agents" at bounding box center [252, 307] width 316 height 13
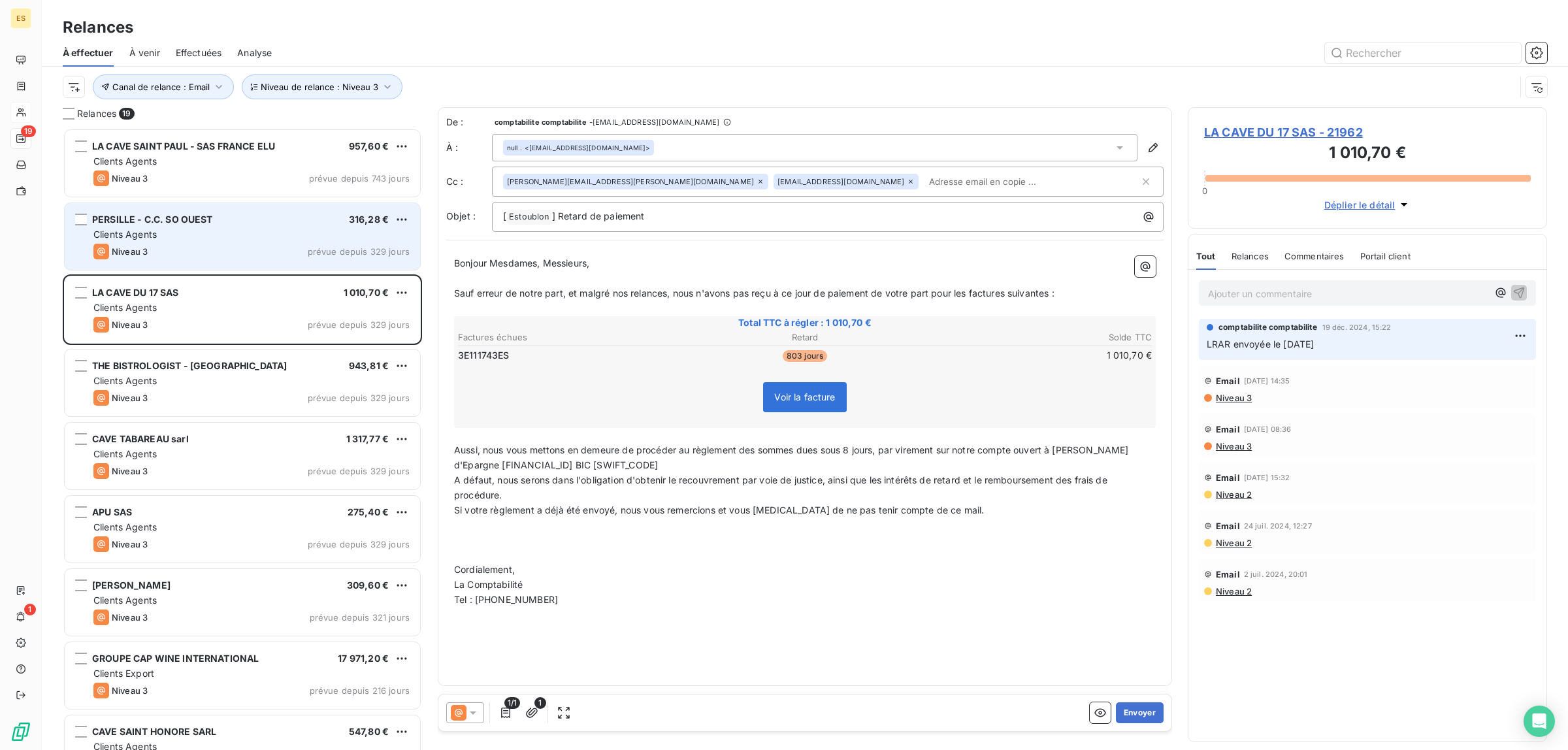
click at [178, 263] on div "PERSILLE - C.C. SO OUEST 316,28 € Clients Agents Niveau 3 prévue depuis 329 jou…" at bounding box center [242, 236] width 356 height 67
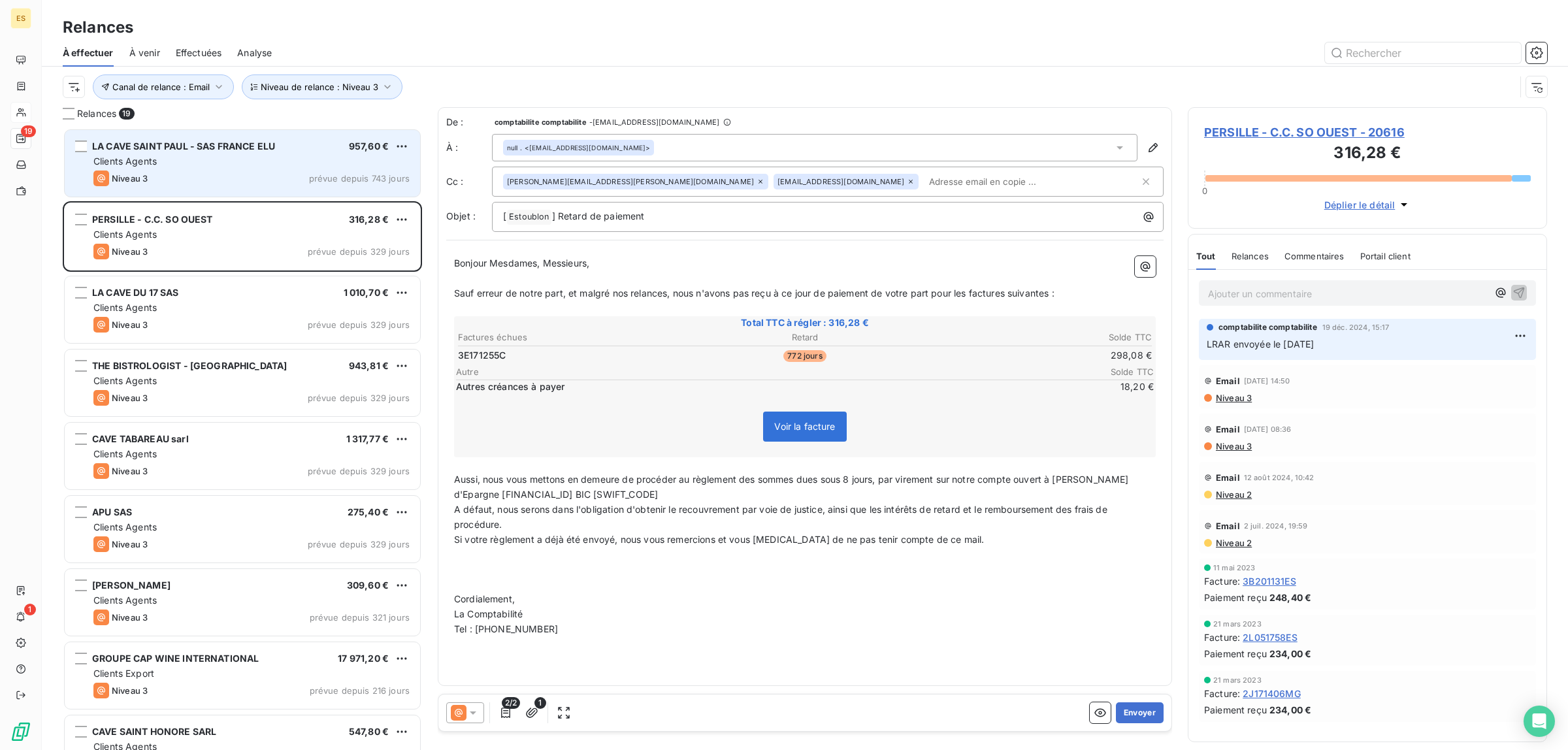
click at [196, 193] on div "LA CAVE SAINT [PERSON_NAME] - SAS FRANCE ELU 957,60 € Clients Agents Niveau 3 p…" at bounding box center [242, 163] width 356 height 67
